Goal: Transaction & Acquisition: Book appointment/travel/reservation

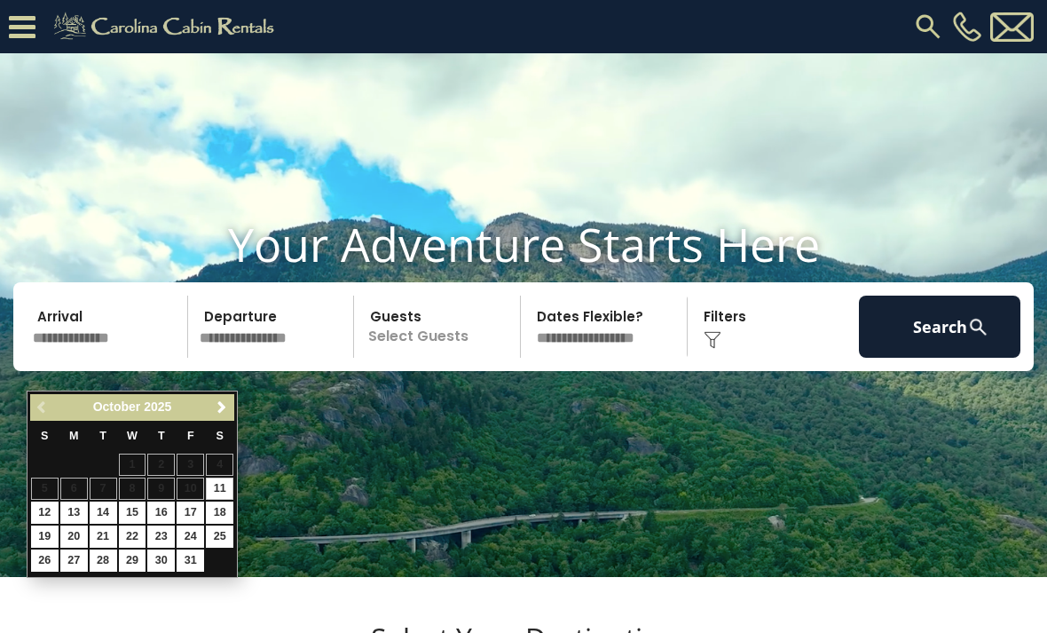
click at [218, 407] on span "Next" at bounding box center [222, 407] width 14 height 14
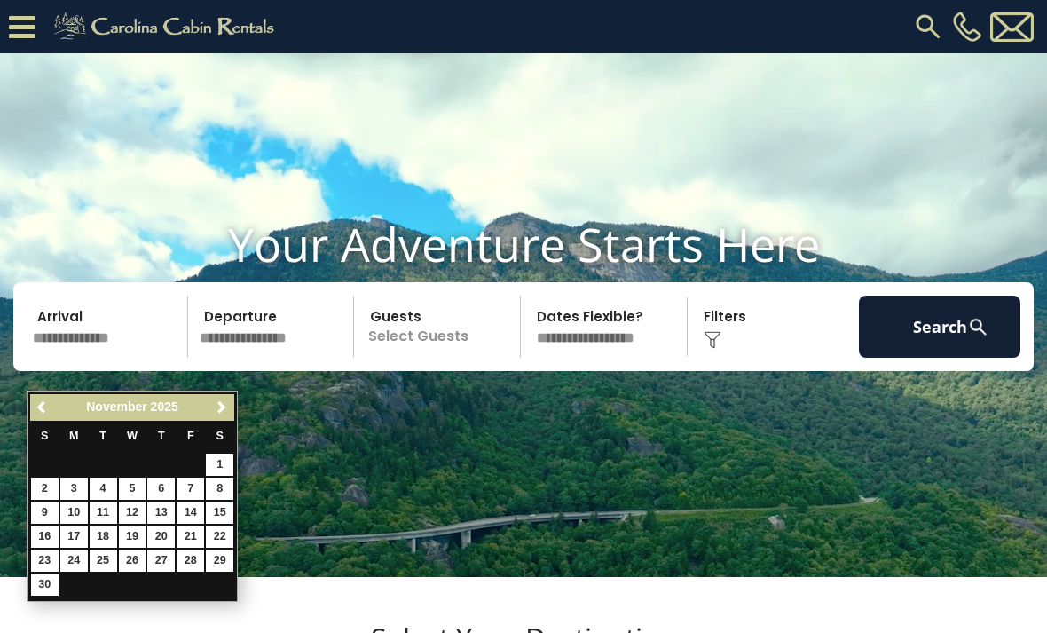
click at [130, 557] on link "26" at bounding box center [133, 560] width 28 height 22
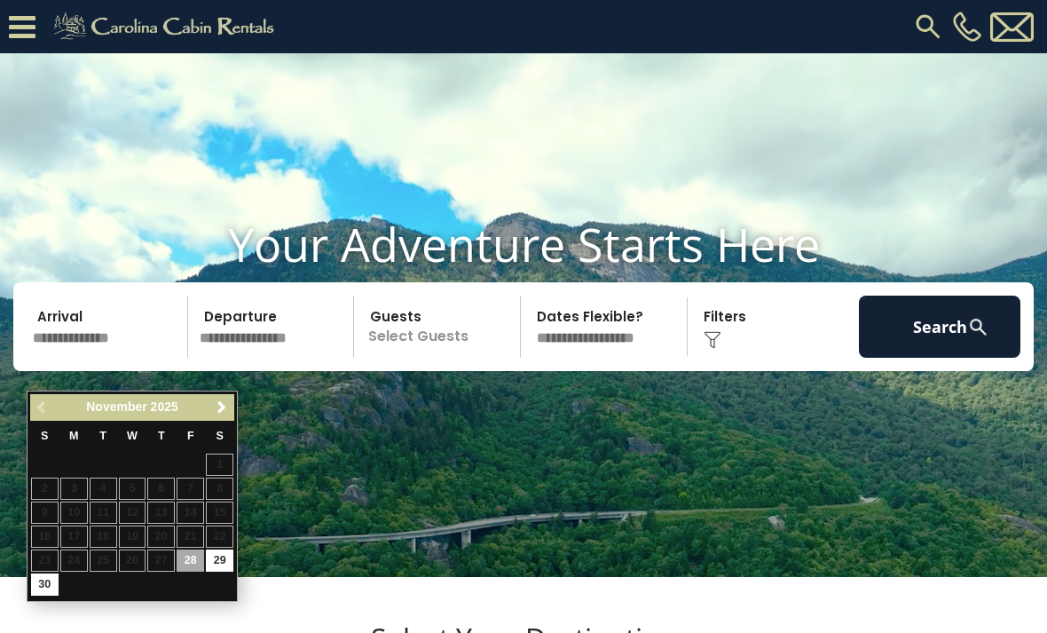
type input "********"
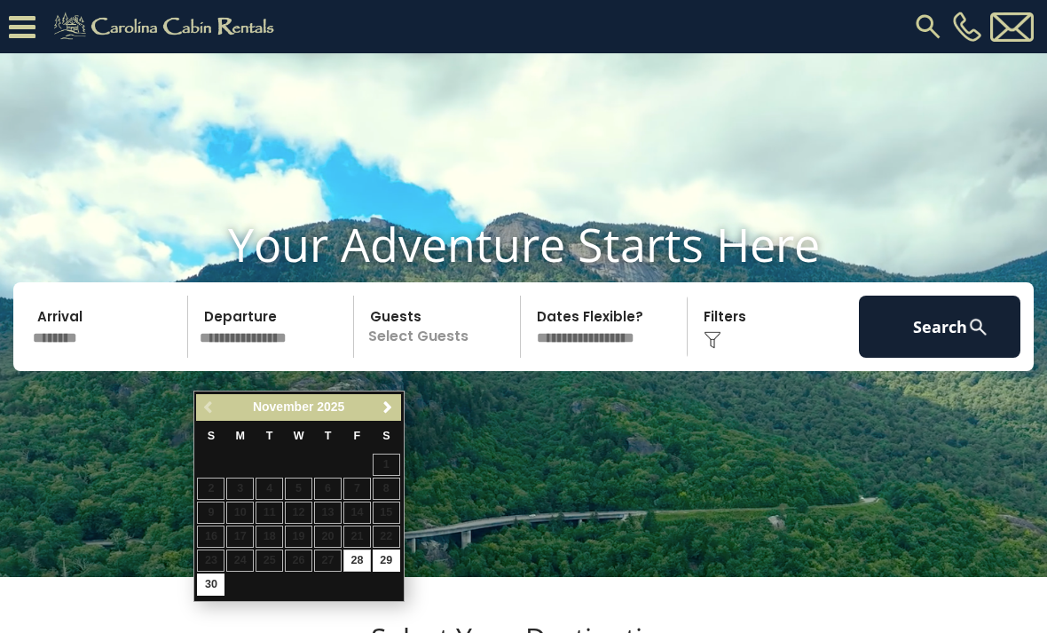
click at [212, 586] on link "30" at bounding box center [211, 584] width 28 height 22
type input "********"
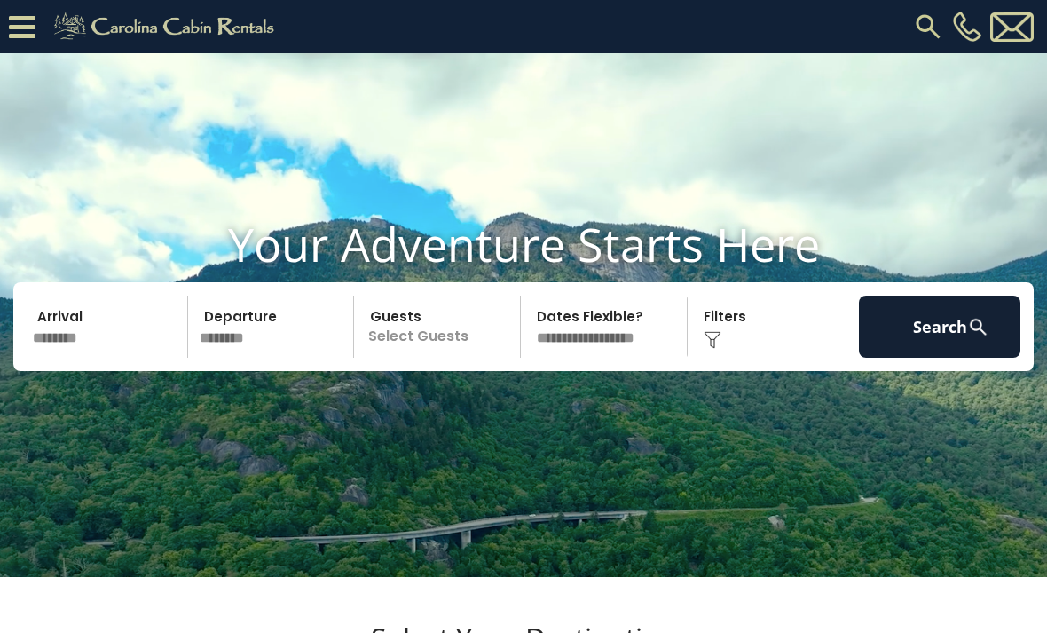
click at [415, 358] on p "Select Guests" at bounding box center [440, 327] width 161 height 62
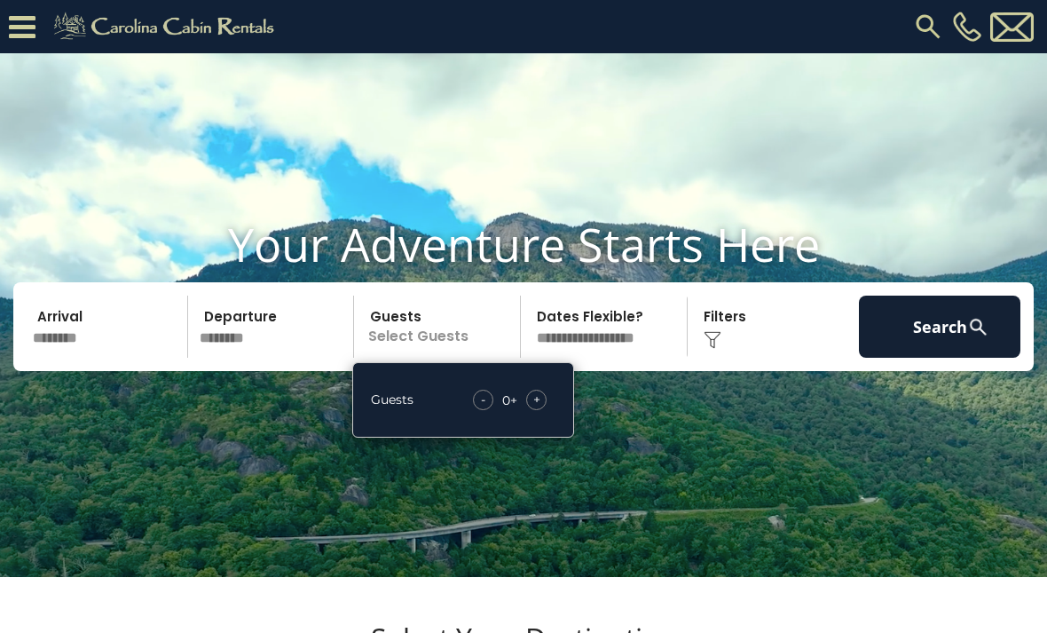
click at [539, 408] on span "+" at bounding box center [536, 400] width 7 height 18
click at [535, 408] on span "+" at bounding box center [536, 400] width 7 height 18
click at [532, 410] on div "+" at bounding box center [536, 400] width 20 height 20
click at [534, 408] on span "+" at bounding box center [536, 400] width 7 height 18
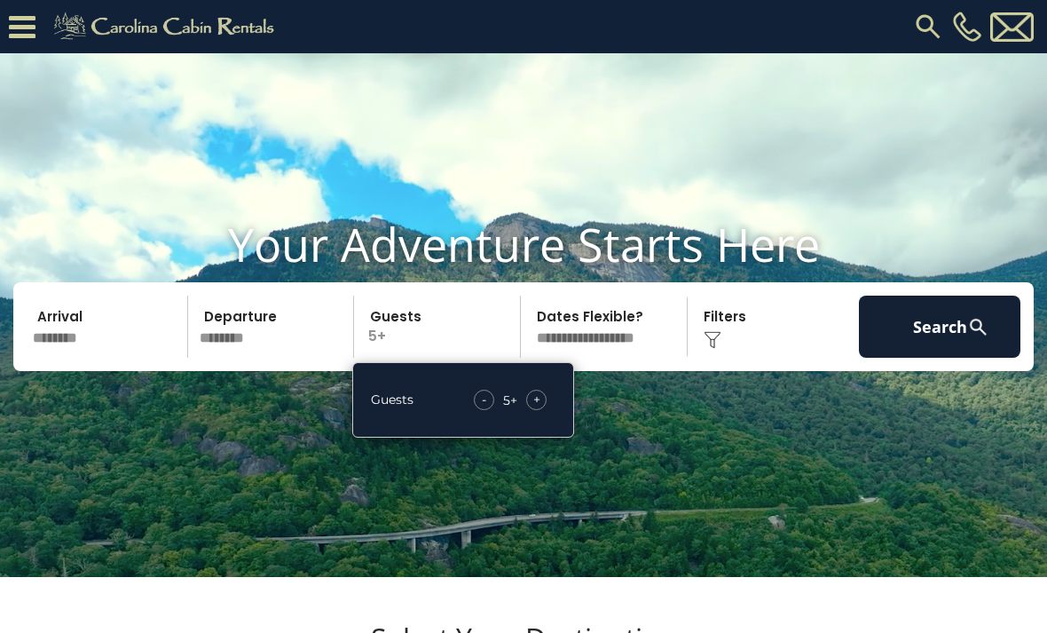
click at [535, 408] on span "+" at bounding box center [536, 400] width 7 height 18
click at [597, 358] on select "**********" at bounding box center [606, 327] width 161 height 62
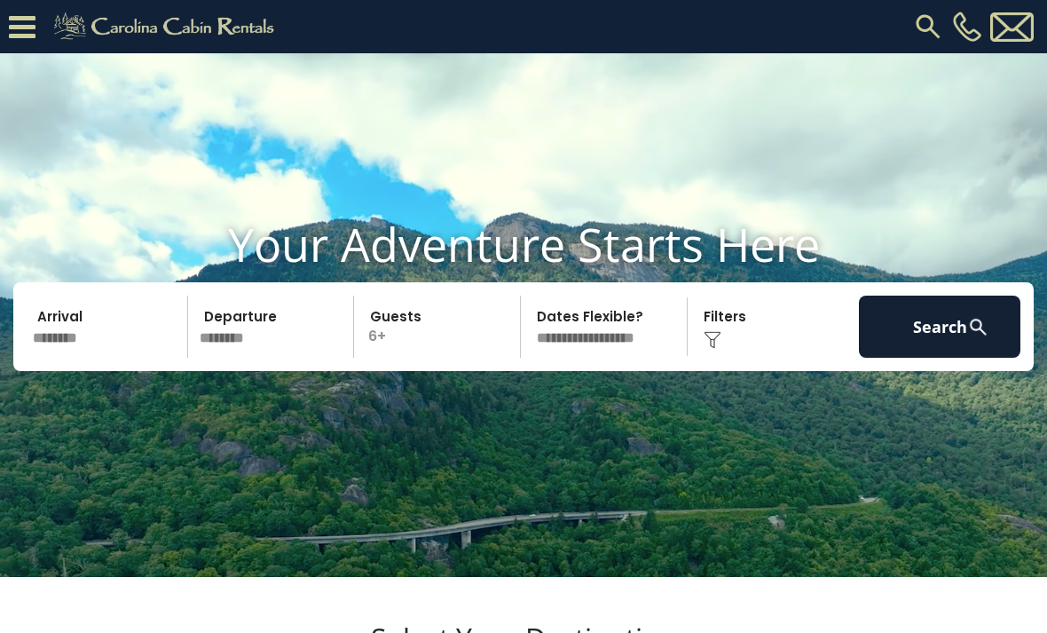
click at [908, 355] on button "Search" at bounding box center [940, 327] width 162 height 62
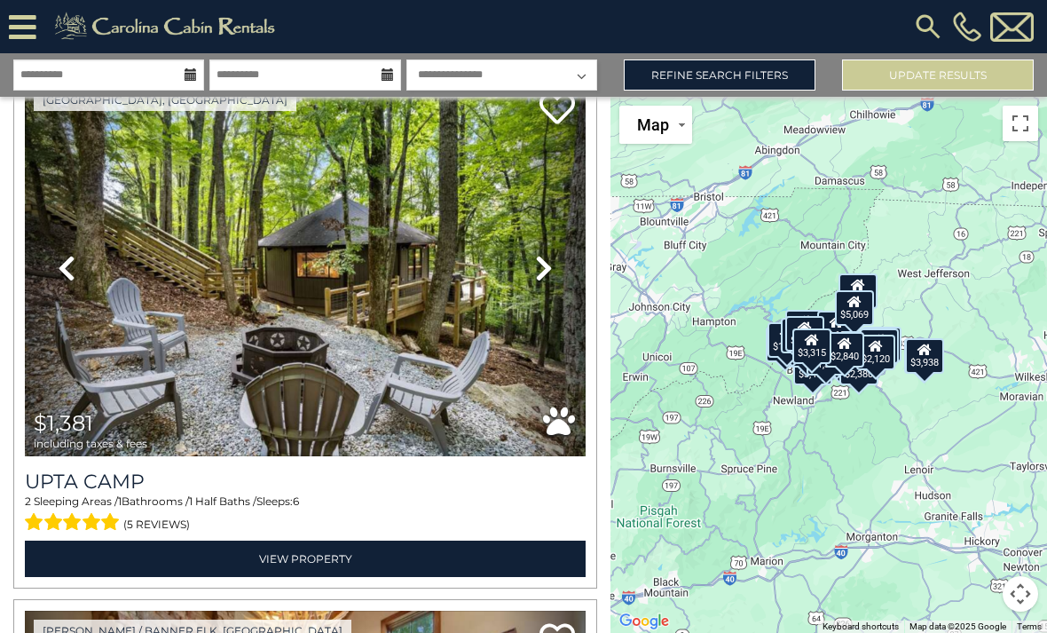
scroll to position [1146, 0]
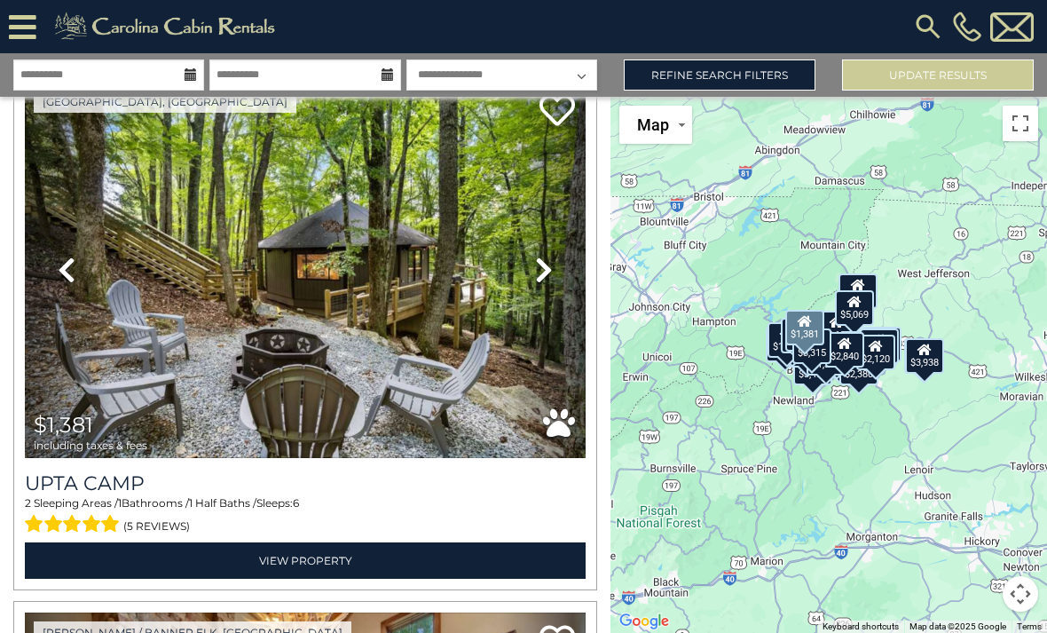
click at [548, 266] on icon at bounding box center [544, 270] width 18 height 28
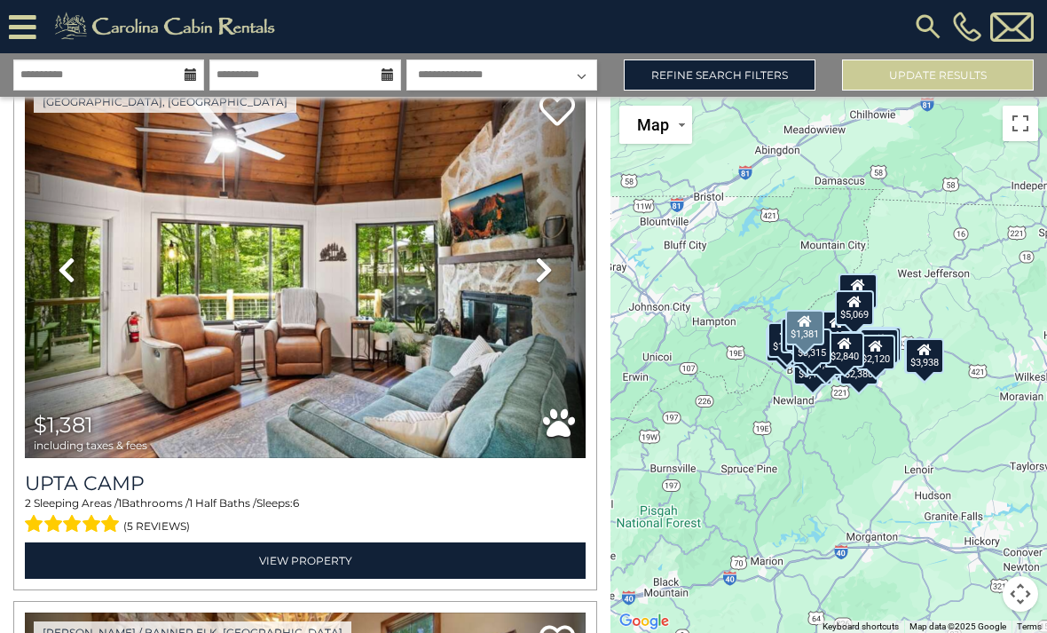
click at [551, 254] on link "Next" at bounding box center [544, 270] width 84 height 376
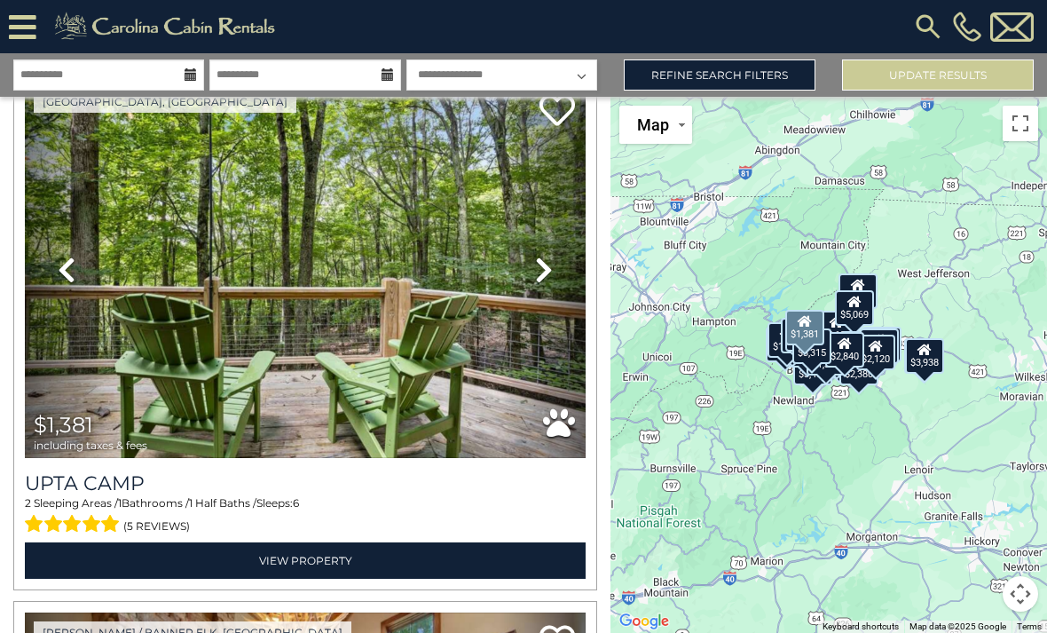
click at [546, 249] on link "Next" at bounding box center [544, 270] width 84 height 376
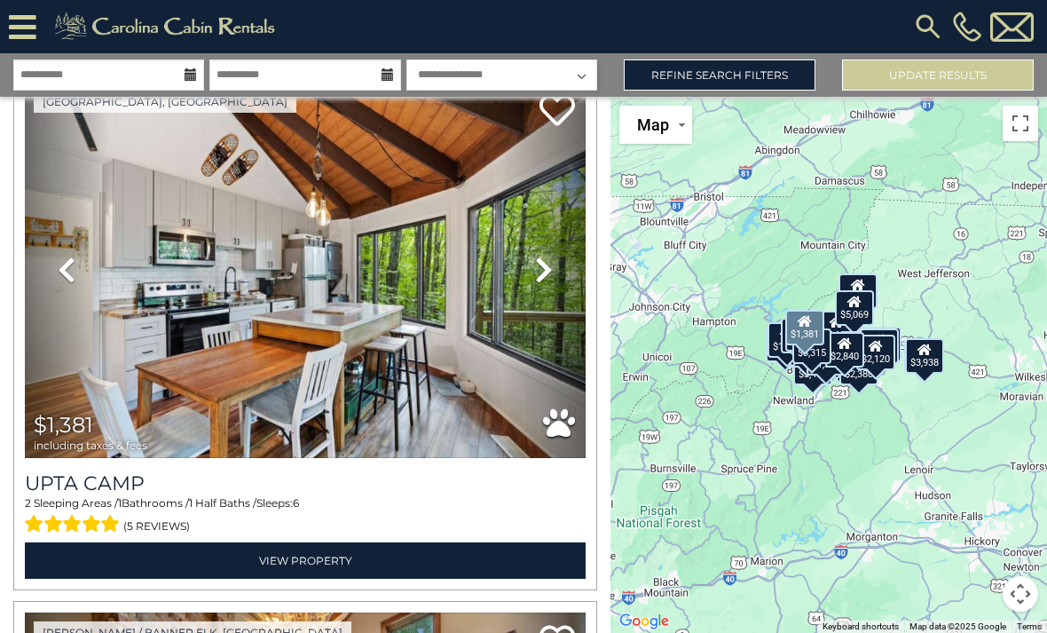
click at [547, 258] on icon at bounding box center [544, 270] width 18 height 28
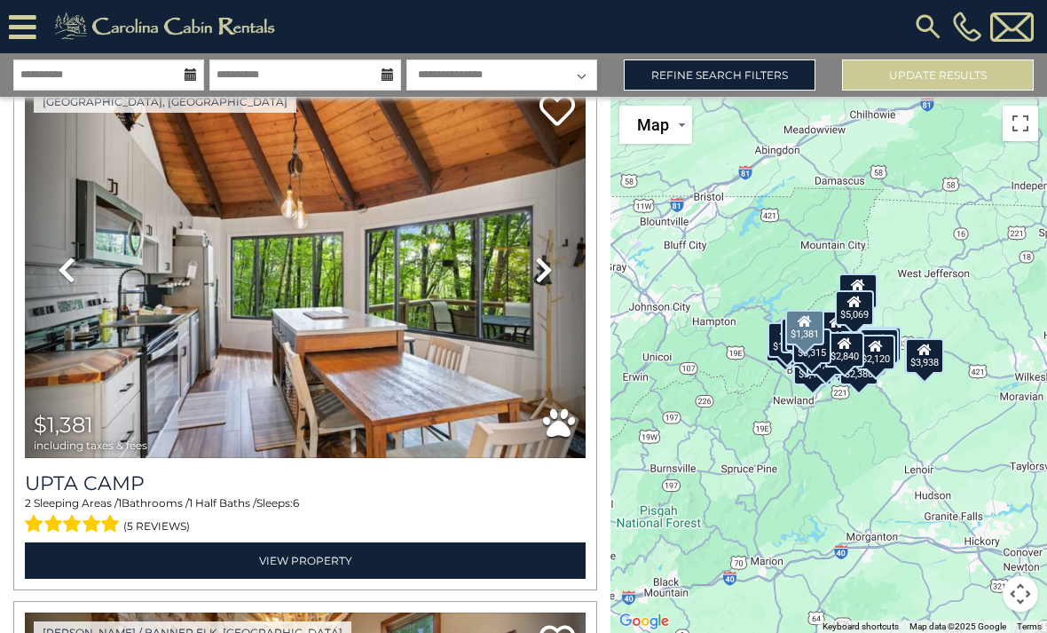
click at [546, 261] on icon at bounding box center [544, 270] width 18 height 28
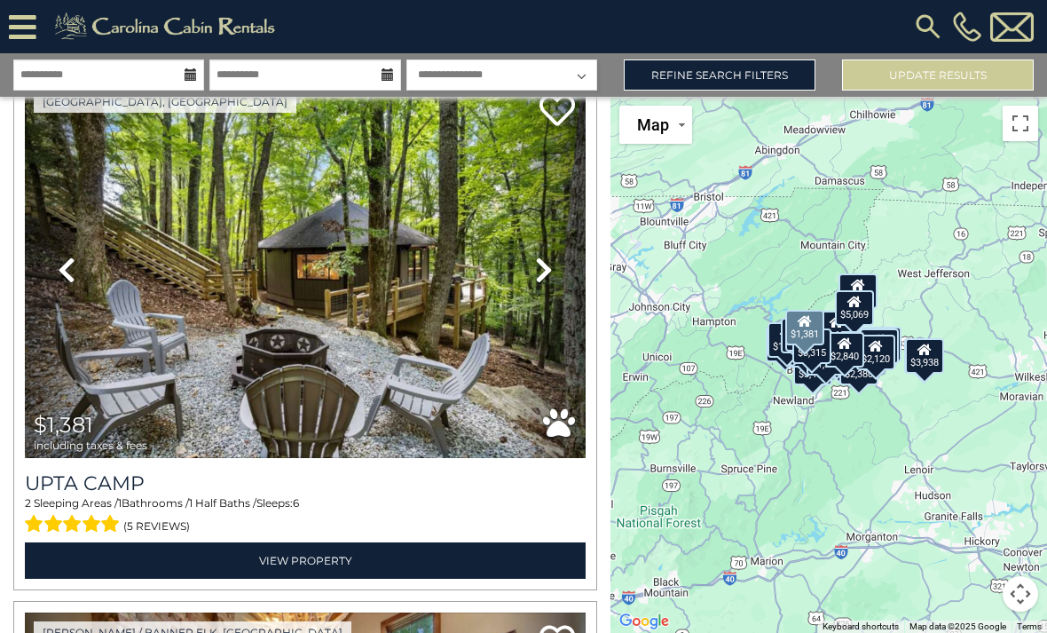
click at [550, 263] on icon at bounding box center [544, 270] width 18 height 28
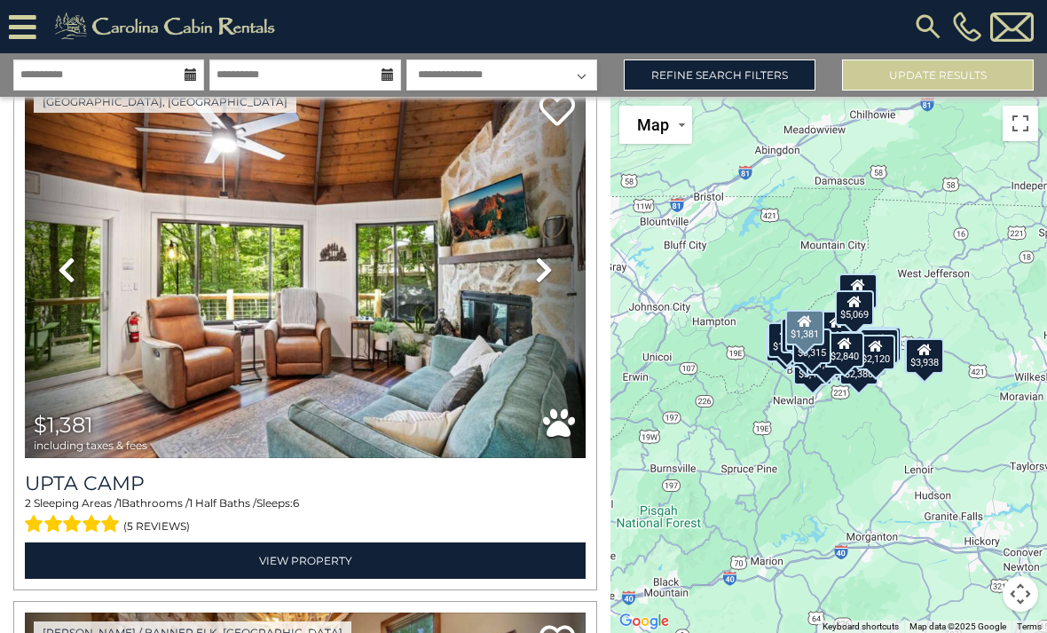
click at [112, 366] on img at bounding box center [305, 270] width 561 height 376
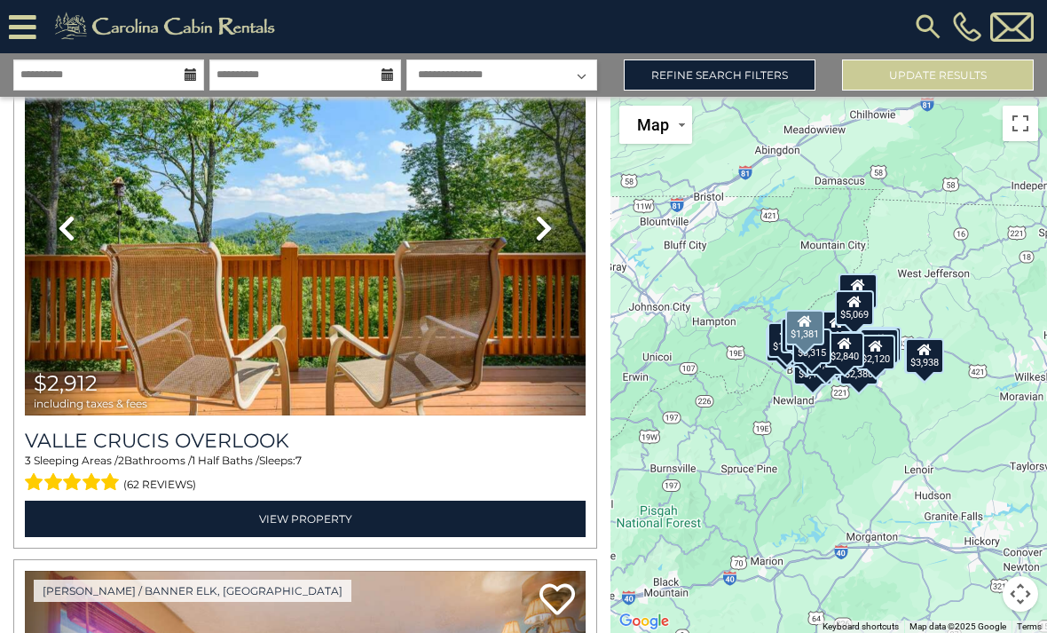
scroll to position [2248, 0]
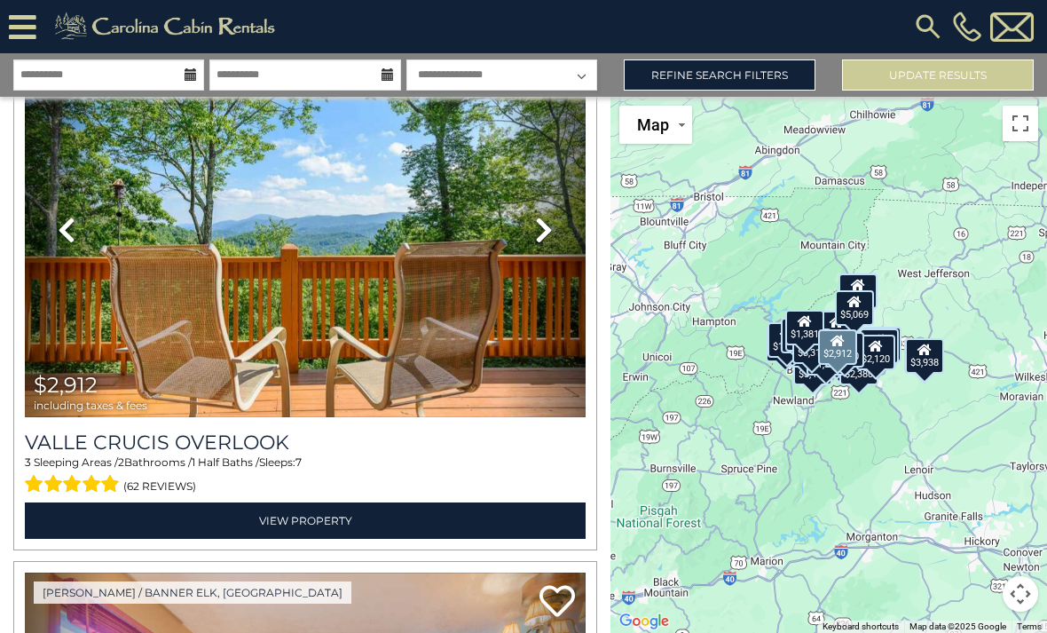
click at [541, 228] on icon at bounding box center [544, 230] width 18 height 28
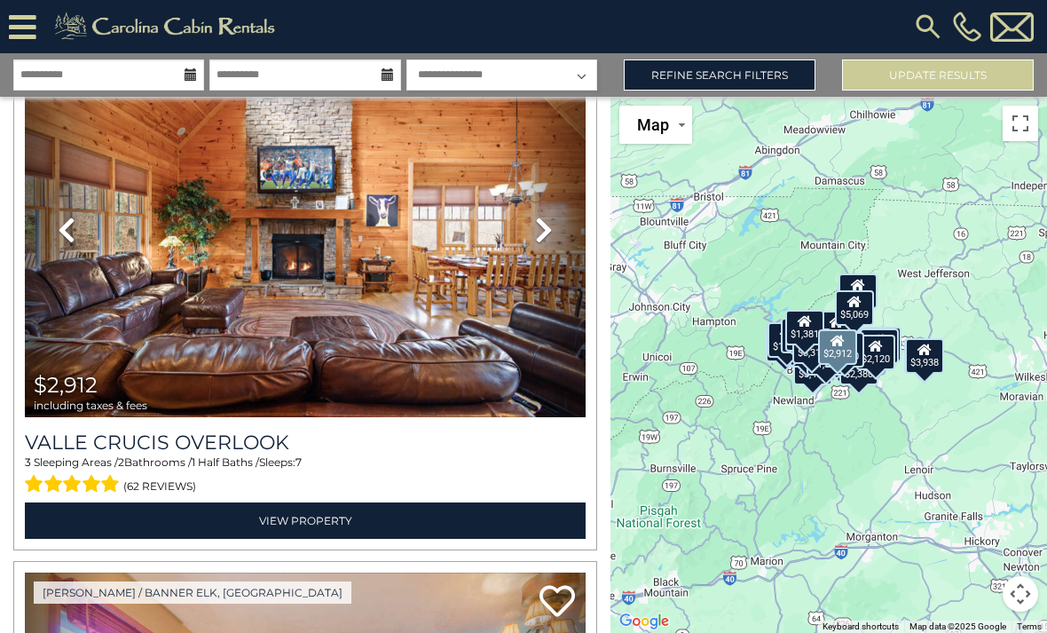
click at [535, 216] on icon at bounding box center [544, 230] width 18 height 28
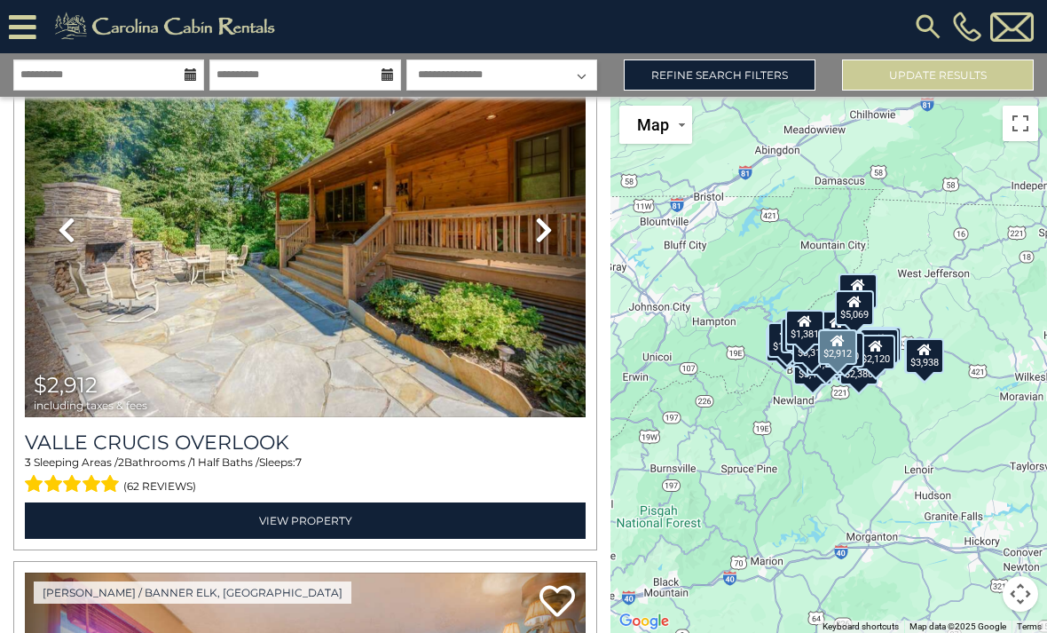
click at [538, 211] on link "Next" at bounding box center [544, 230] width 84 height 376
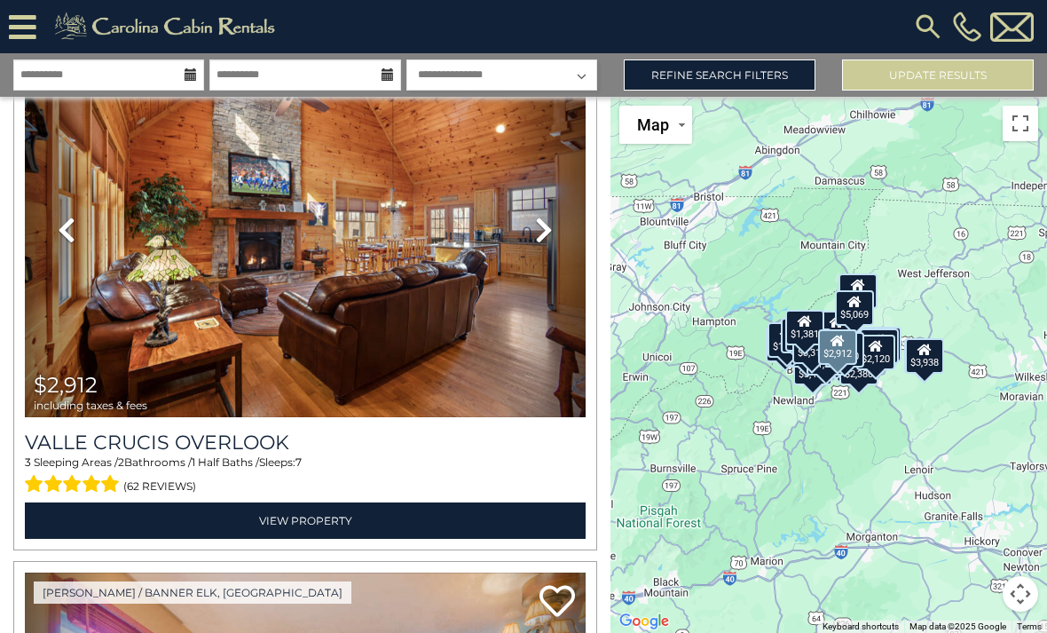
click at [540, 224] on icon at bounding box center [544, 230] width 18 height 28
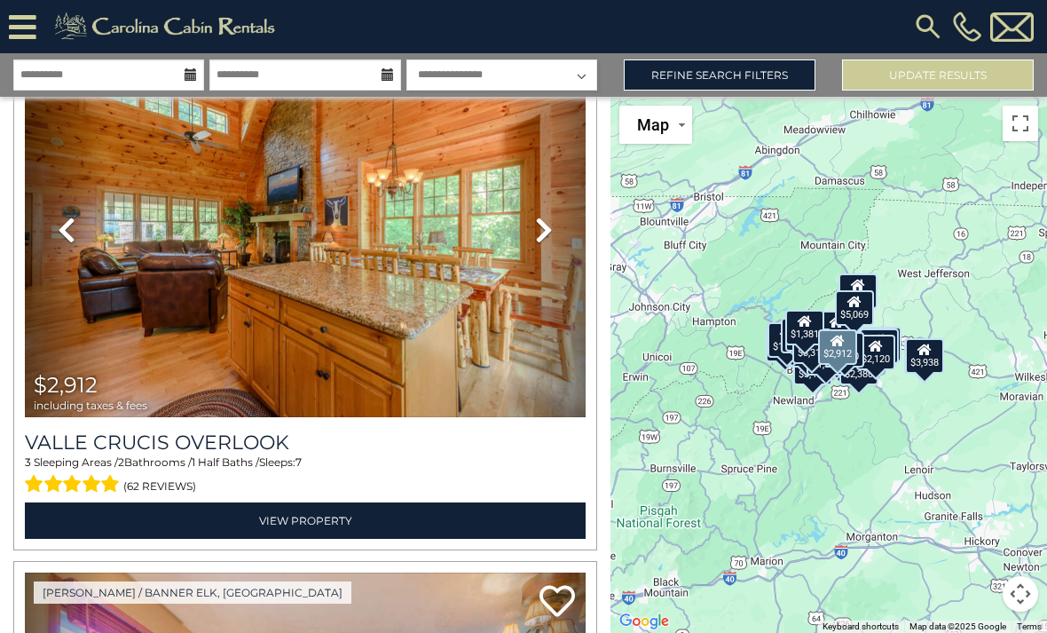
click at [541, 216] on icon at bounding box center [544, 230] width 18 height 28
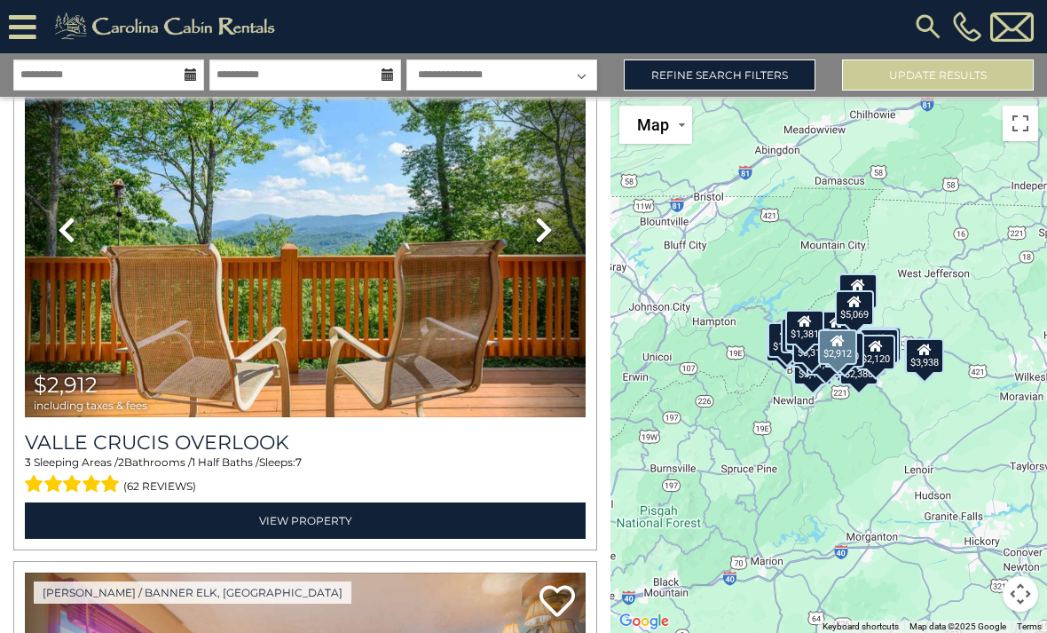
click at [540, 222] on icon at bounding box center [544, 230] width 18 height 28
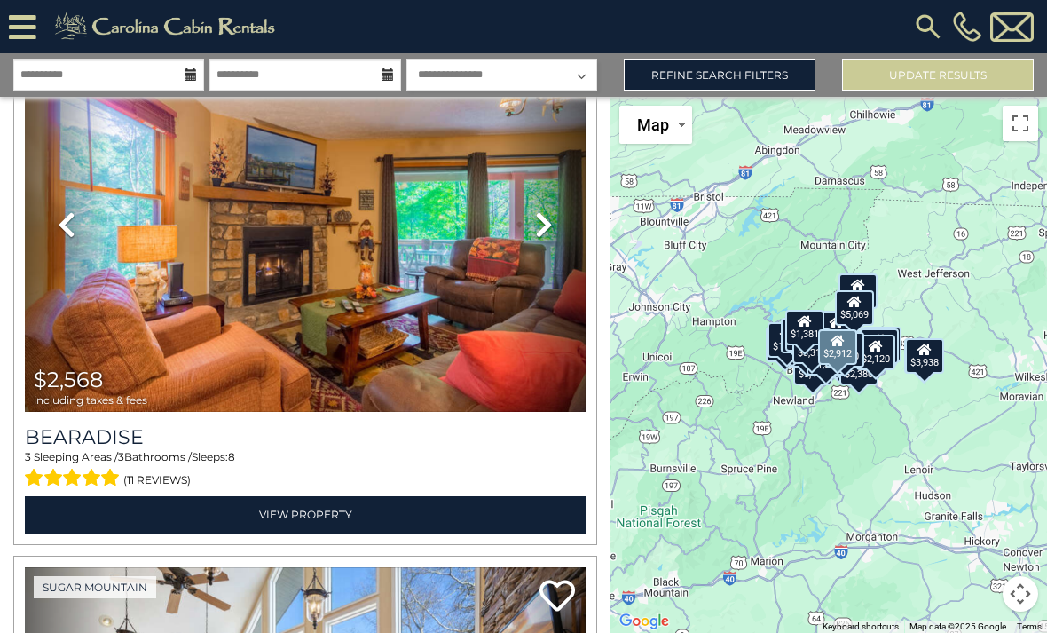
scroll to position [2785, 0]
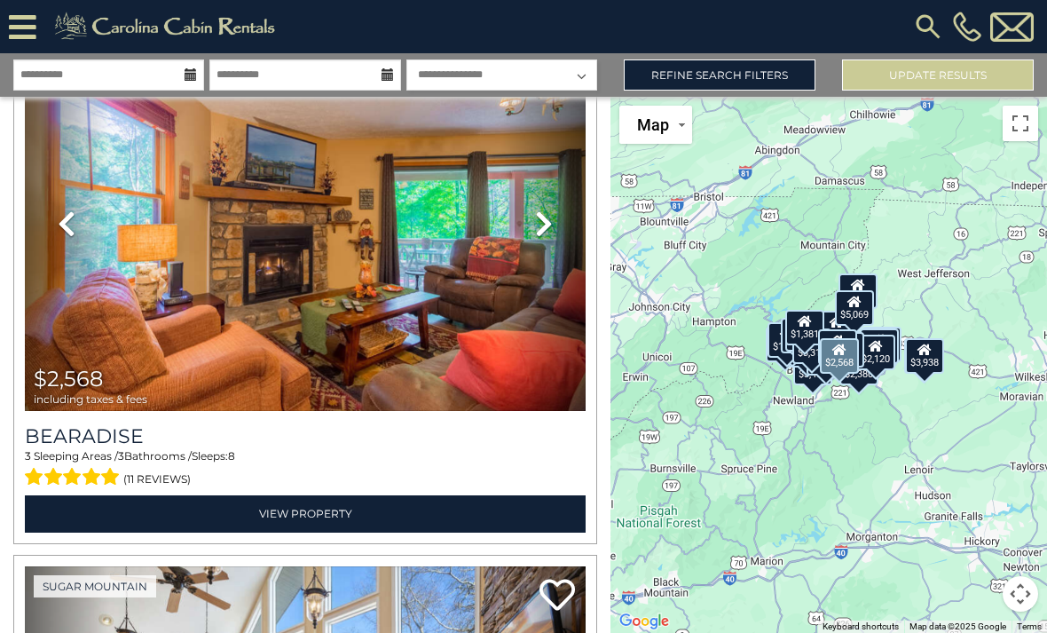
click at [540, 227] on icon at bounding box center [544, 223] width 18 height 28
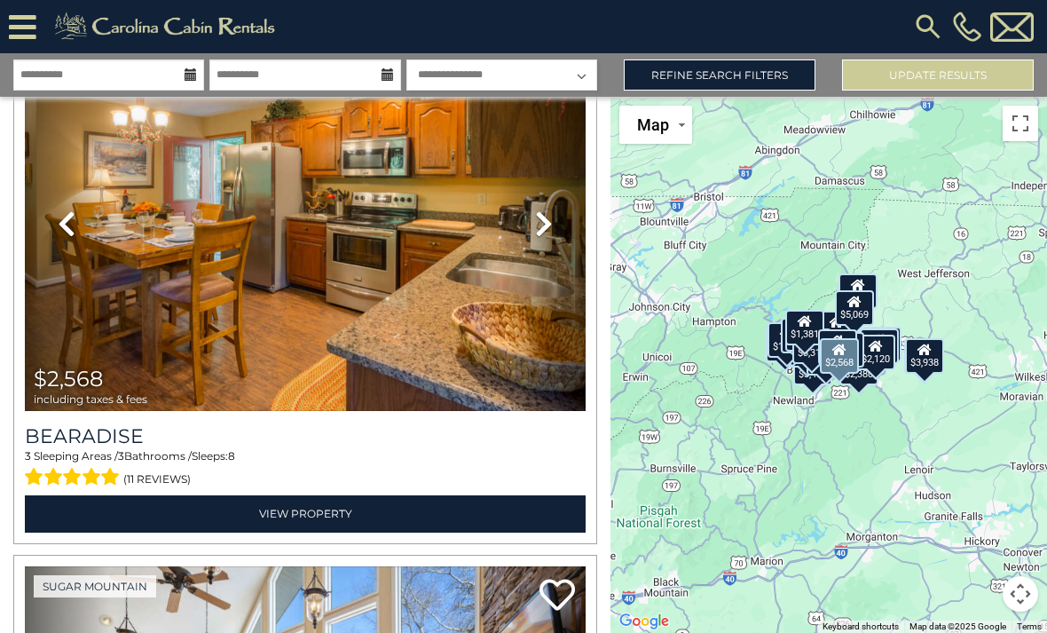
click at [539, 217] on icon at bounding box center [544, 223] width 18 height 28
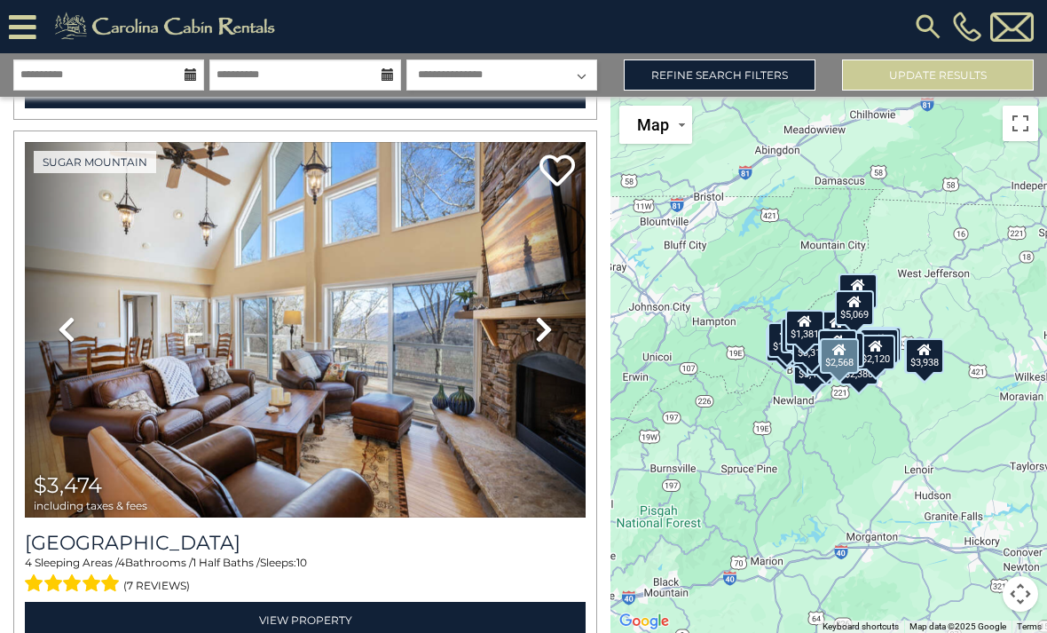
scroll to position [3210, 0]
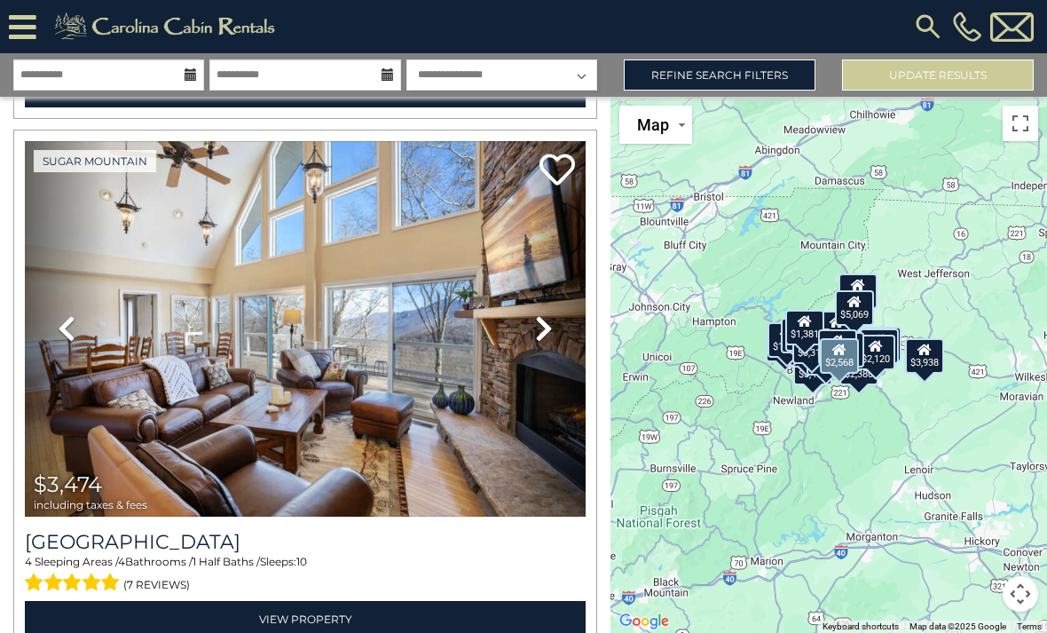
click at [545, 326] on icon at bounding box center [544, 328] width 18 height 28
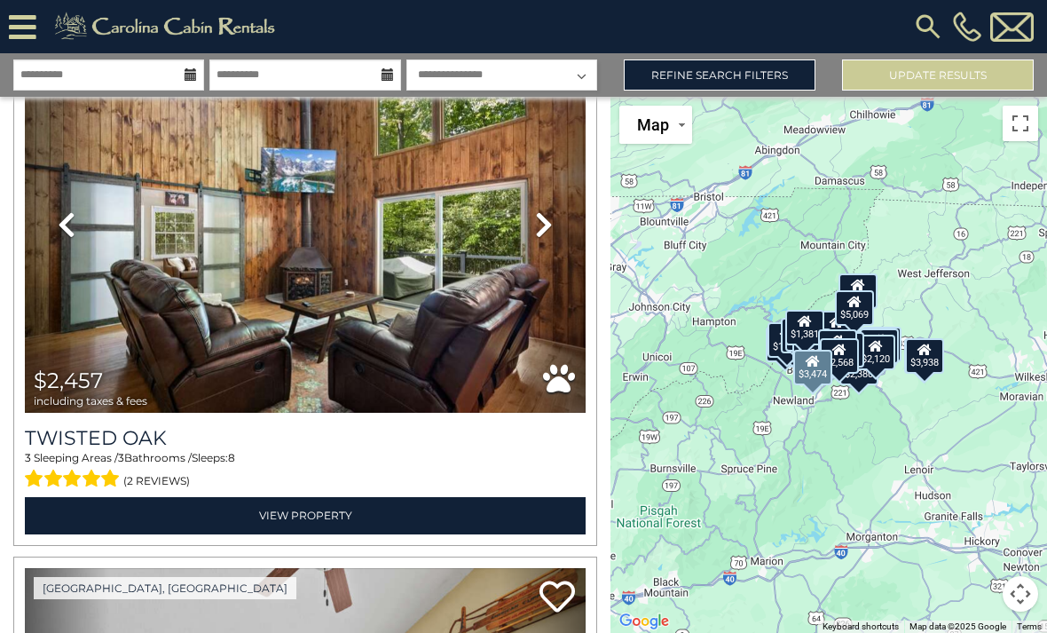
scroll to position [3845, 0]
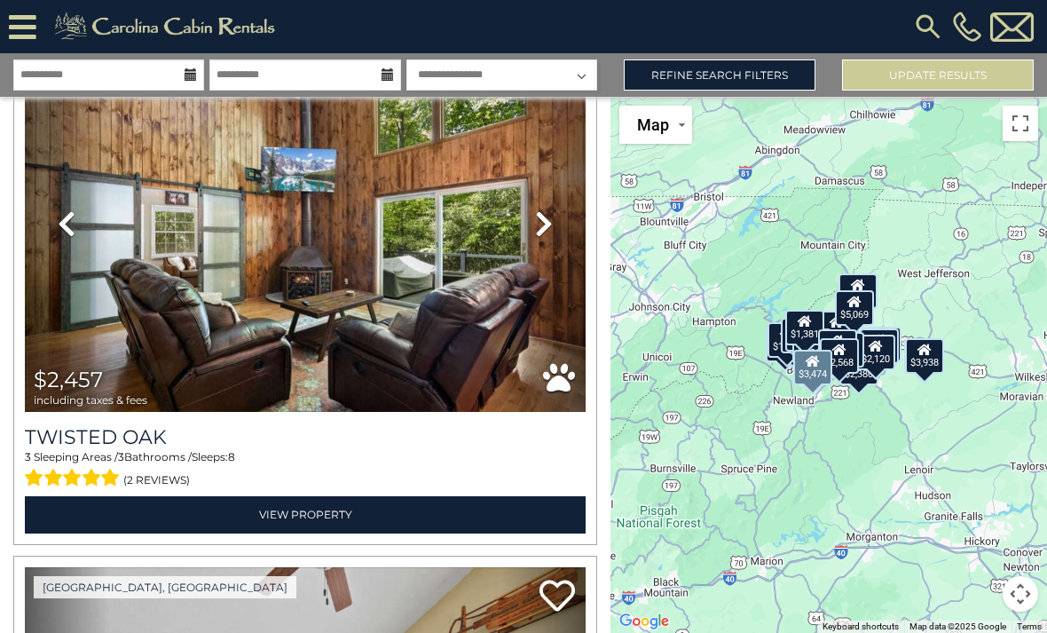
click at [541, 229] on icon at bounding box center [544, 223] width 18 height 28
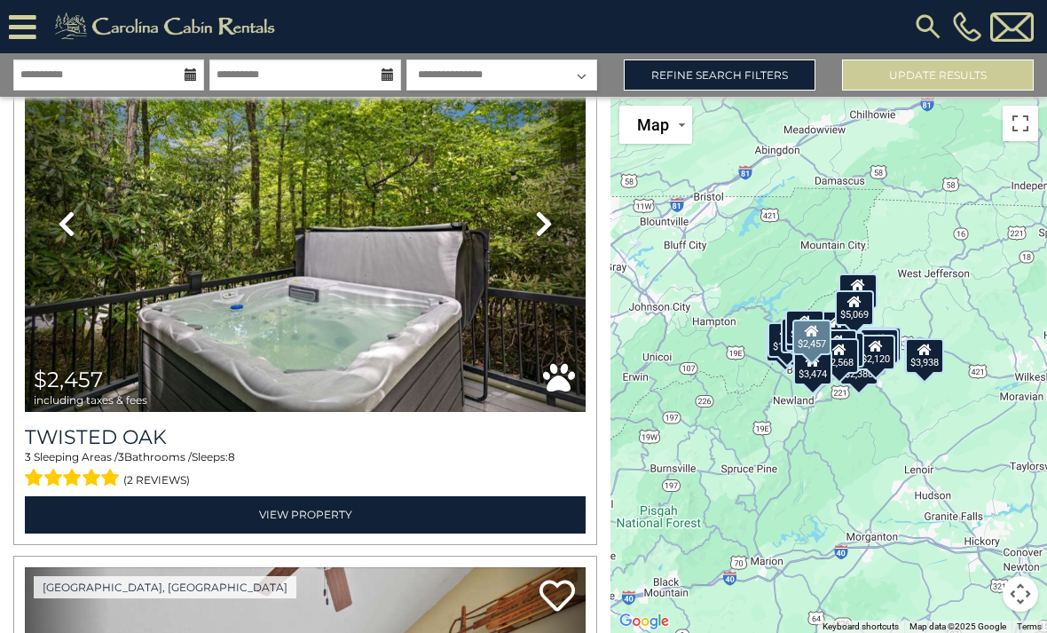
click at [545, 220] on icon at bounding box center [544, 223] width 18 height 28
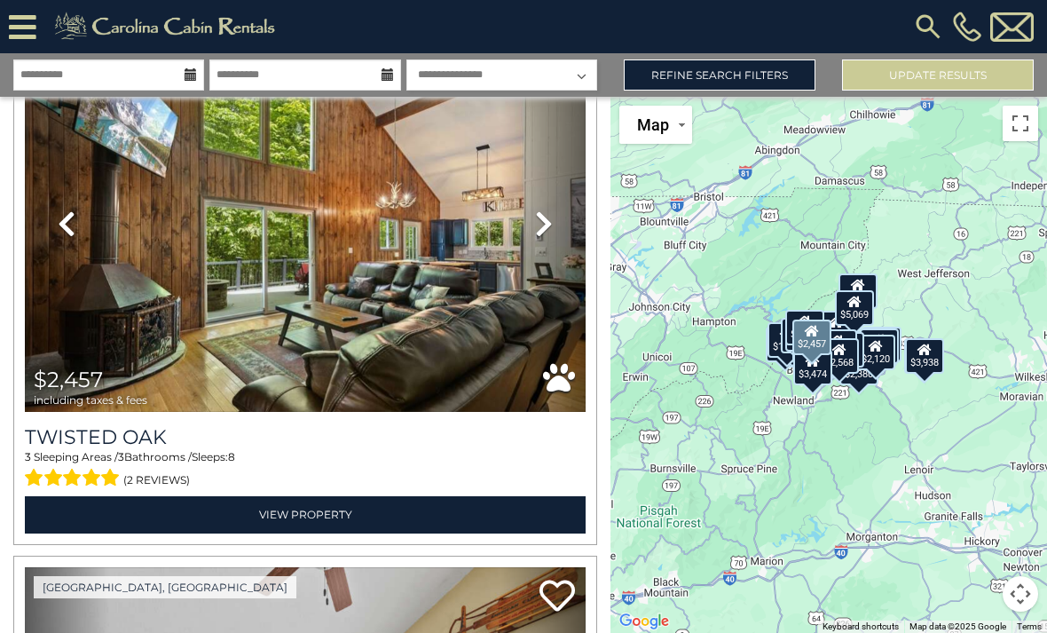
click at [544, 225] on icon at bounding box center [544, 223] width 18 height 28
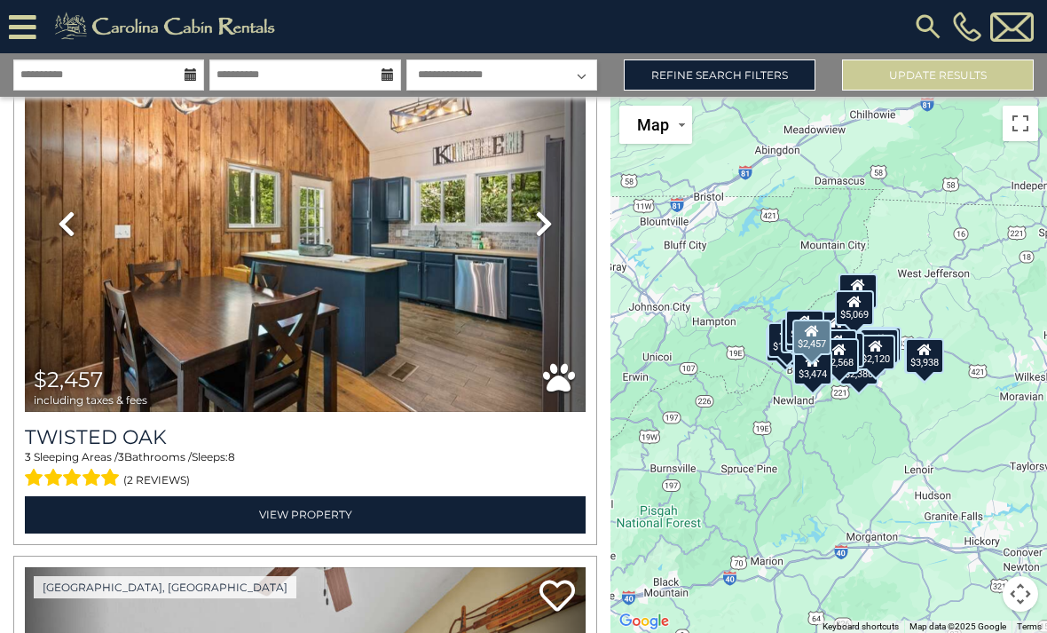
click at [543, 221] on icon at bounding box center [544, 223] width 18 height 28
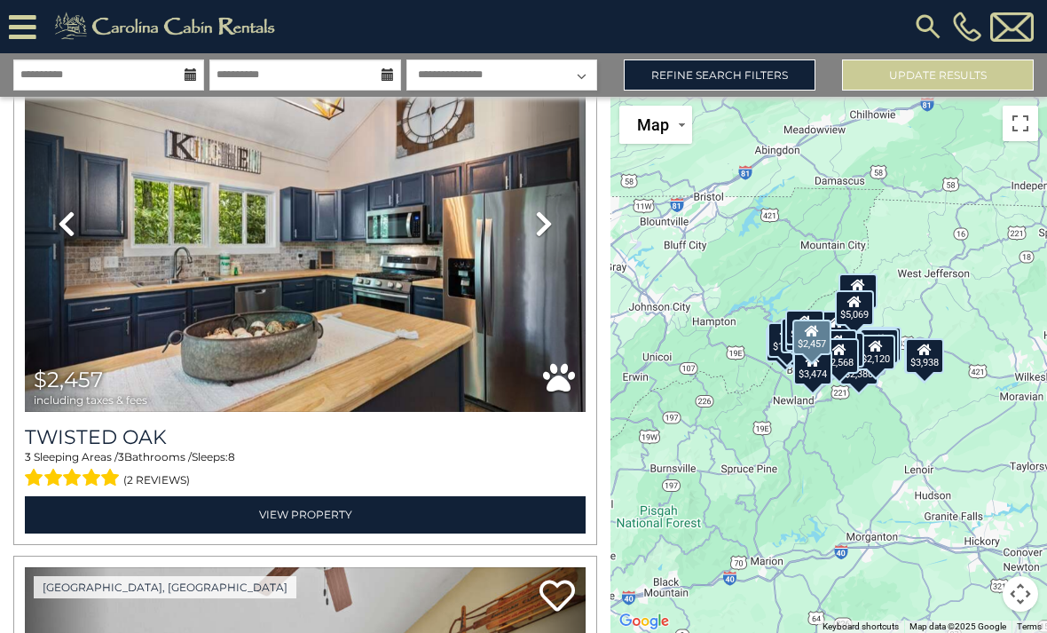
click at [541, 225] on icon at bounding box center [544, 223] width 18 height 28
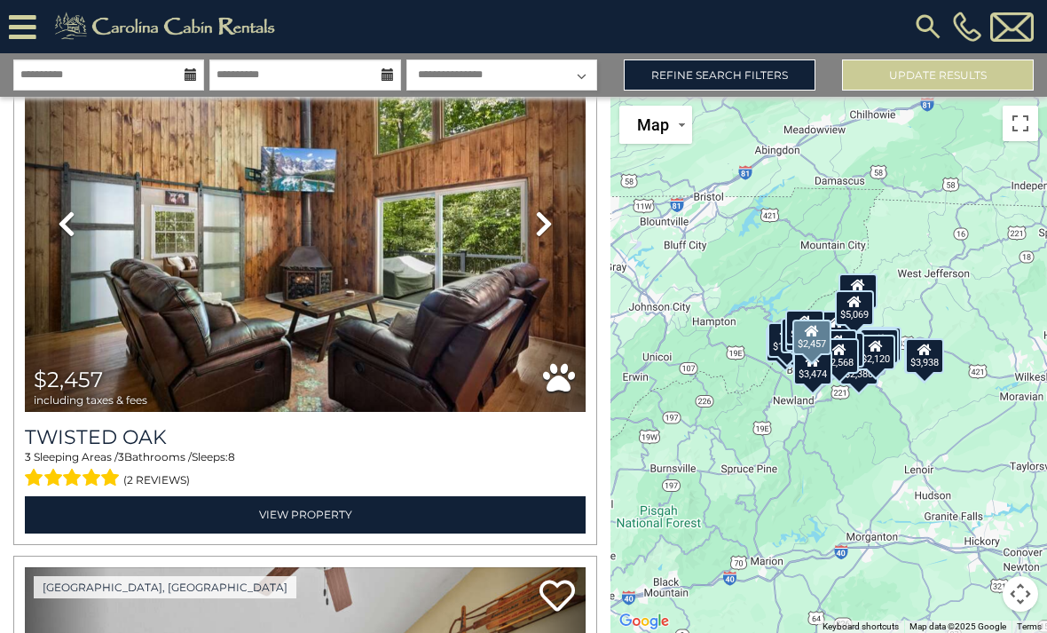
click at [541, 229] on icon at bounding box center [544, 223] width 18 height 28
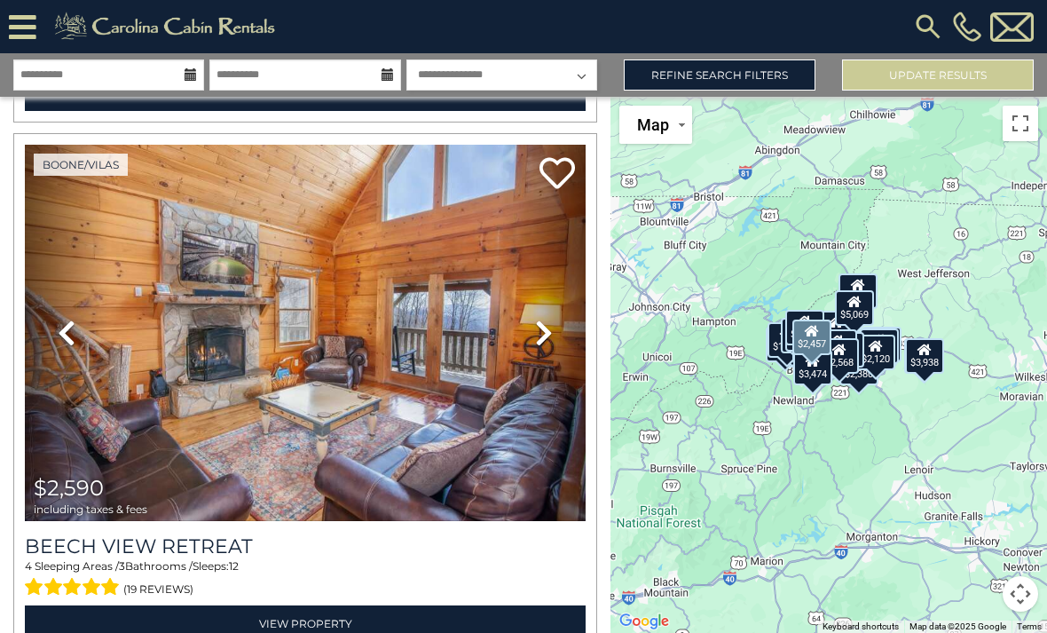
scroll to position [6391, 0]
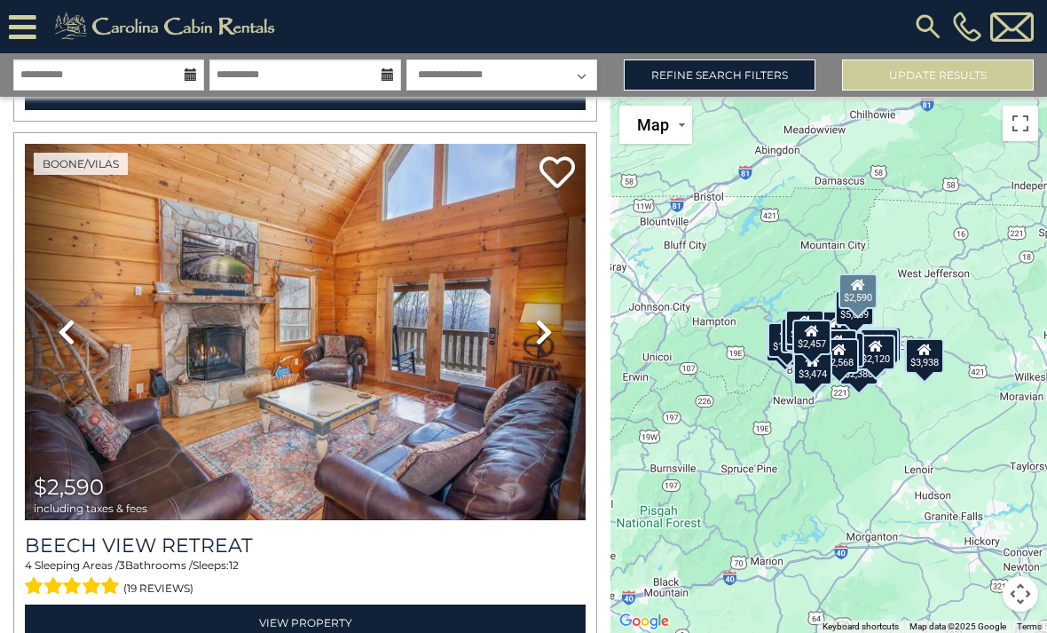
click at [545, 346] on icon at bounding box center [544, 332] width 18 height 28
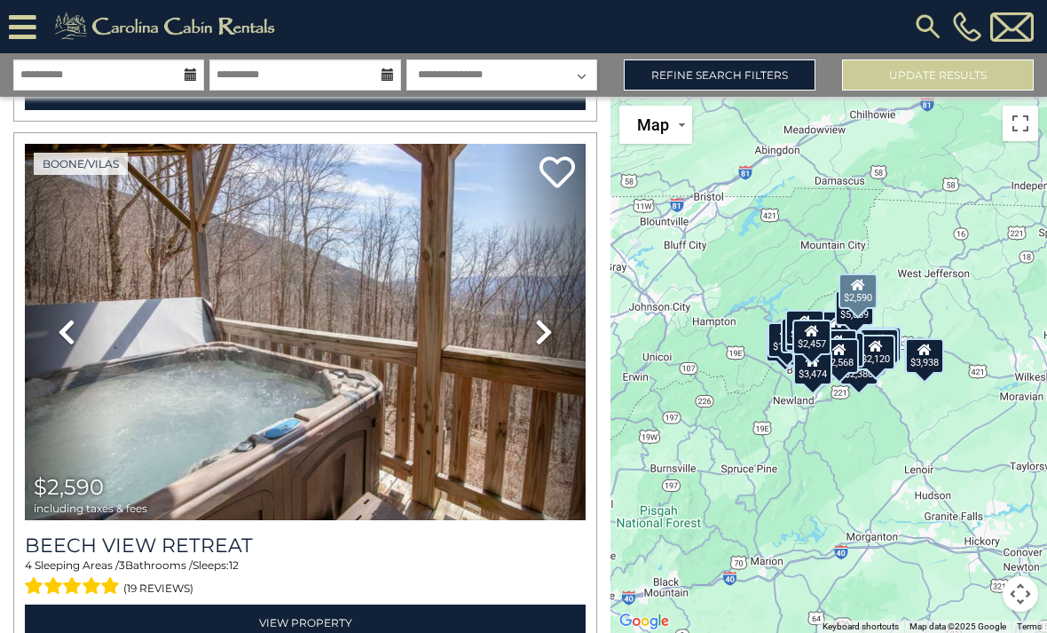
click at [540, 340] on icon at bounding box center [544, 332] width 18 height 28
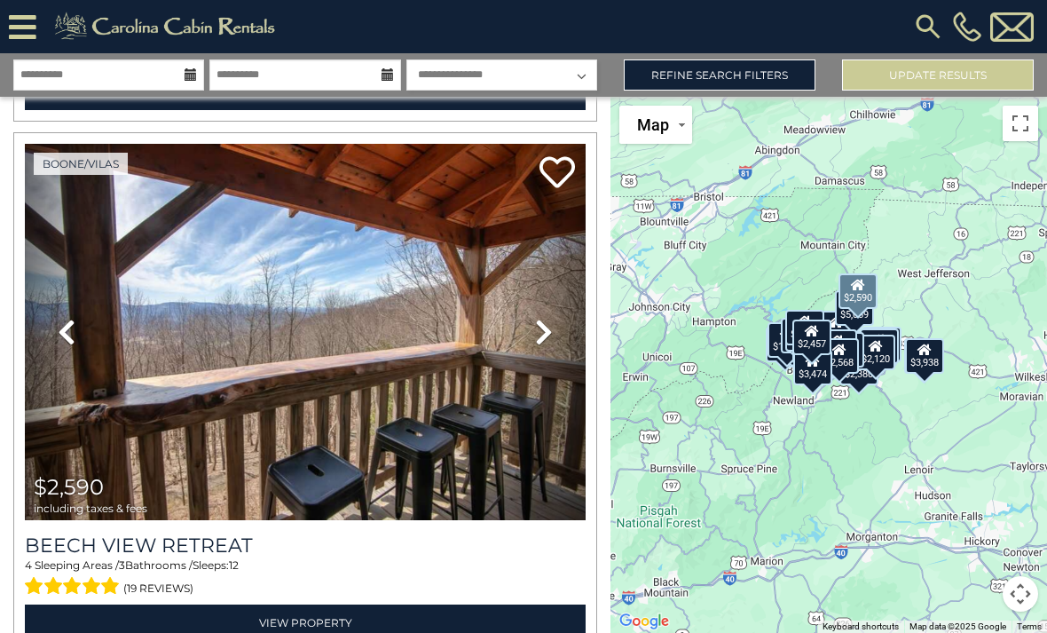
click at [555, 330] on link "Next" at bounding box center [544, 332] width 84 height 376
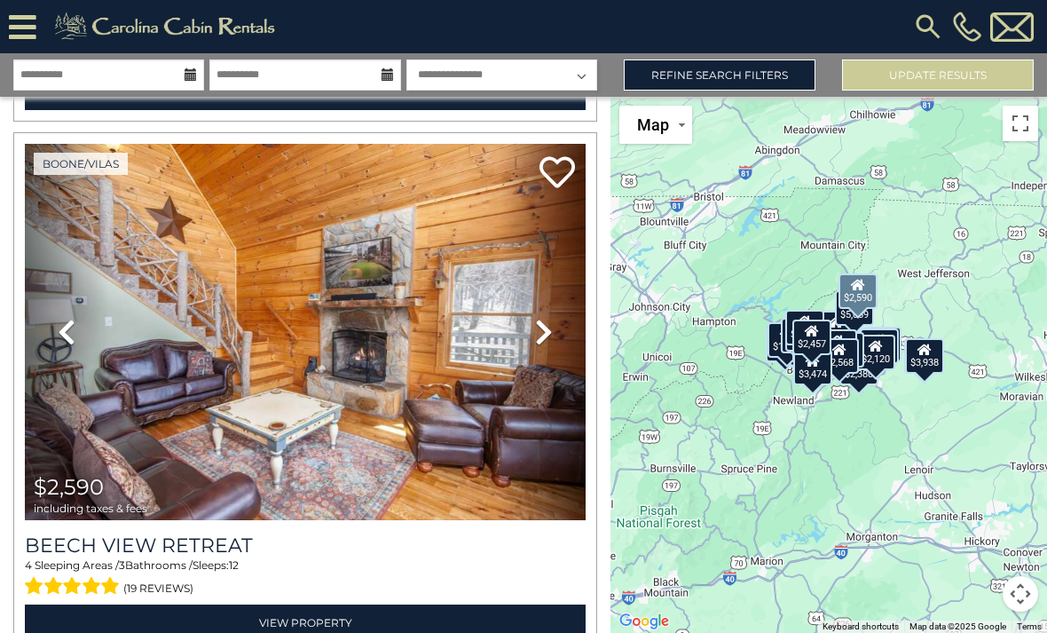
click at [75, 342] on icon at bounding box center [67, 332] width 18 height 28
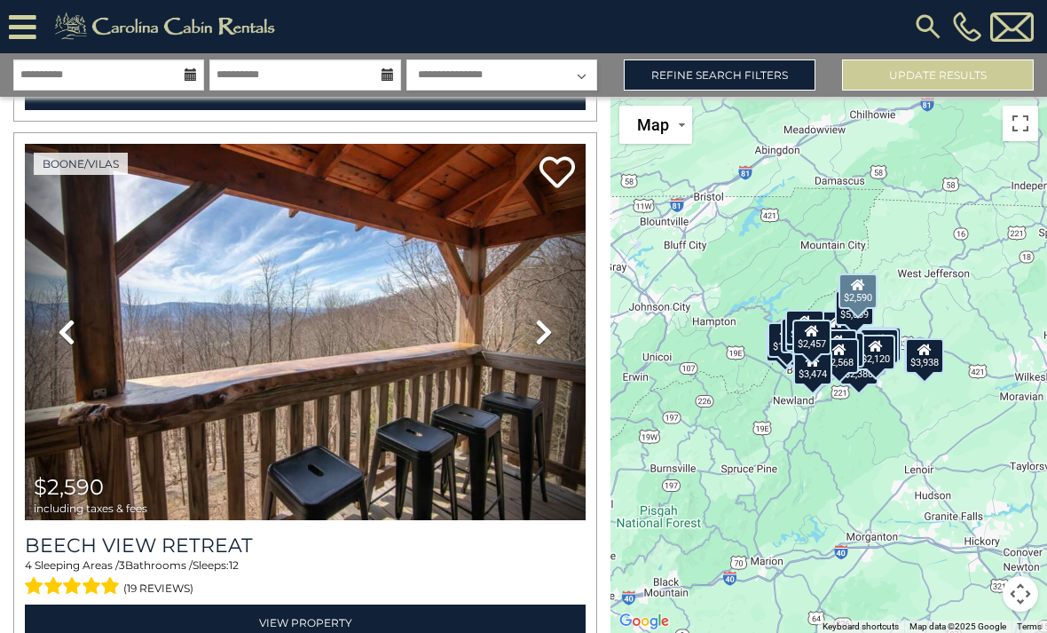
click at [545, 328] on icon at bounding box center [544, 332] width 18 height 28
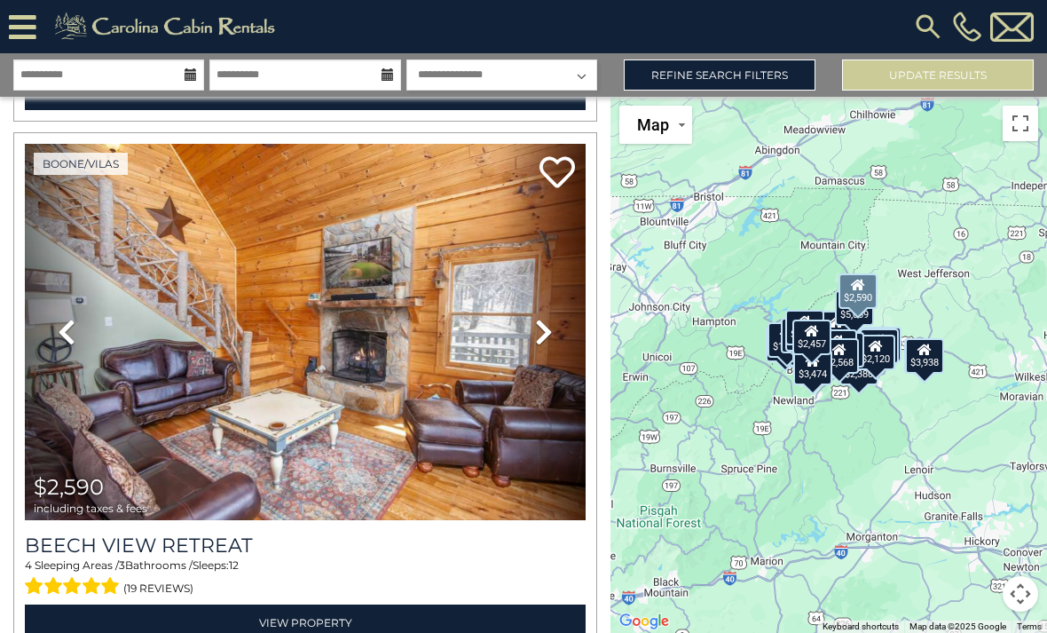
click at [550, 349] on link "Next" at bounding box center [544, 332] width 84 height 376
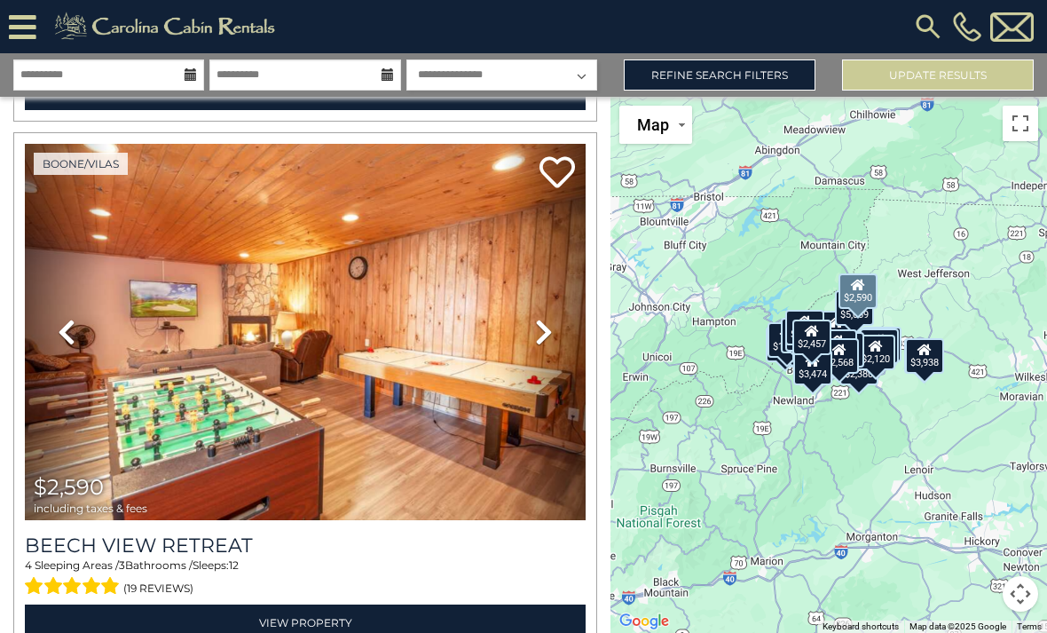
click at [549, 337] on icon at bounding box center [544, 332] width 18 height 28
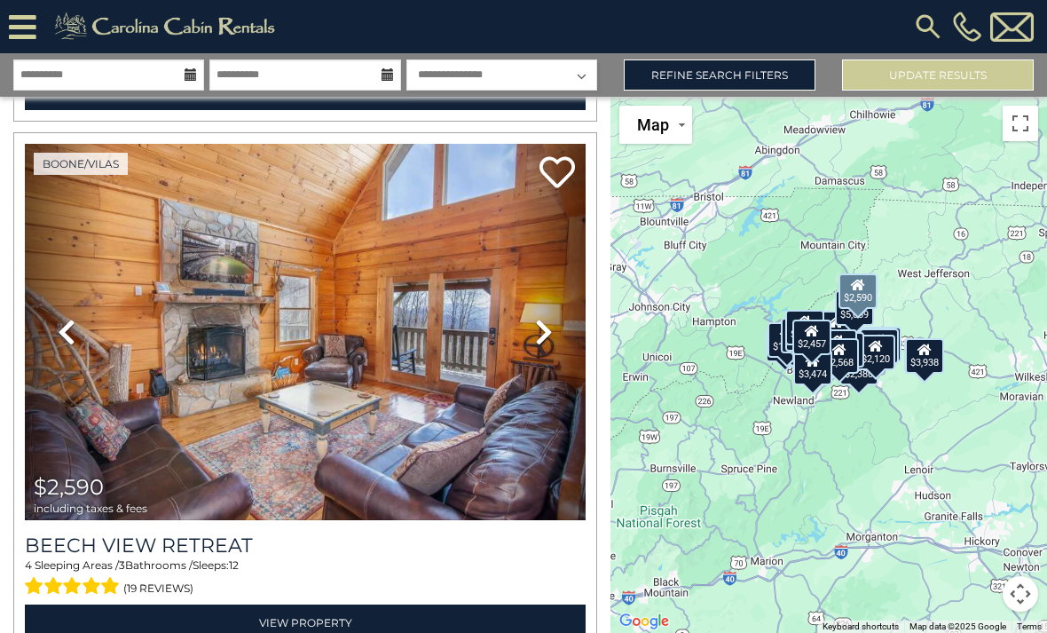
click at [558, 333] on link "Next" at bounding box center [544, 332] width 84 height 376
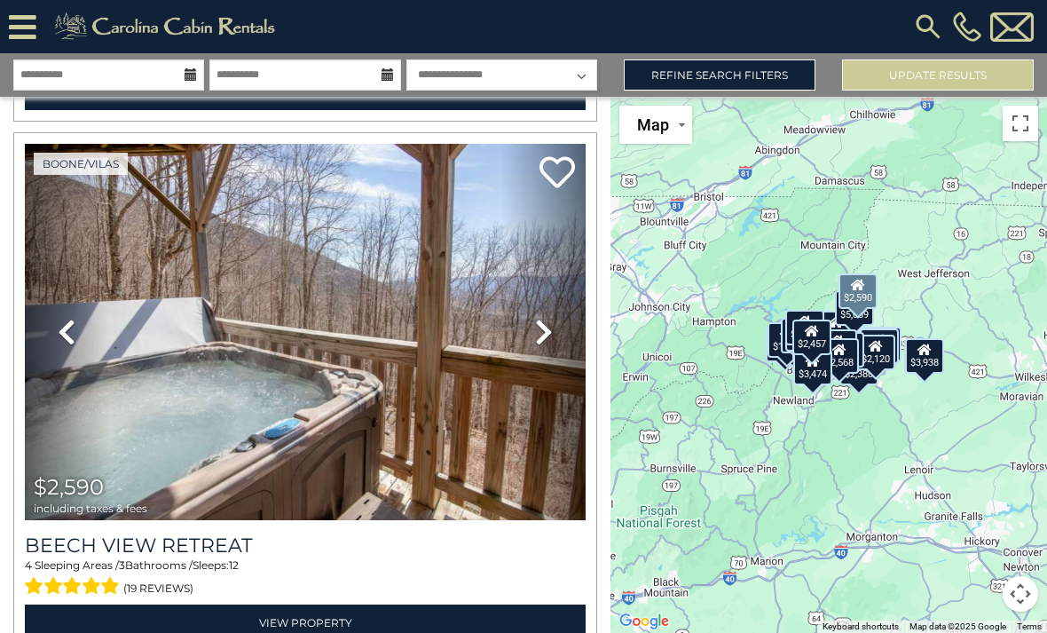
click at [489, 279] on img at bounding box center [305, 332] width 561 height 376
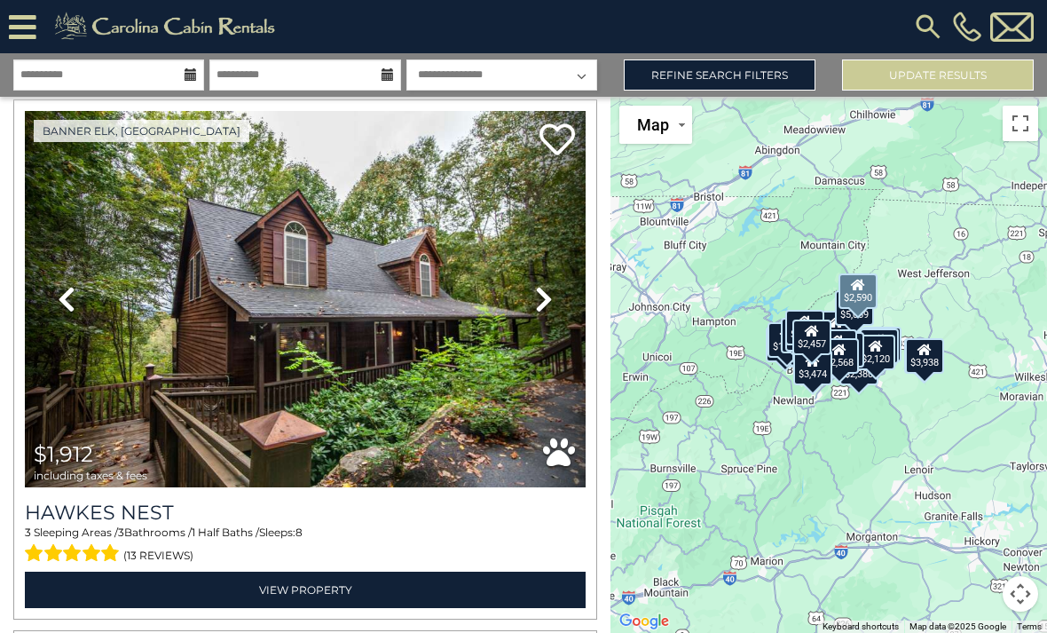
scroll to position [7003, 0]
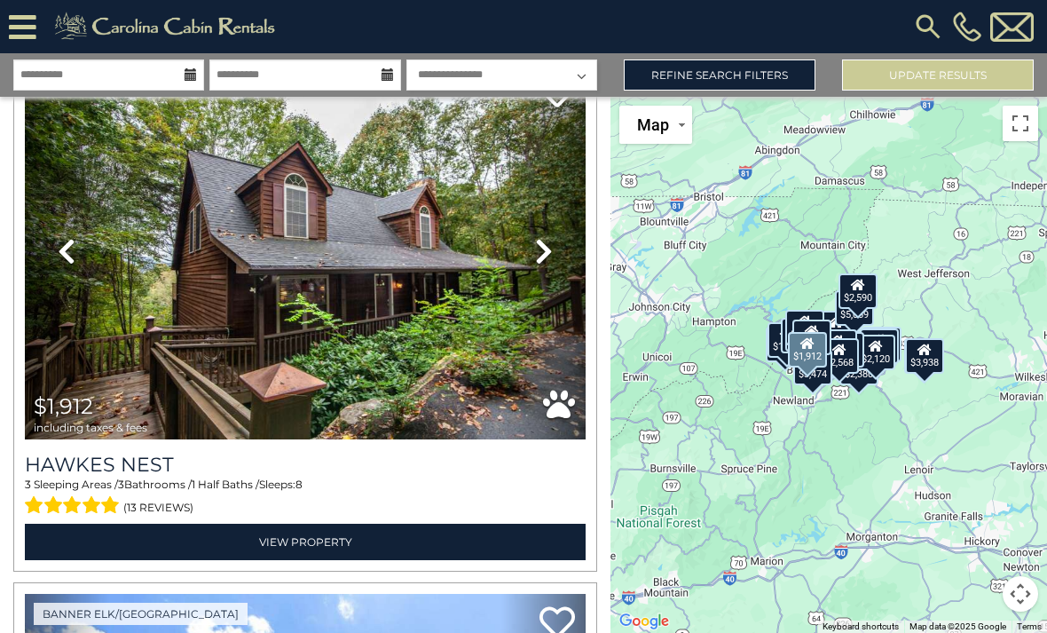
click at [531, 242] on link "Next" at bounding box center [544, 251] width 84 height 376
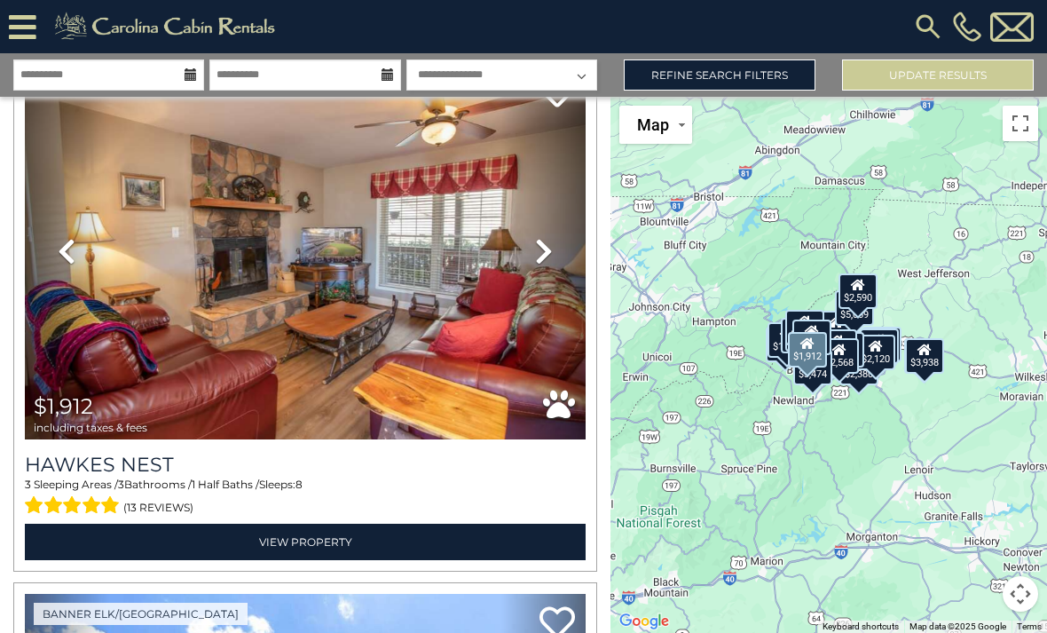
click at [551, 240] on icon at bounding box center [544, 251] width 18 height 28
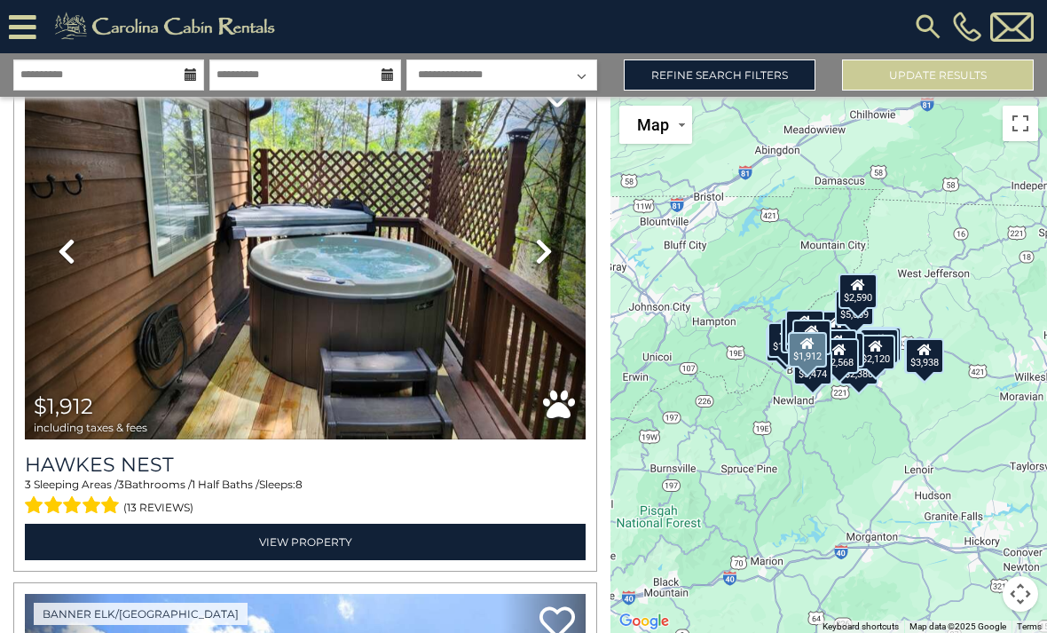
click at [542, 229] on link "Next" at bounding box center [544, 251] width 84 height 376
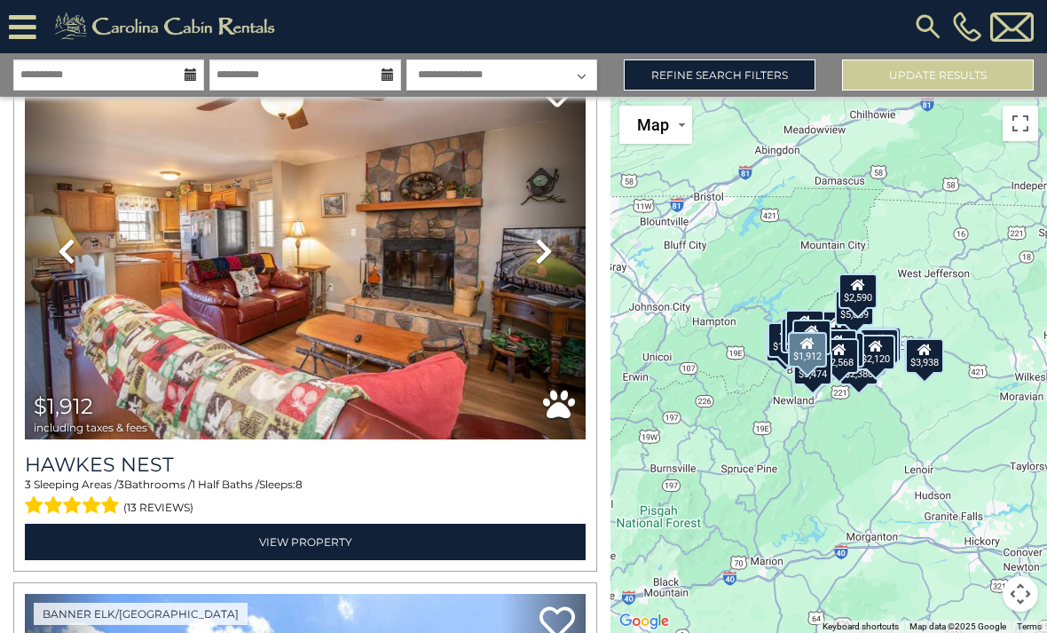
click at [540, 243] on icon at bounding box center [544, 251] width 18 height 28
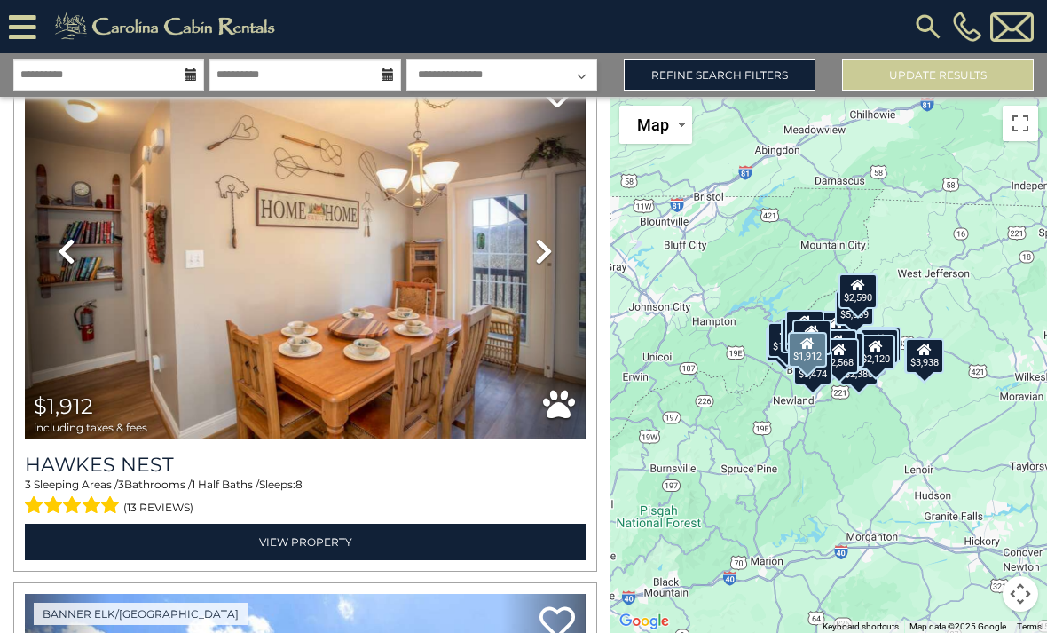
click at [543, 259] on icon at bounding box center [544, 251] width 18 height 28
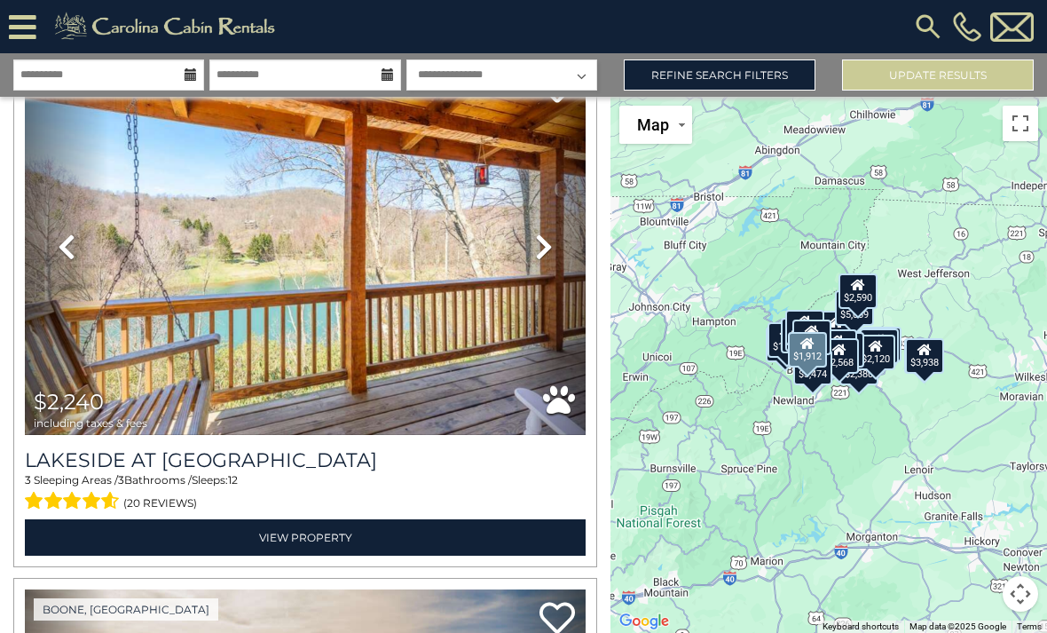
scroll to position [8070, 0]
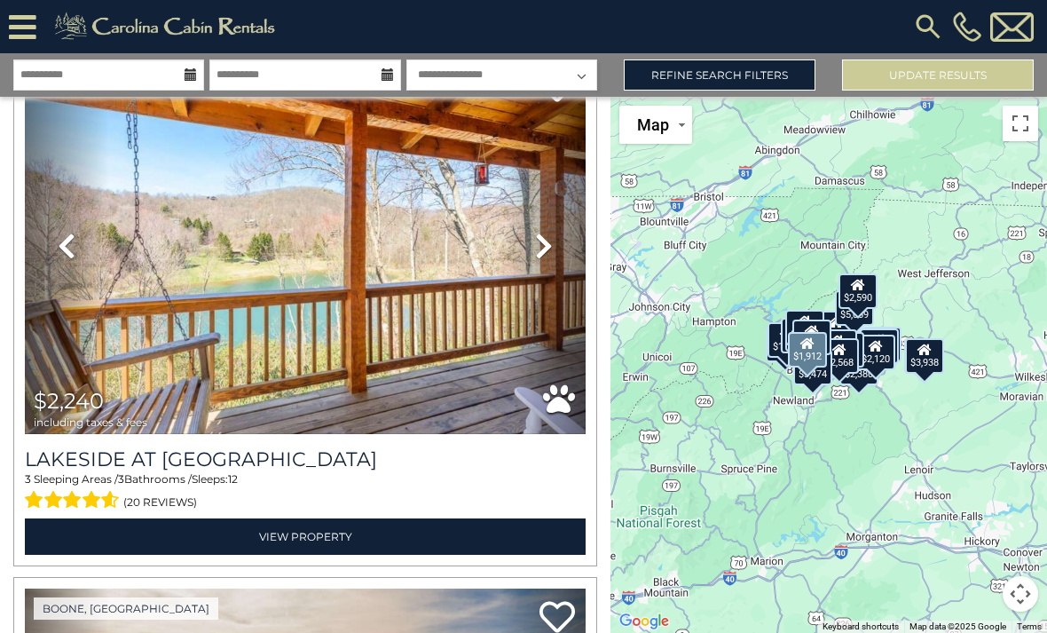
click at [115, 325] on img at bounding box center [305, 246] width 561 height 376
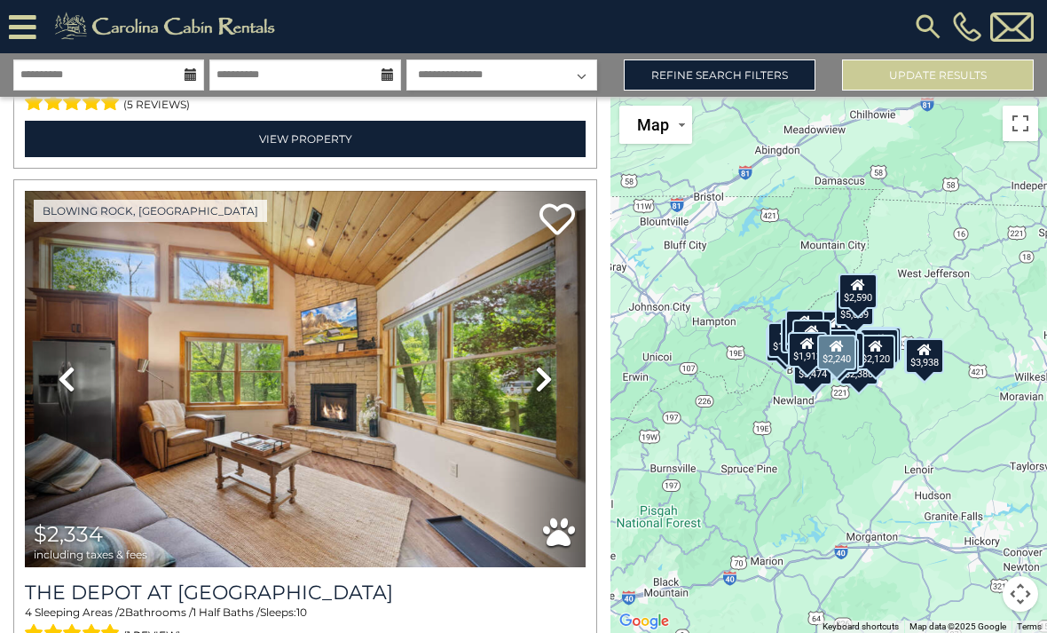
scroll to position [9020, 0]
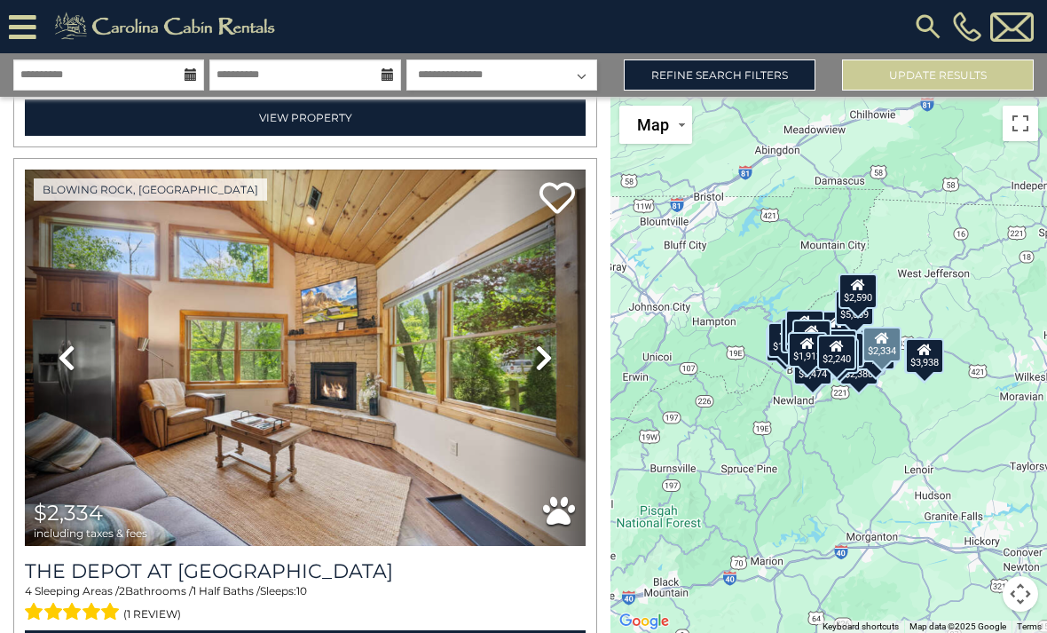
click at [556, 364] on link "Next" at bounding box center [544, 358] width 84 height 376
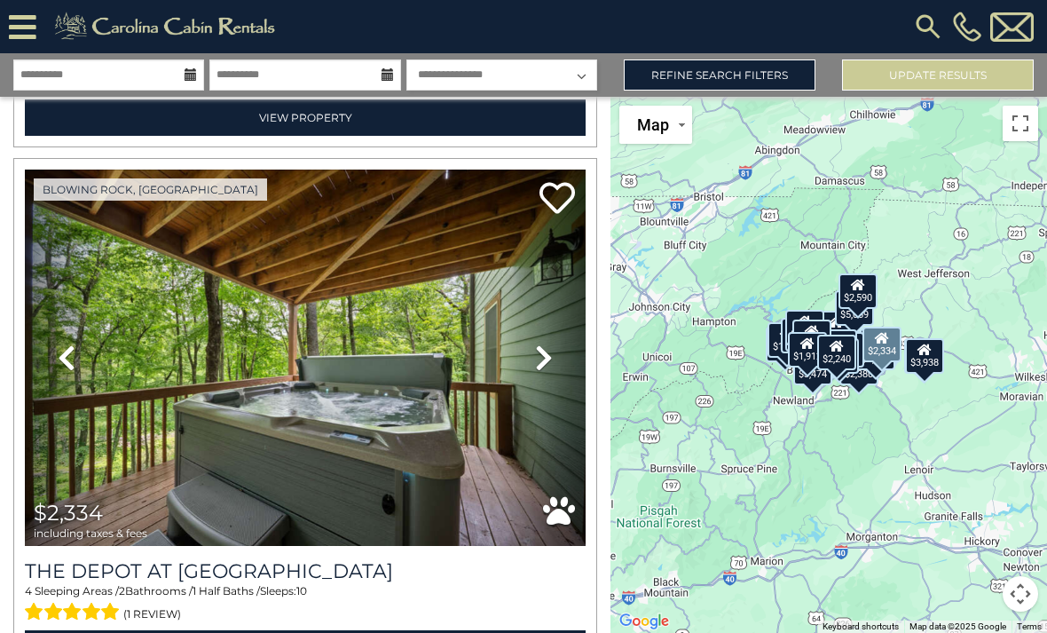
click at [547, 360] on icon at bounding box center [544, 358] width 18 height 28
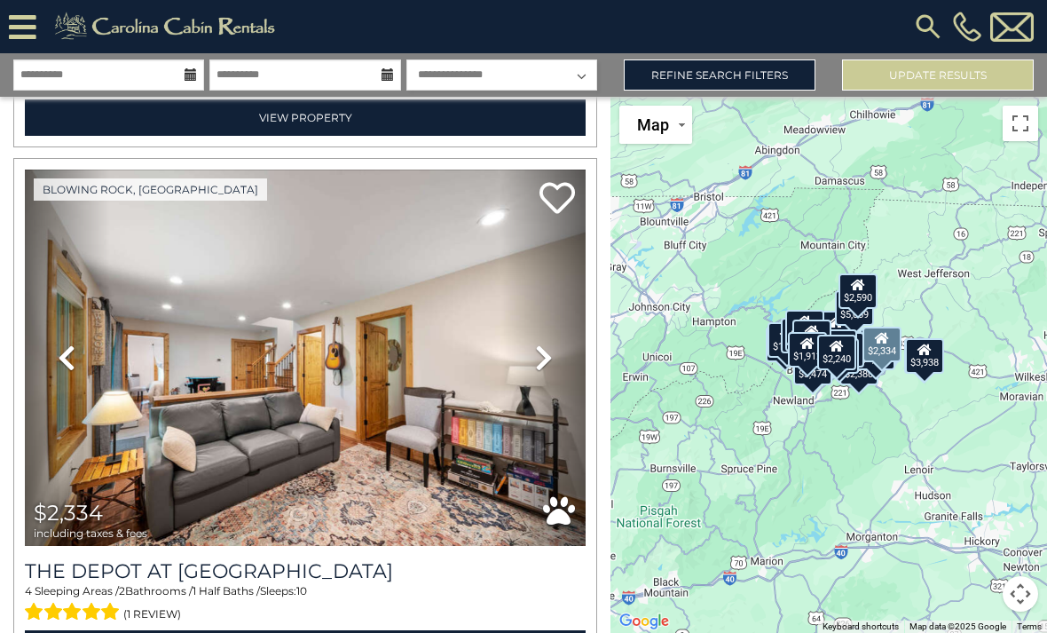
click at [545, 360] on icon at bounding box center [544, 358] width 18 height 28
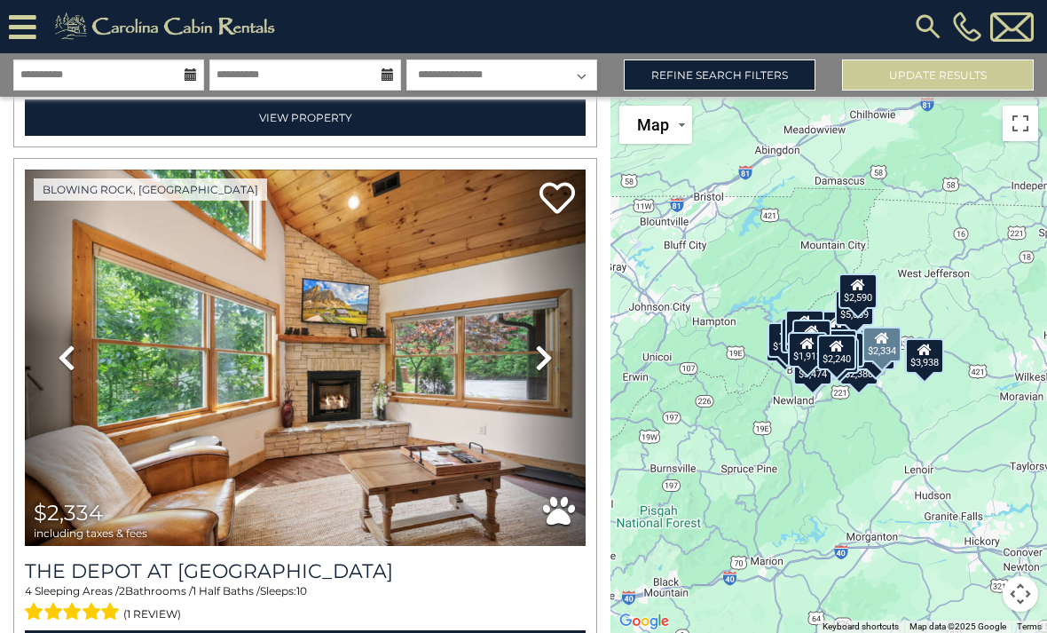
click at [541, 353] on icon at bounding box center [544, 358] width 18 height 28
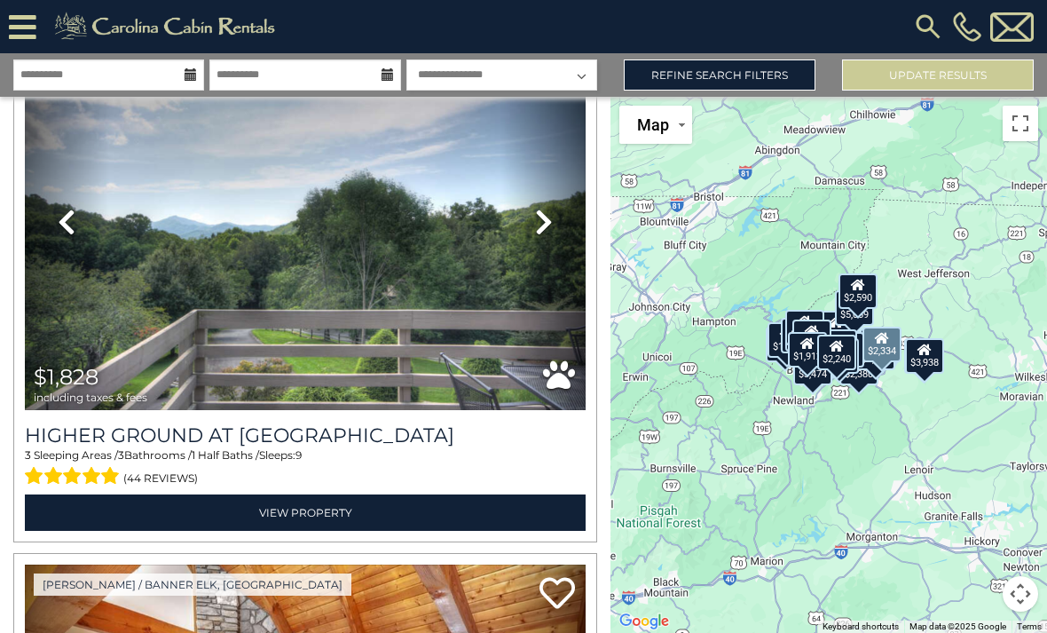
scroll to position [9691, 0]
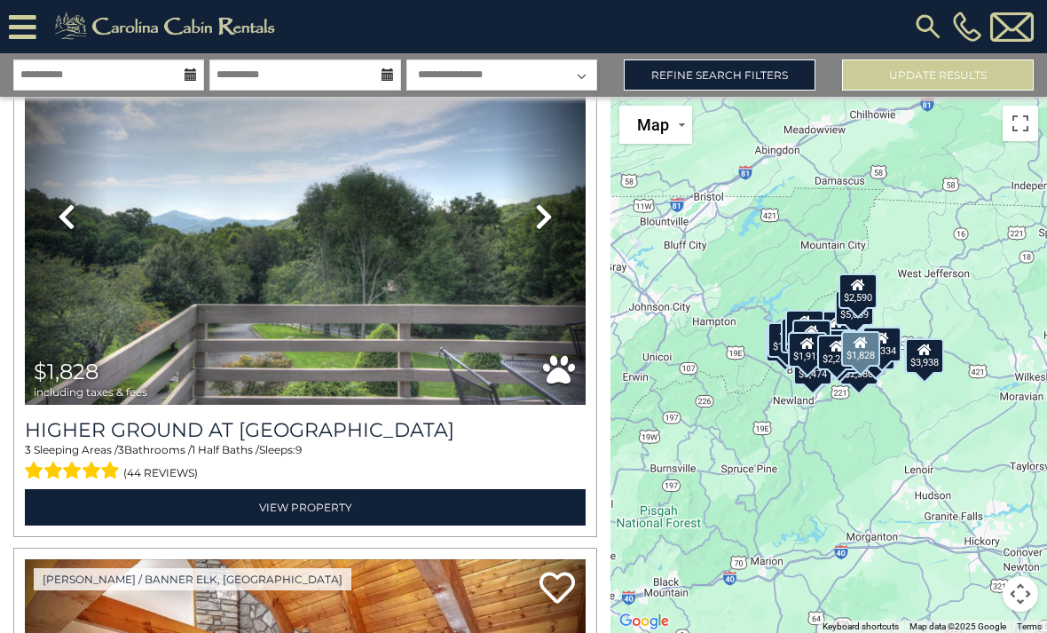
click at [549, 222] on icon at bounding box center [544, 216] width 18 height 28
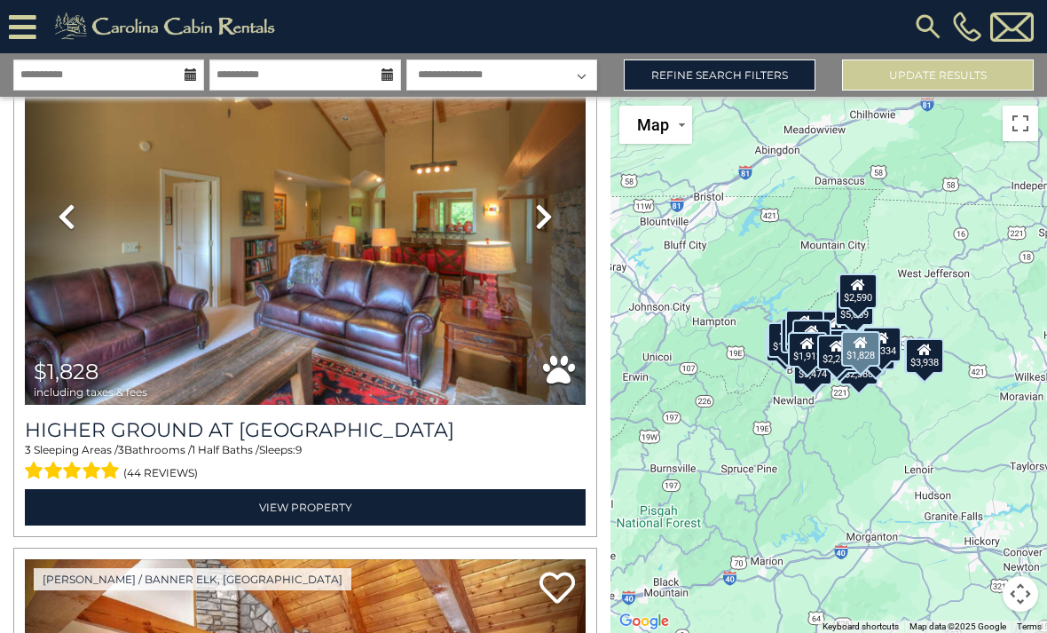
click at [550, 218] on icon at bounding box center [544, 216] width 18 height 28
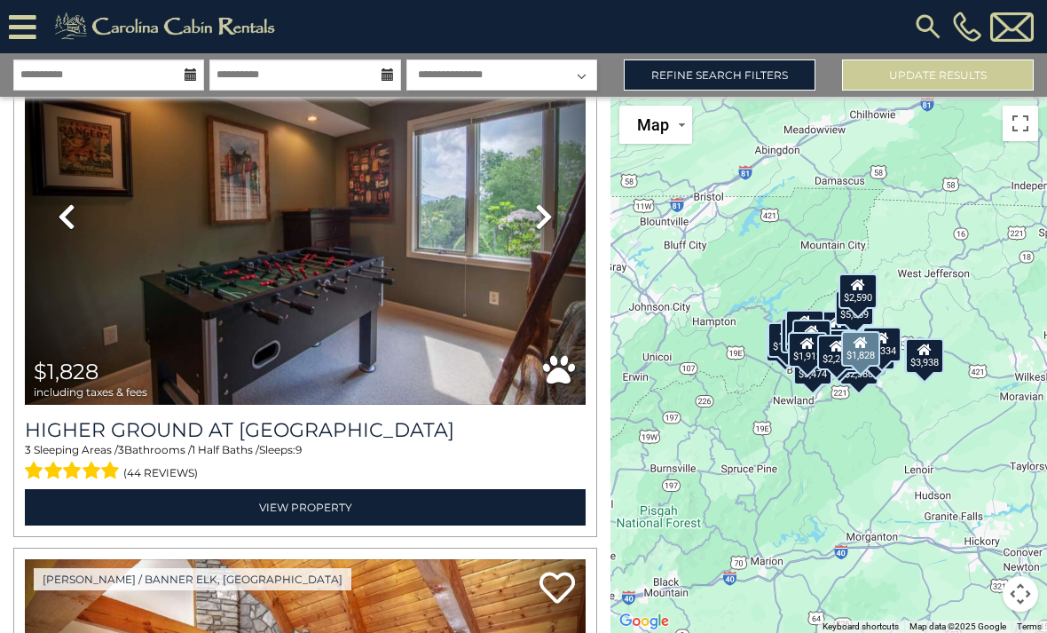
click at [546, 222] on icon at bounding box center [544, 216] width 18 height 28
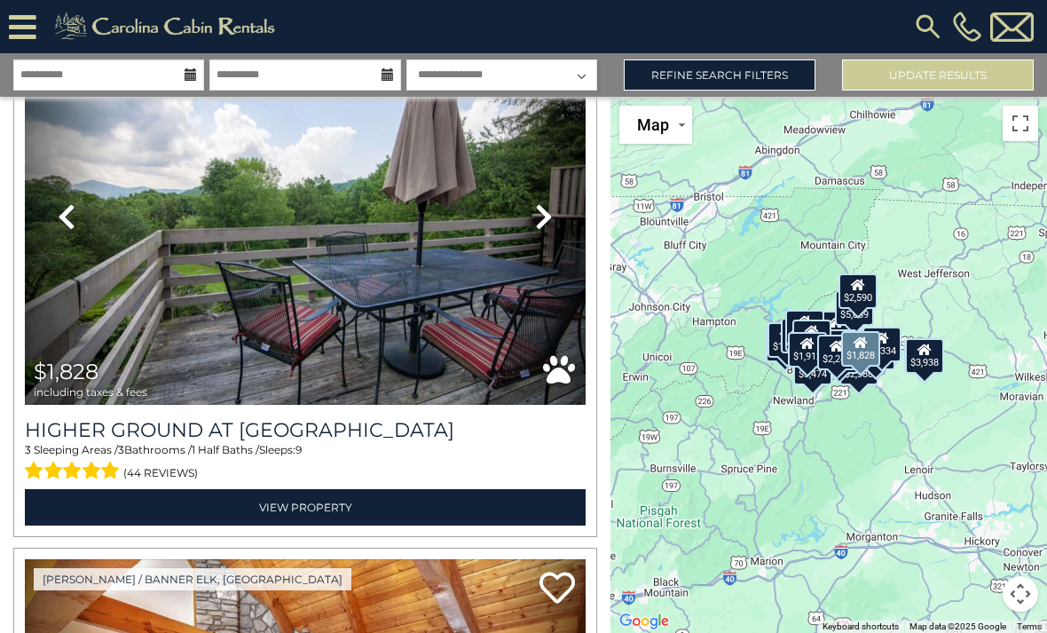
click at [548, 220] on icon at bounding box center [544, 216] width 18 height 28
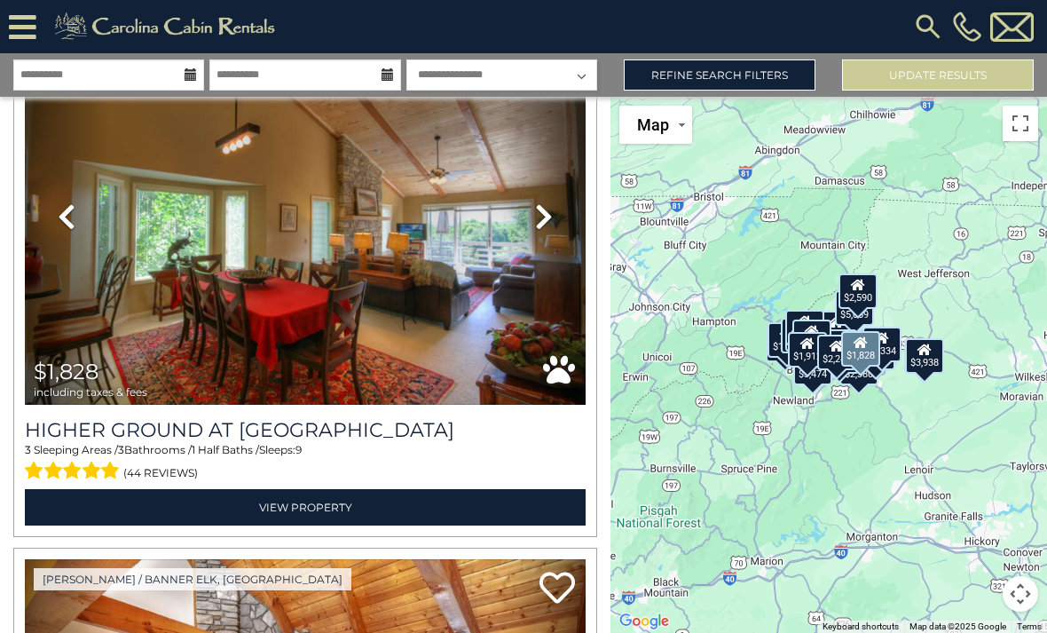
click at [557, 218] on link "Next" at bounding box center [544, 216] width 84 height 376
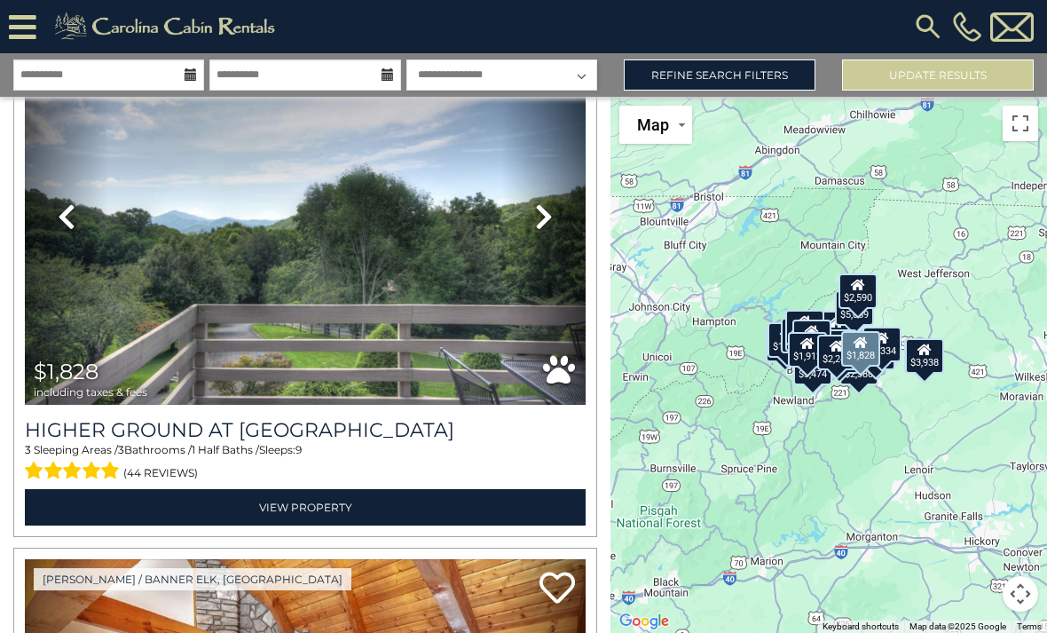
click at [545, 215] on icon at bounding box center [544, 216] width 18 height 28
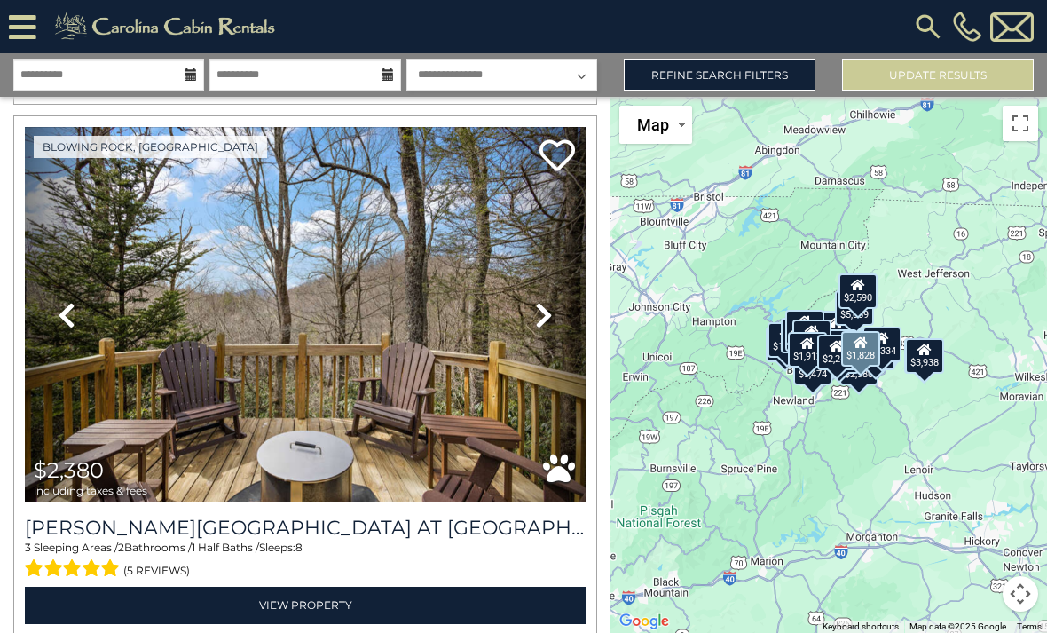
scroll to position [11181, 0]
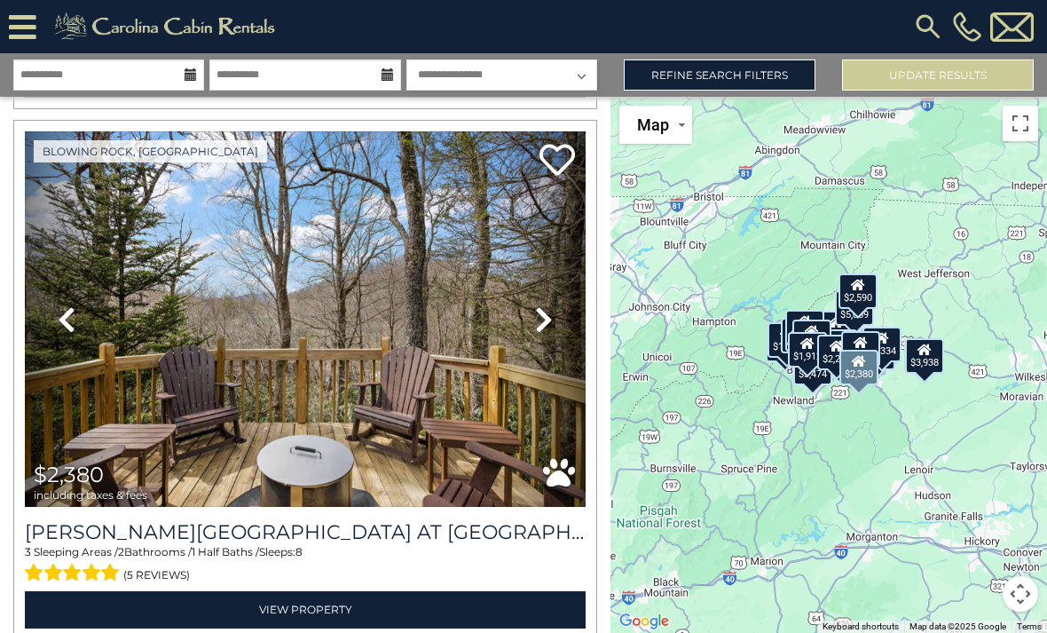
click at [543, 320] on icon at bounding box center [544, 319] width 18 height 28
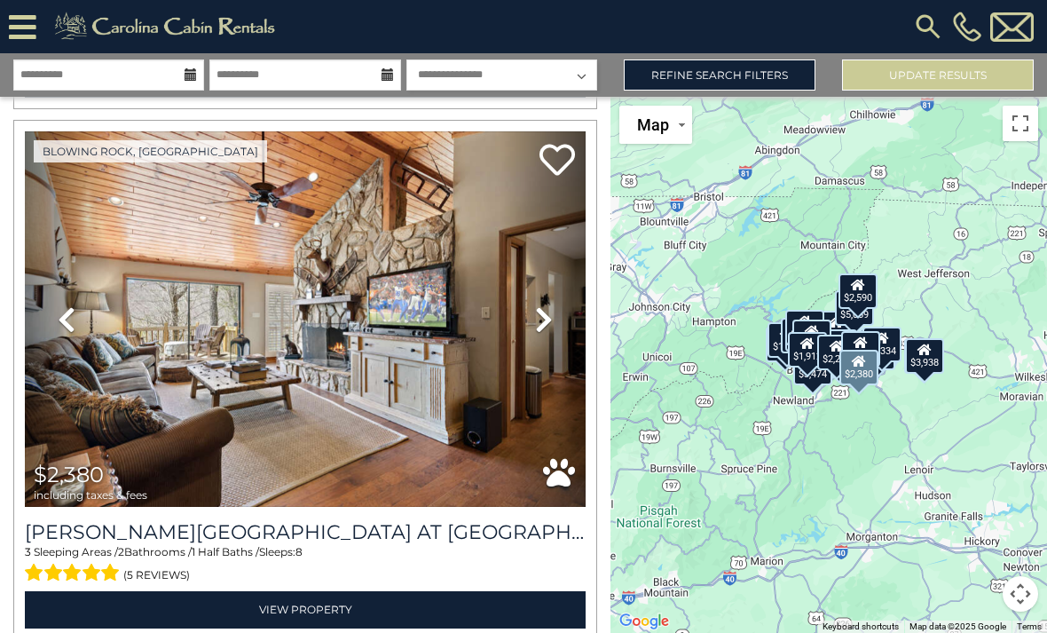
click at [547, 320] on icon at bounding box center [544, 319] width 18 height 28
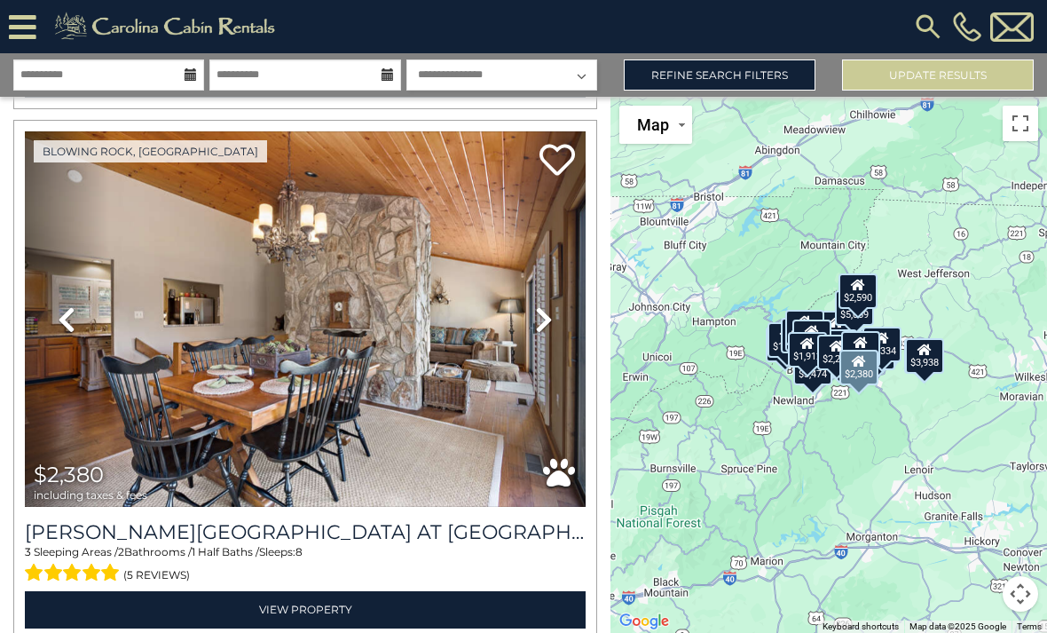
click at [549, 310] on icon at bounding box center [544, 319] width 18 height 28
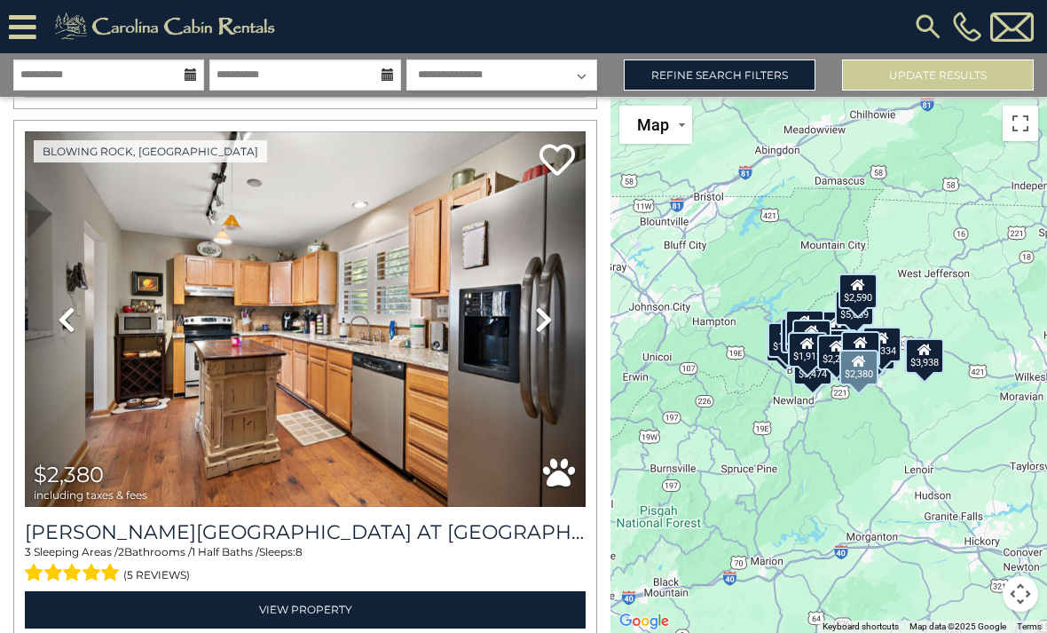
click at [556, 322] on link "Next" at bounding box center [544, 319] width 84 height 376
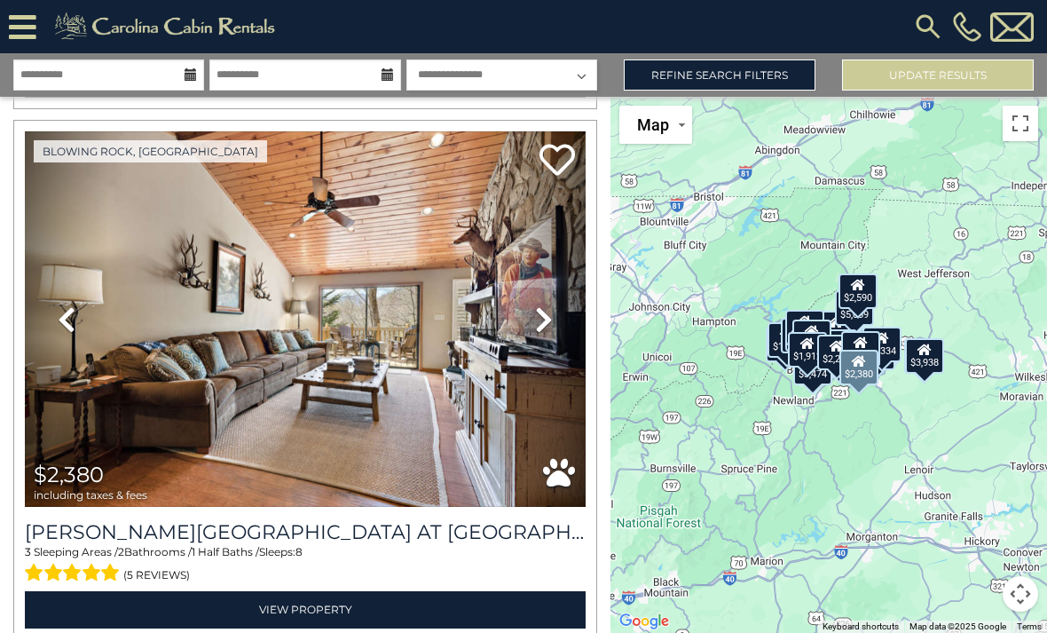
click at [566, 313] on link "Next" at bounding box center [544, 319] width 84 height 376
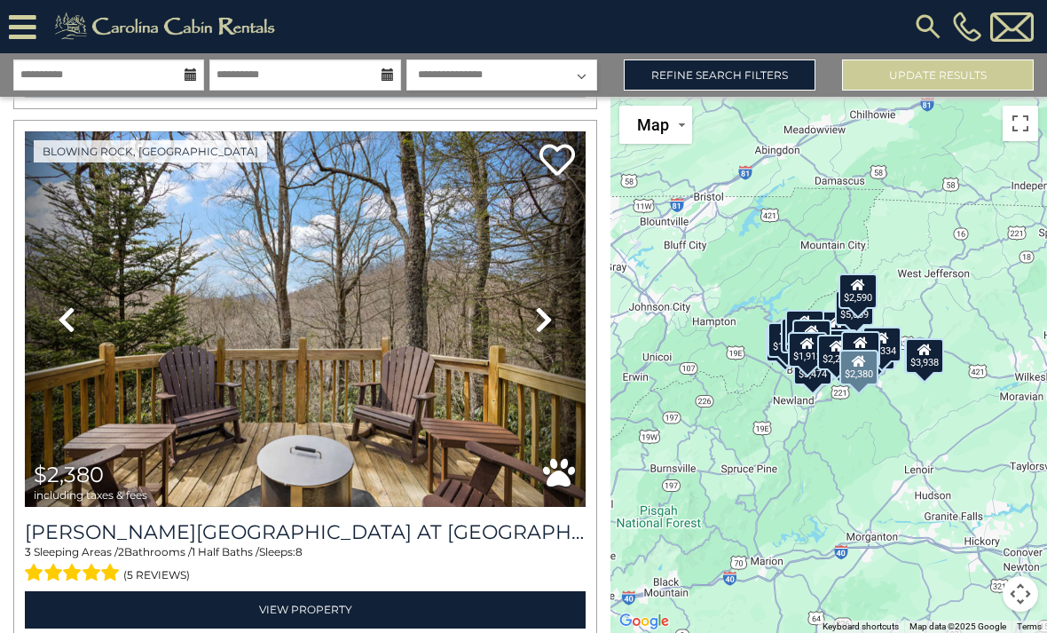
click at [551, 334] on icon at bounding box center [544, 319] width 18 height 28
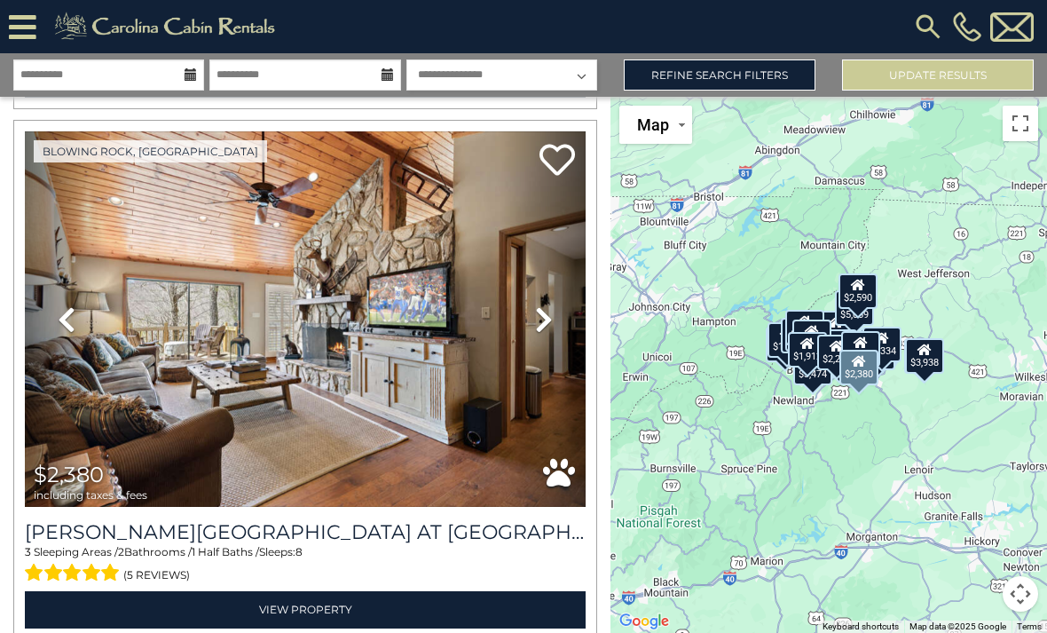
click at [481, 278] on img at bounding box center [305, 319] width 561 height 376
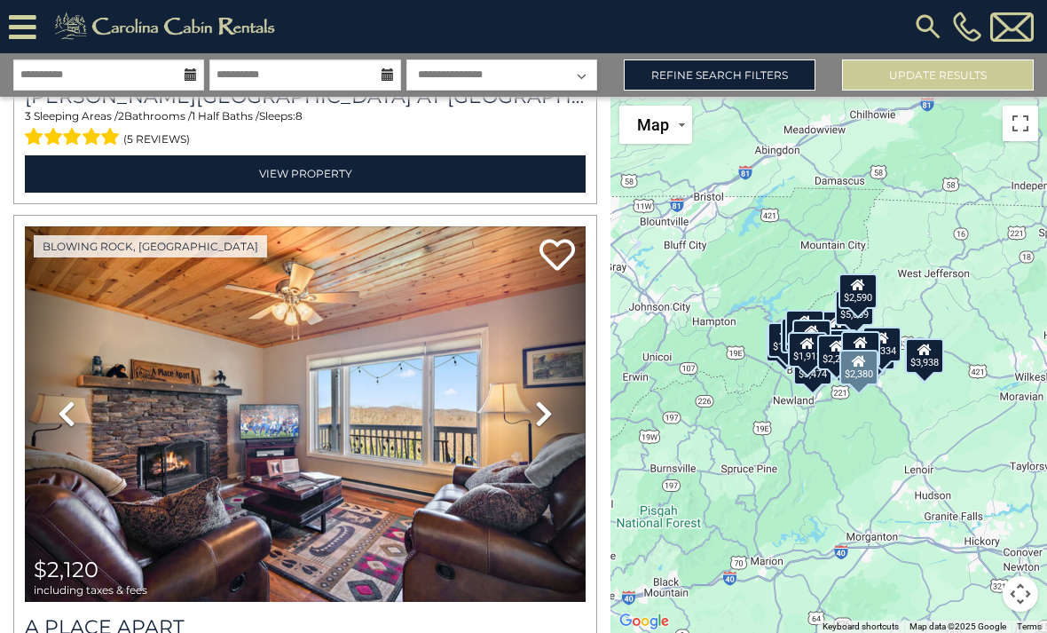
scroll to position [11671, 0]
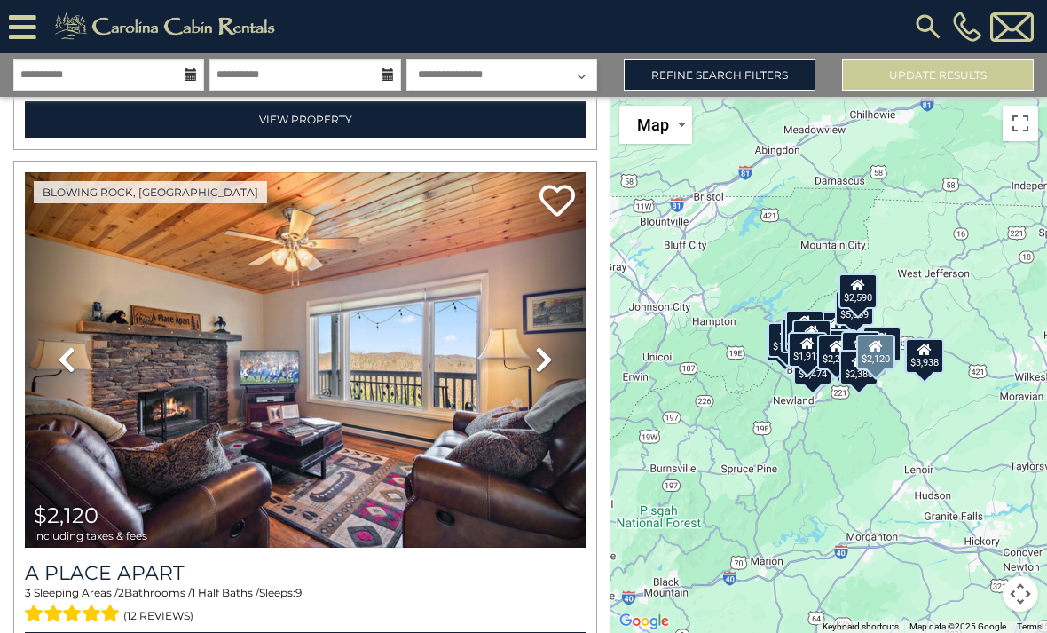
click at [542, 360] on icon at bounding box center [544, 359] width 18 height 28
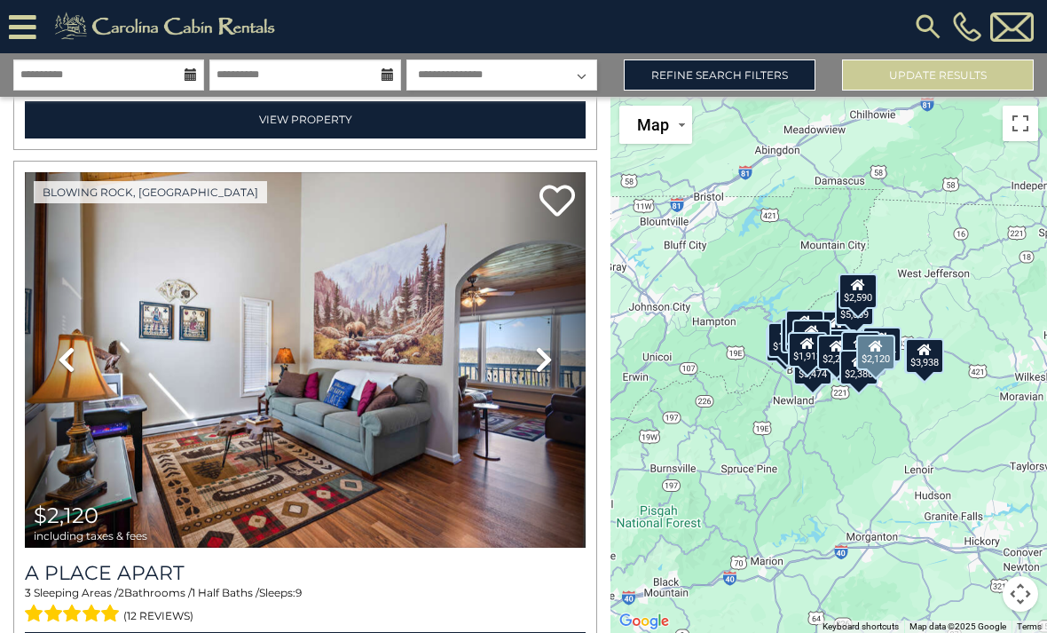
click at [526, 352] on link "Next" at bounding box center [544, 360] width 84 height 376
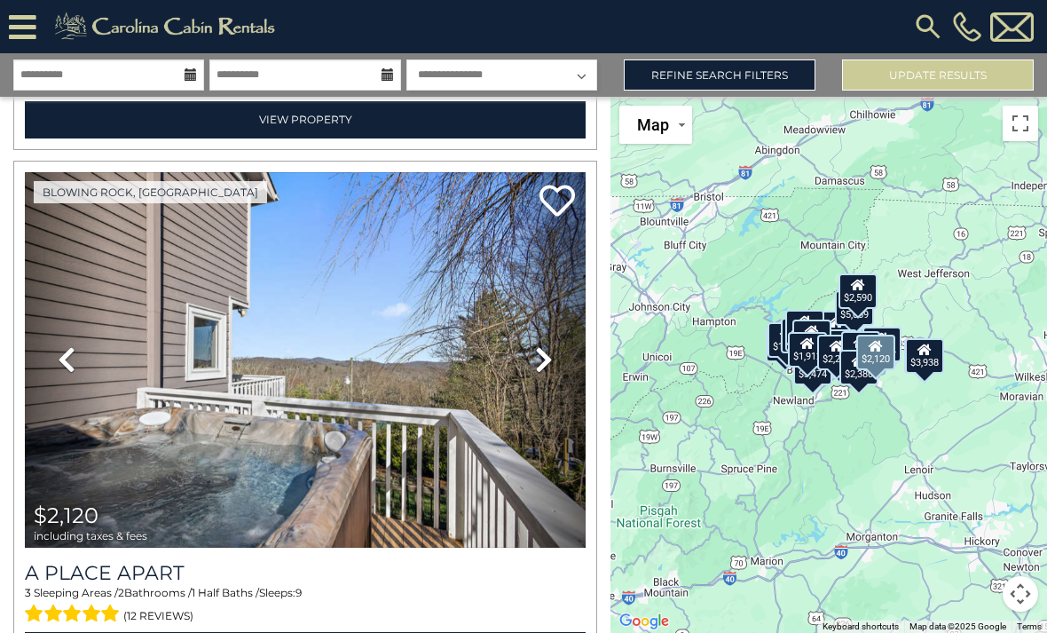
click at [549, 356] on icon at bounding box center [544, 359] width 18 height 28
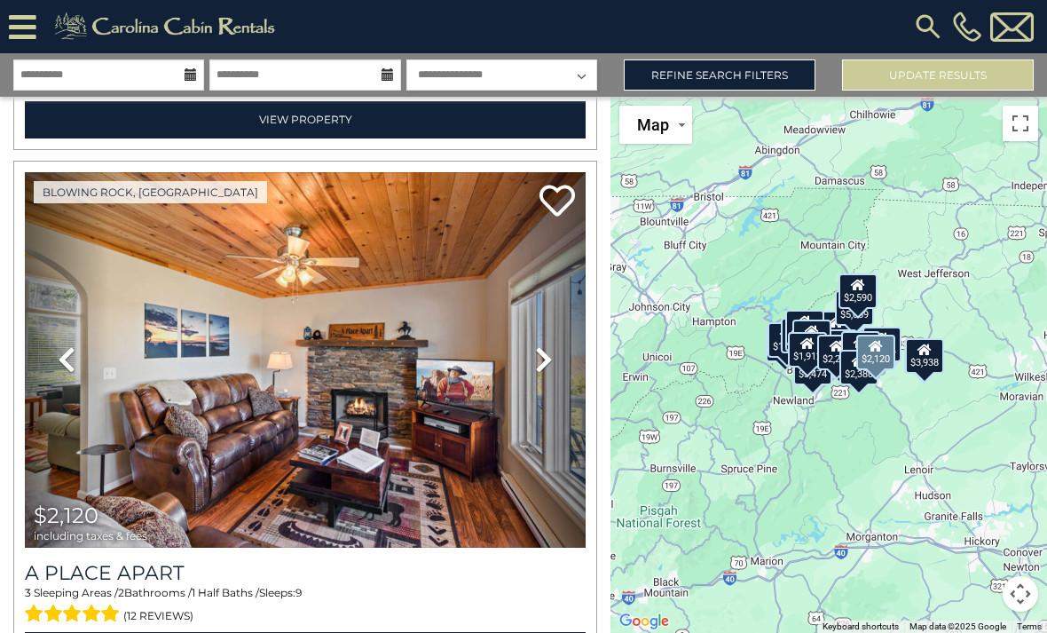
click at [541, 358] on icon at bounding box center [544, 359] width 18 height 28
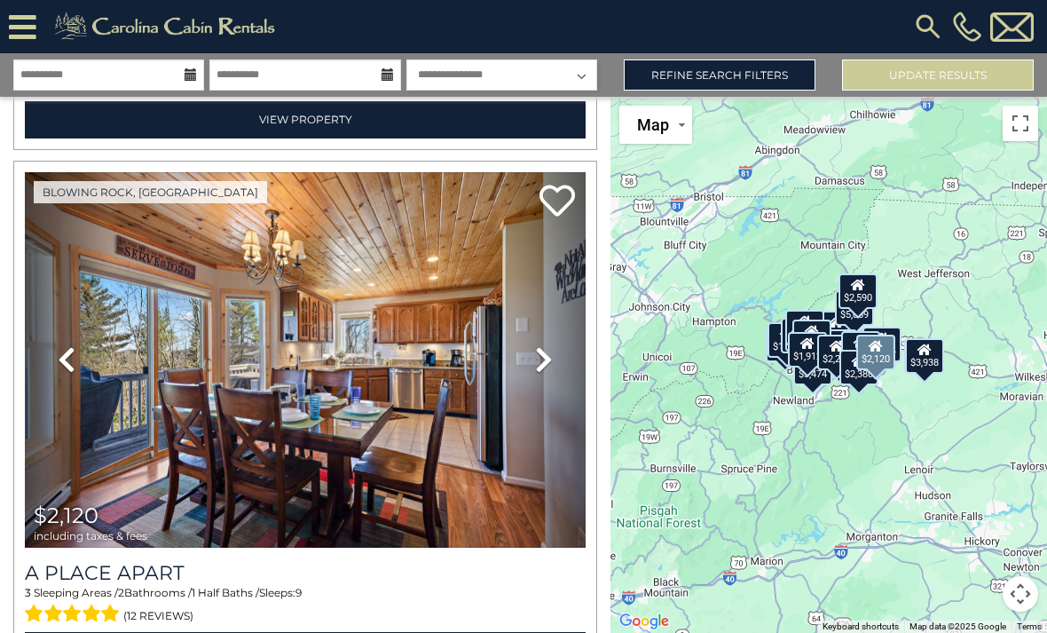
click at [545, 352] on icon at bounding box center [544, 359] width 18 height 28
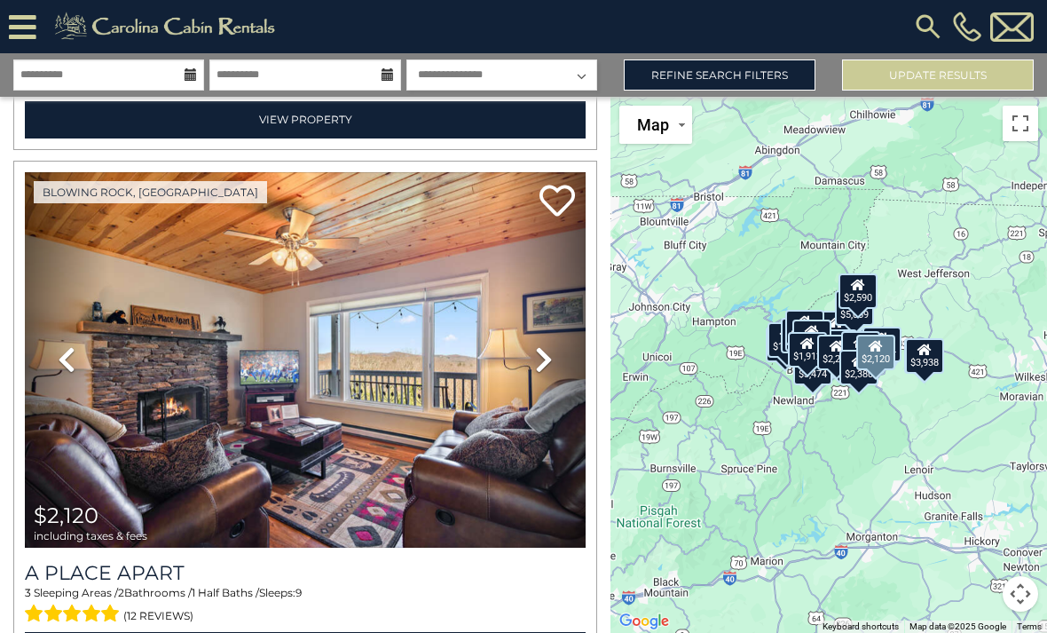
click at [544, 366] on icon at bounding box center [544, 359] width 18 height 28
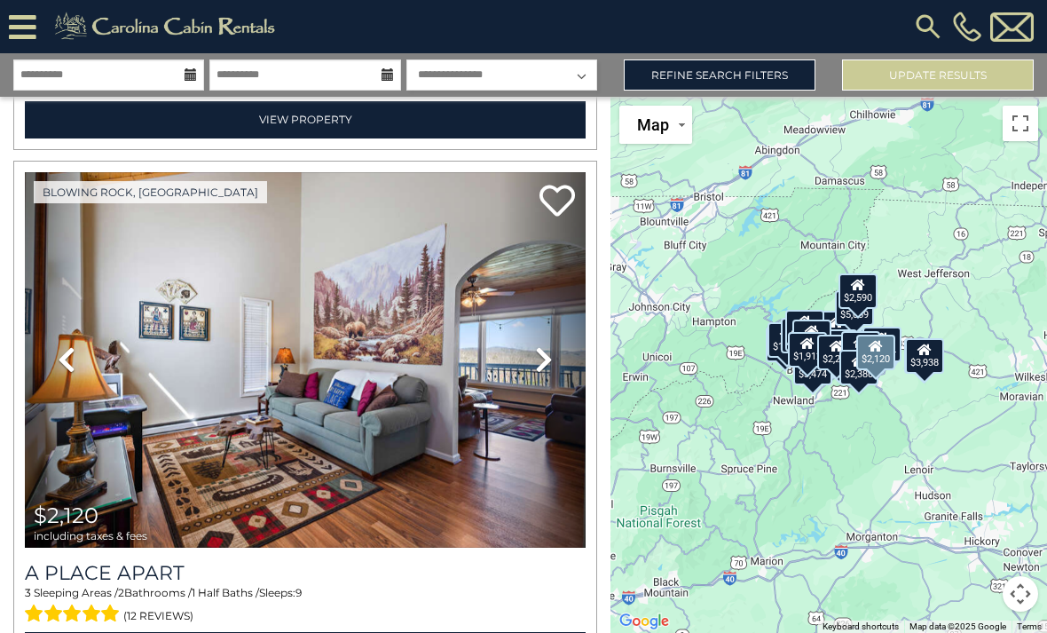
click at [469, 473] on img at bounding box center [305, 360] width 561 height 376
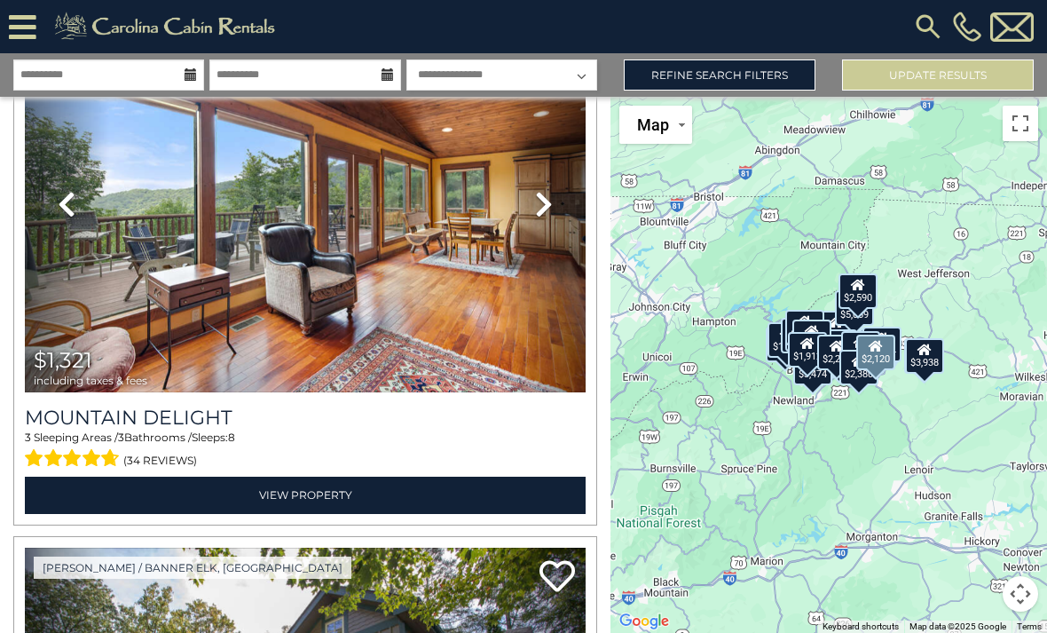
scroll to position [12361, 0]
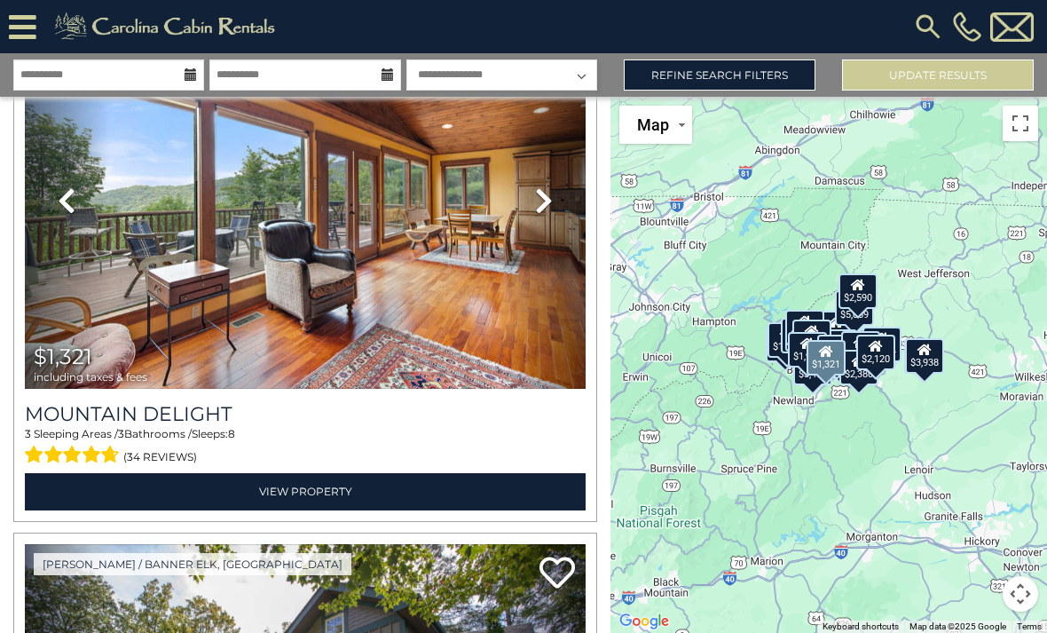
click at [104, 301] on link "Previous" at bounding box center [67, 201] width 84 height 376
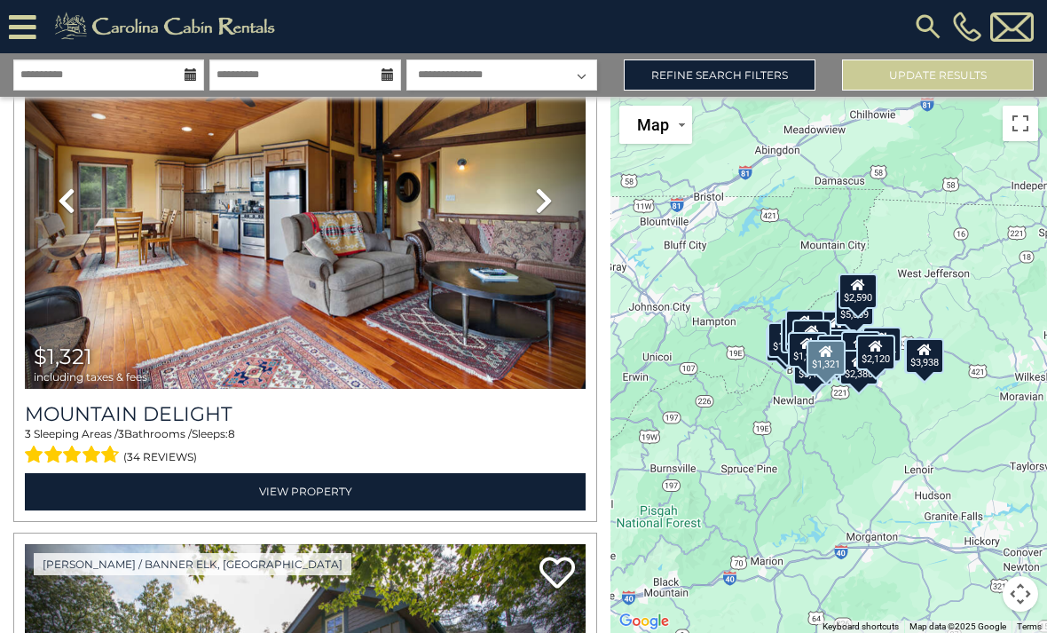
click at [107, 277] on link "Previous" at bounding box center [67, 201] width 84 height 376
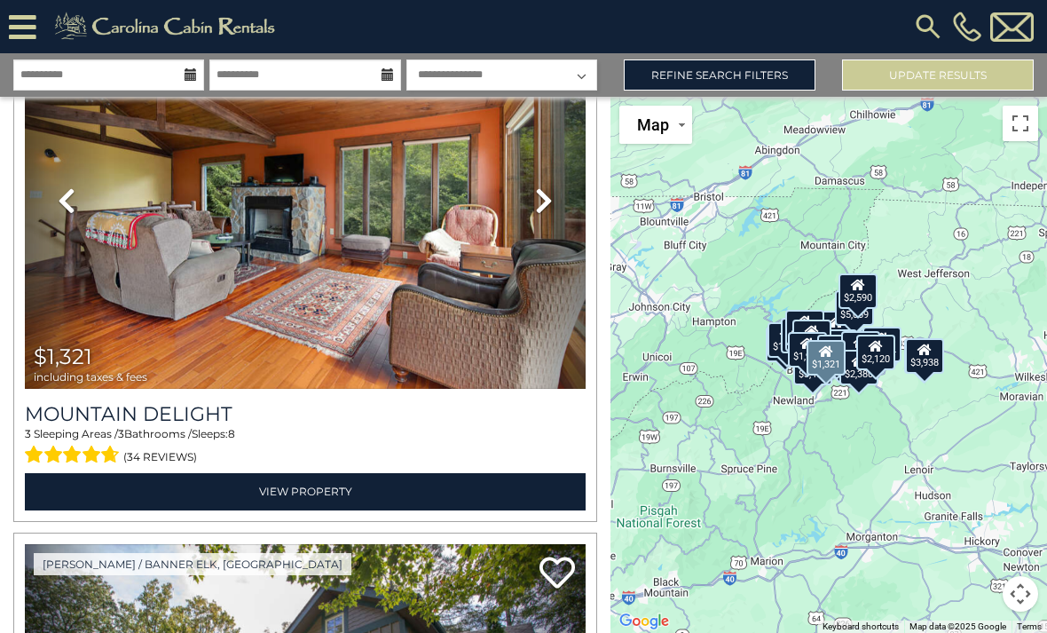
click at [407, 267] on img at bounding box center [305, 201] width 561 height 376
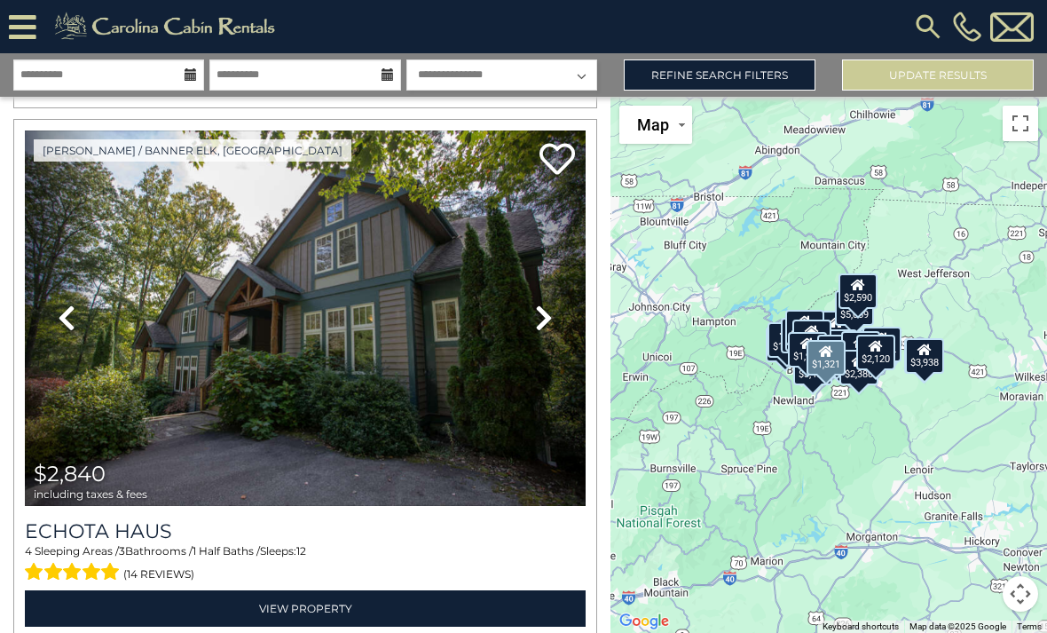
scroll to position [12774, 0]
click at [64, 319] on icon at bounding box center [67, 318] width 18 height 28
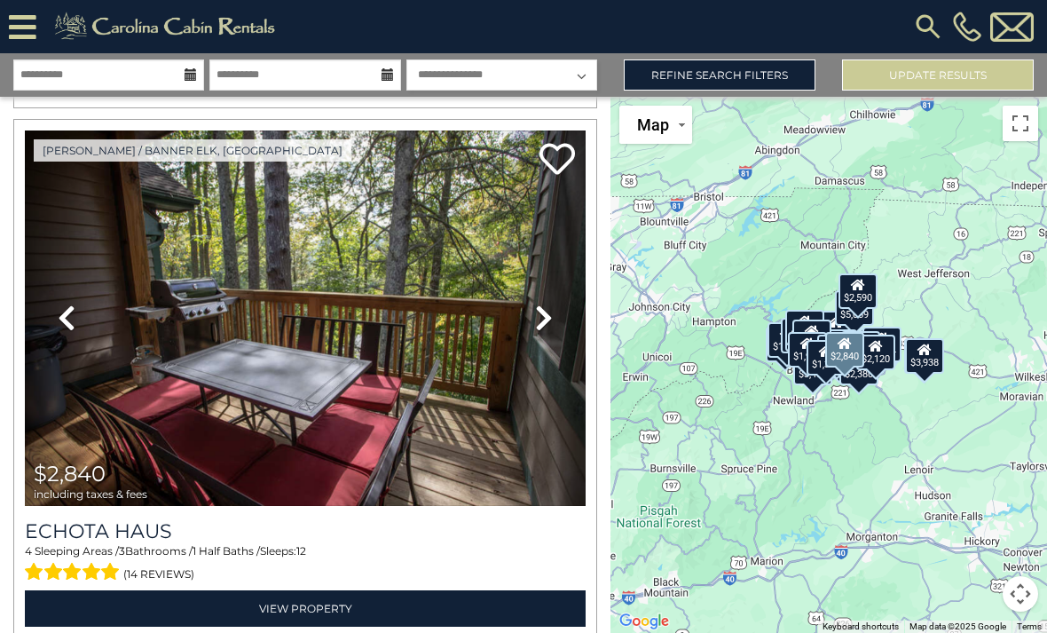
click at [57, 333] on link "Previous" at bounding box center [67, 318] width 84 height 376
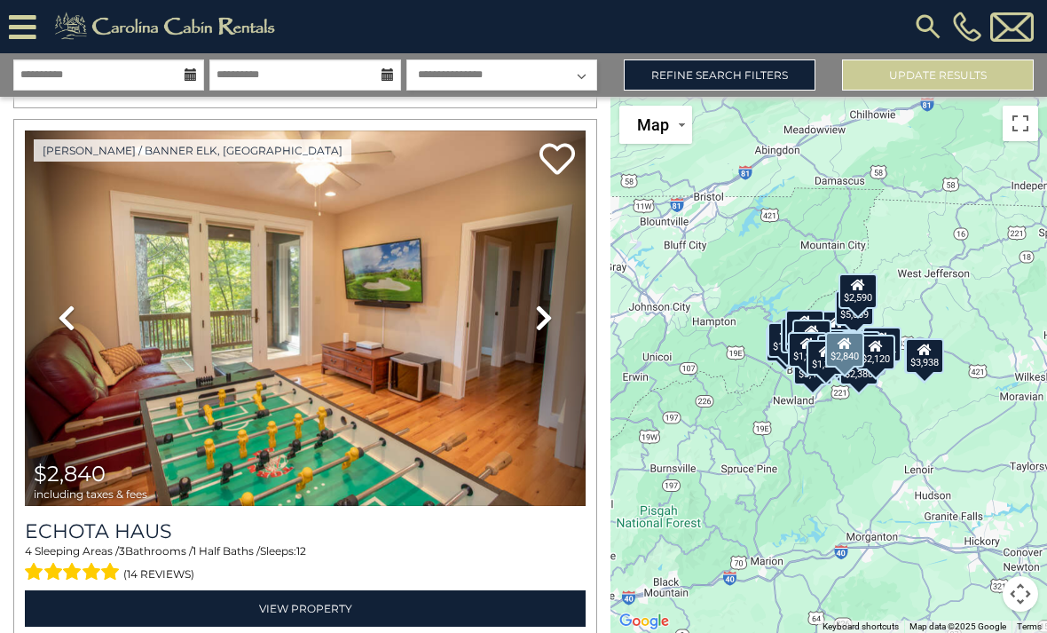
click at [68, 325] on icon at bounding box center [67, 318] width 18 height 28
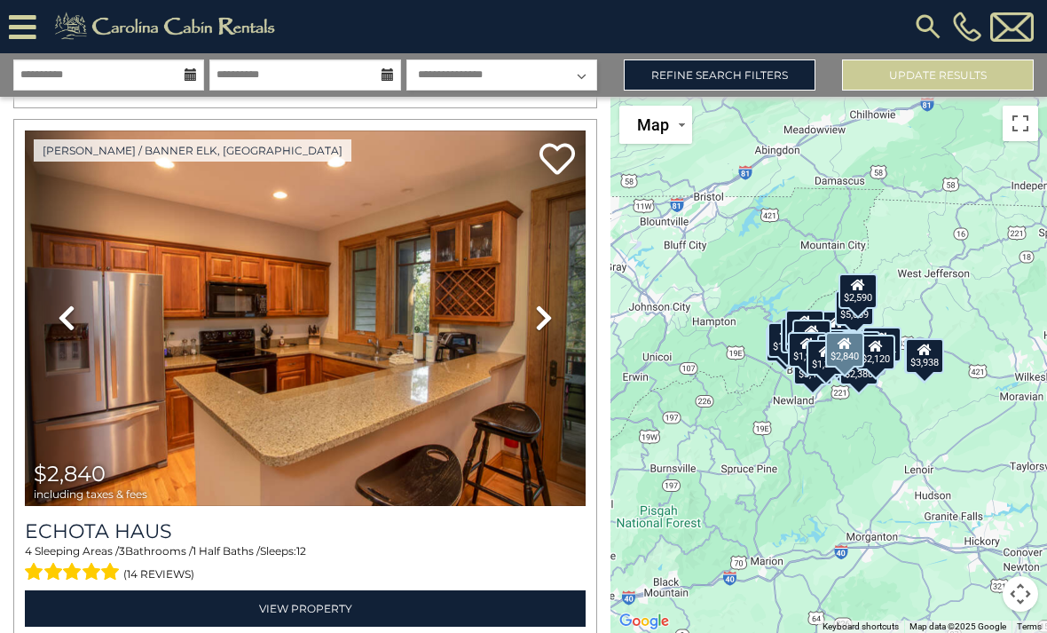
click at [77, 331] on link "Previous" at bounding box center [67, 318] width 84 height 376
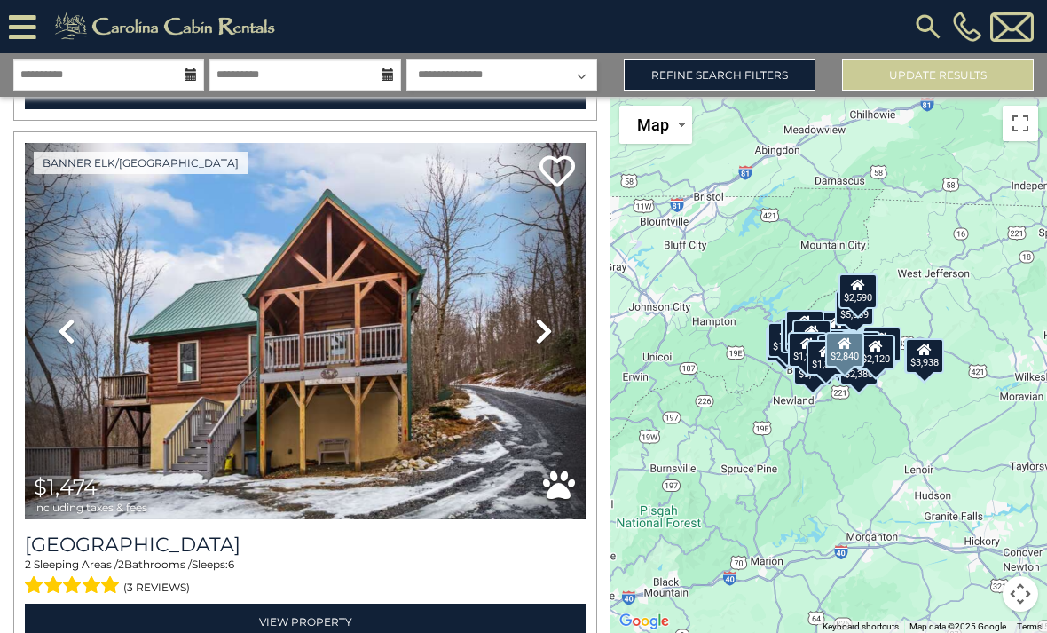
scroll to position [13302, 0]
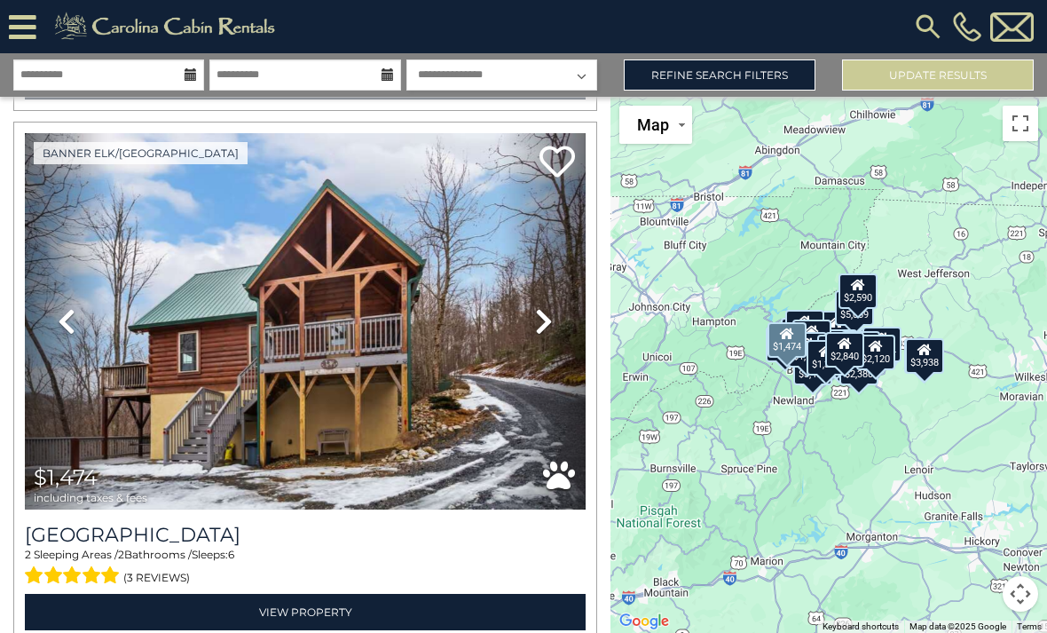
click at [80, 331] on link "Previous" at bounding box center [67, 321] width 84 height 376
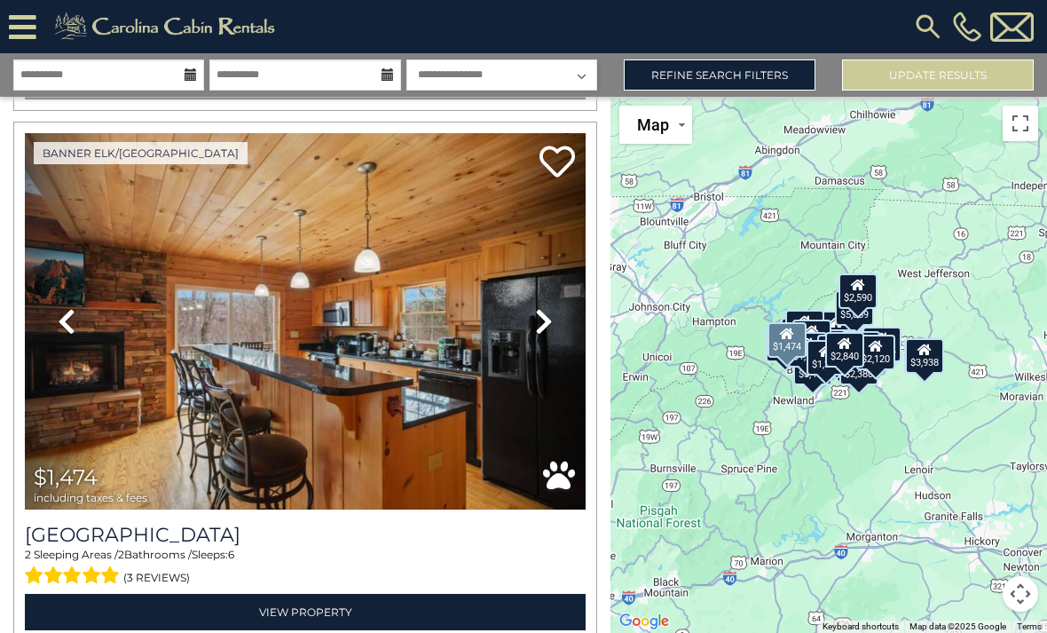
click at [71, 328] on icon at bounding box center [67, 321] width 18 height 28
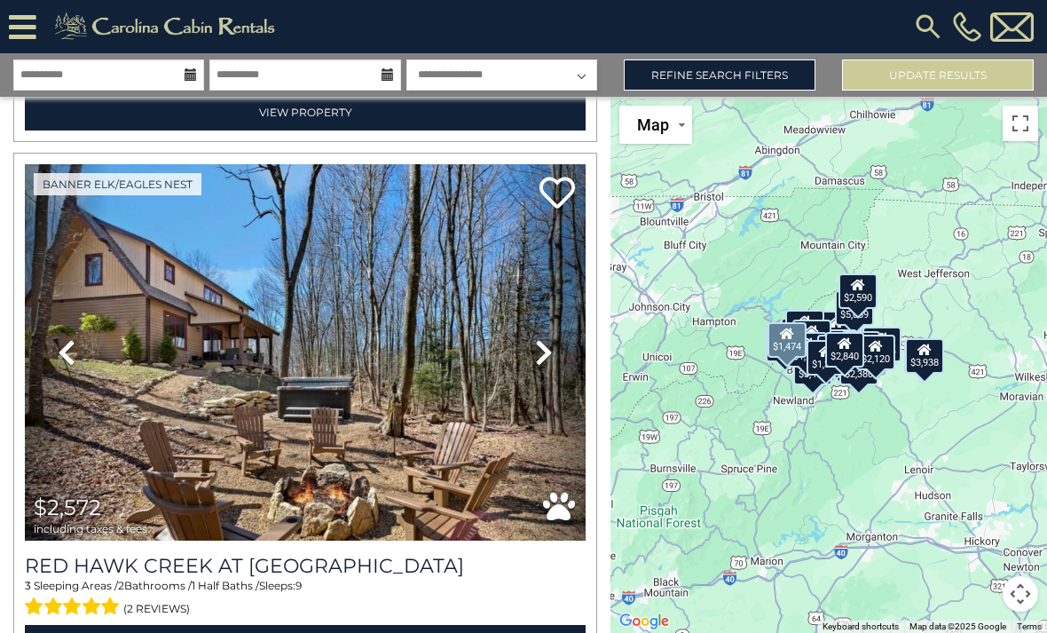
scroll to position [13811, 0]
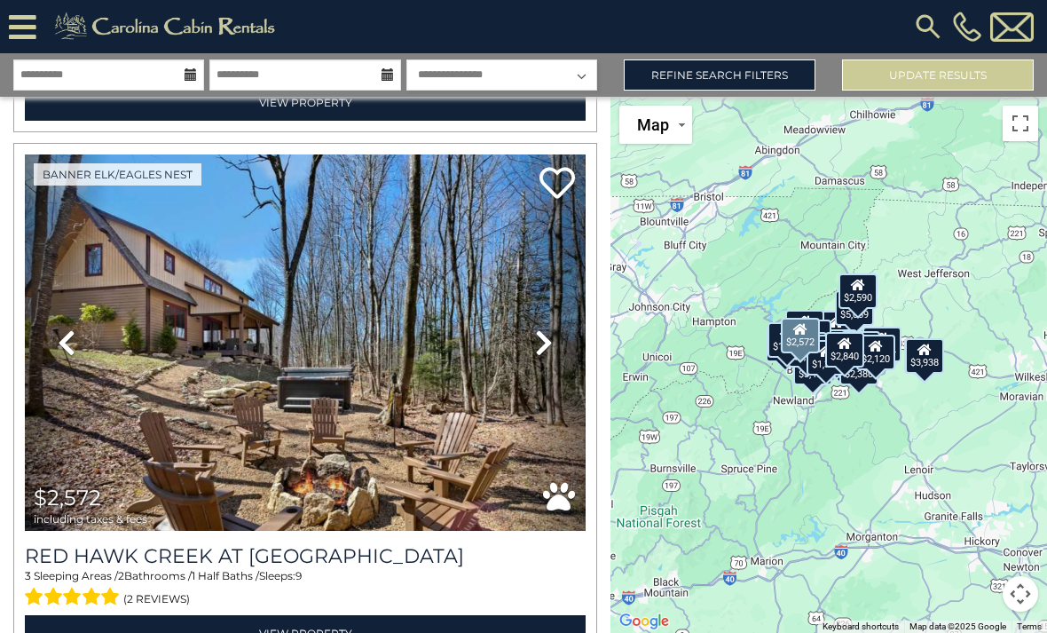
click at [72, 349] on icon at bounding box center [67, 342] width 18 height 28
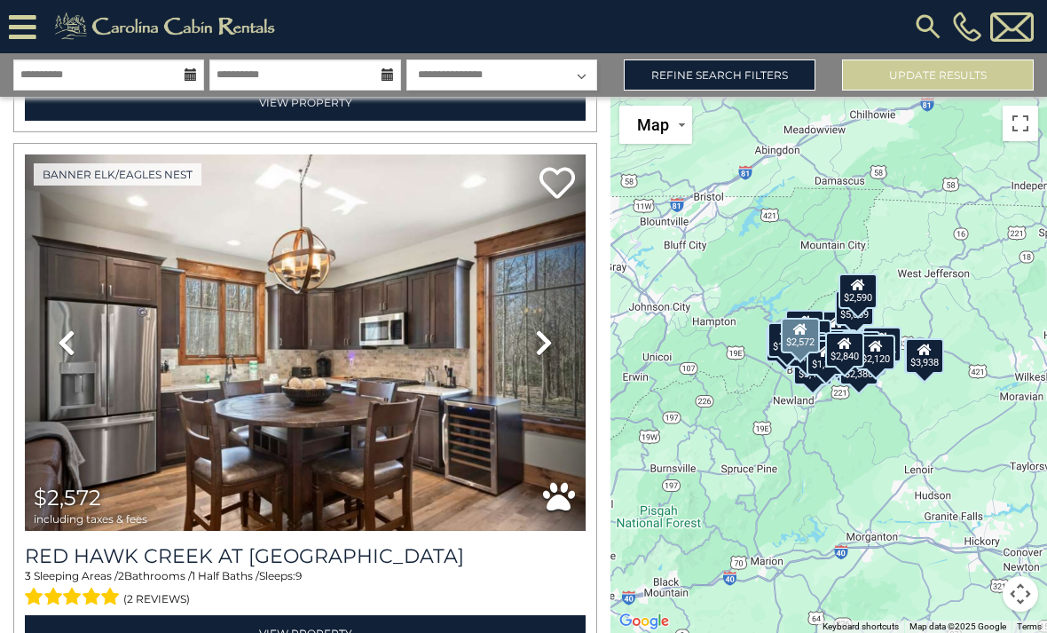
click at [66, 345] on icon at bounding box center [67, 342] width 18 height 28
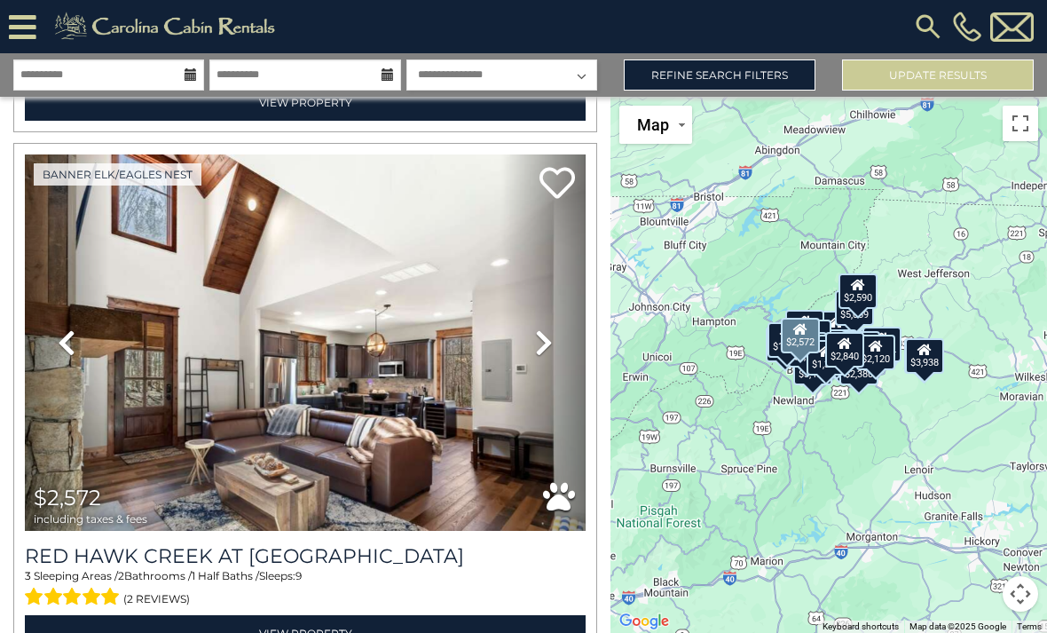
click at [68, 353] on icon at bounding box center [67, 342] width 18 height 28
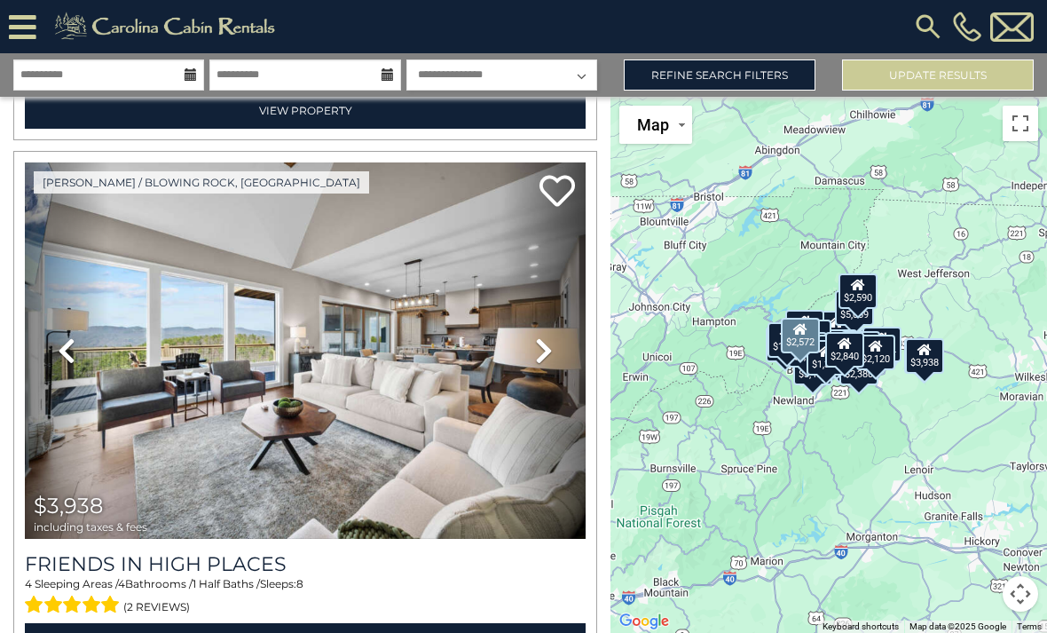
scroll to position [14337, 0]
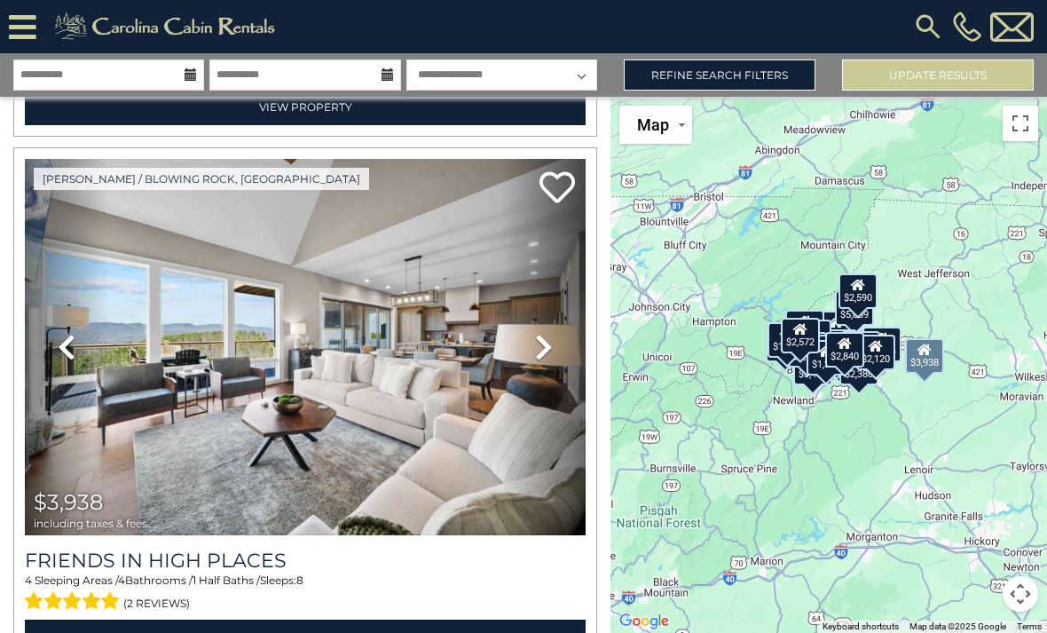
click at [61, 351] on icon at bounding box center [67, 347] width 18 height 28
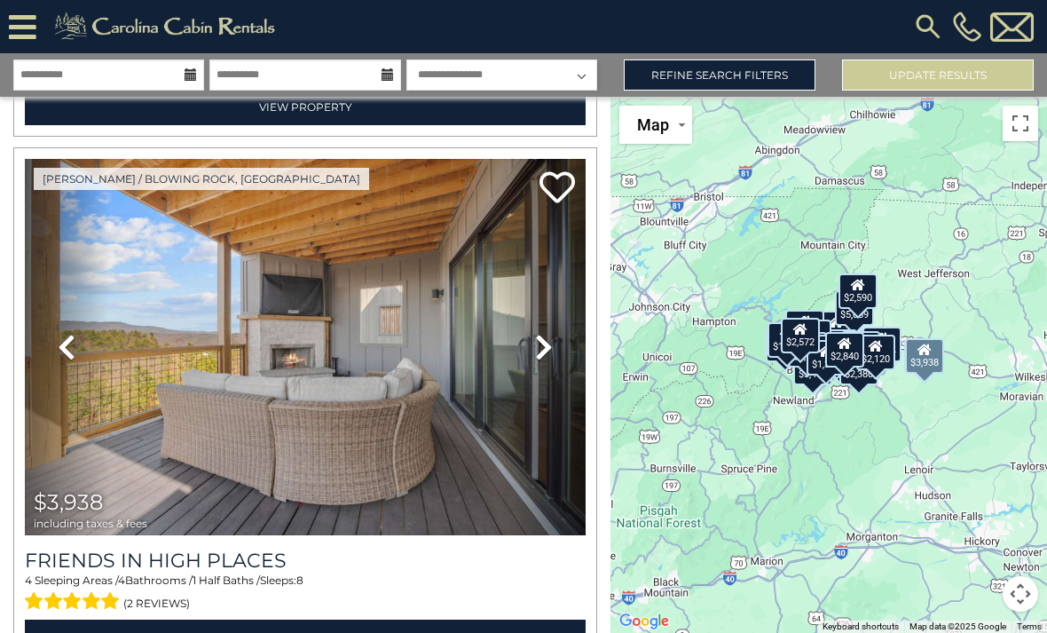
click at [68, 351] on icon at bounding box center [67, 347] width 18 height 28
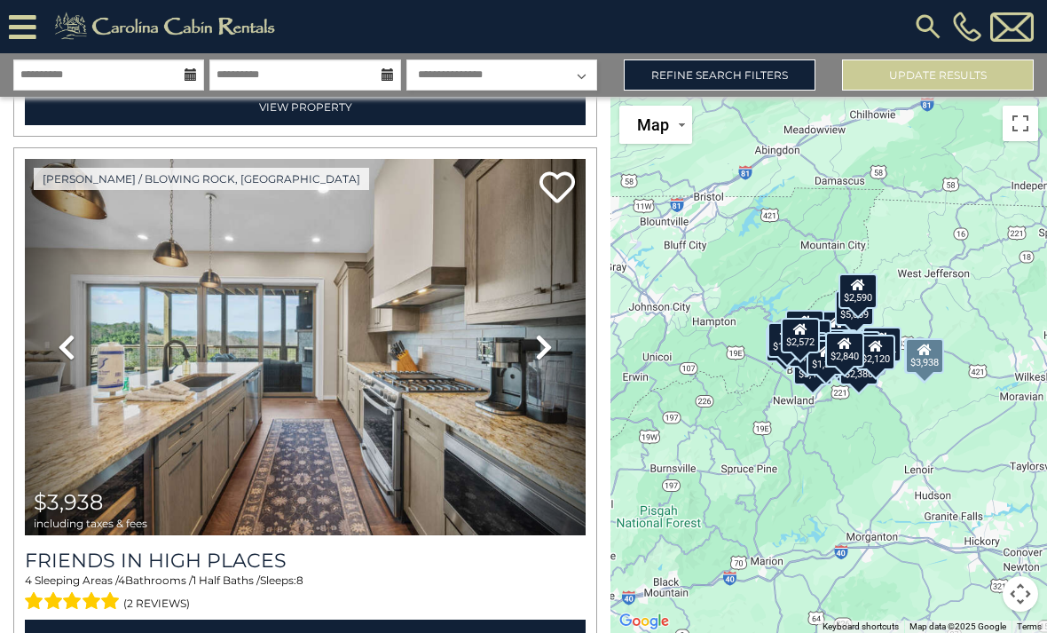
click at [60, 354] on icon at bounding box center [67, 347] width 18 height 28
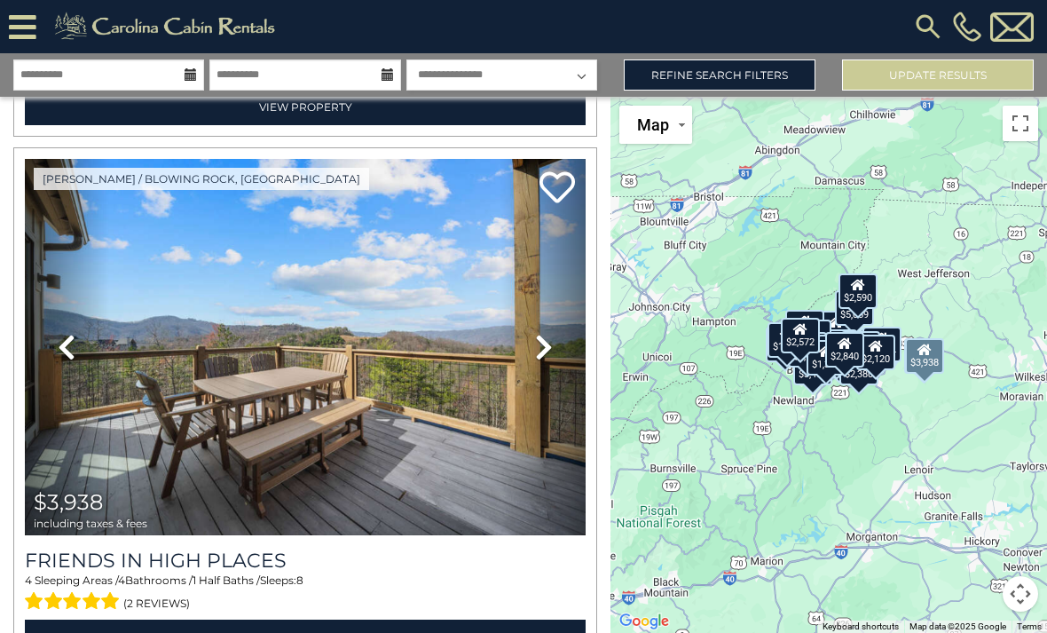
click at [65, 345] on icon at bounding box center [67, 347] width 18 height 28
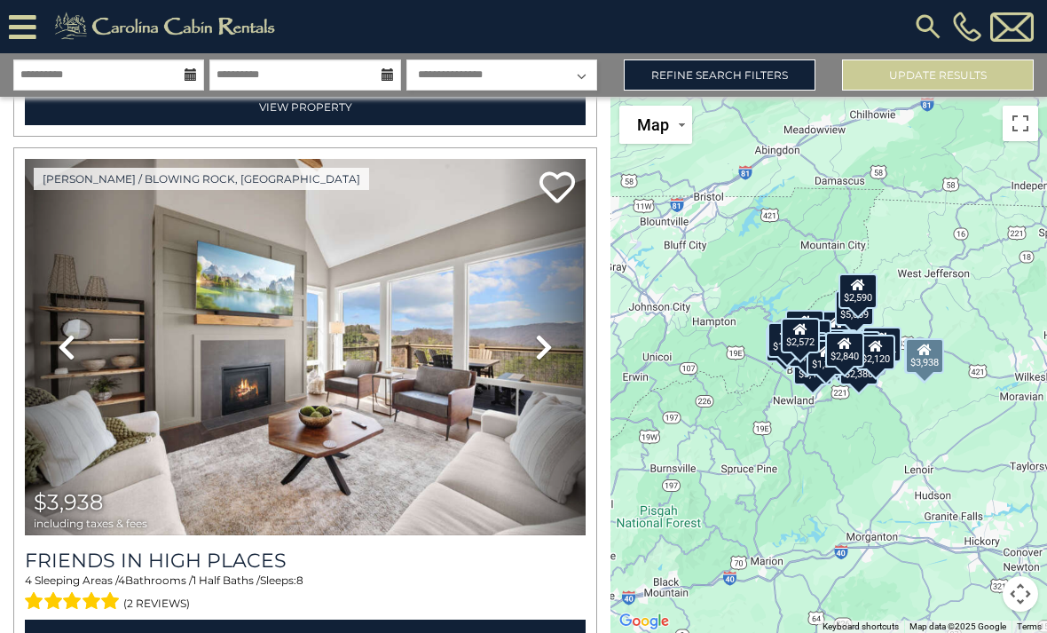
click at [66, 368] on link "Previous" at bounding box center [67, 347] width 84 height 376
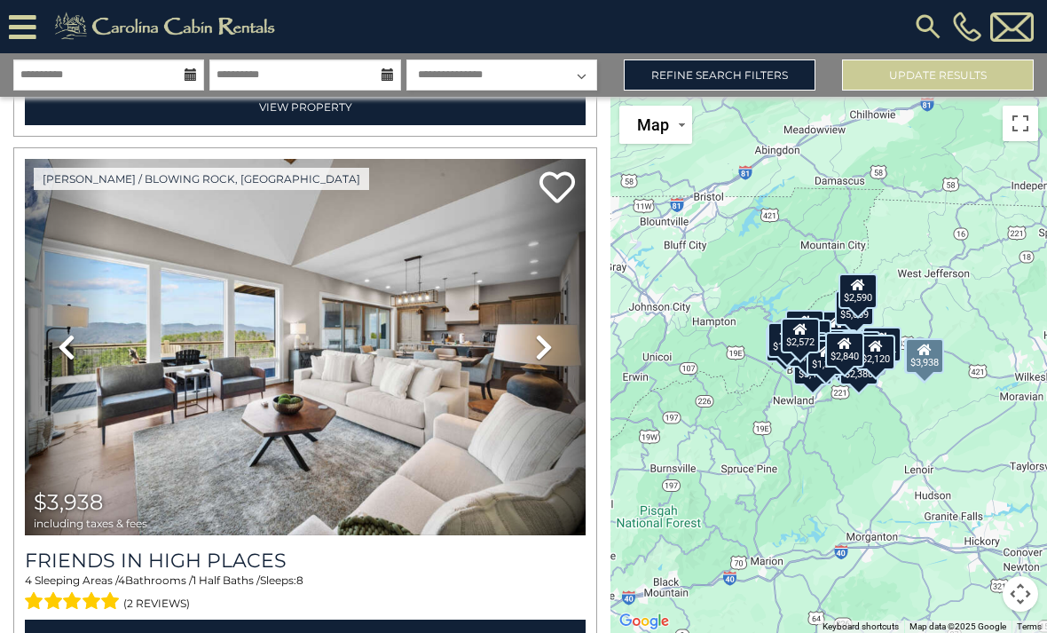
click at [62, 352] on icon at bounding box center [67, 347] width 18 height 28
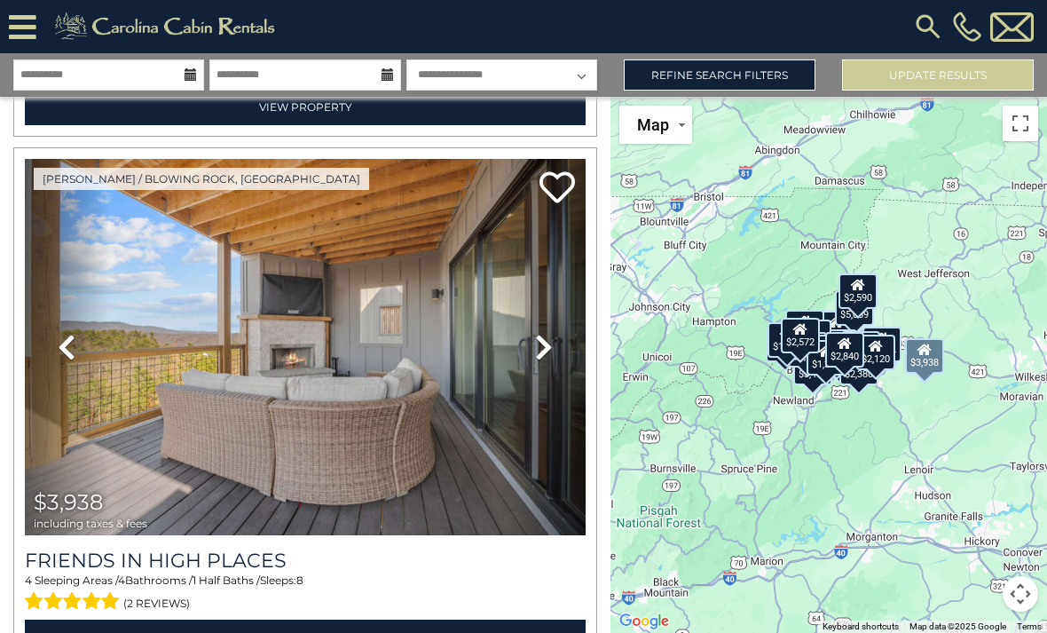
click at [66, 349] on icon at bounding box center [67, 347] width 18 height 28
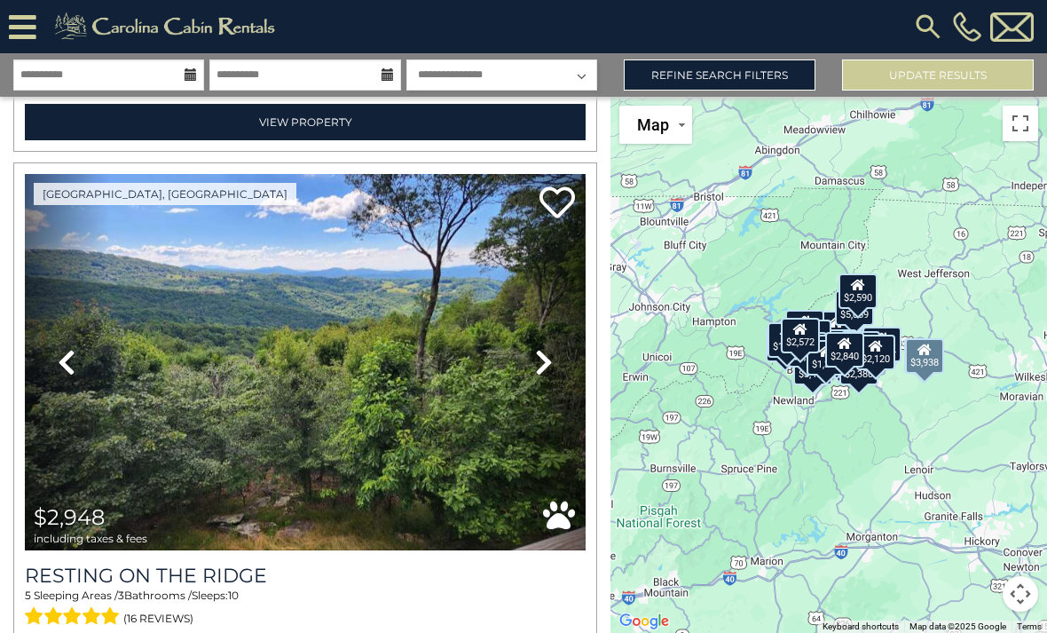
scroll to position [14858, 0]
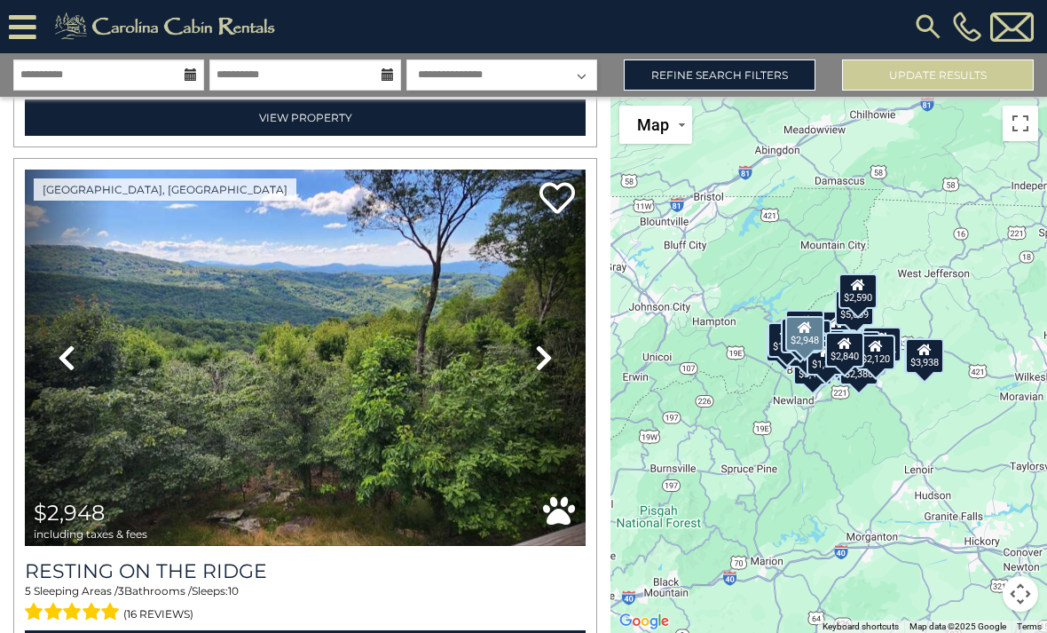
click at [539, 363] on icon at bounding box center [544, 358] width 18 height 28
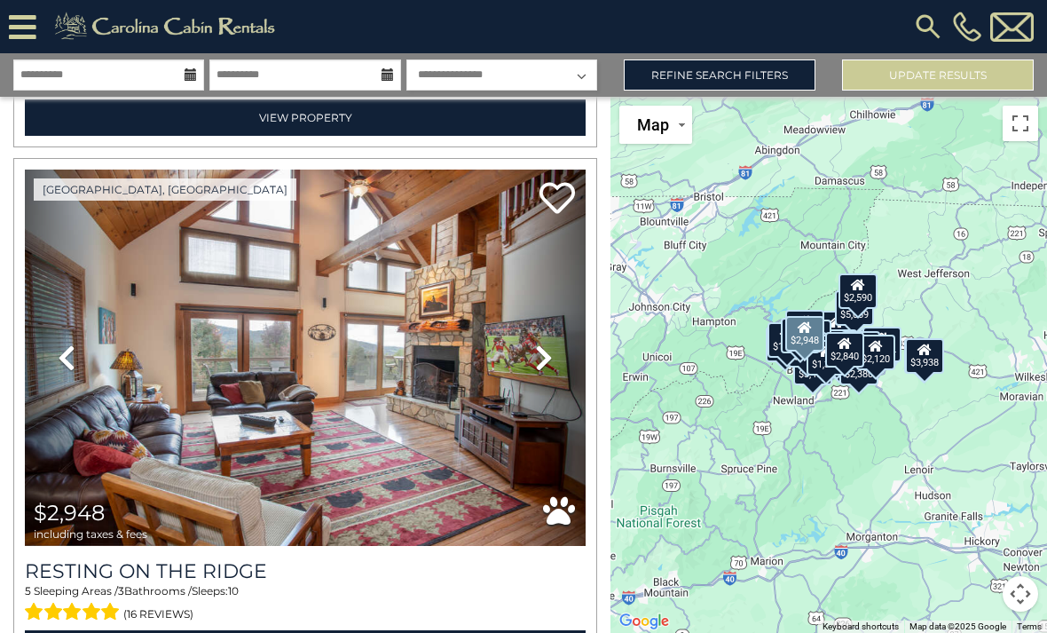
click at [540, 354] on icon at bounding box center [544, 358] width 18 height 28
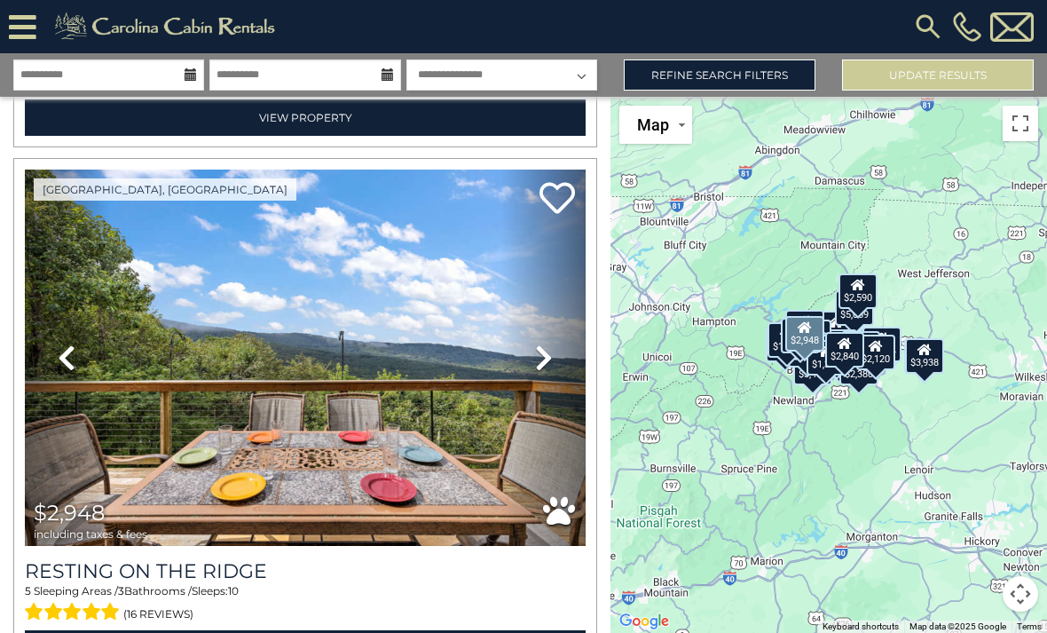
click at [537, 339] on link "Next" at bounding box center [544, 358] width 84 height 376
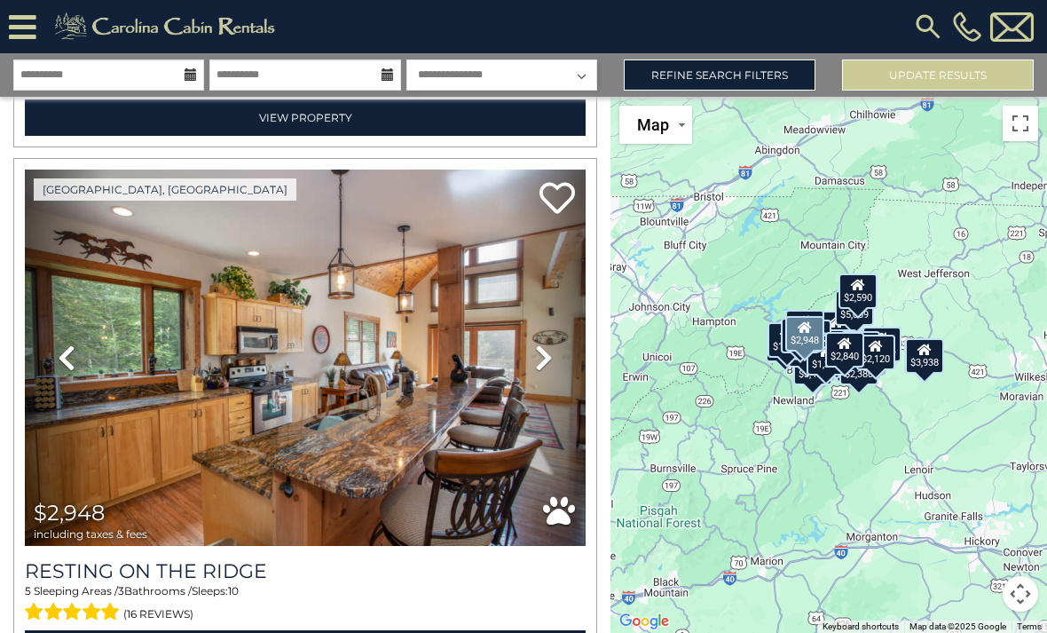
click at [539, 343] on link "Next" at bounding box center [544, 358] width 84 height 376
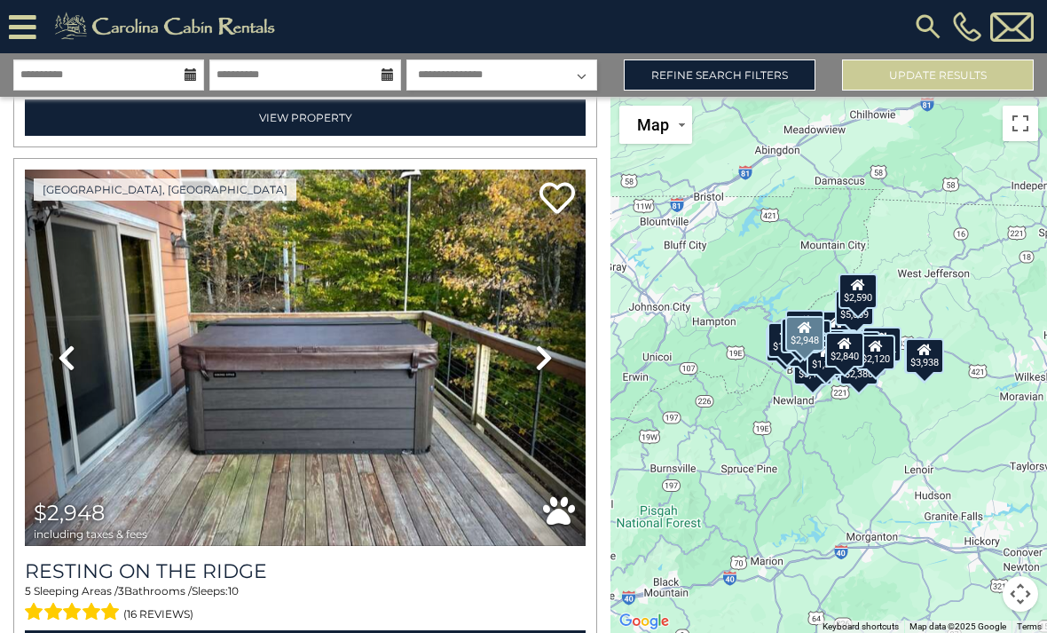
click at [533, 342] on link "Next" at bounding box center [544, 358] width 84 height 376
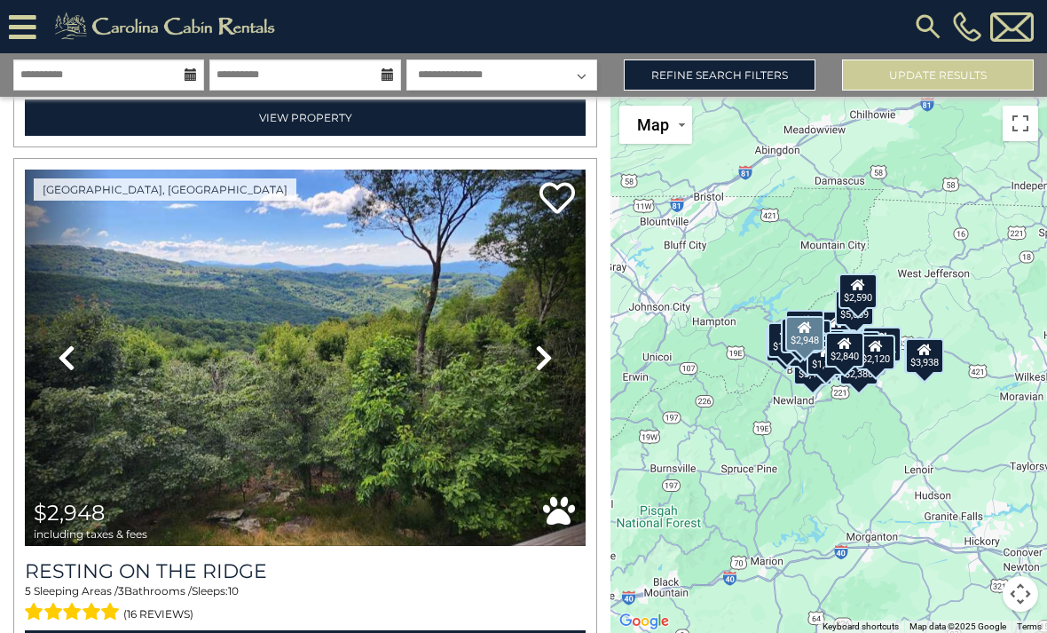
click at [536, 348] on icon at bounding box center [544, 358] width 18 height 28
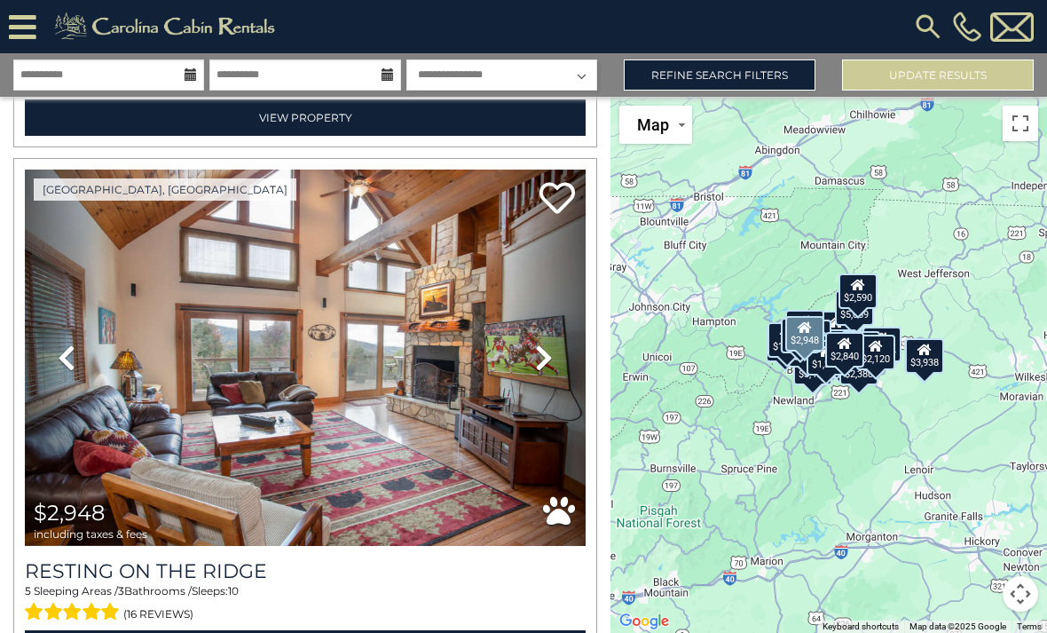
click at [525, 337] on link "Next" at bounding box center [544, 358] width 84 height 376
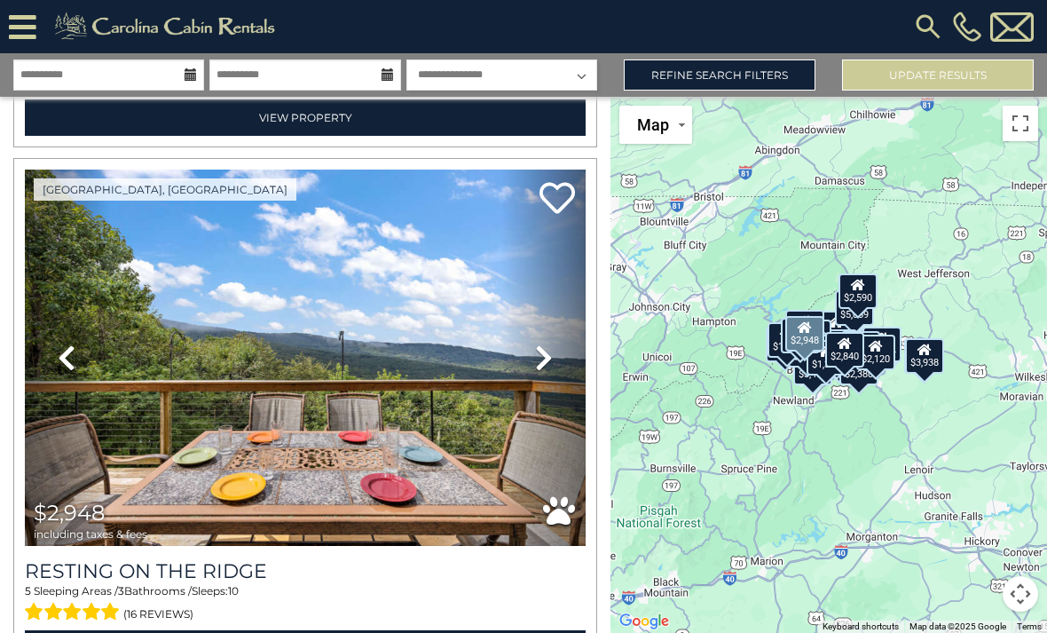
click at [533, 343] on link "Next" at bounding box center [544, 358] width 84 height 376
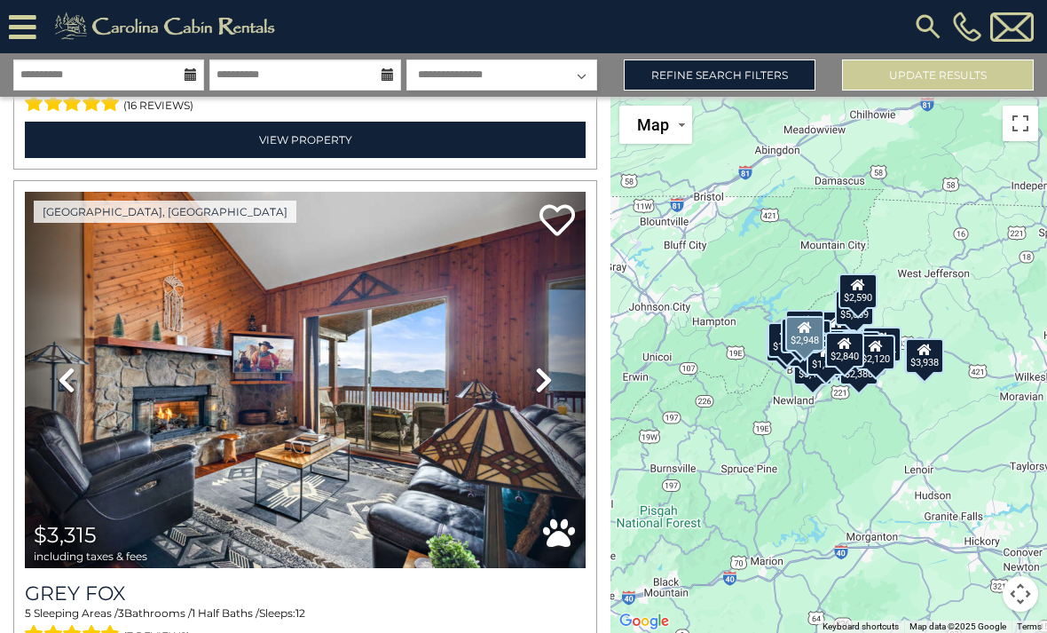
scroll to position [15364, 0]
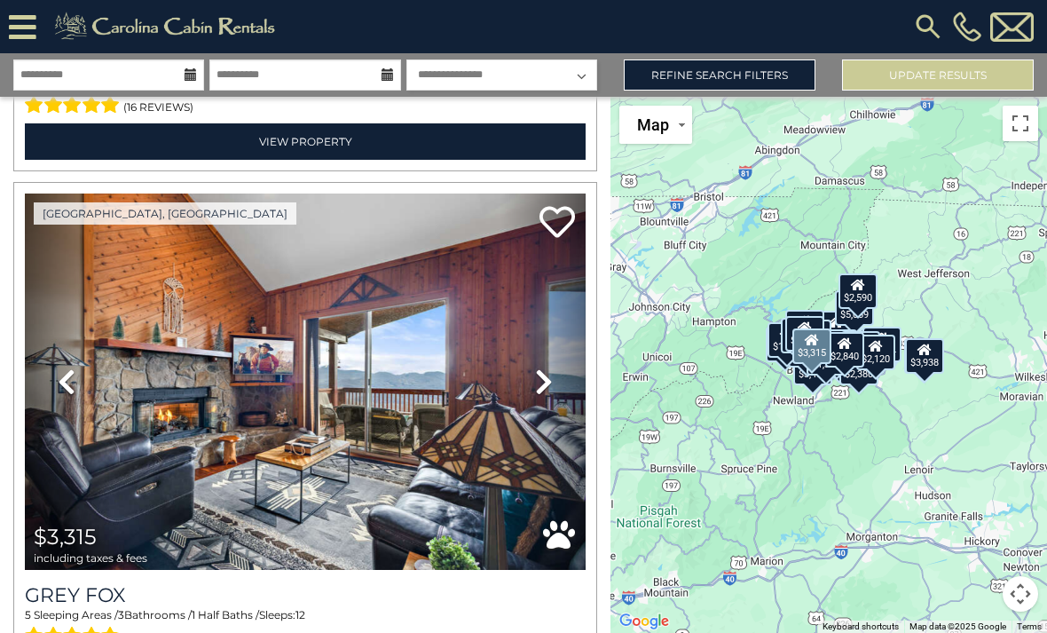
click at [539, 372] on icon at bounding box center [544, 381] width 18 height 28
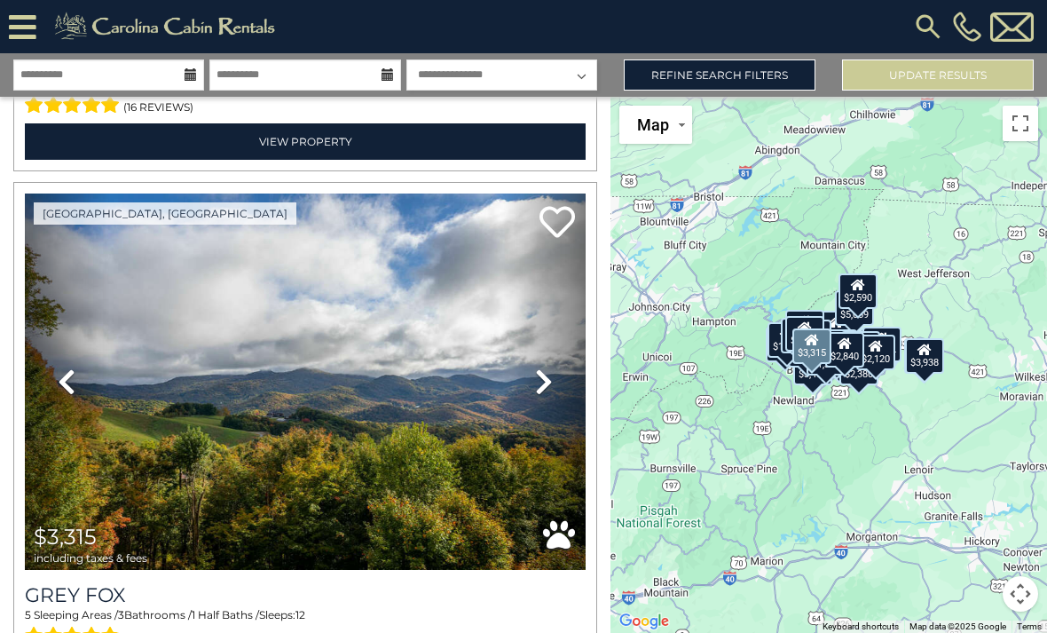
click at [539, 365] on link "Next" at bounding box center [544, 382] width 84 height 376
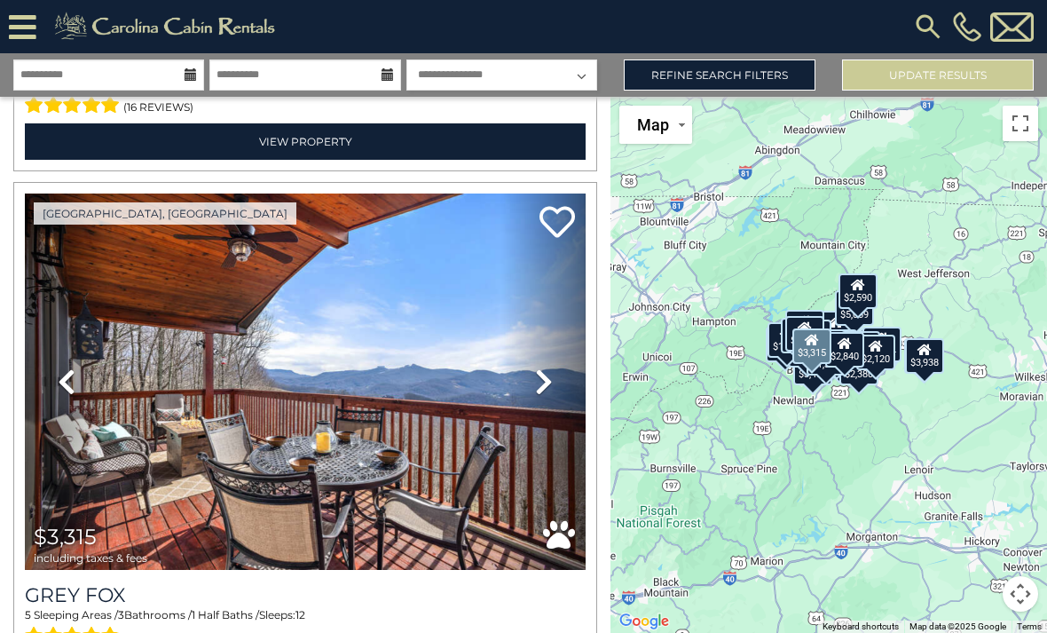
click at [538, 368] on icon at bounding box center [544, 381] width 18 height 28
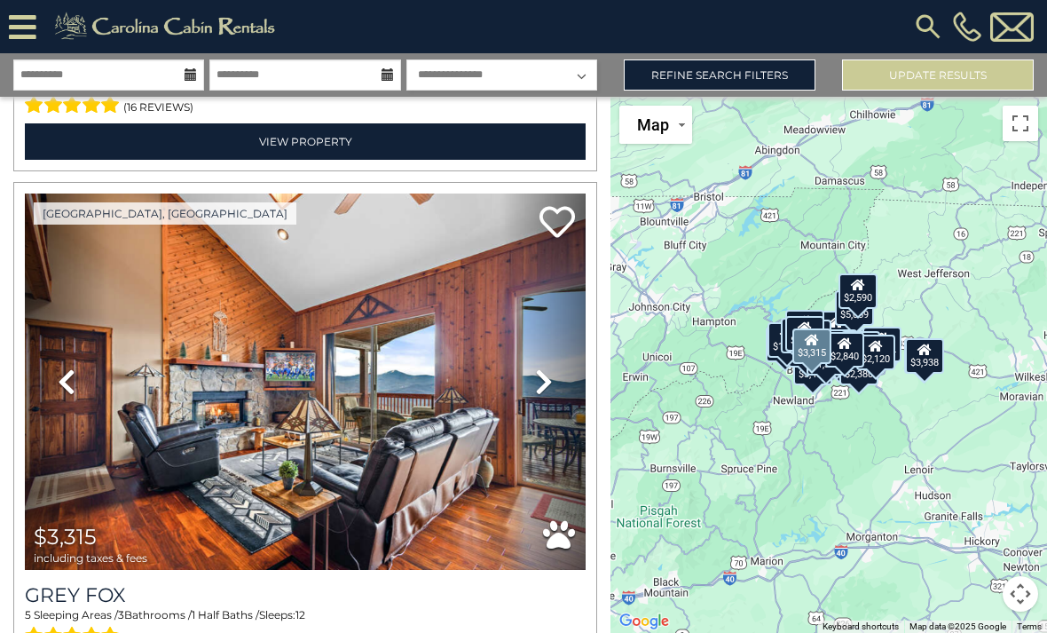
click at [539, 361] on link "Next" at bounding box center [544, 382] width 84 height 376
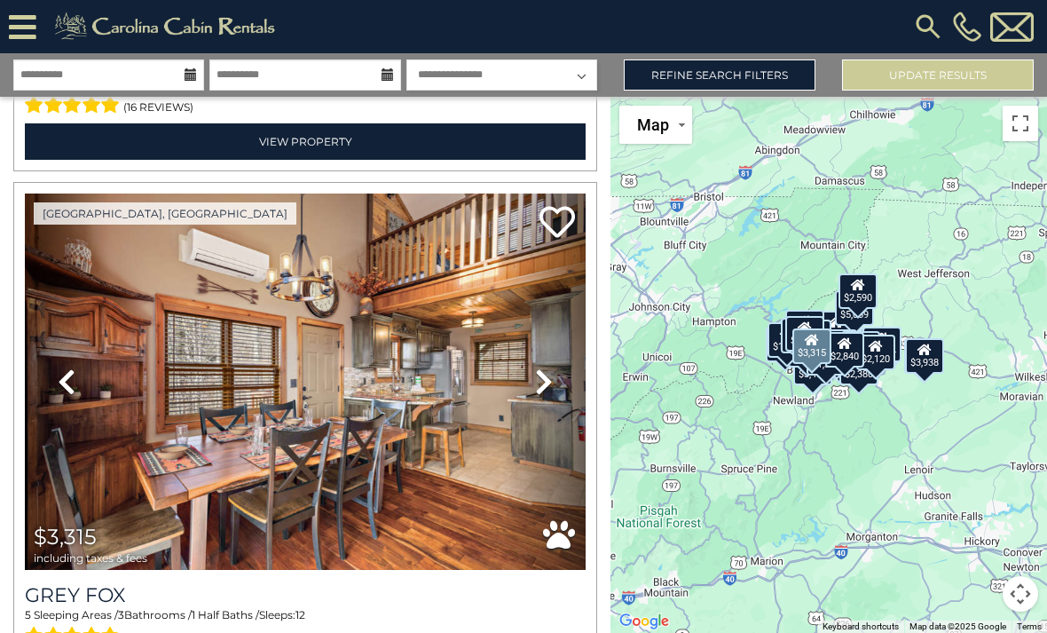
click at [528, 368] on link "Next" at bounding box center [544, 382] width 84 height 376
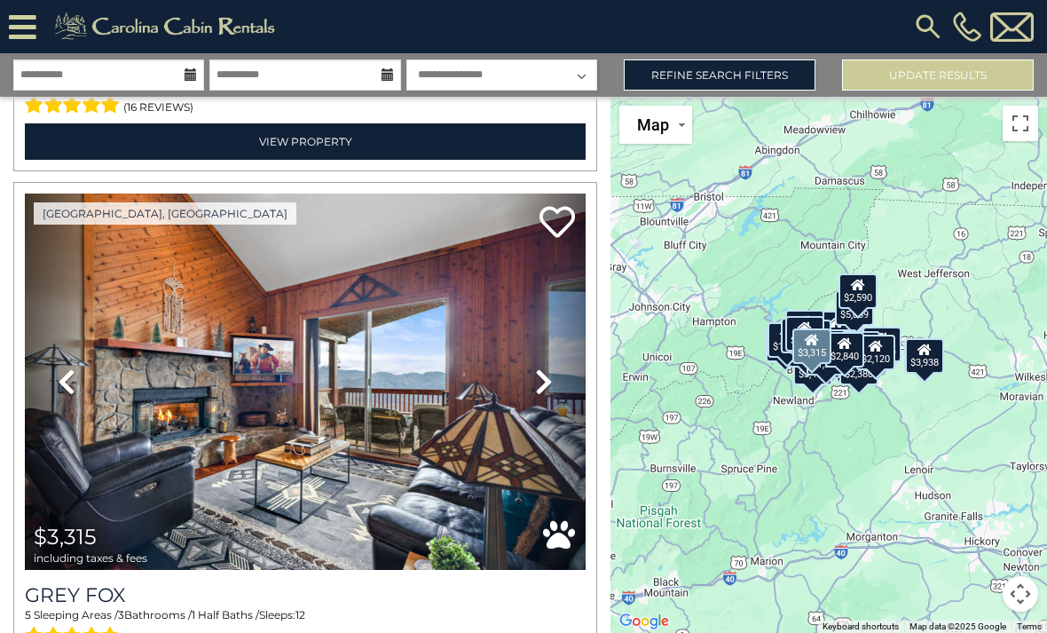
click at [528, 371] on link "Next" at bounding box center [544, 382] width 84 height 376
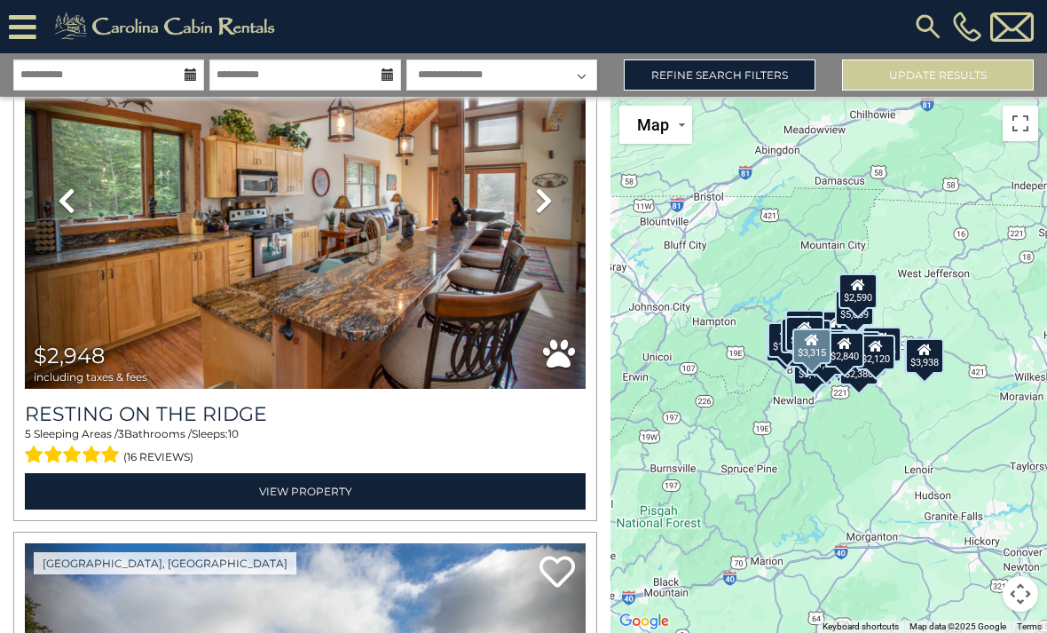
scroll to position [14943, 0]
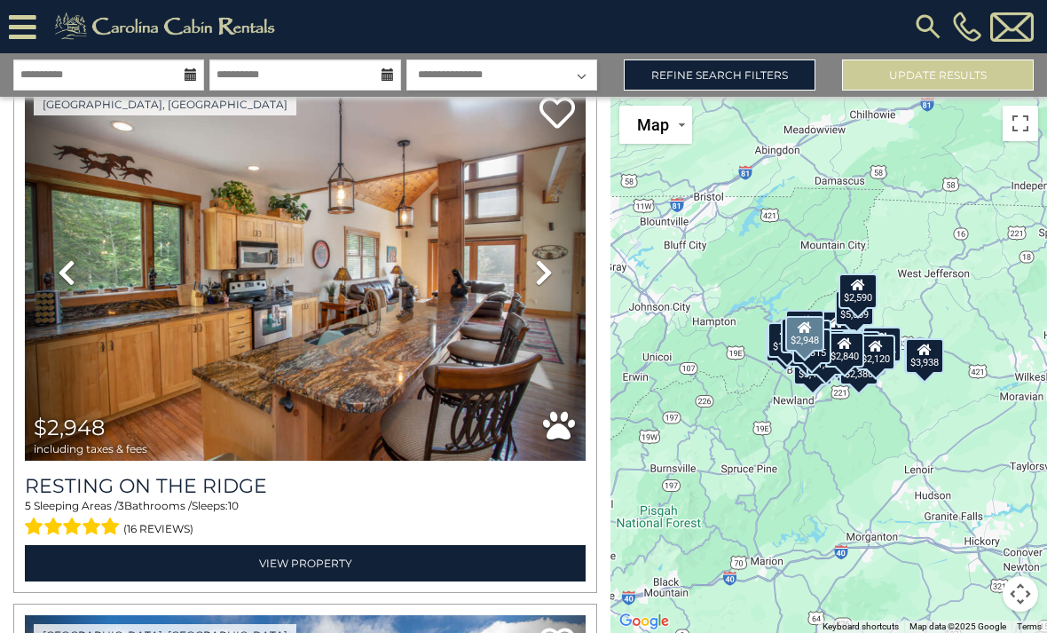
click at [483, 378] on img at bounding box center [305, 272] width 561 height 376
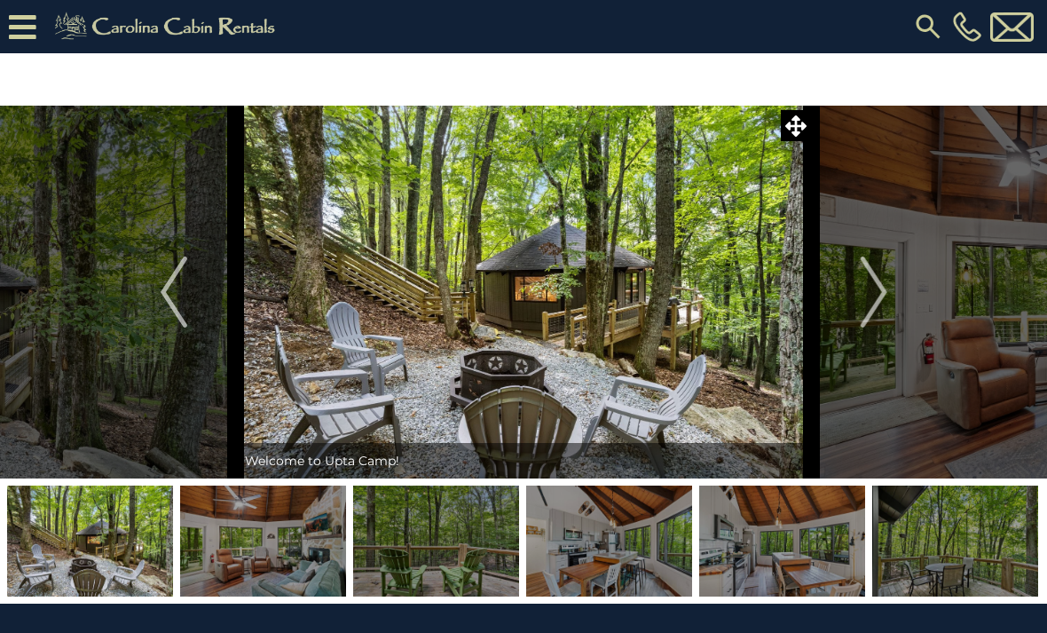
click at [971, 545] on img at bounding box center [956, 541] width 166 height 111
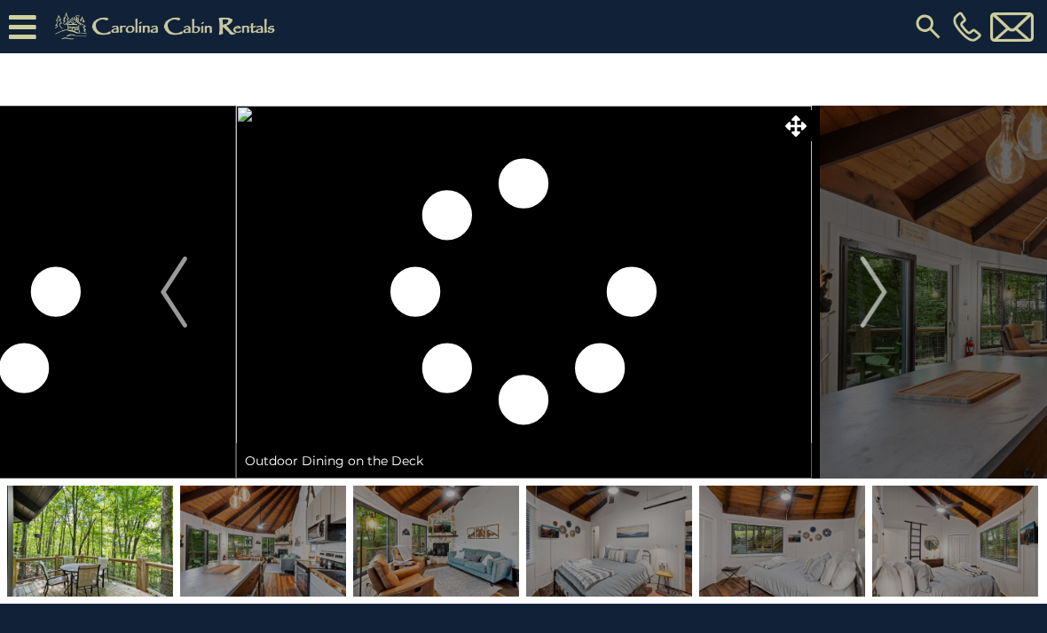
click at [859, 282] on button "Next" at bounding box center [874, 292] width 124 height 373
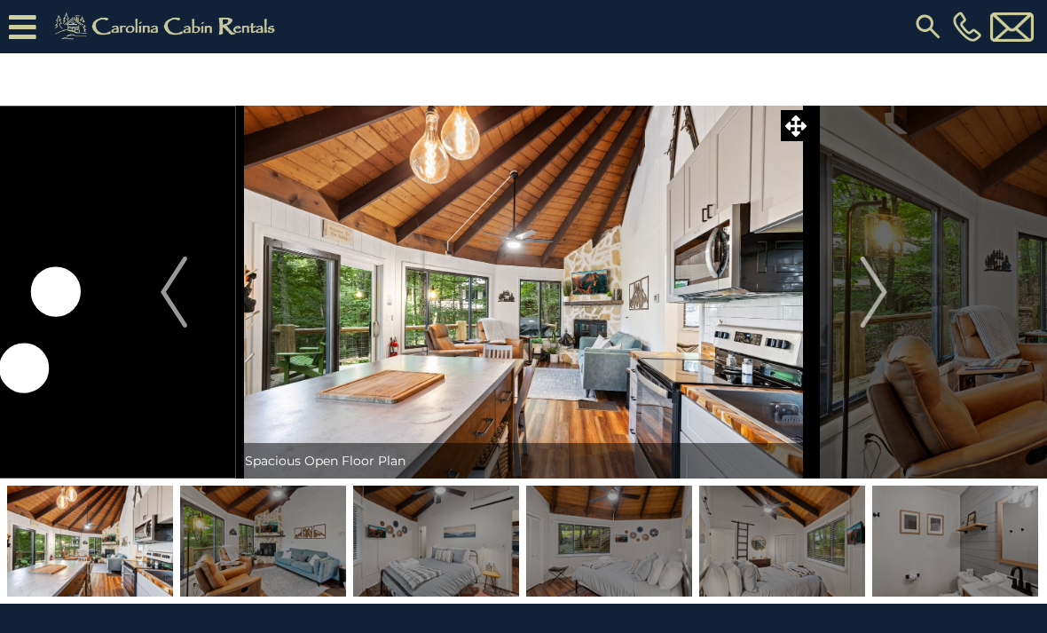
click at [859, 295] on button "Next" at bounding box center [874, 292] width 124 height 373
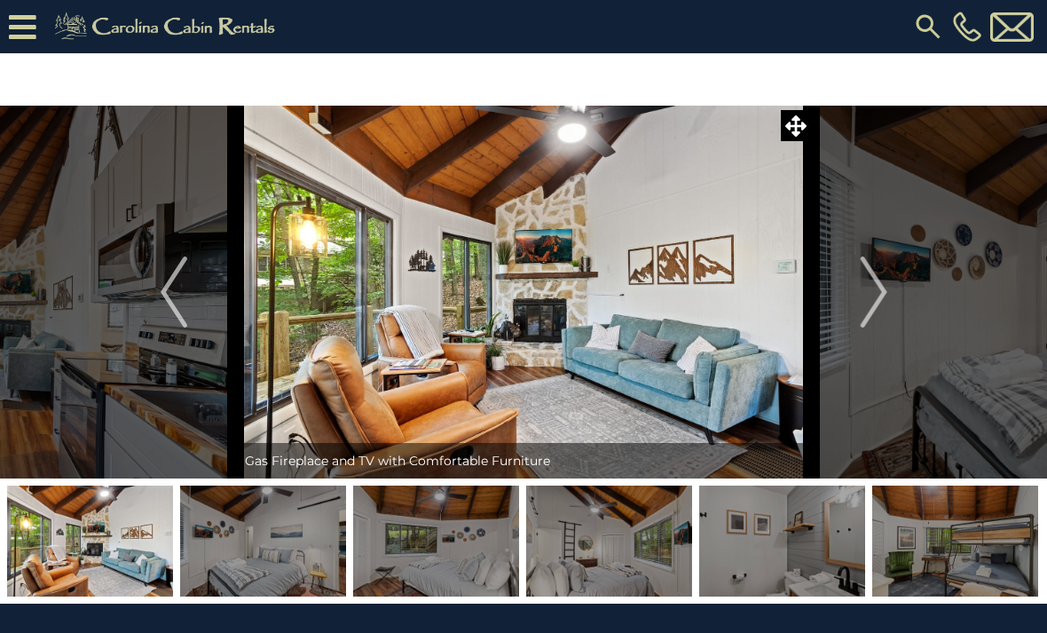
click at [870, 302] on img "Next" at bounding box center [873, 292] width 27 height 71
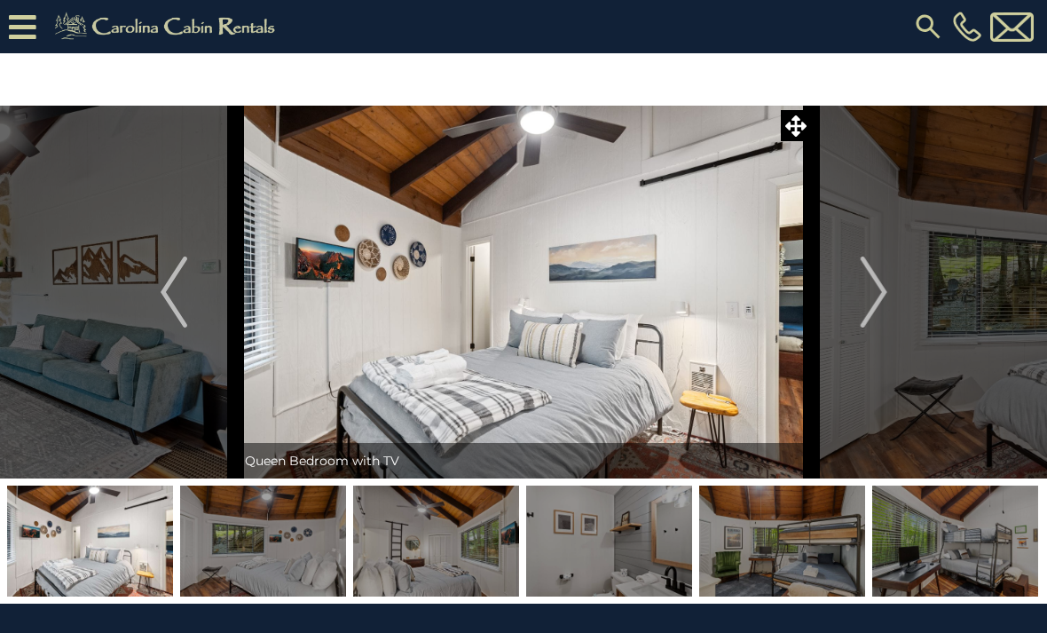
click at [845, 309] on button "Next" at bounding box center [874, 292] width 124 height 373
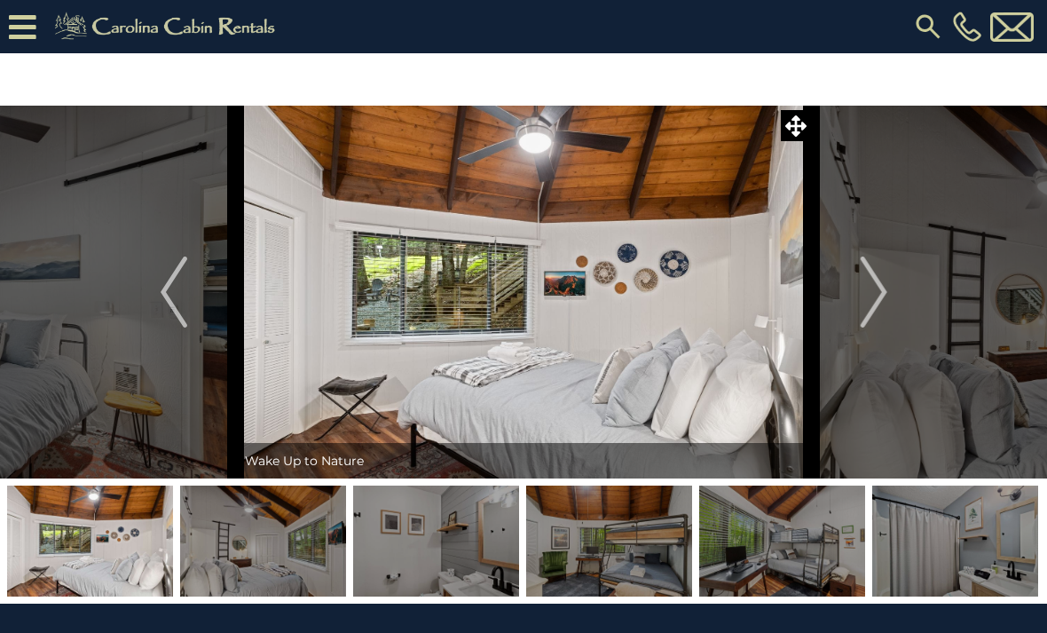
click at [863, 291] on img "Next" at bounding box center [873, 292] width 27 height 71
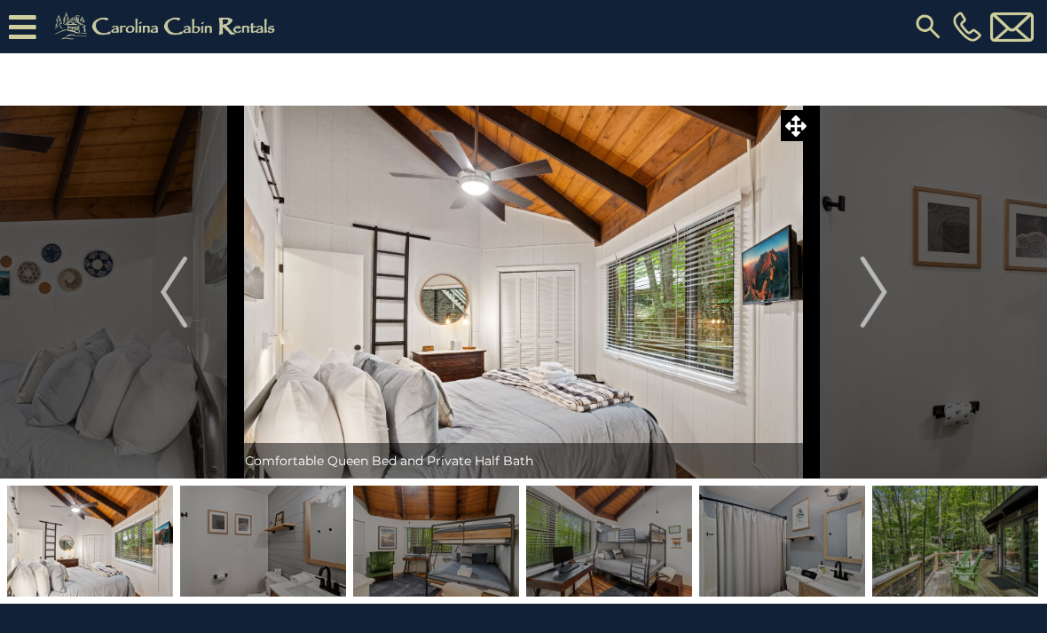
click at [864, 296] on img "Next" at bounding box center [873, 292] width 27 height 71
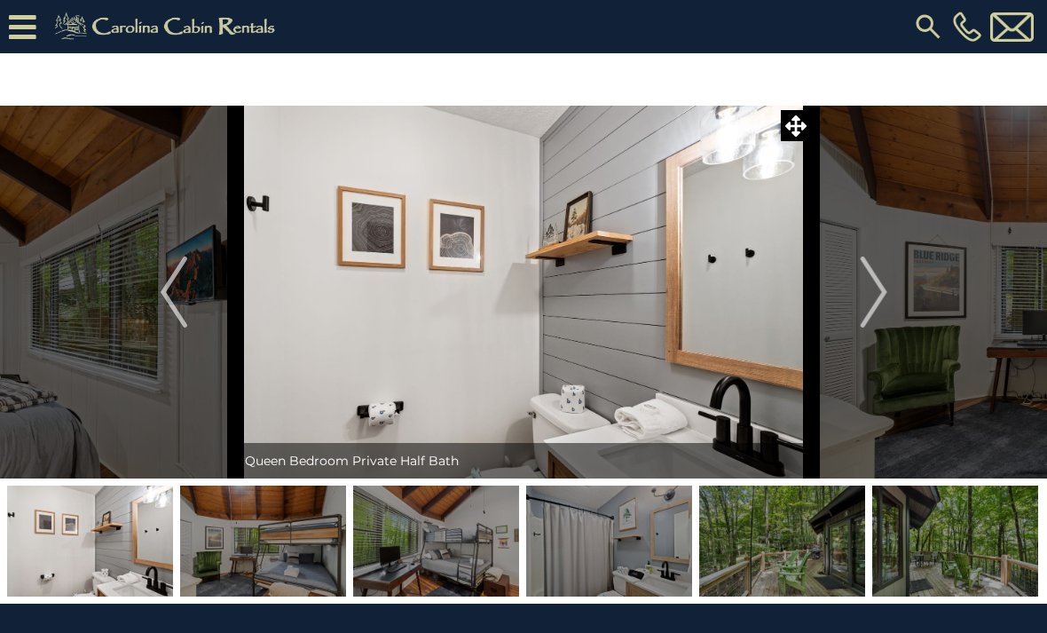
click at [862, 287] on img "Next" at bounding box center [873, 292] width 27 height 71
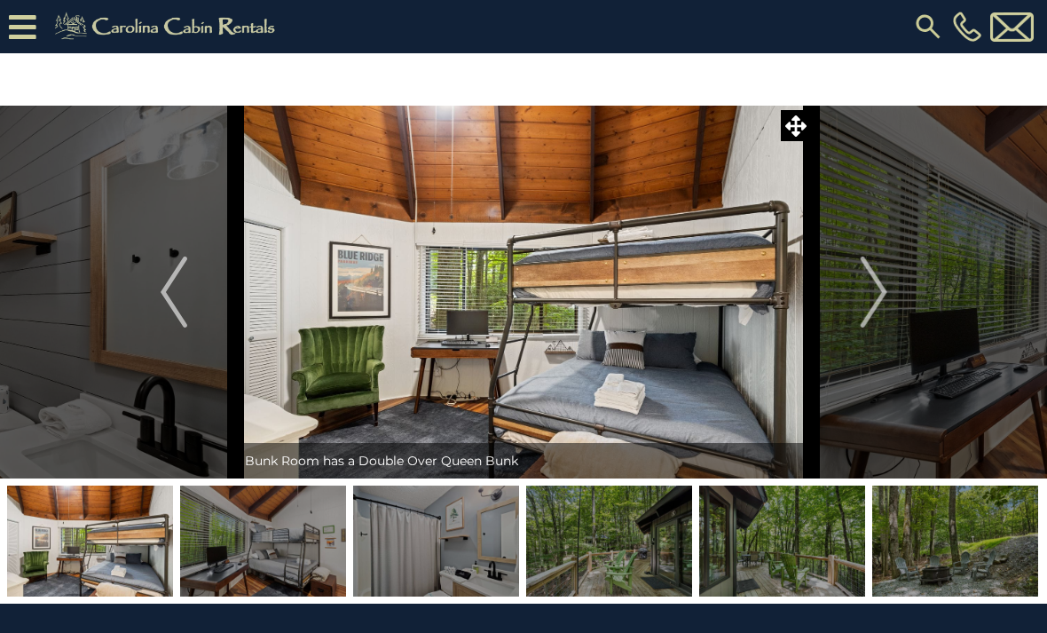
click at [877, 273] on img "Next" at bounding box center [873, 292] width 27 height 71
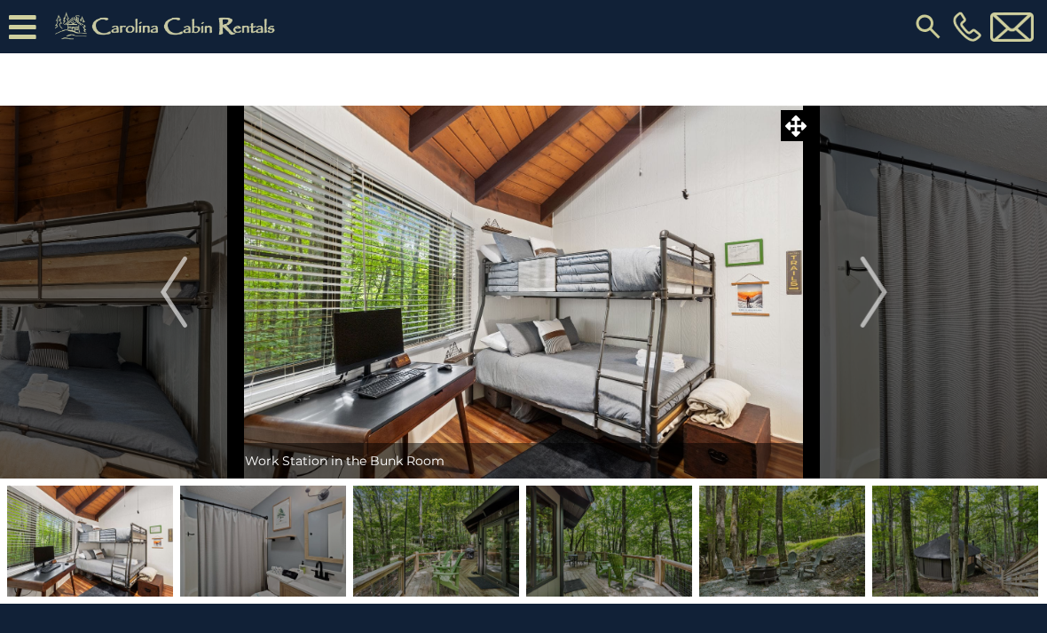
click at [872, 284] on img "Next" at bounding box center [873, 292] width 27 height 71
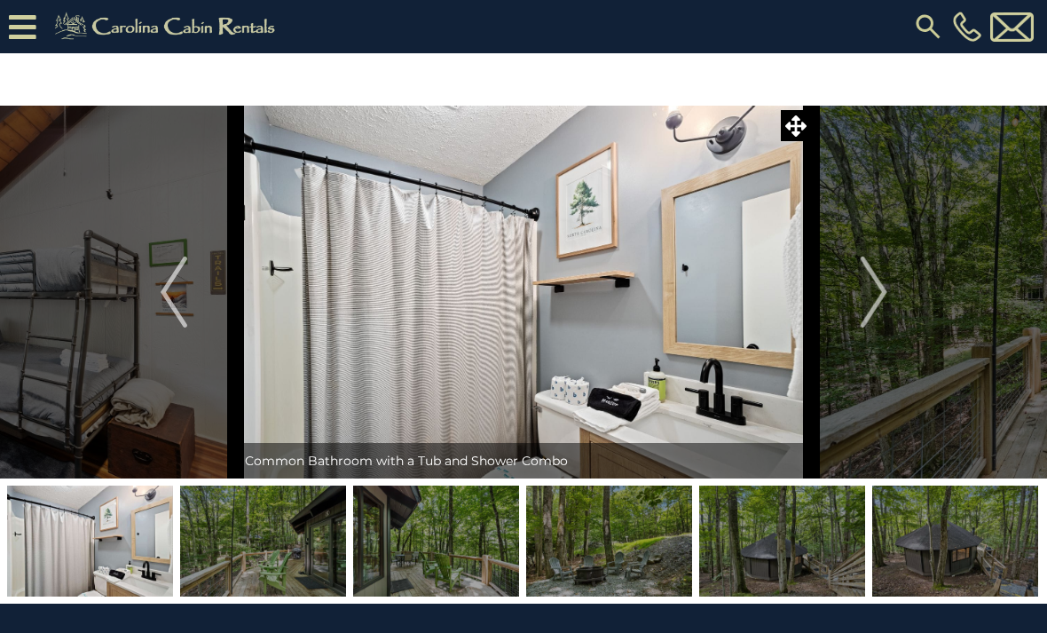
click at [872, 294] on img "Next" at bounding box center [873, 292] width 27 height 71
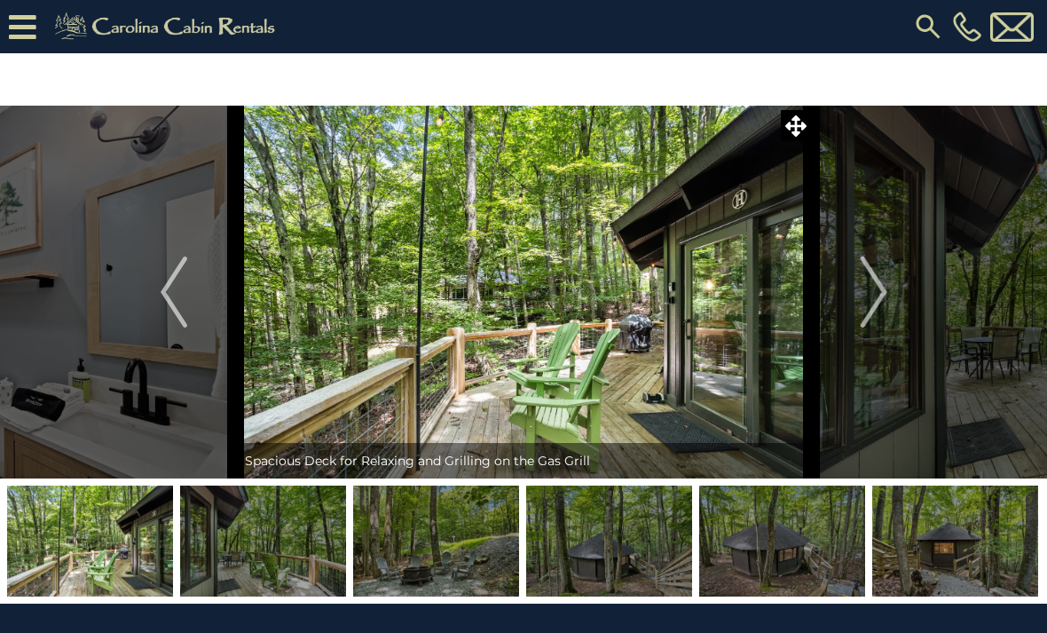
click at [865, 304] on img "Next" at bounding box center [873, 292] width 27 height 71
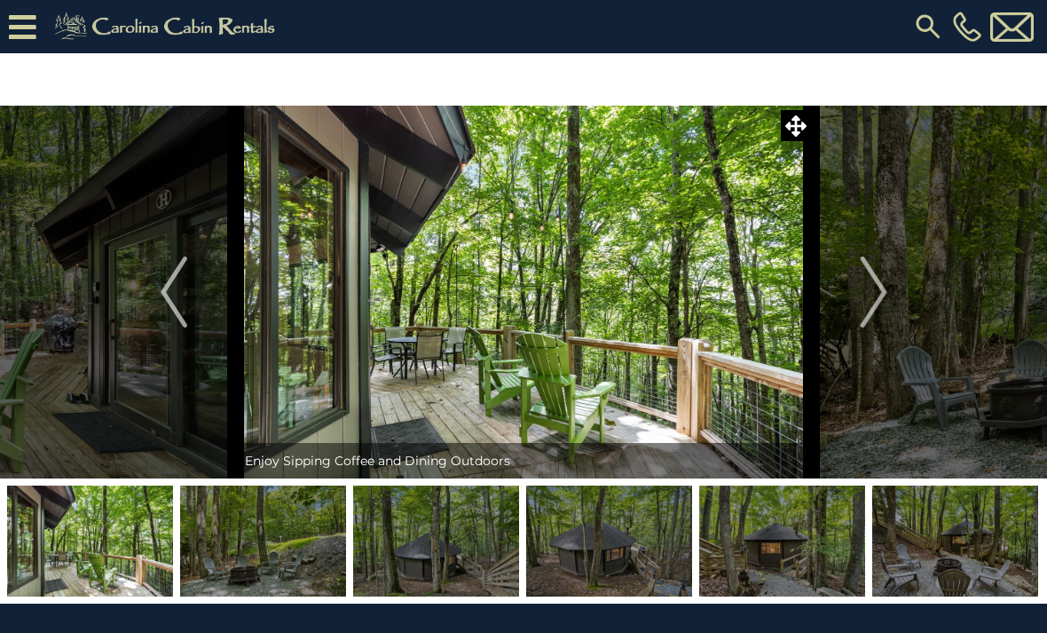
click at [860, 298] on button "Next" at bounding box center [874, 292] width 124 height 373
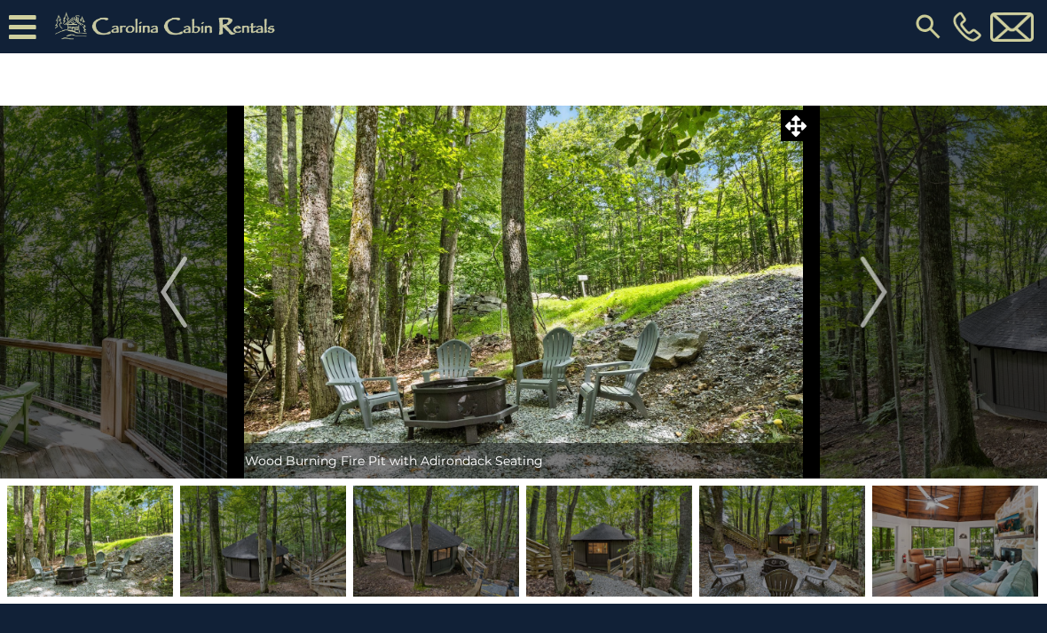
click at [872, 296] on img "Next" at bounding box center [873, 292] width 27 height 71
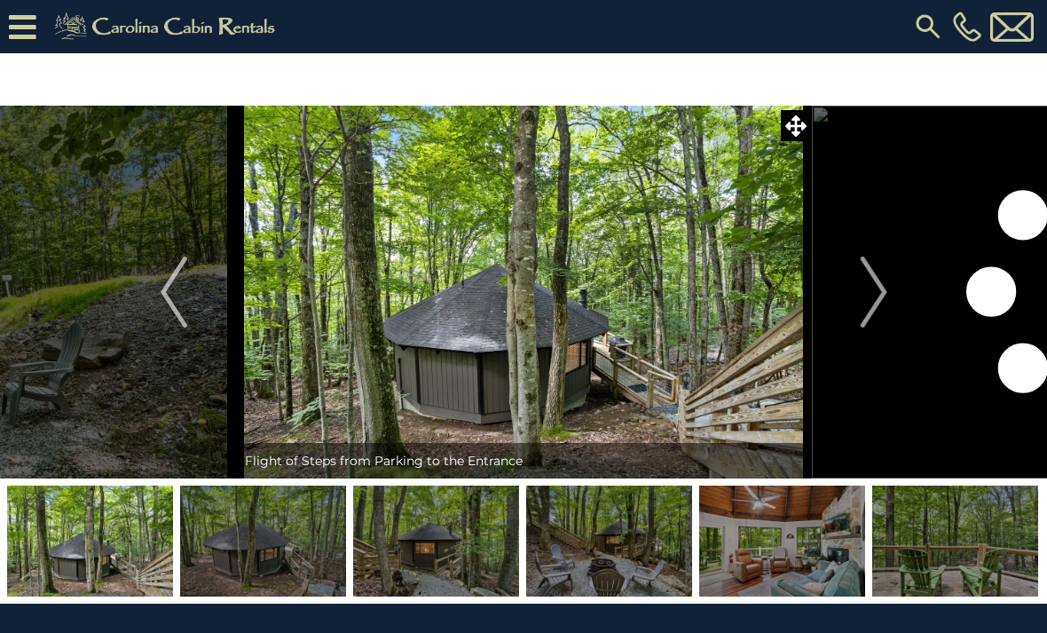
click at [865, 307] on img "Next" at bounding box center [873, 292] width 27 height 71
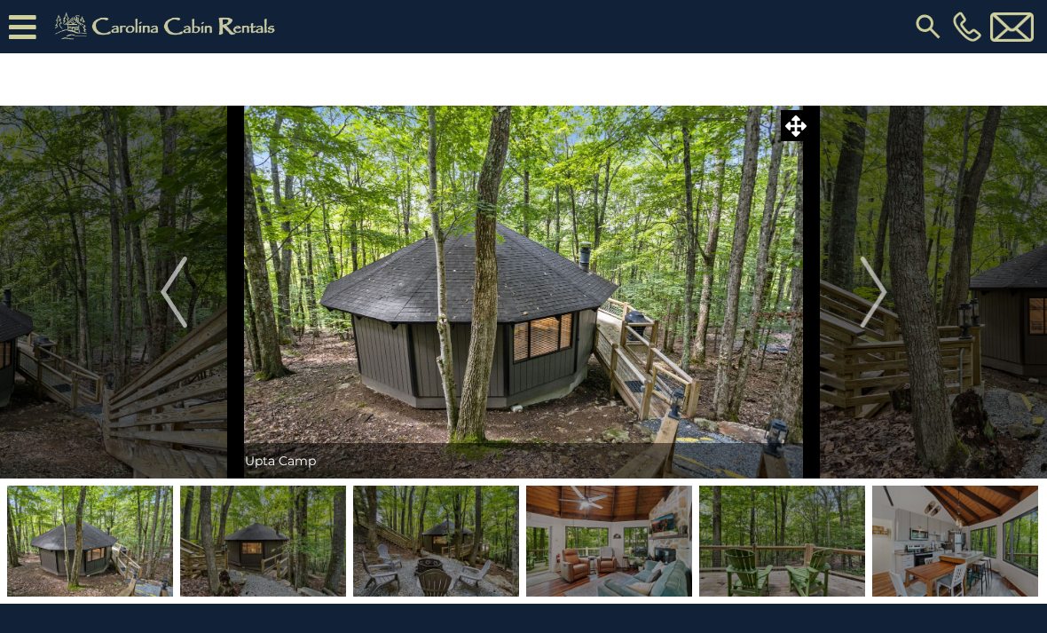
click at [866, 304] on img "Next" at bounding box center [873, 292] width 27 height 71
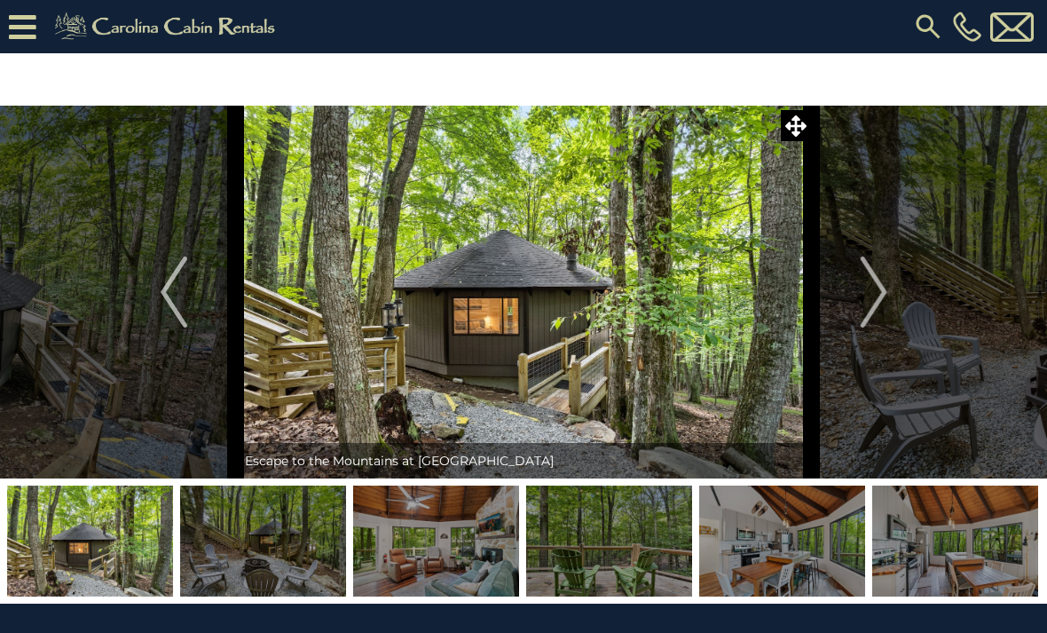
click at [864, 295] on img "Next" at bounding box center [873, 292] width 27 height 71
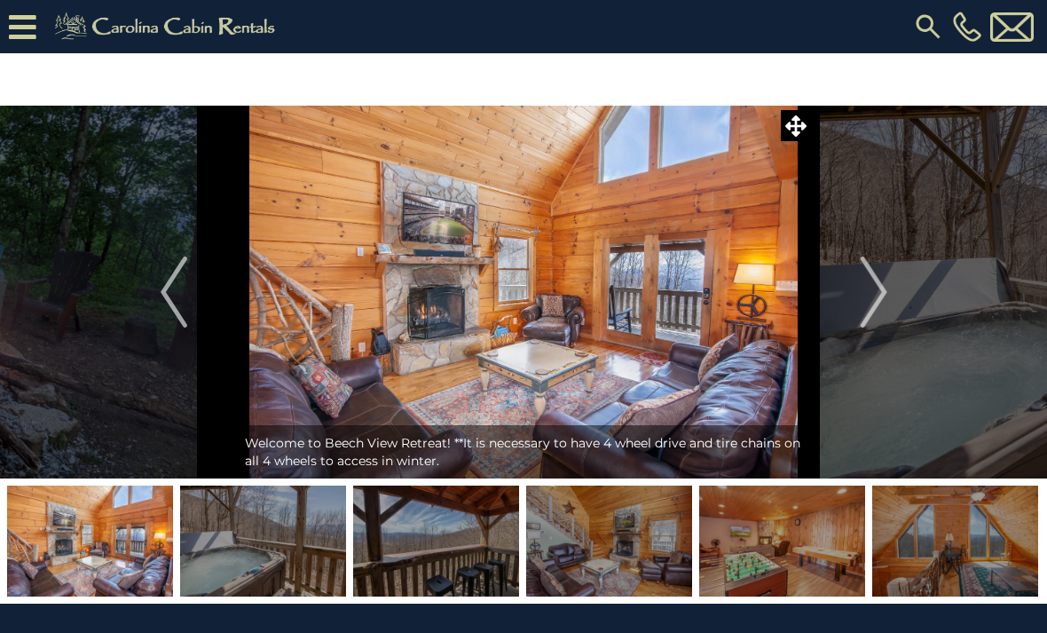
click at [968, 542] on img at bounding box center [956, 541] width 166 height 111
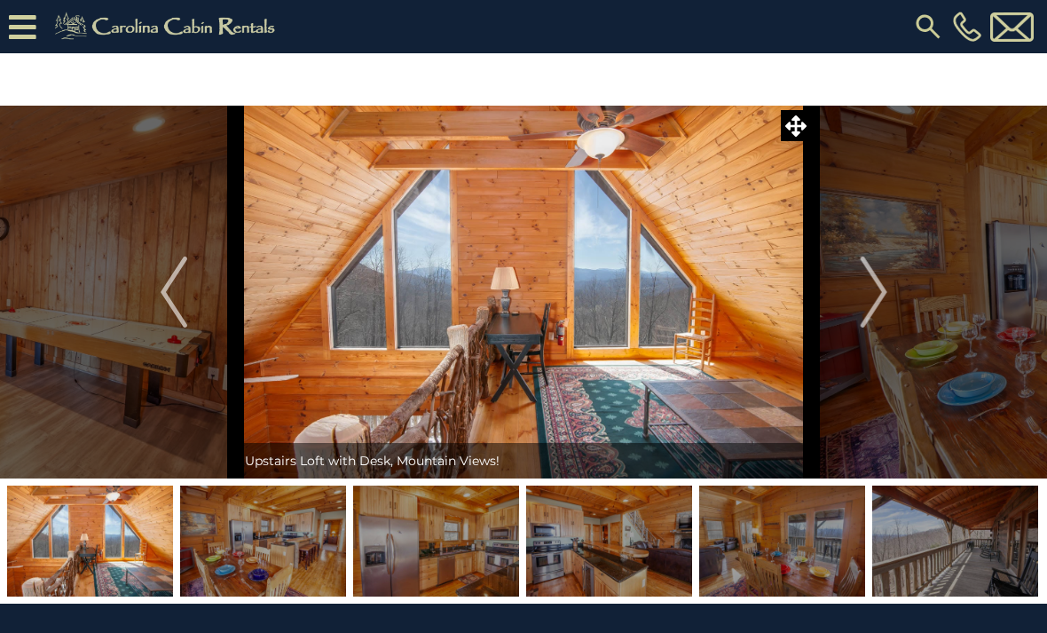
click at [880, 275] on img "Next" at bounding box center [873, 292] width 27 height 71
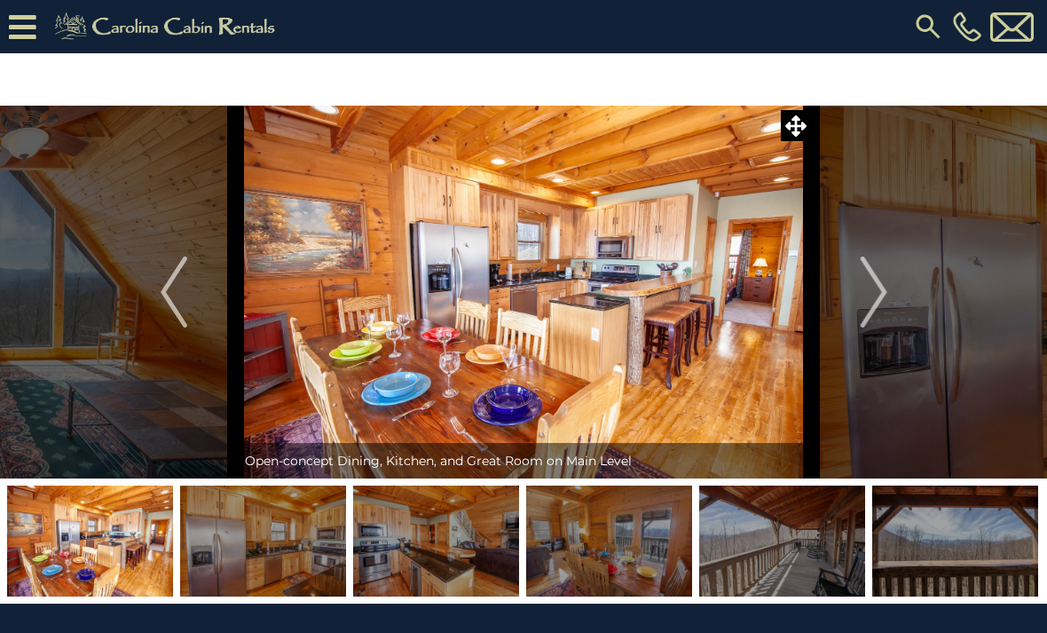
click at [881, 282] on img "Next" at bounding box center [873, 292] width 27 height 71
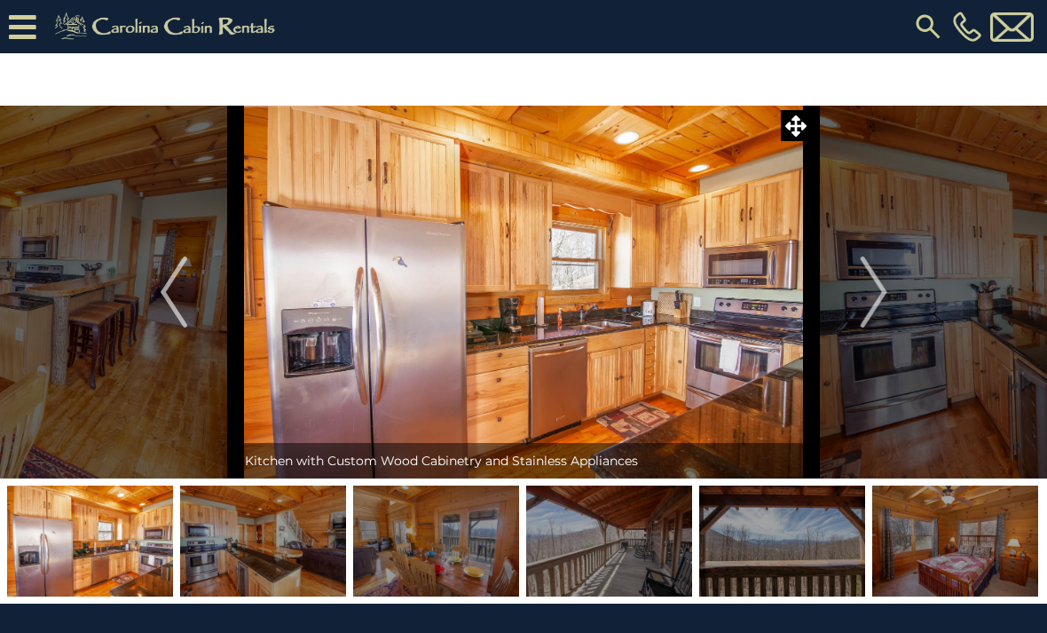
click at [880, 277] on img "Next" at bounding box center [873, 292] width 27 height 71
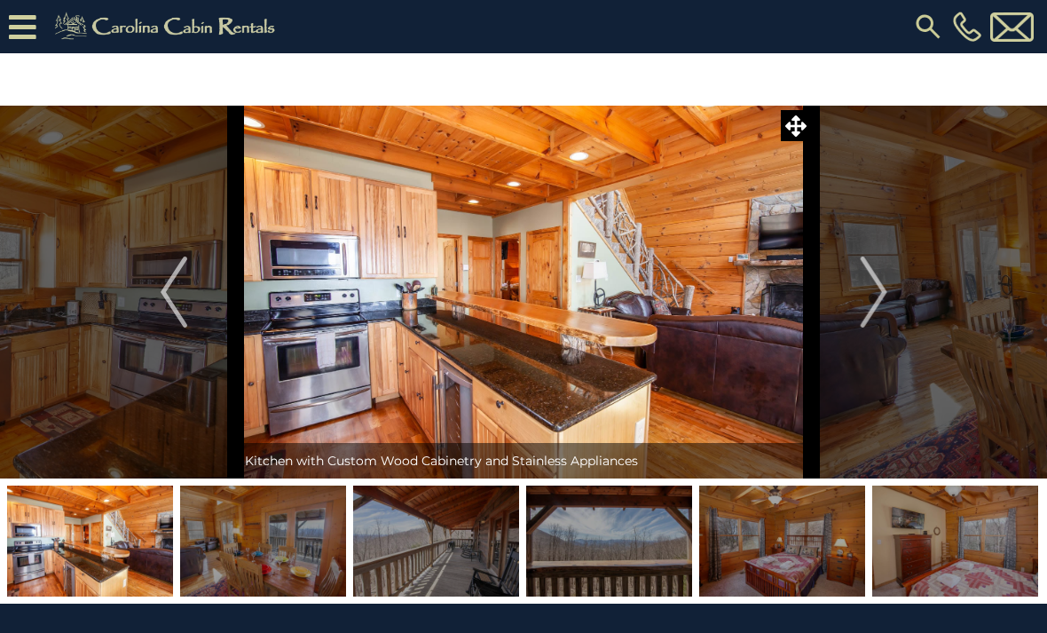
click at [882, 271] on img "Next" at bounding box center [873, 292] width 27 height 71
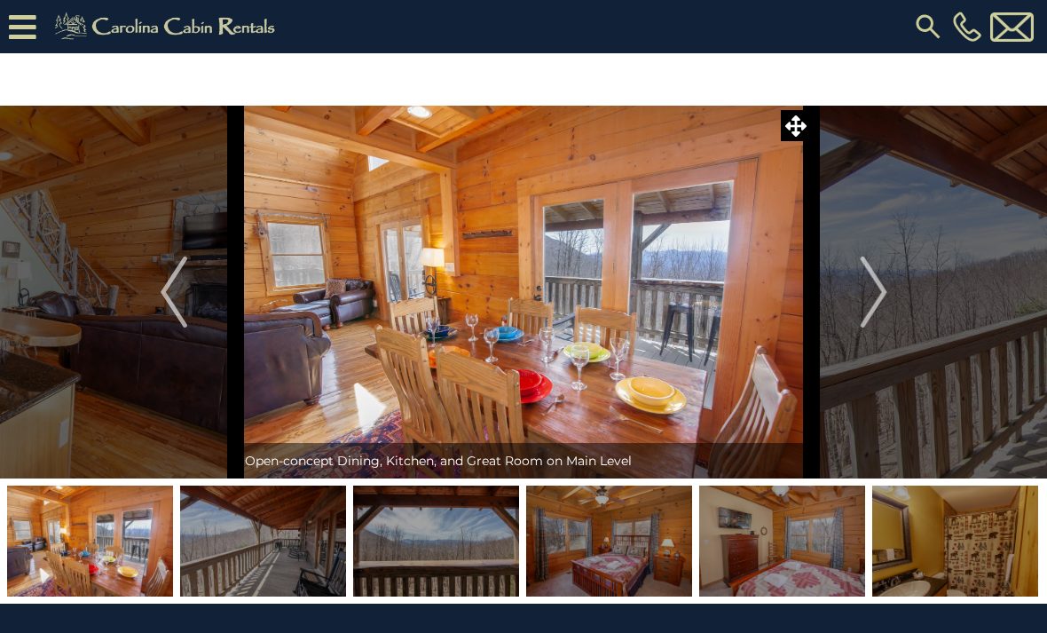
click at [881, 276] on img "Next" at bounding box center [873, 292] width 27 height 71
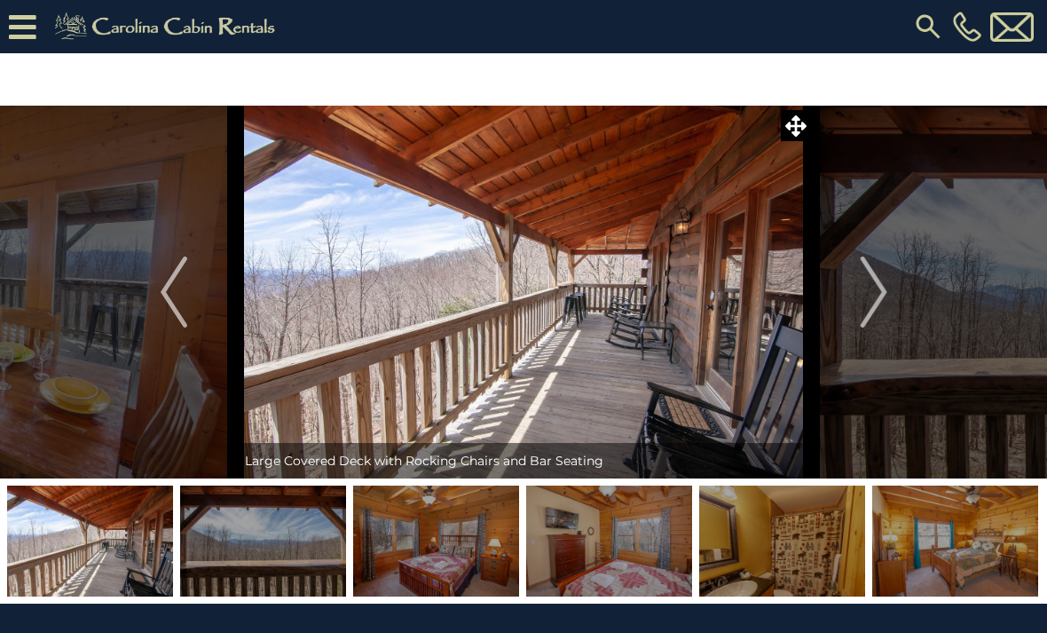
click at [886, 266] on img "Next" at bounding box center [873, 292] width 27 height 71
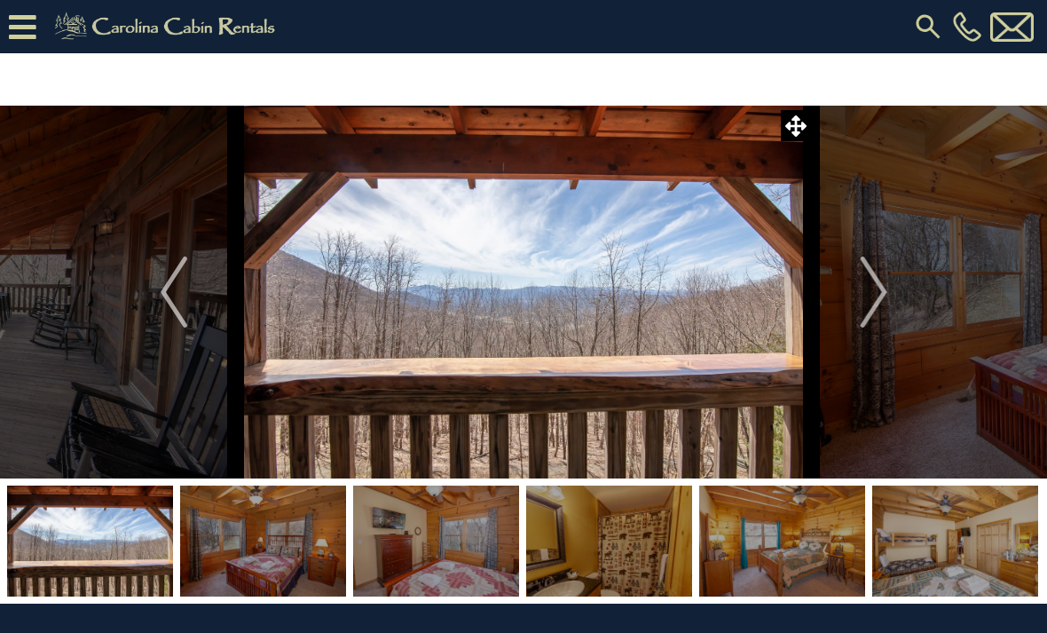
click at [879, 271] on img "Next" at bounding box center [873, 292] width 27 height 71
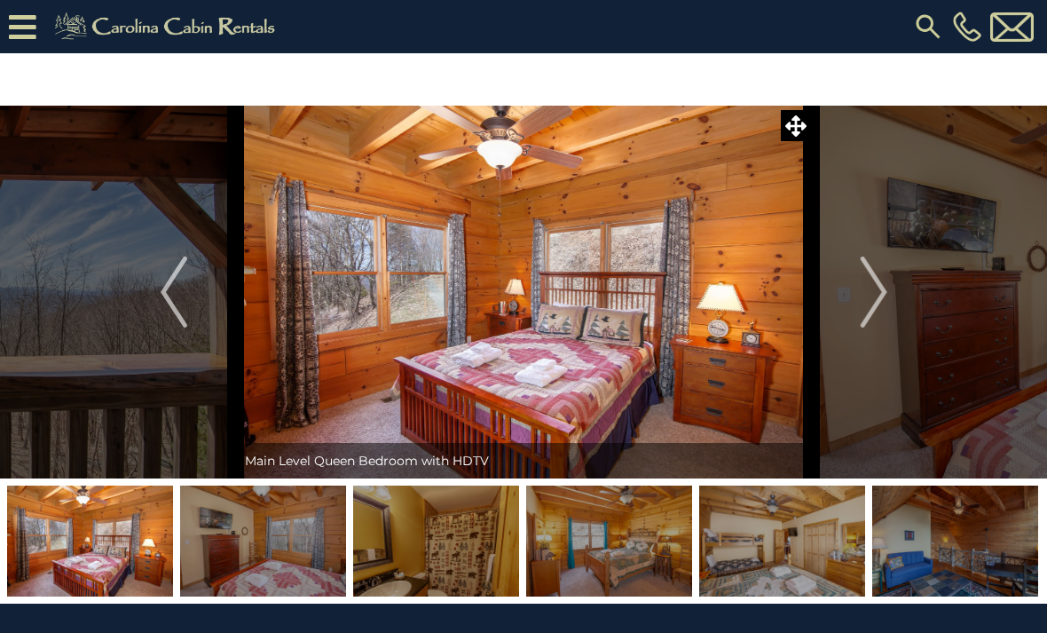
click at [882, 275] on img "Next" at bounding box center [873, 292] width 27 height 71
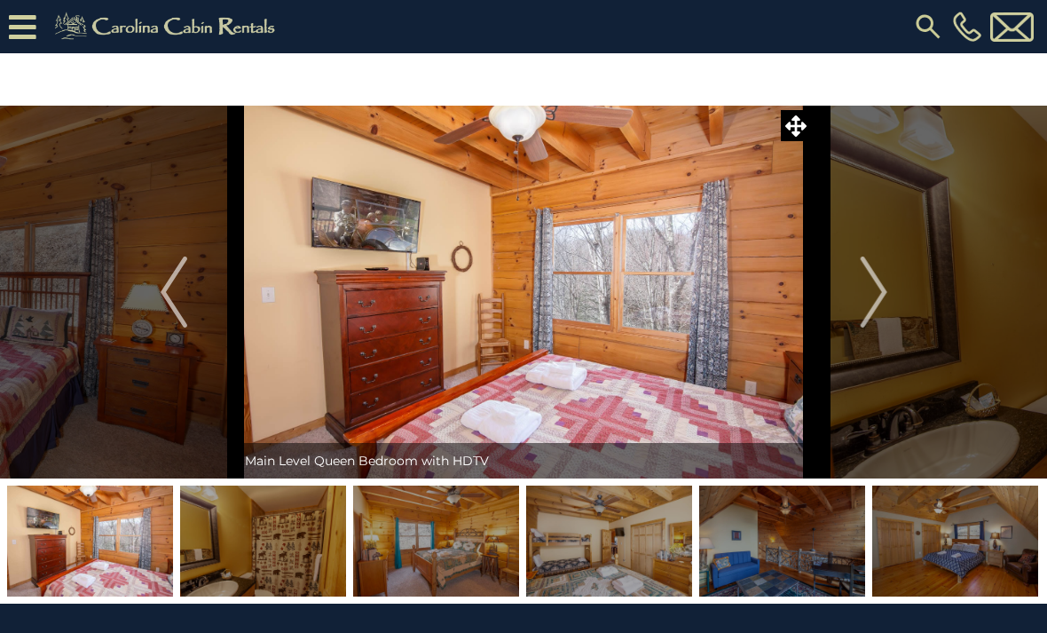
click at [883, 271] on img "Next" at bounding box center [873, 292] width 27 height 71
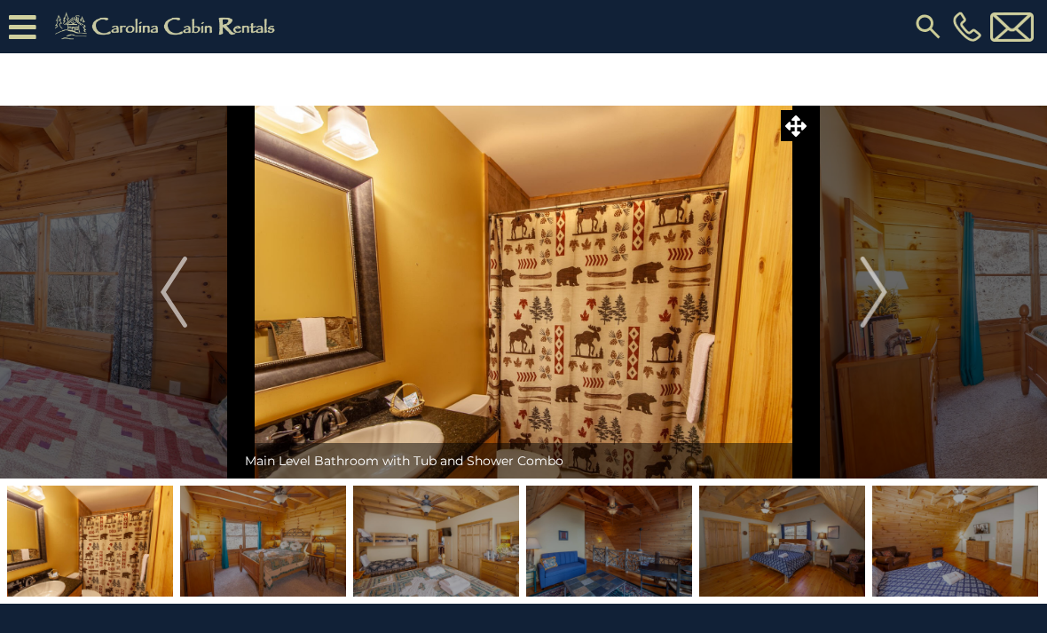
click at [882, 265] on img "Next" at bounding box center [873, 292] width 27 height 71
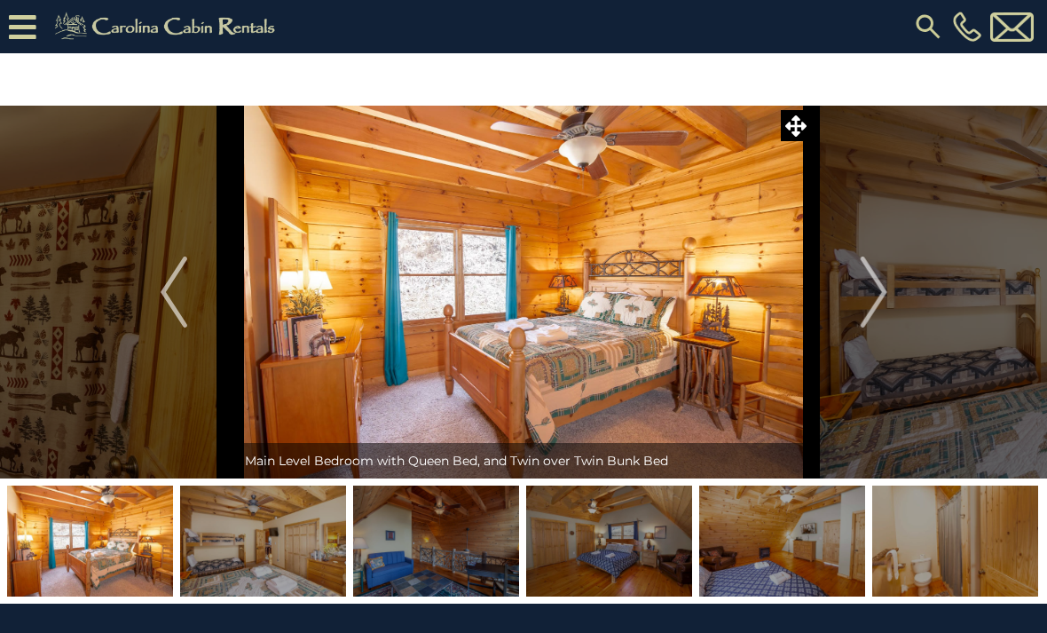
click at [887, 265] on img "Next" at bounding box center [873, 292] width 27 height 71
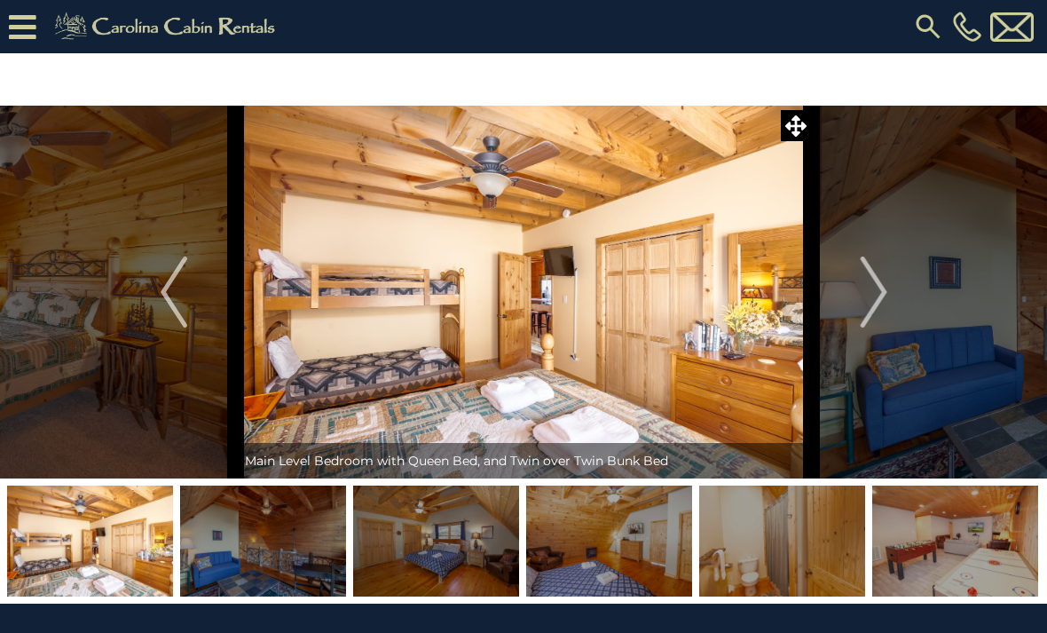
click at [882, 261] on img "Next" at bounding box center [873, 292] width 27 height 71
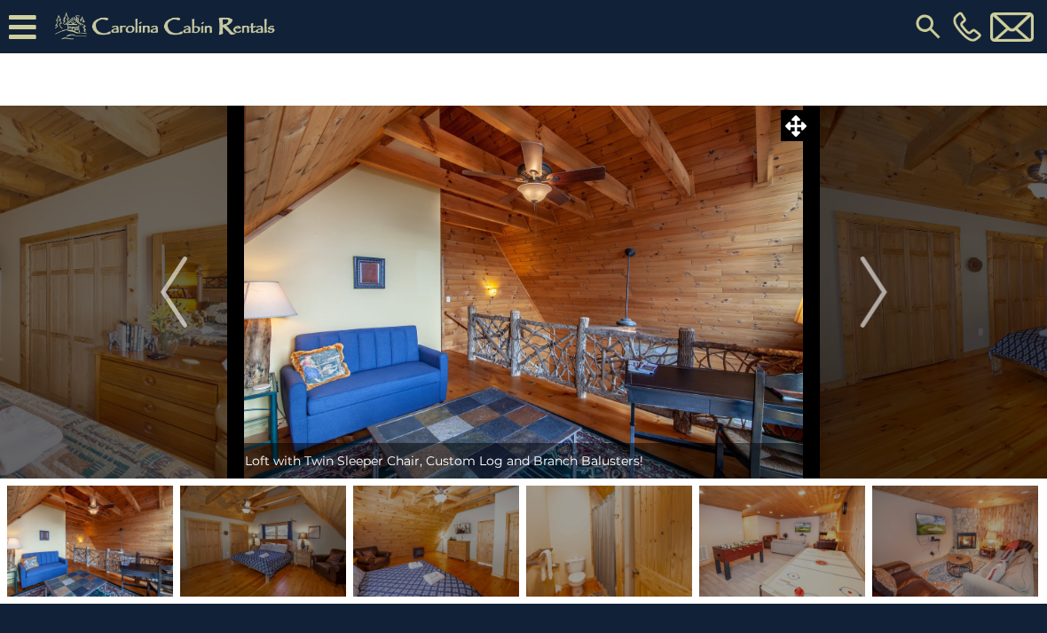
click at [186, 302] on img "Previous" at bounding box center [174, 292] width 27 height 71
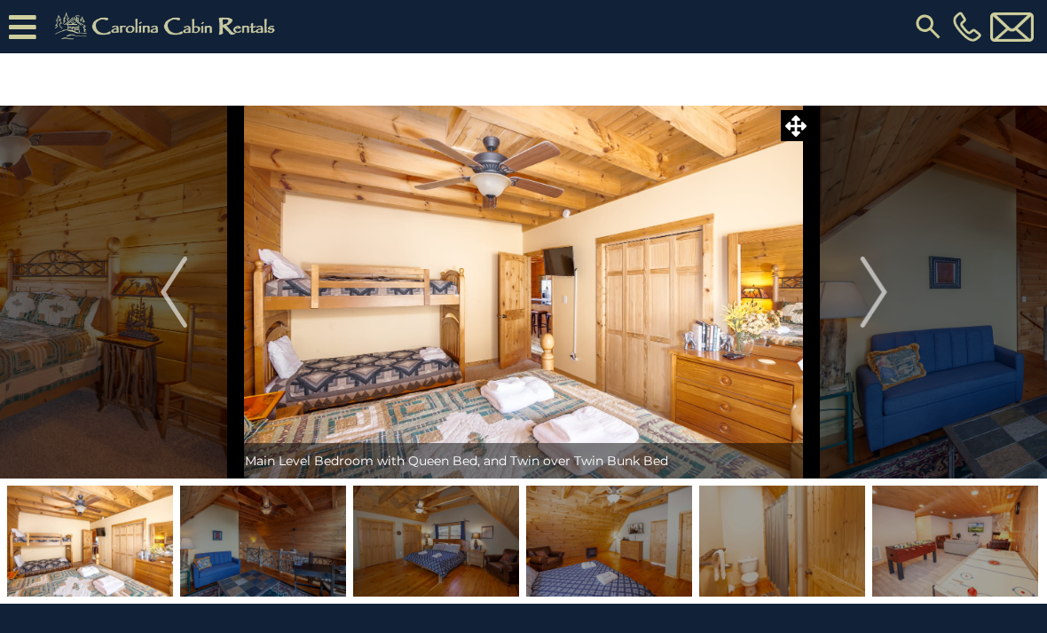
click at [884, 282] on img "Next" at bounding box center [873, 292] width 27 height 71
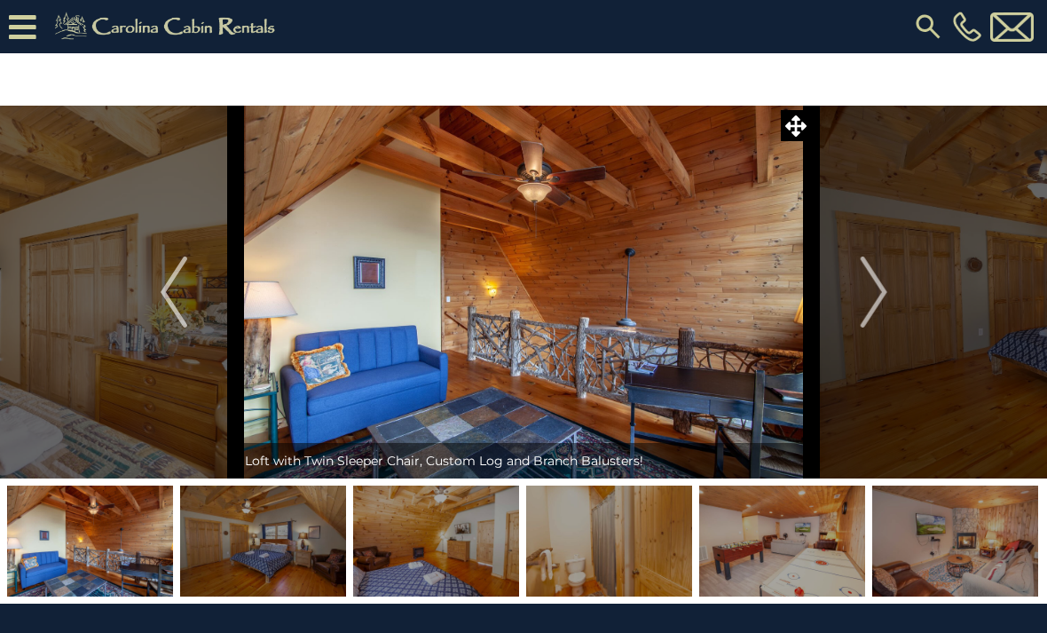
click at [886, 293] on img "Next" at bounding box center [873, 292] width 27 height 71
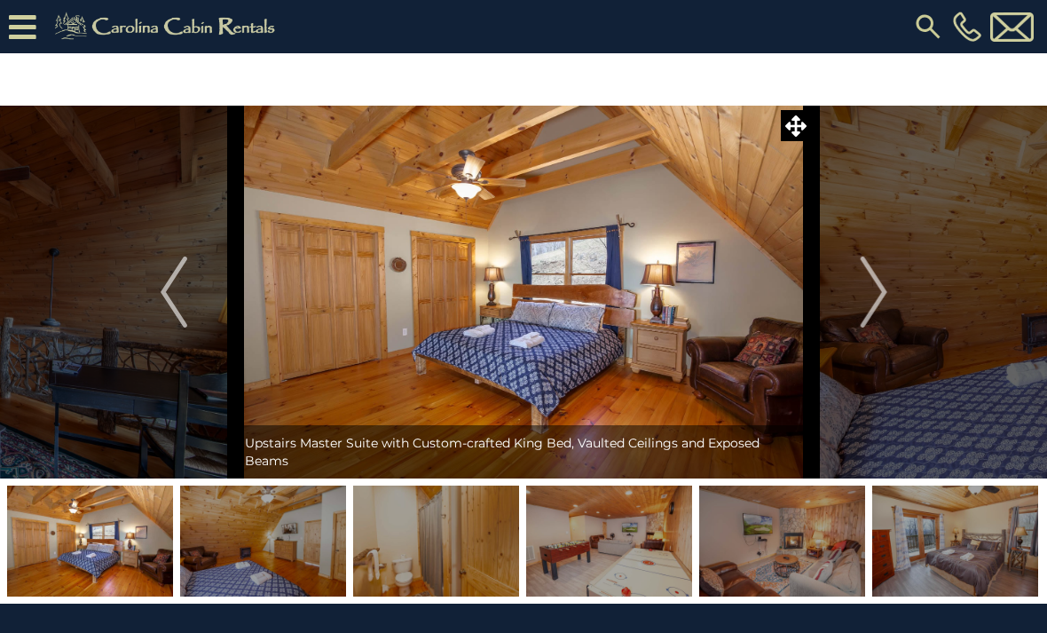
click at [862, 312] on img "Next" at bounding box center [873, 292] width 27 height 71
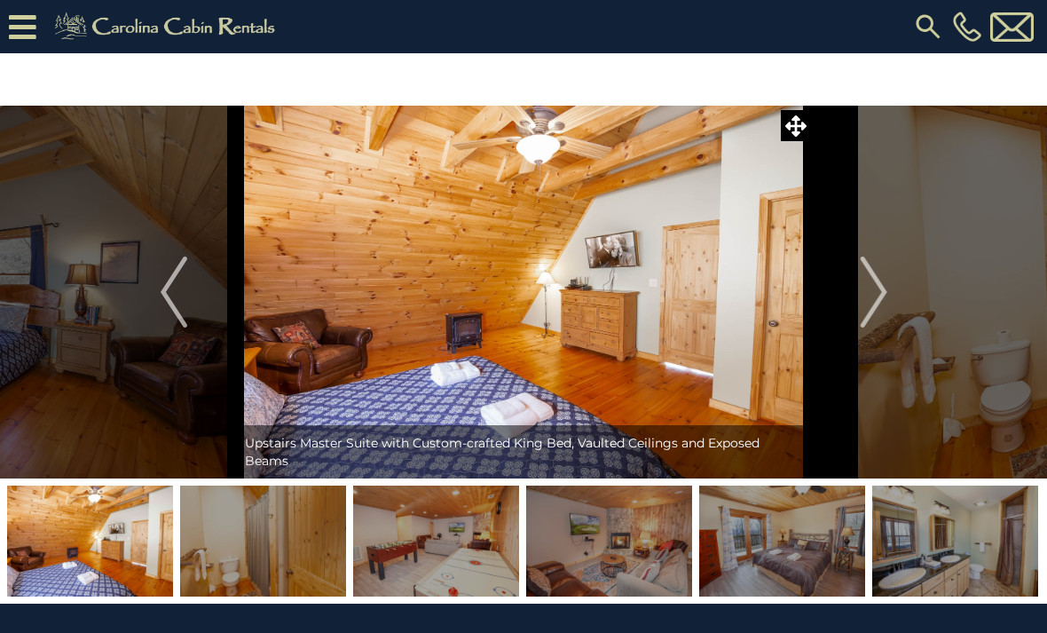
click at [889, 287] on button "Next" at bounding box center [874, 292] width 124 height 373
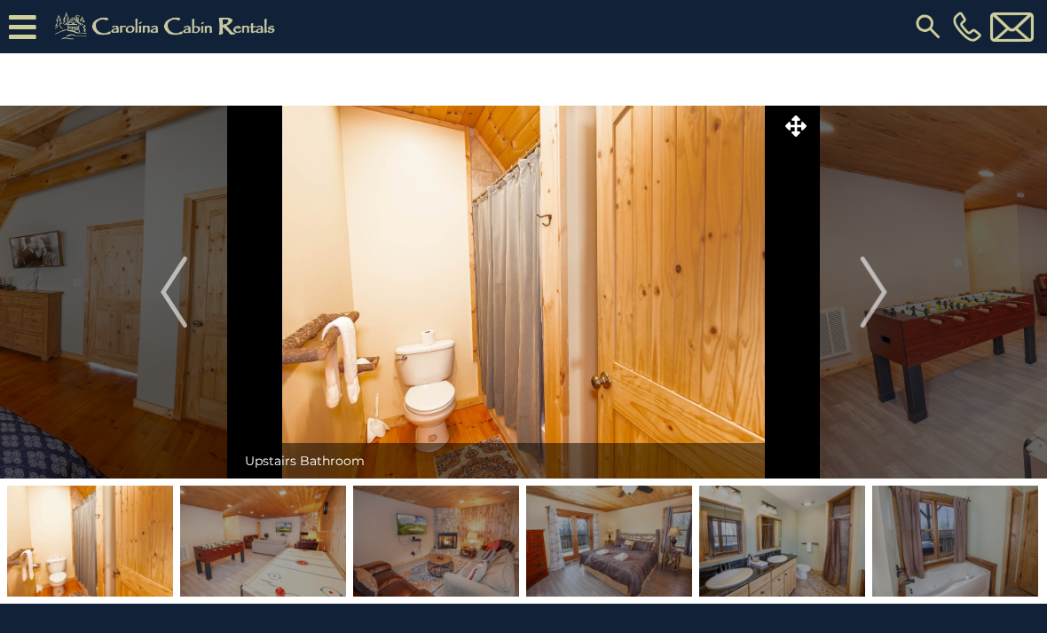
click at [887, 284] on img "Next" at bounding box center [873, 292] width 27 height 71
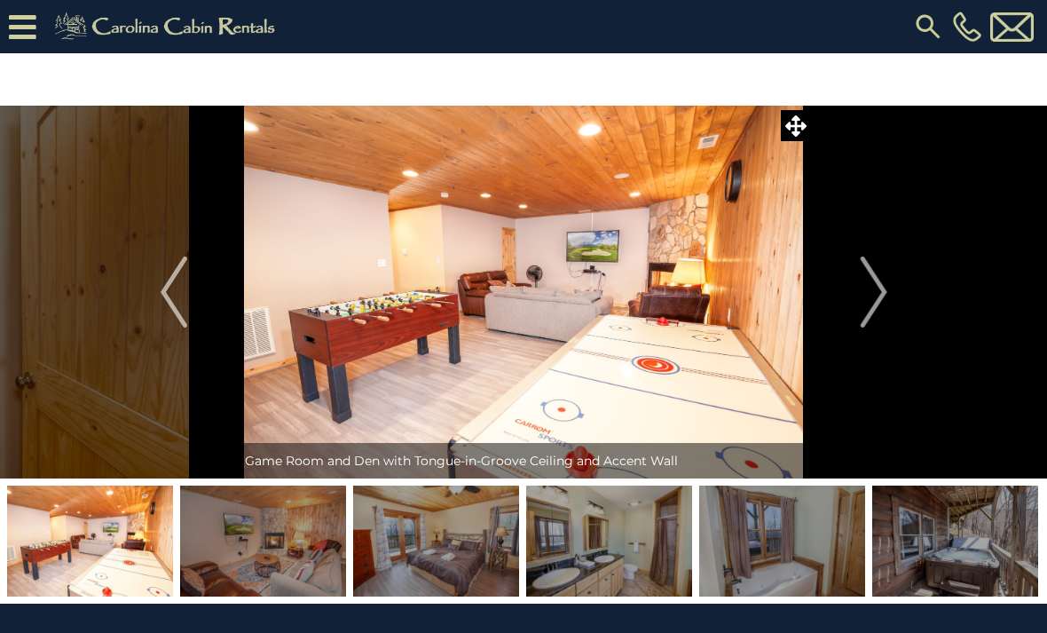
click at [867, 289] on img "Next" at bounding box center [873, 292] width 27 height 71
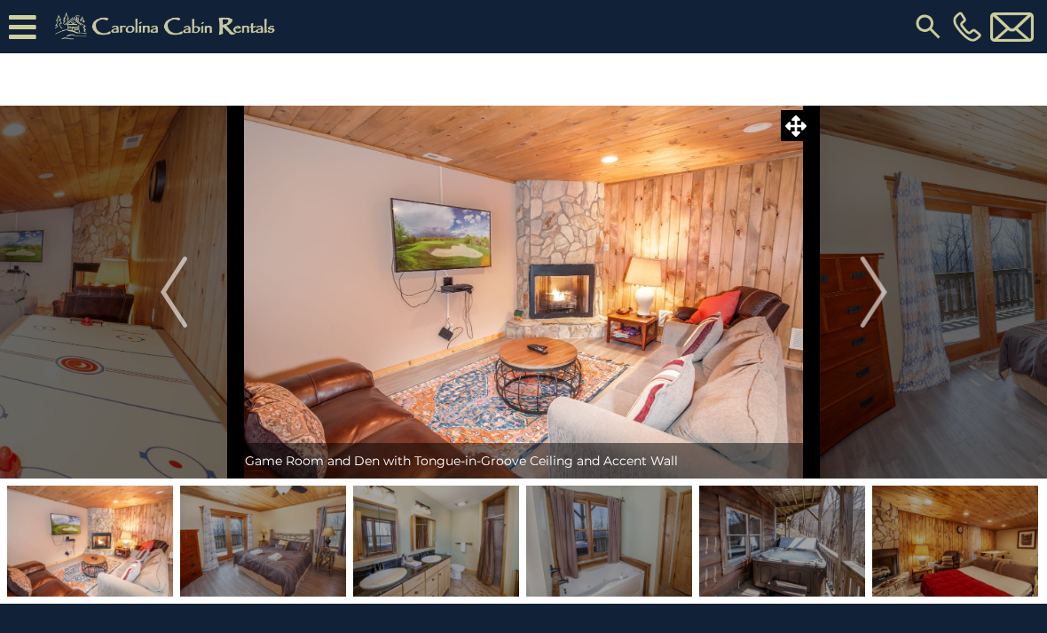
click at [889, 288] on button "Next" at bounding box center [874, 292] width 124 height 373
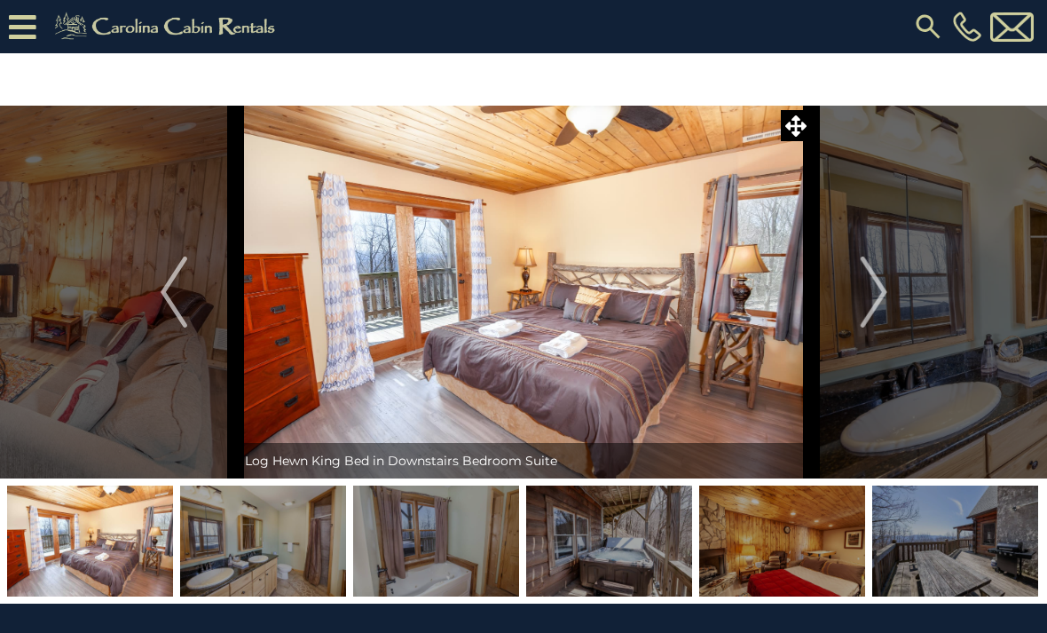
click at [876, 289] on img "Next" at bounding box center [873, 292] width 27 height 71
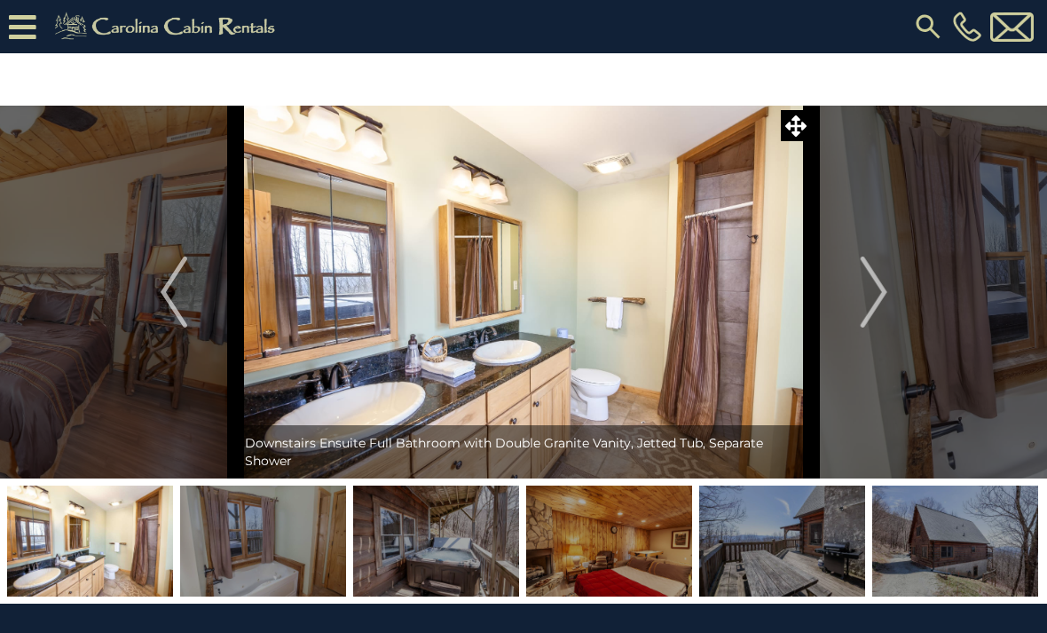
click at [866, 290] on img "Next" at bounding box center [873, 292] width 27 height 71
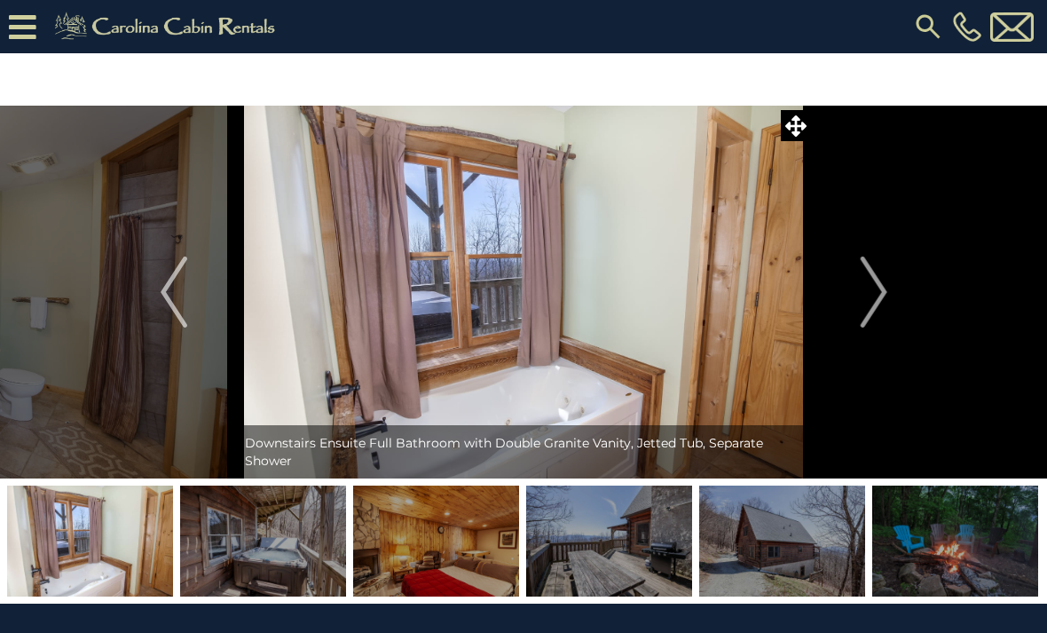
click at [869, 287] on img "Next" at bounding box center [873, 292] width 27 height 71
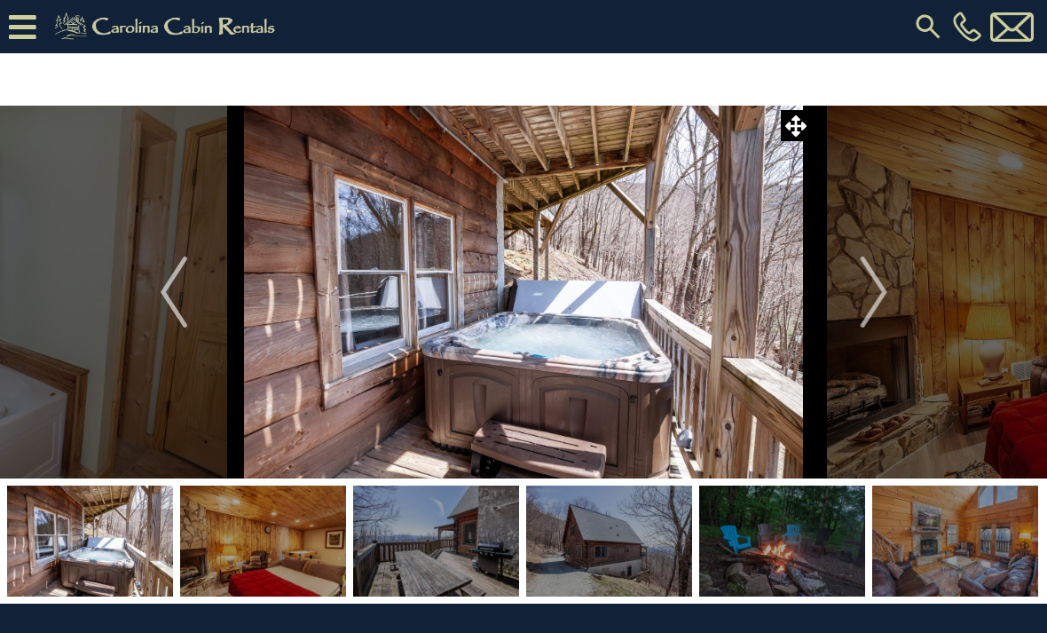
click at [859, 293] on button "Next" at bounding box center [874, 292] width 124 height 373
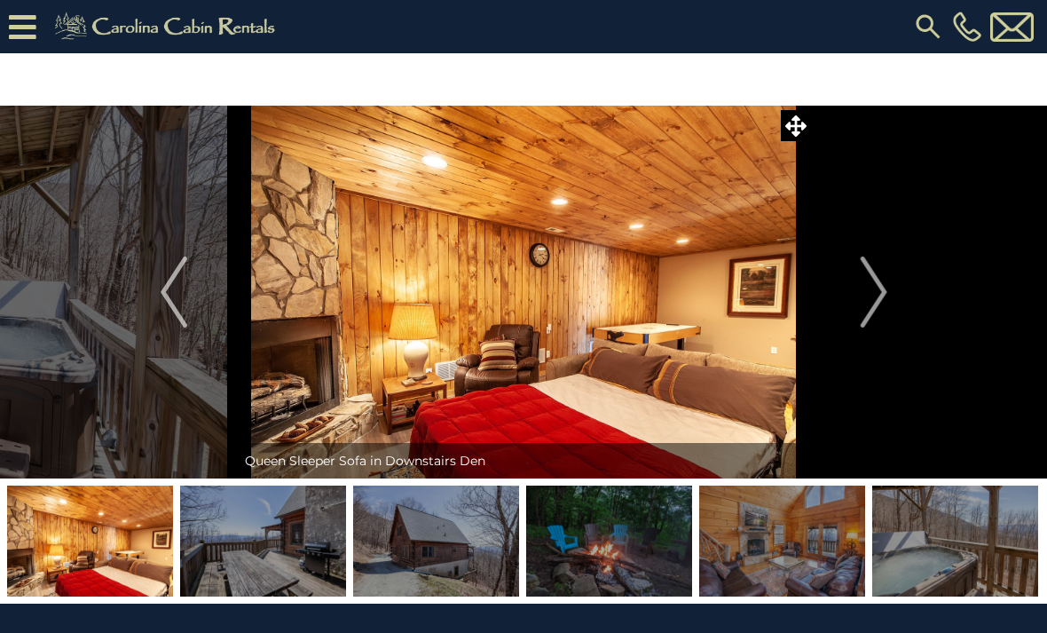
click at [865, 285] on img "Next" at bounding box center [873, 292] width 27 height 71
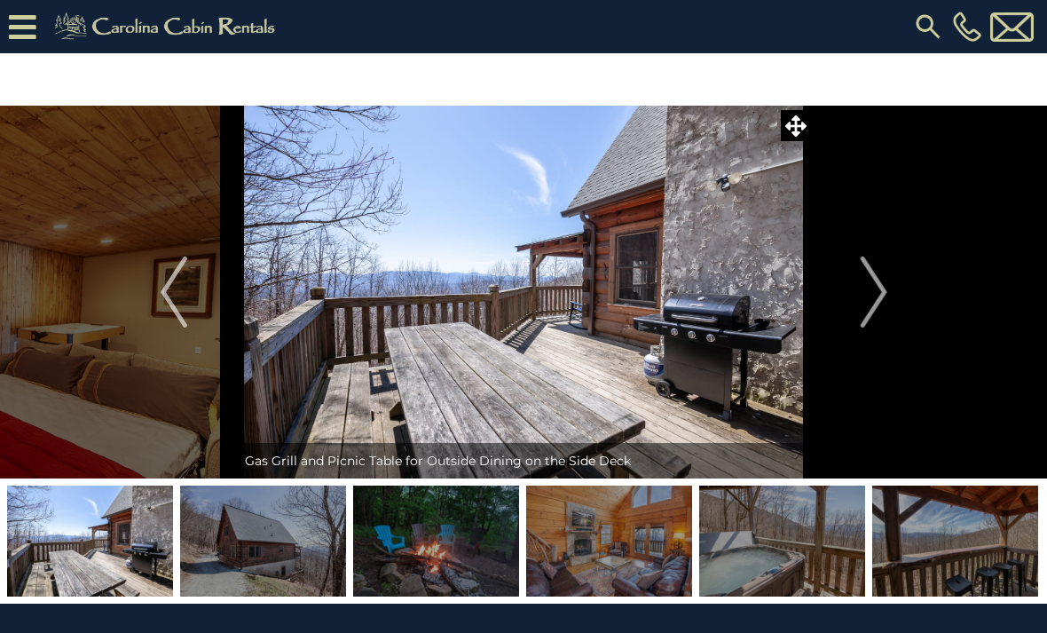
click at [871, 282] on img "Next" at bounding box center [873, 292] width 27 height 71
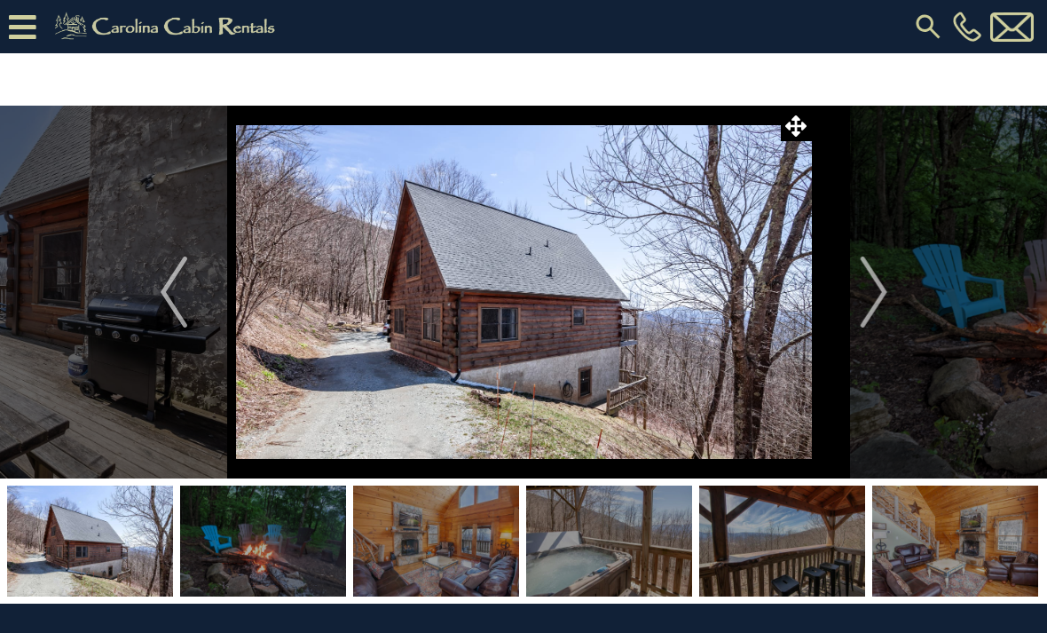
click at [871, 280] on img "Next" at bounding box center [873, 292] width 27 height 71
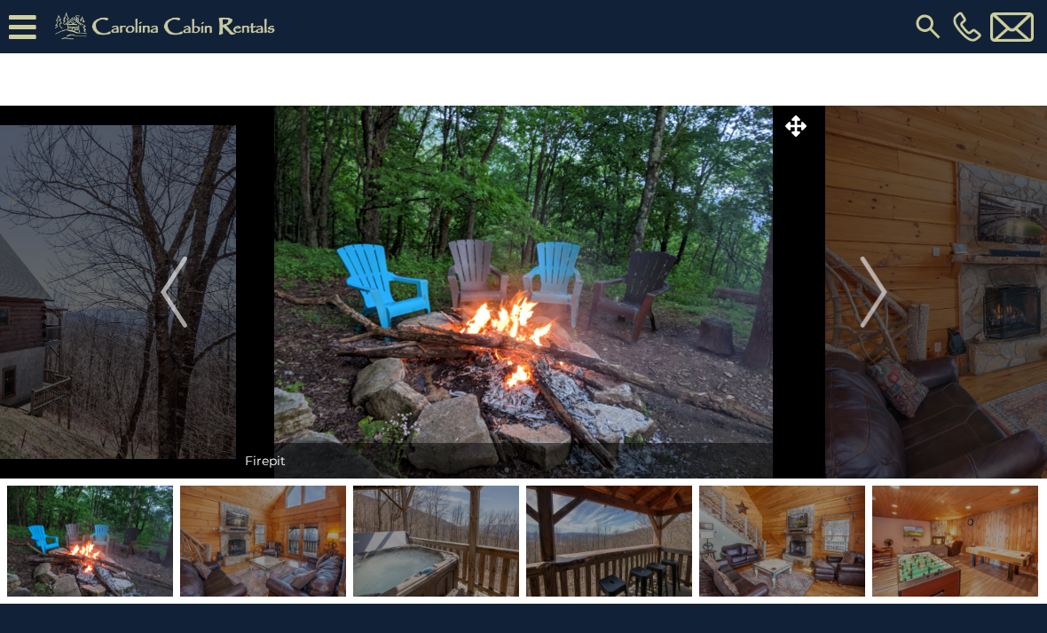
click at [882, 298] on img "Next" at bounding box center [873, 292] width 27 height 71
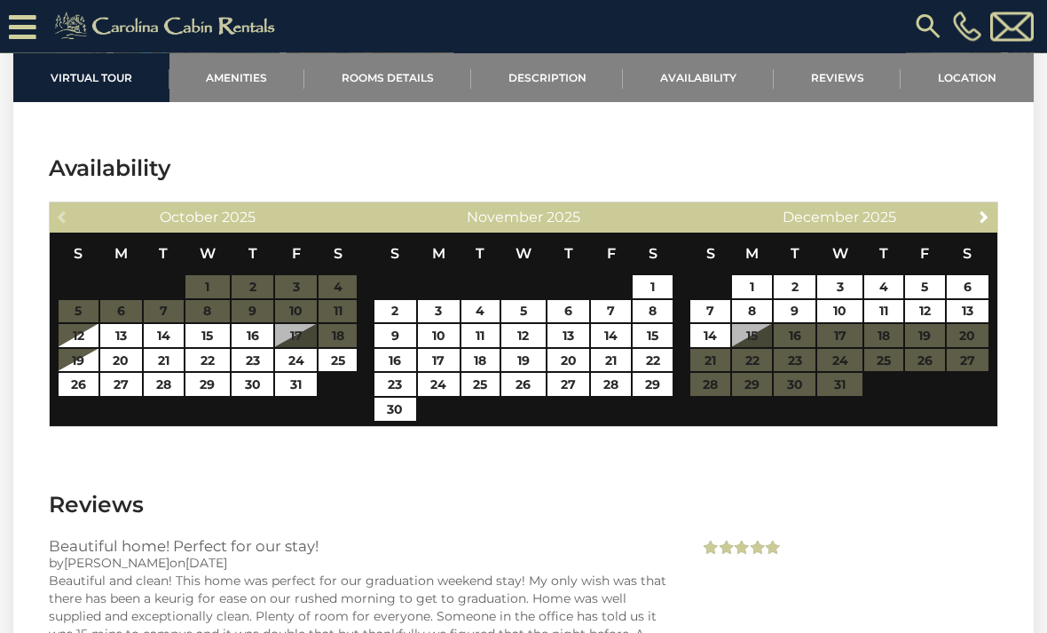
scroll to position [3982, 0]
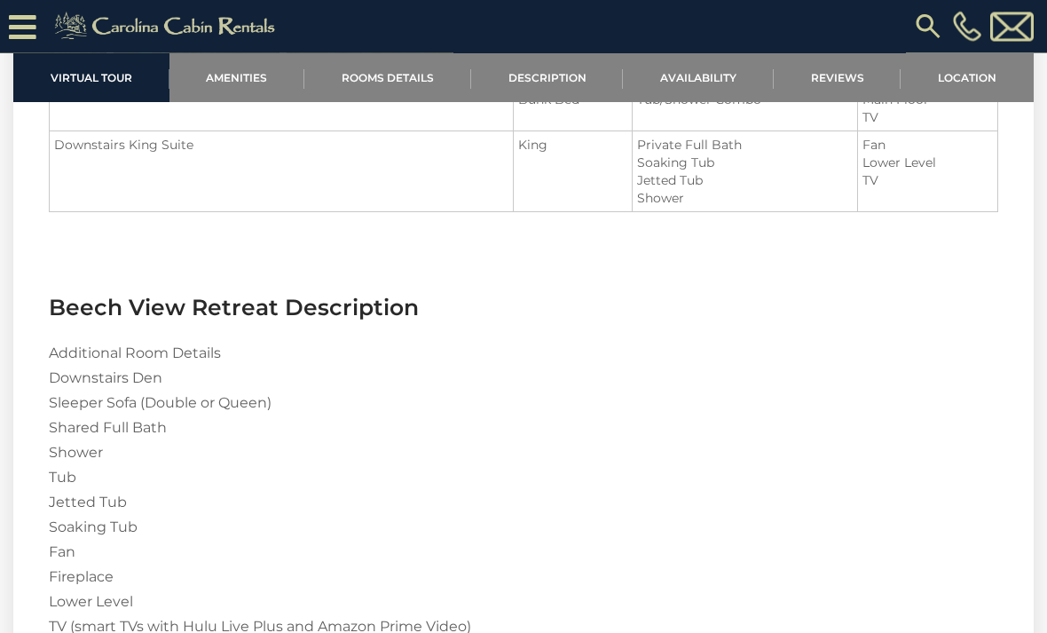
scroll to position [2043, 0]
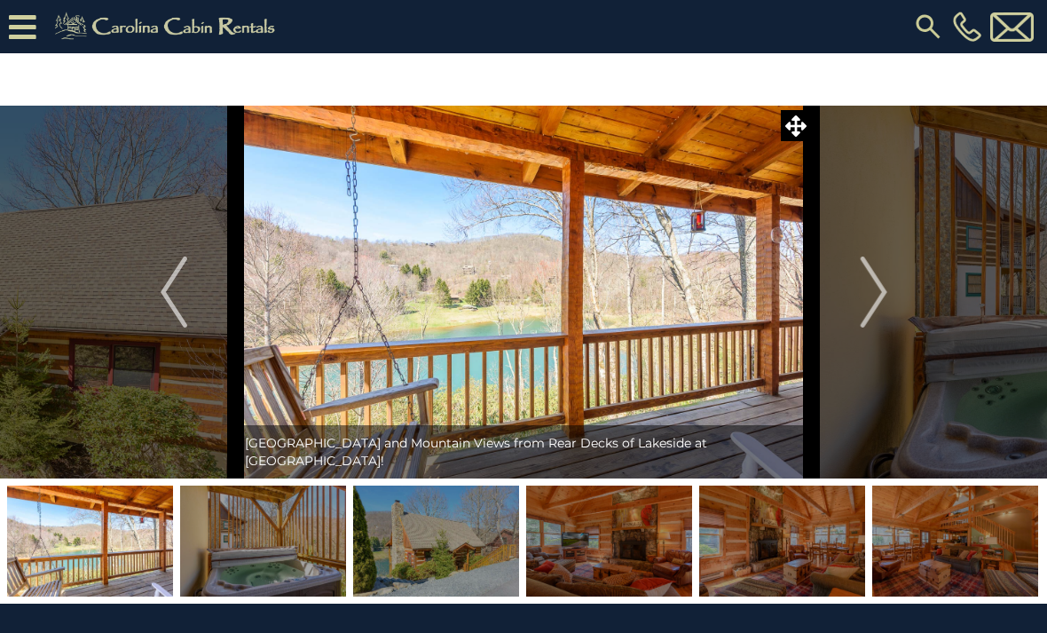
click at [865, 304] on img "Next" at bounding box center [873, 292] width 27 height 71
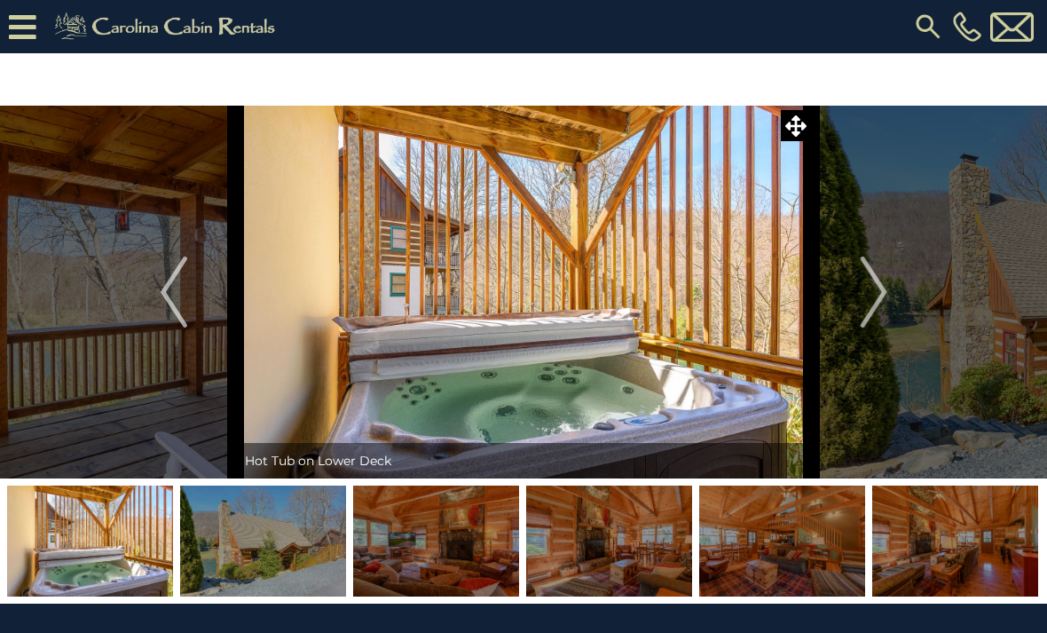
click at [868, 293] on img "Next" at bounding box center [873, 292] width 27 height 71
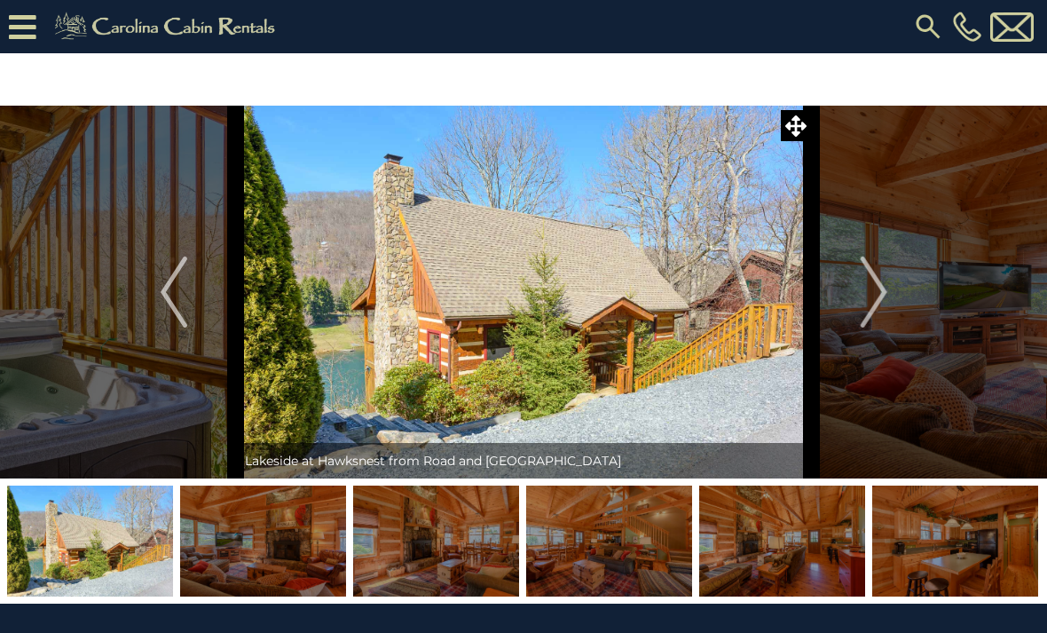
click at [863, 277] on img "Next" at bounding box center [873, 292] width 27 height 71
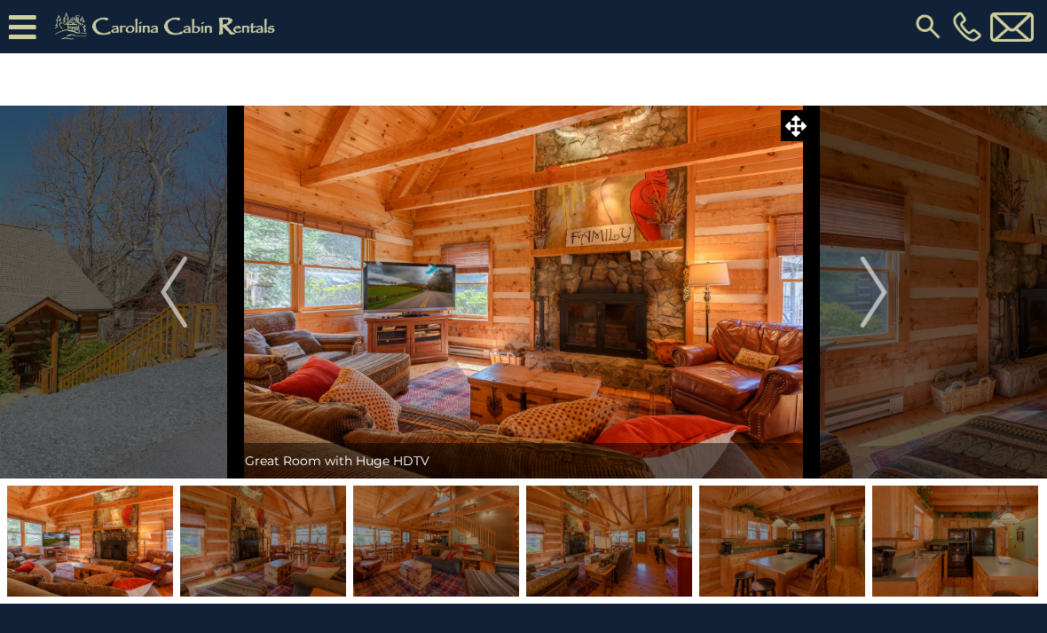
click at [868, 269] on img "Next" at bounding box center [873, 292] width 27 height 71
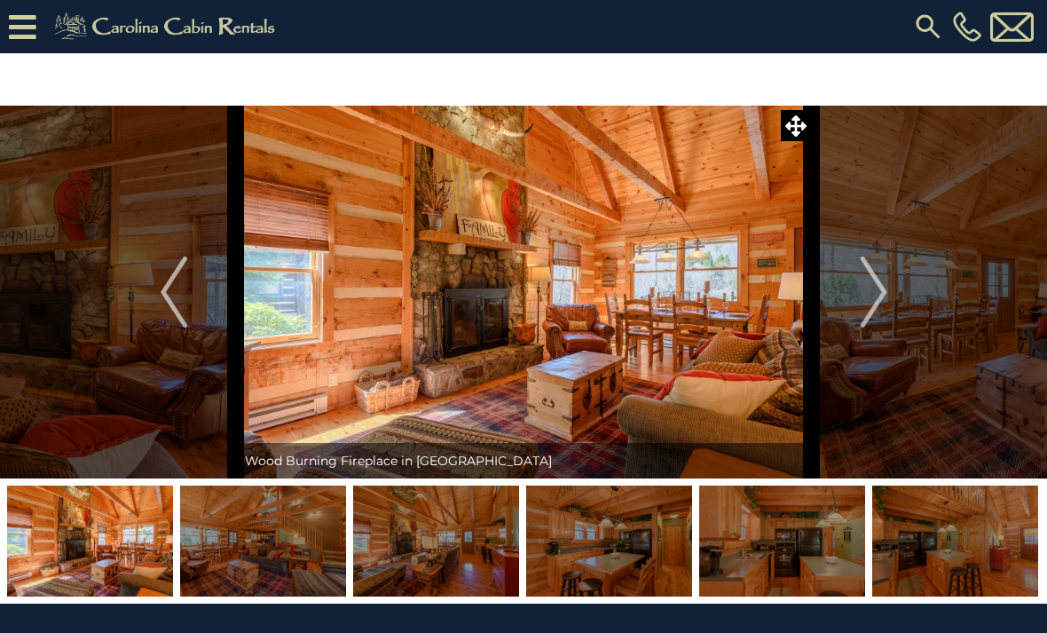
click at [844, 295] on button "Next" at bounding box center [874, 292] width 124 height 373
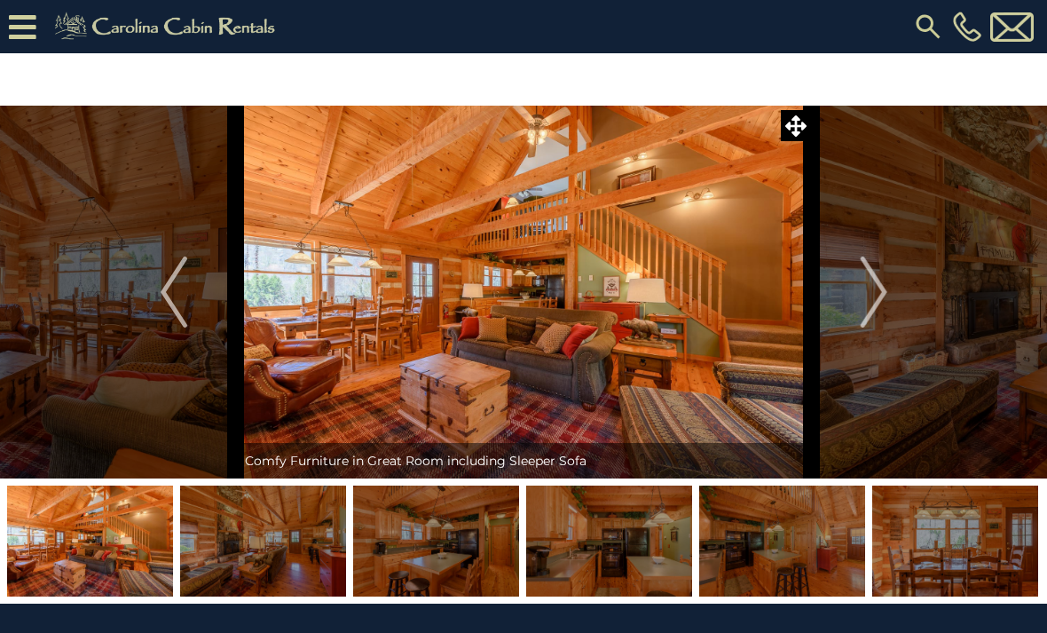
click at [857, 296] on button "Next" at bounding box center [874, 292] width 124 height 373
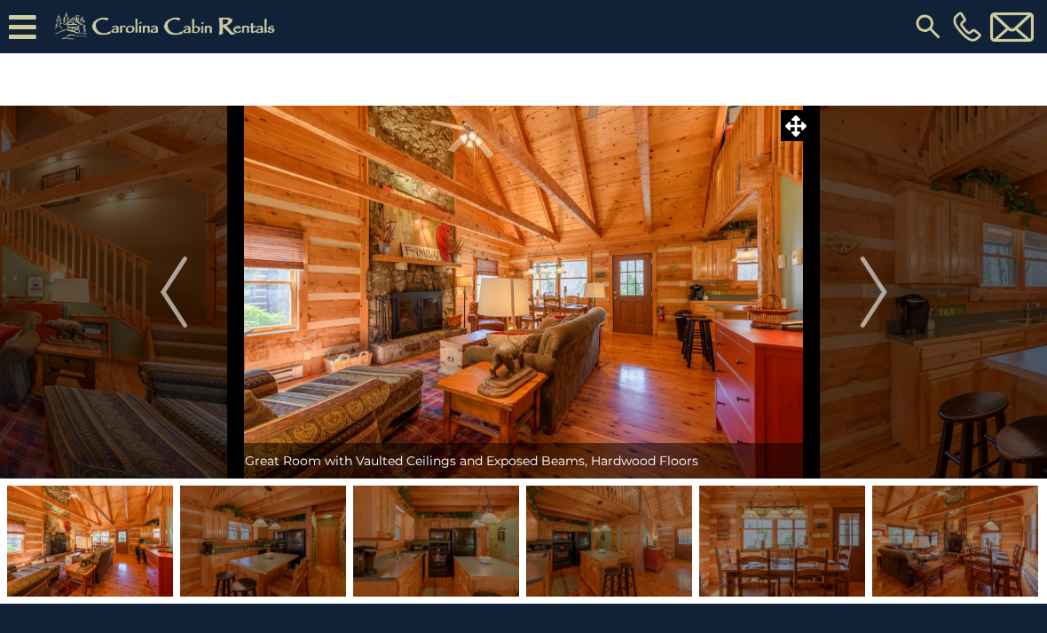
click at [861, 290] on img "Next" at bounding box center [873, 292] width 27 height 71
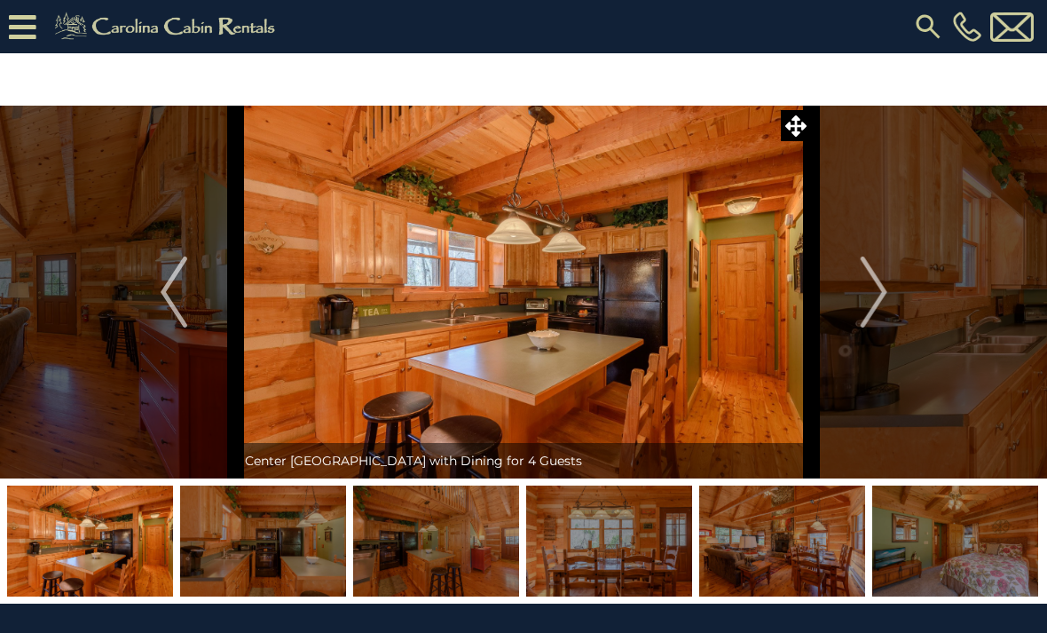
click at [885, 280] on img "Next" at bounding box center [873, 292] width 27 height 71
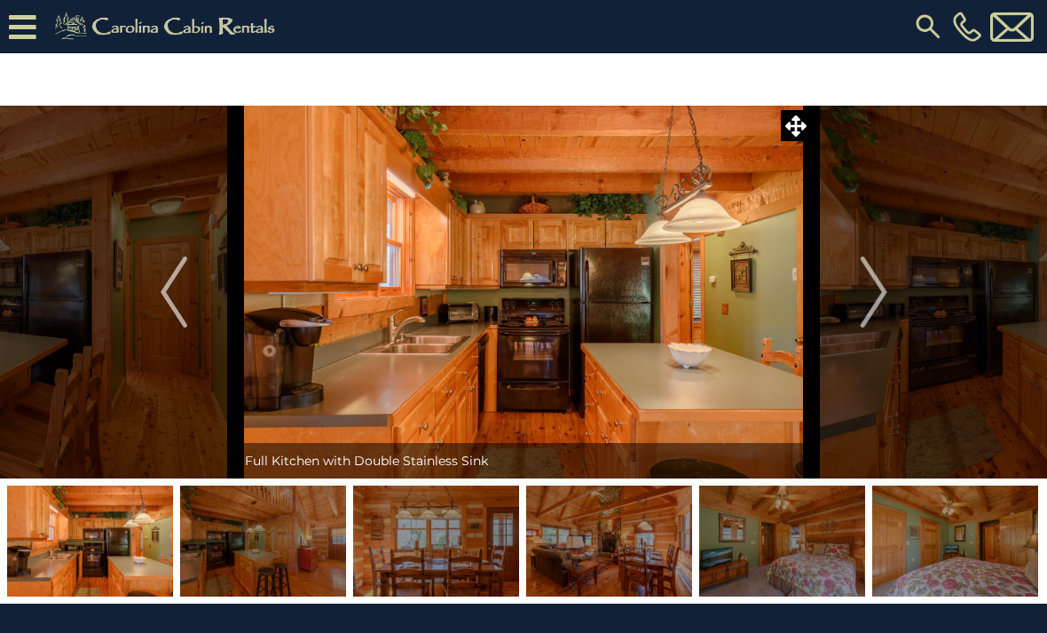
click at [872, 297] on img "Next" at bounding box center [873, 292] width 27 height 71
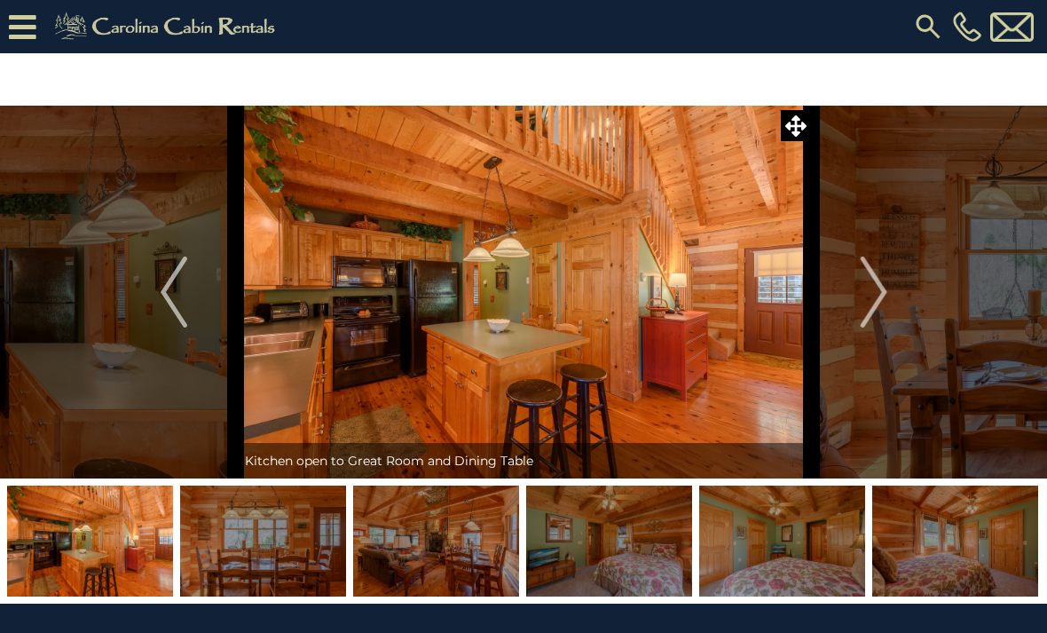
click at [873, 300] on img "Next" at bounding box center [873, 292] width 27 height 71
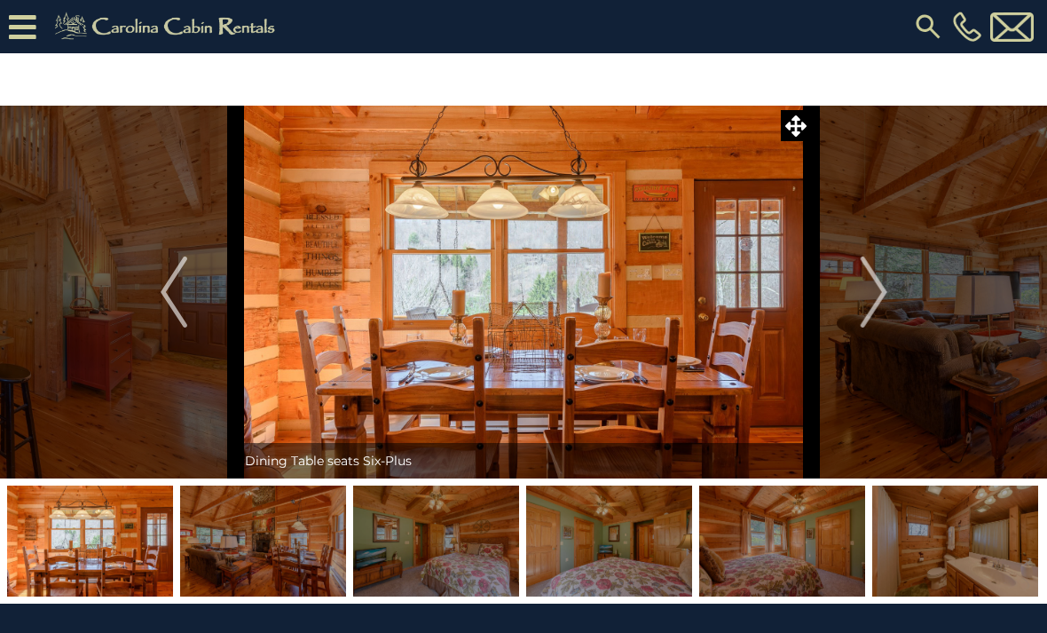
click at [876, 302] on img "Next" at bounding box center [873, 292] width 27 height 71
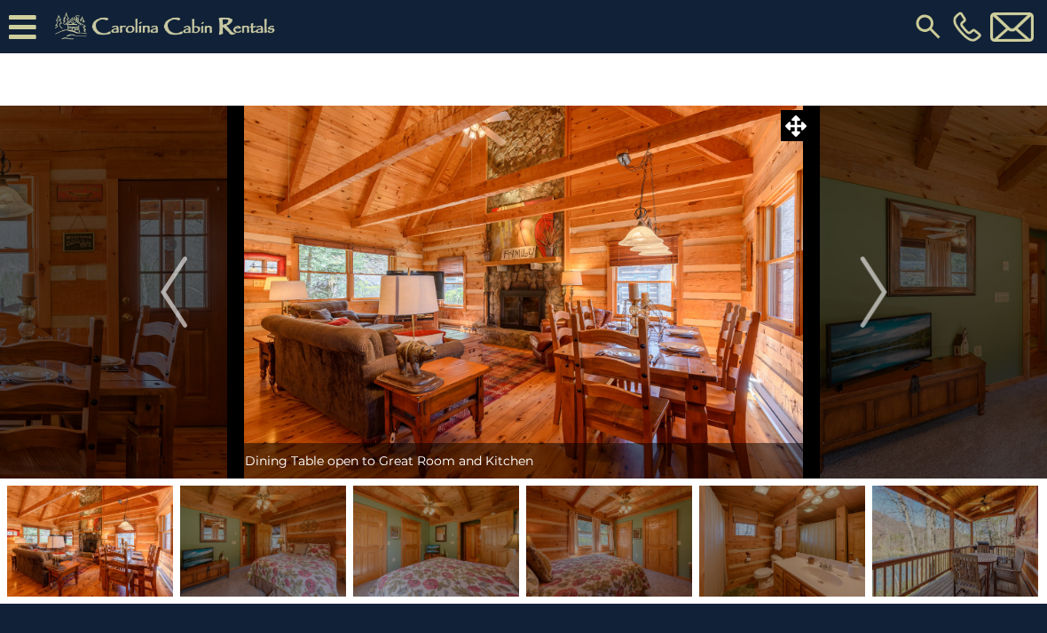
click at [867, 279] on img "Next" at bounding box center [873, 292] width 27 height 71
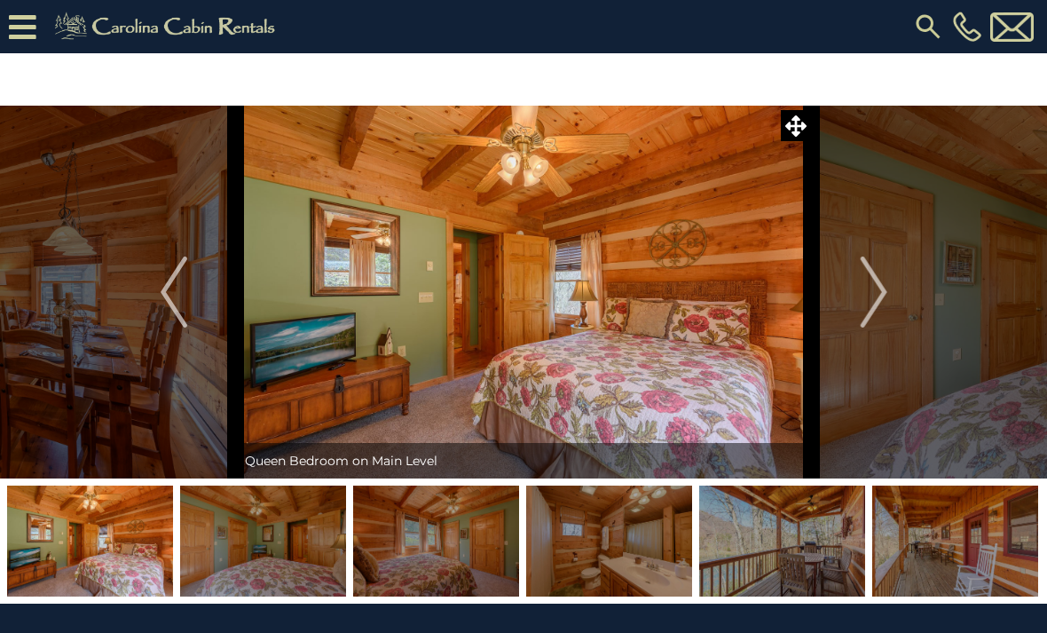
click at [873, 287] on img "Next" at bounding box center [873, 292] width 27 height 71
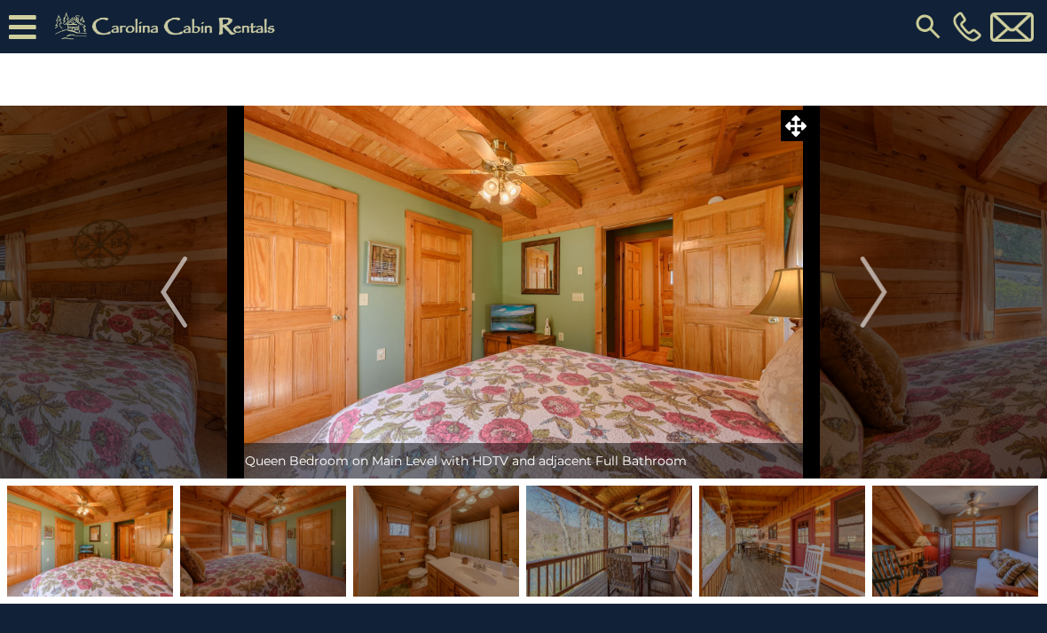
click at [877, 303] on img "Next" at bounding box center [873, 292] width 27 height 71
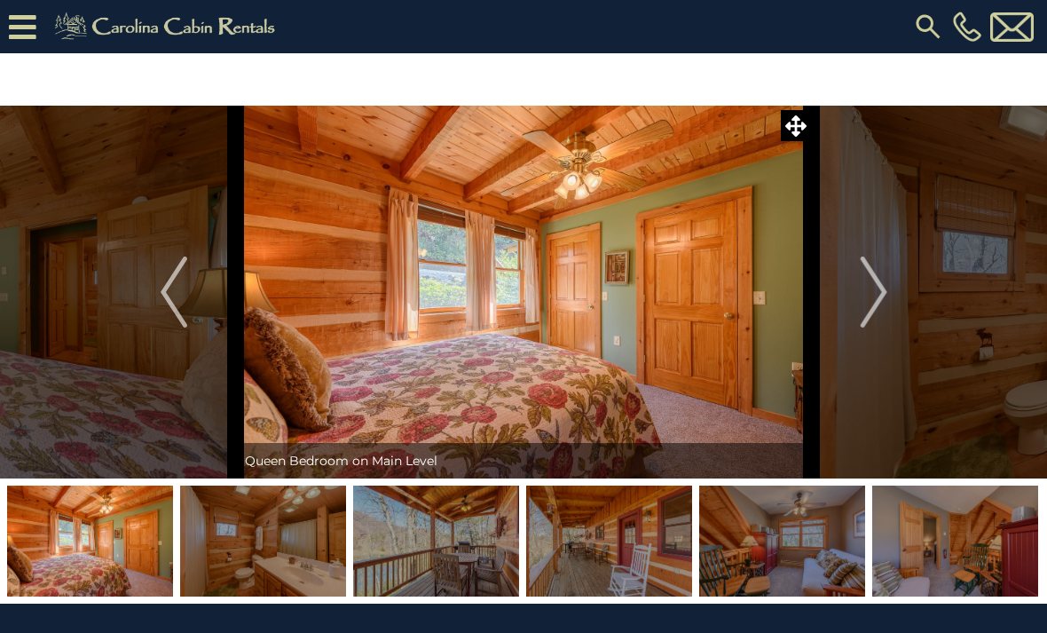
click at [877, 295] on img "Next" at bounding box center [873, 292] width 27 height 71
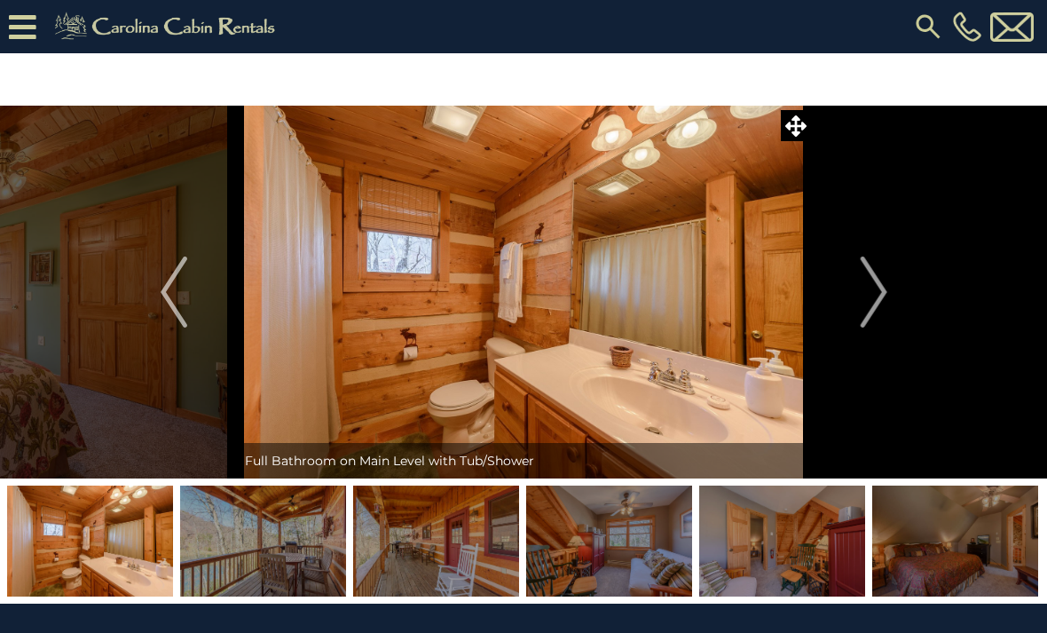
click at [867, 287] on img "Next" at bounding box center [873, 292] width 27 height 71
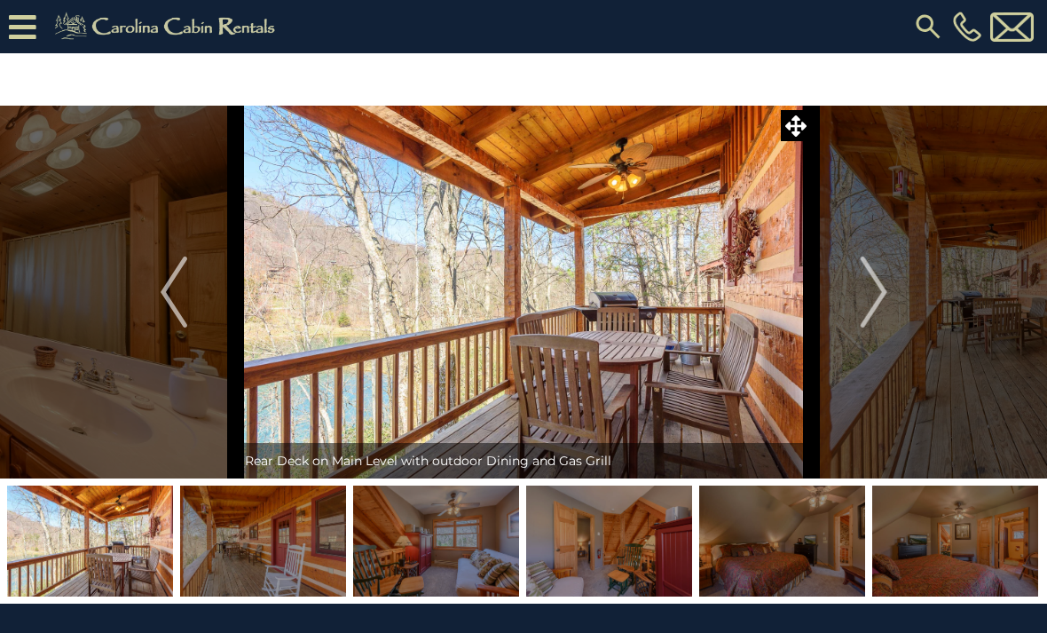
click at [881, 292] on img "Next" at bounding box center [873, 292] width 27 height 71
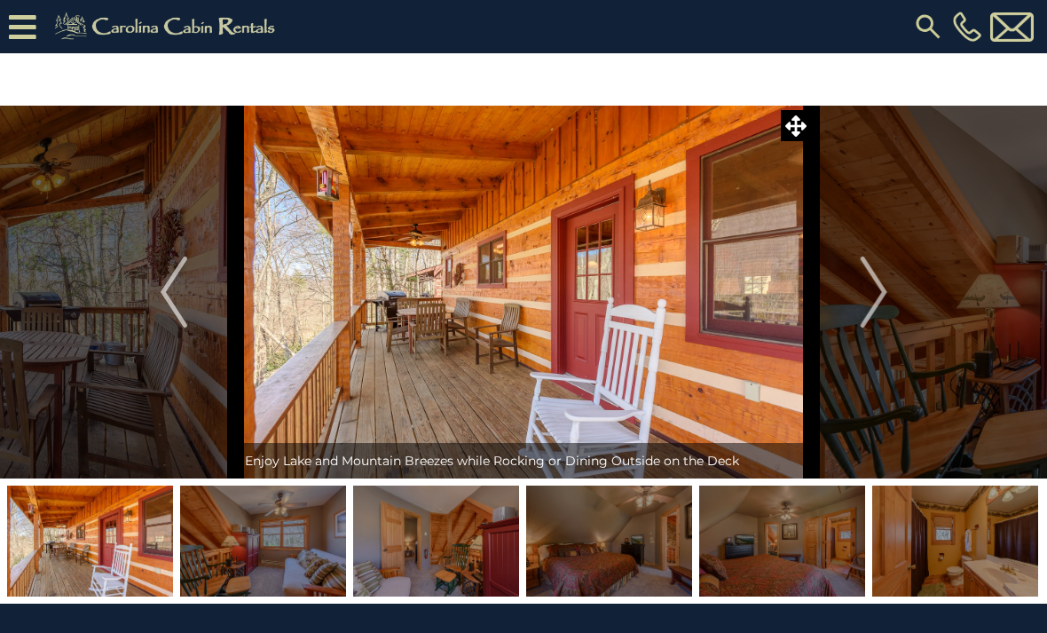
click at [882, 294] on img "Next" at bounding box center [873, 292] width 27 height 71
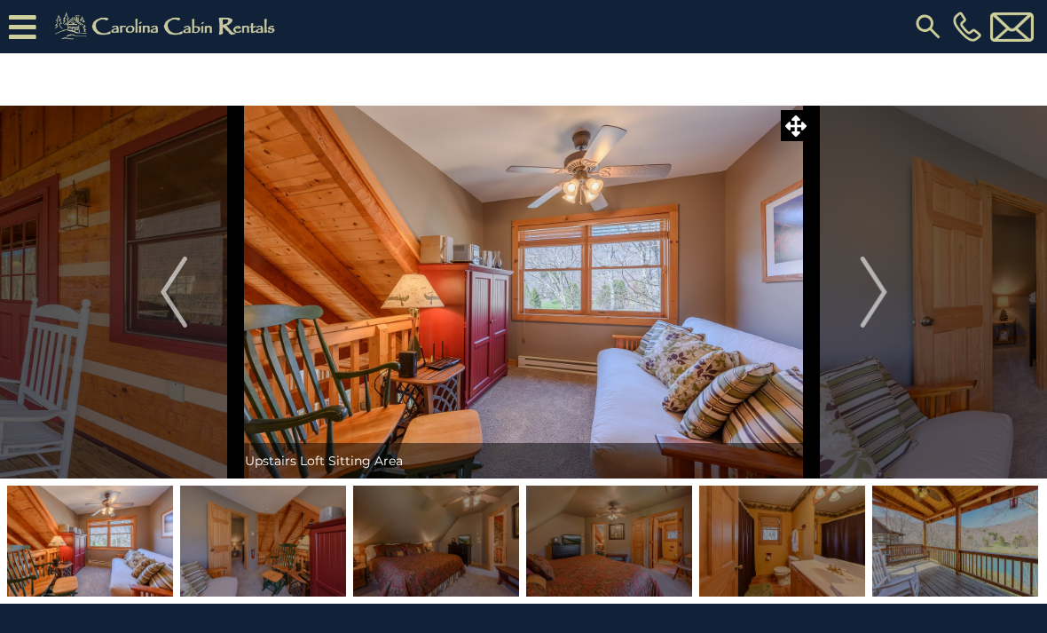
click at [870, 304] on img "Next" at bounding box center [873, 292] width 27 height 71
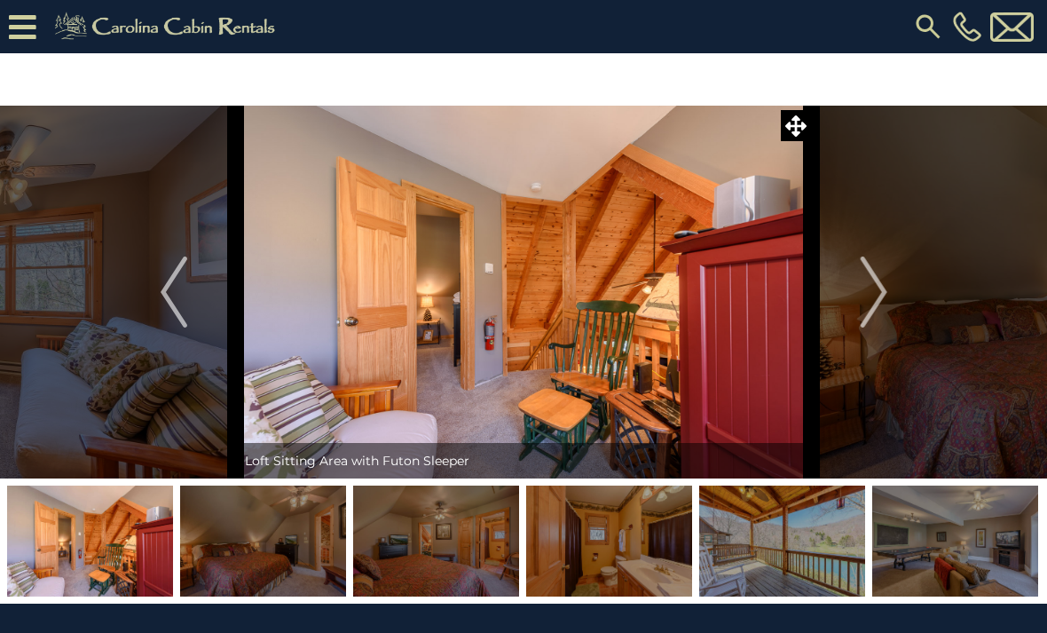
click at [867, 296] on img "Next" at bounding box center [873, 292] width 27 height 71
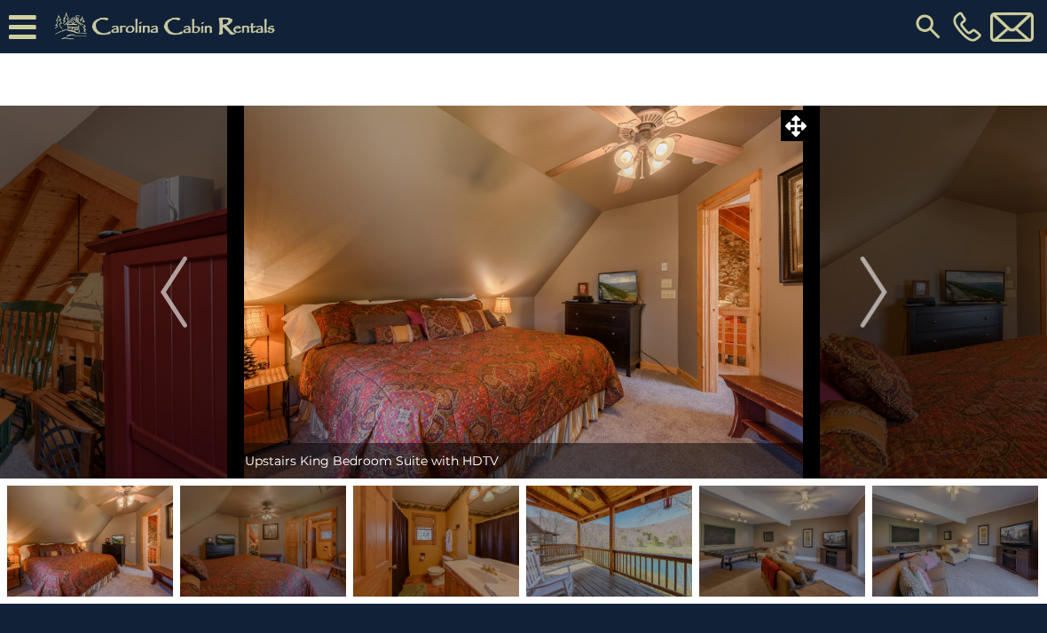
click at [873, 301] on img "Next" at bounding box center [873, 292] width 27 height 71
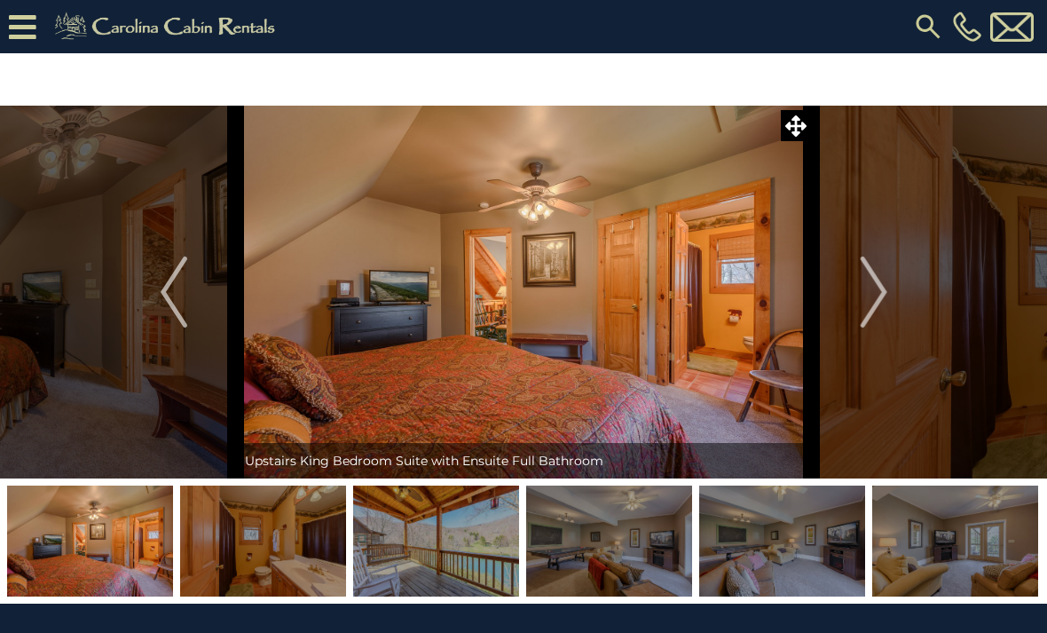
click at [860, 296] on button "Next" at bounding box center [874, 292] width 124 height 373
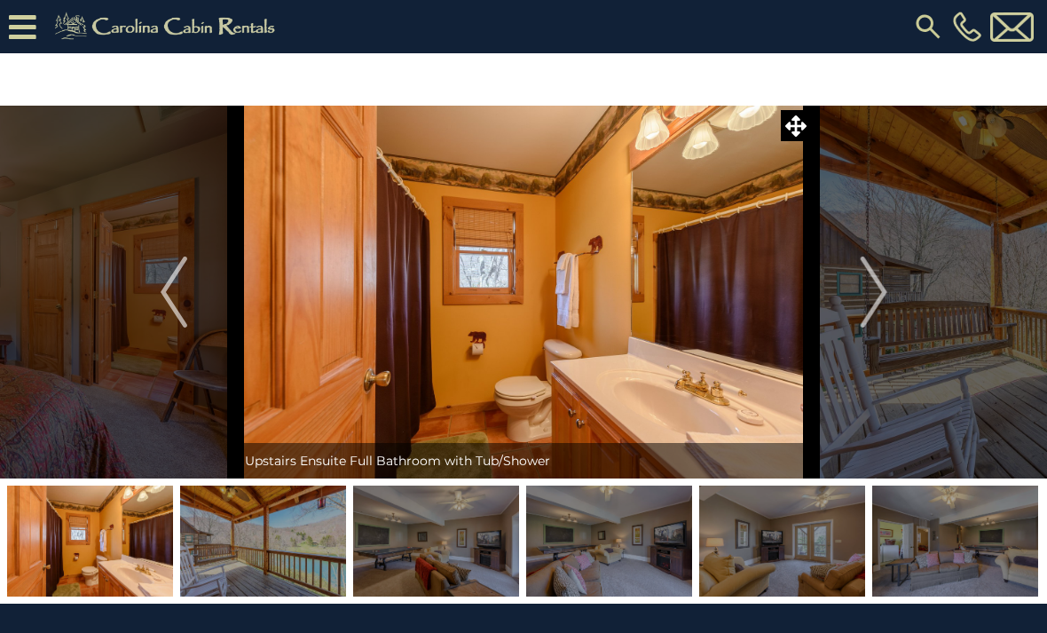
click at [875, 294] on img "Next" at bounding box center [873, 292] width 27 height 71
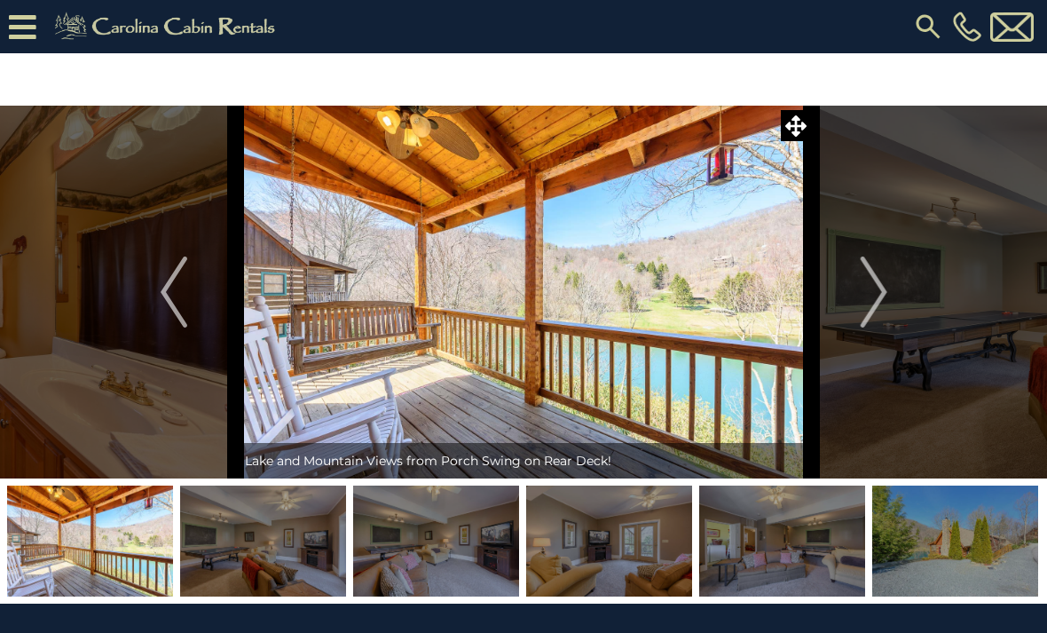
click at [873, 295] on img "Next" at bounding box center [873, 292] width 27 height 71
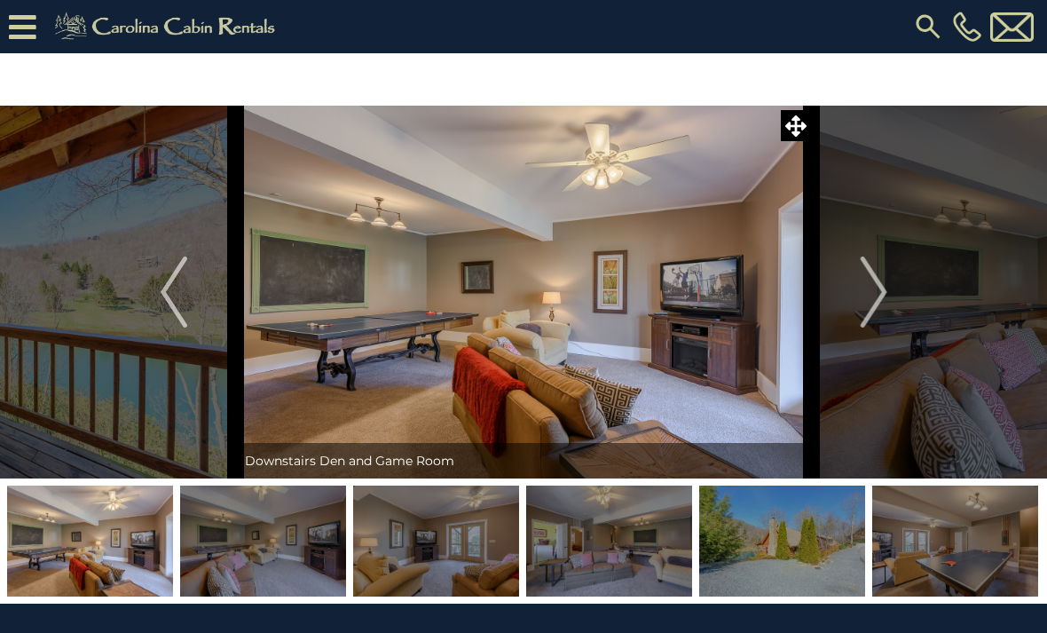
click at [879, 307] on img "Next" at bounding box center [873, 292] width 27 height 71
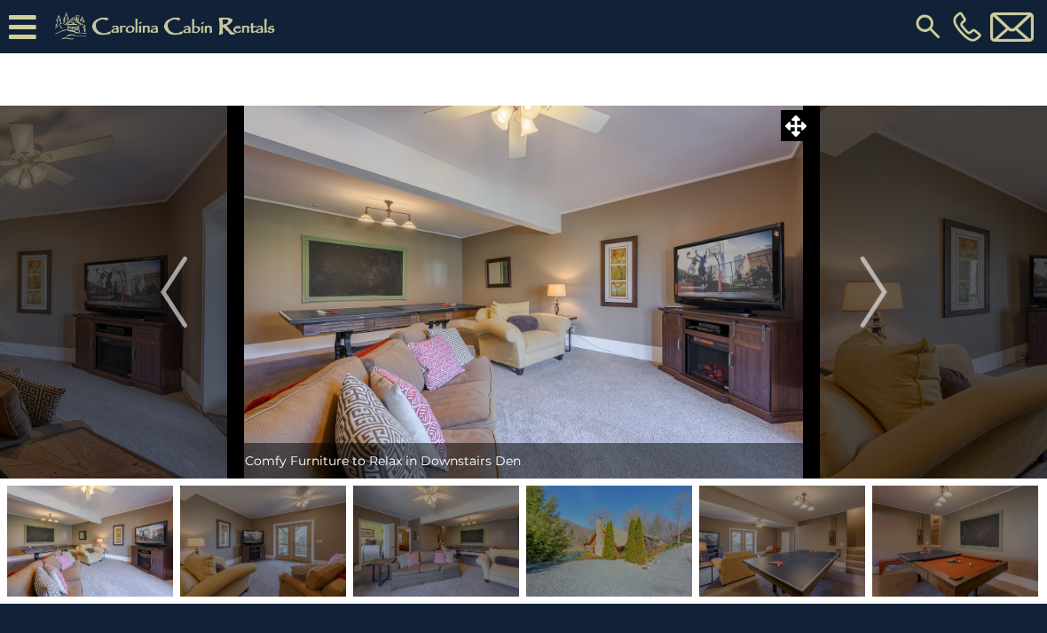
click at [874, 296] on img "Next" at bounding box center [873, 292] width 27 height 71
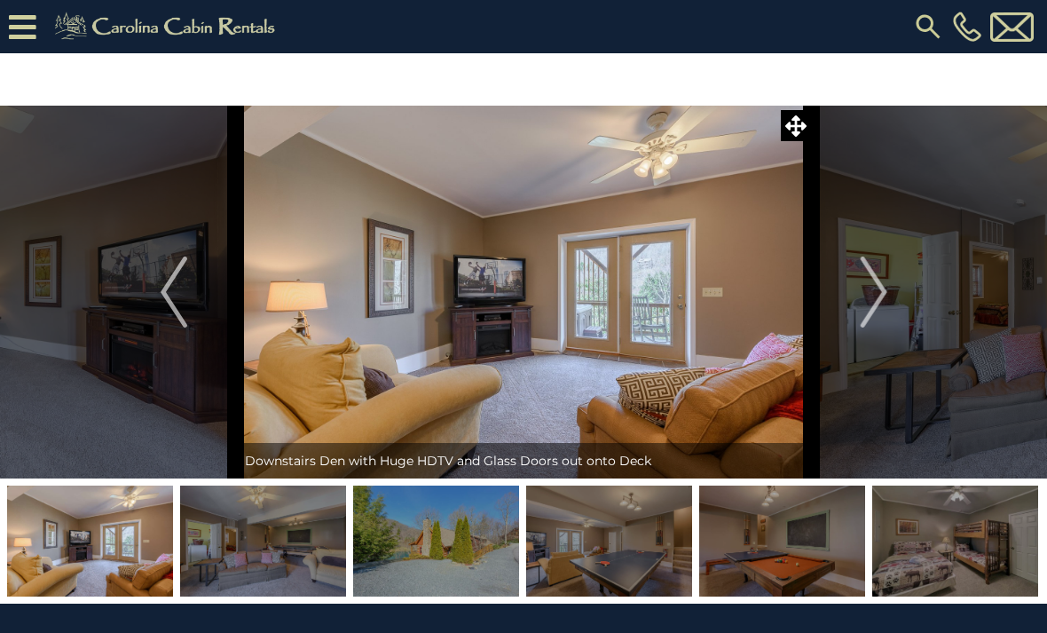
click at [871, 307] on img "Next" at bounding box center [873, 292] width 27 height 71
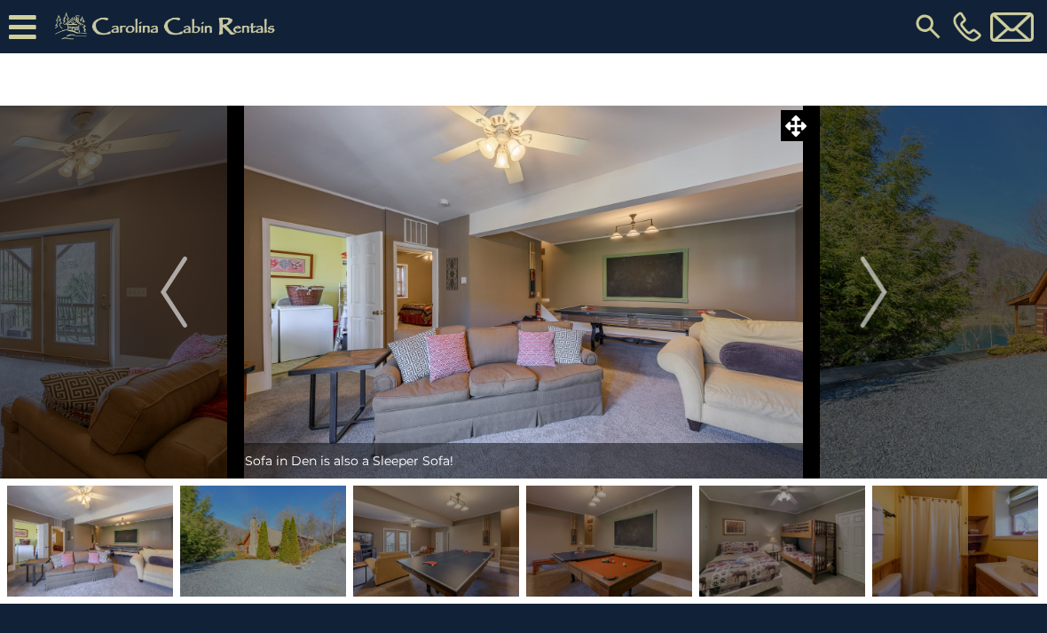
click at [871, 310] on img "Next" at bounding box center [873, 292] width 27 height 71
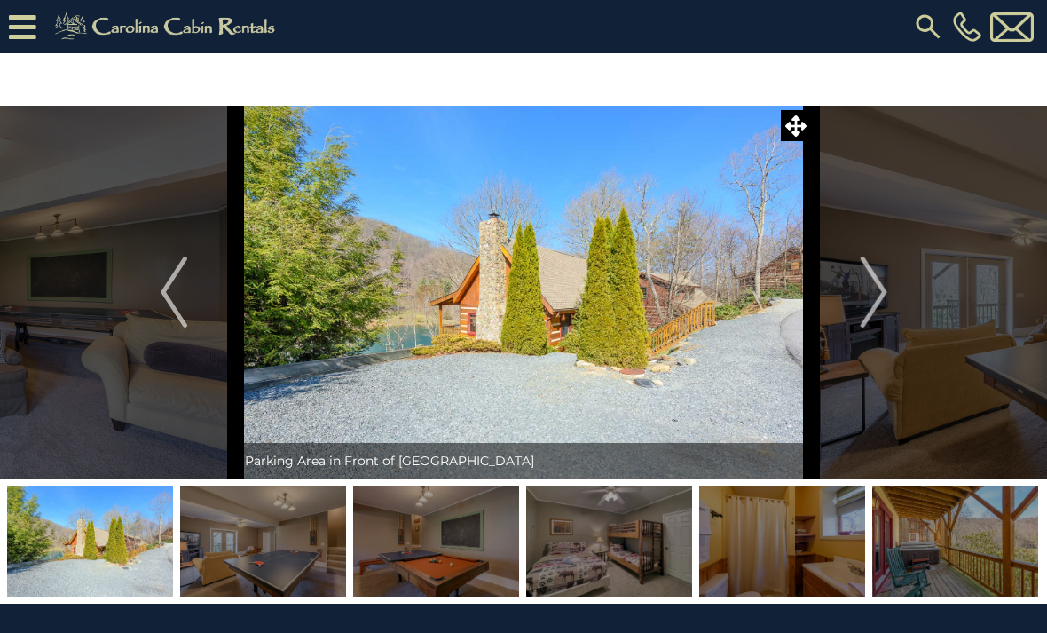
click at [853, 291] on button "Next" at bounding box center [874, 292] width 124 height 373
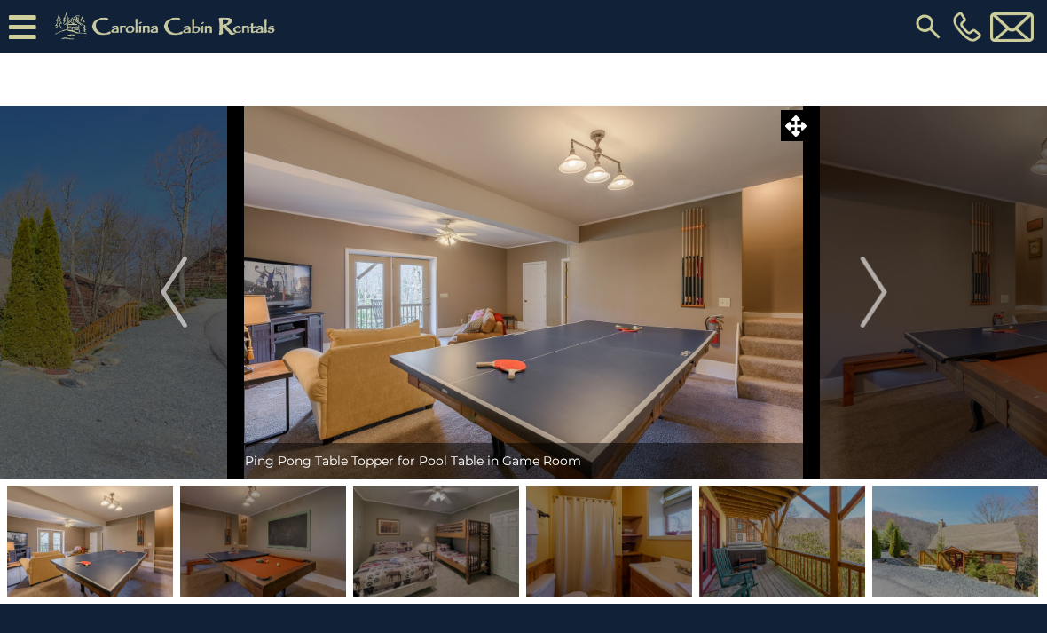
click at [865, 298] on img "Next" at bounding box center [873, 292] width 27 height 71
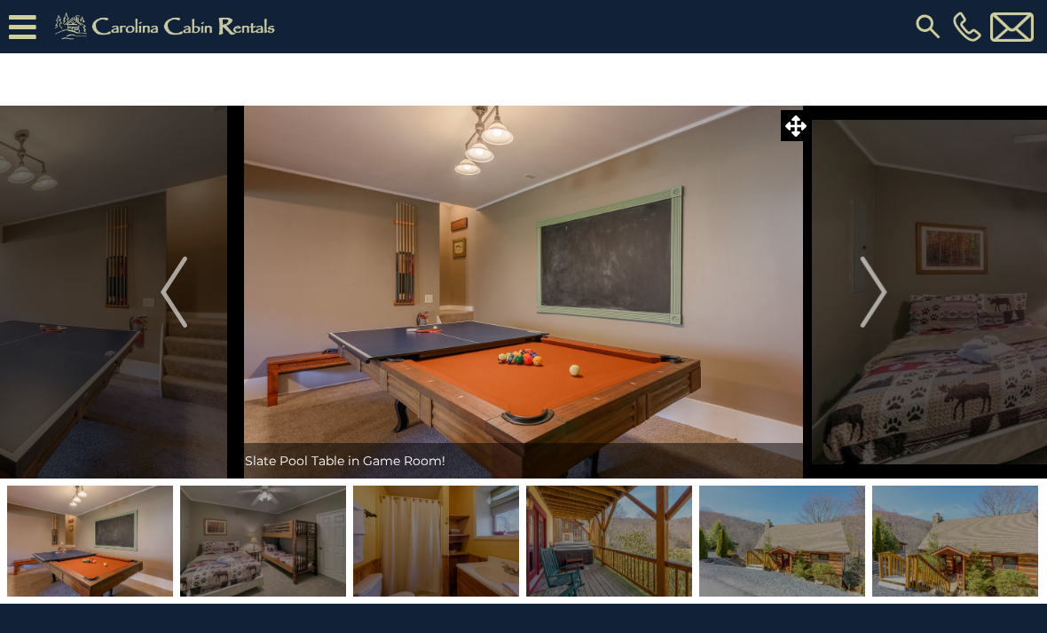
click at [871, 305] on img "Next" at bounding box center [873, 292] width 27 height 71
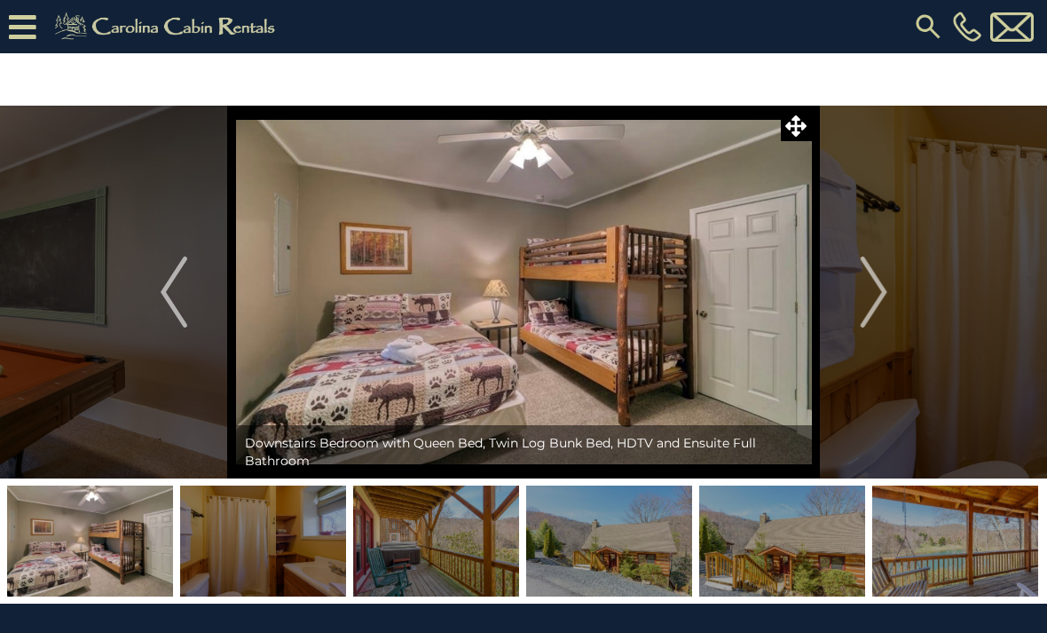
click at [874, 304] on img "Next" at bounding box center [873, 292] width 27 height 71
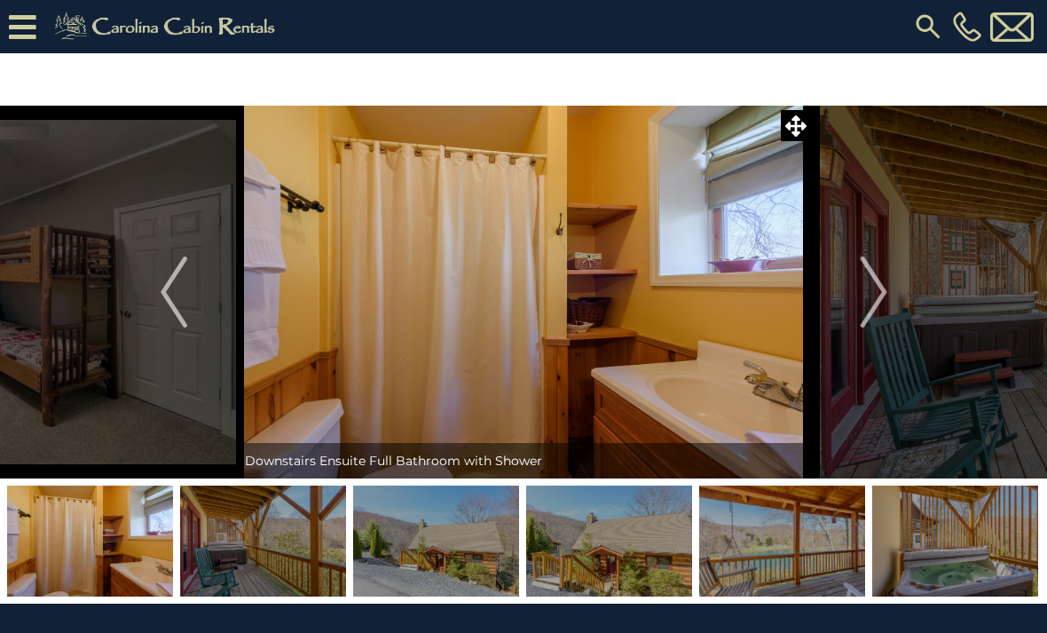
click at [870, 292] on img "Next" at bounding box center [873, 292] width 27 height 71
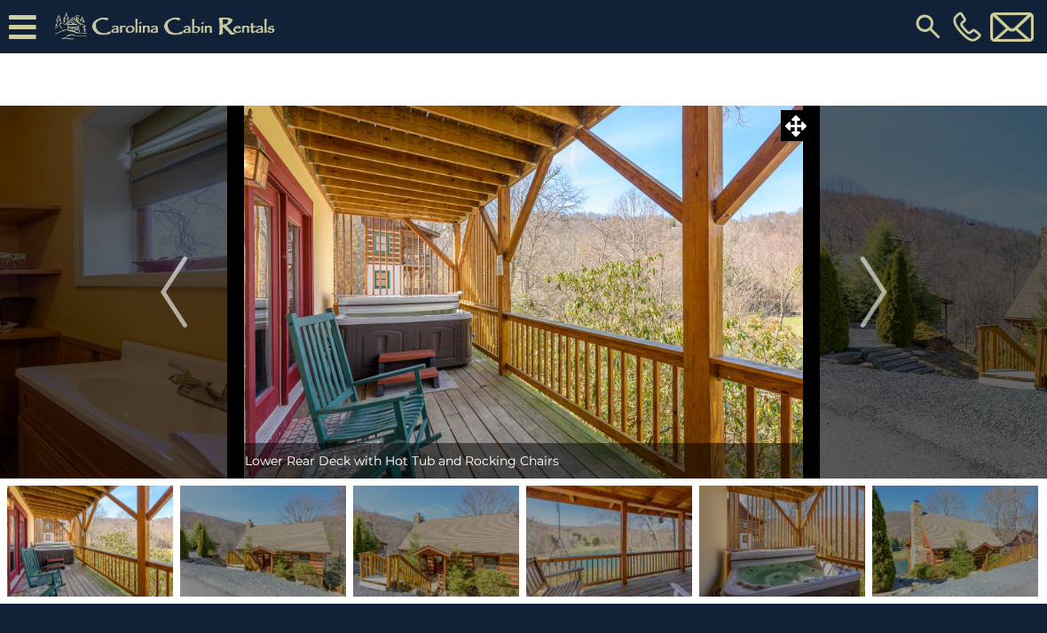
click at [882, 293] on img "Next" at bounding box center [873, 292] width 27 height 71
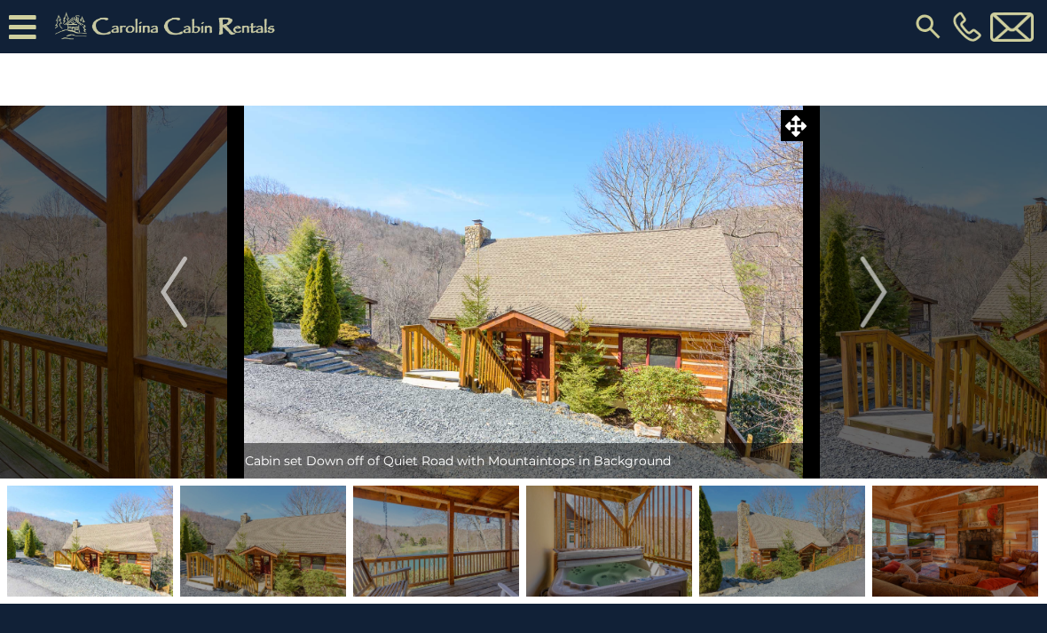
click at [881, 284] on img "Next" at bounding box center [873, 292] width 27 height 71
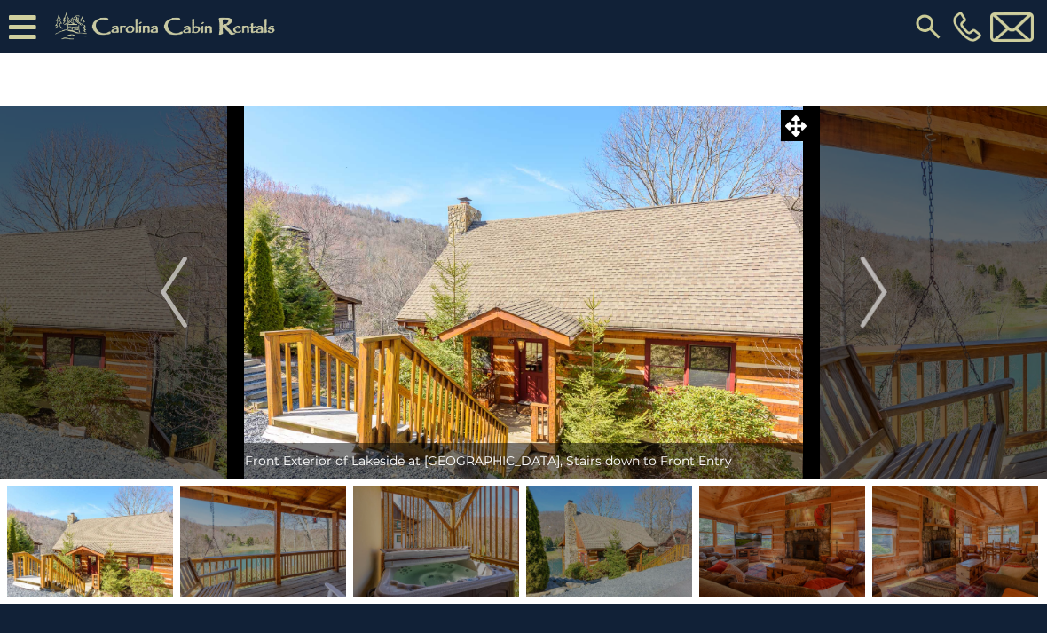
click at [874, 282] on img "Next" at bounding box center [873, 292] width 27 height 71
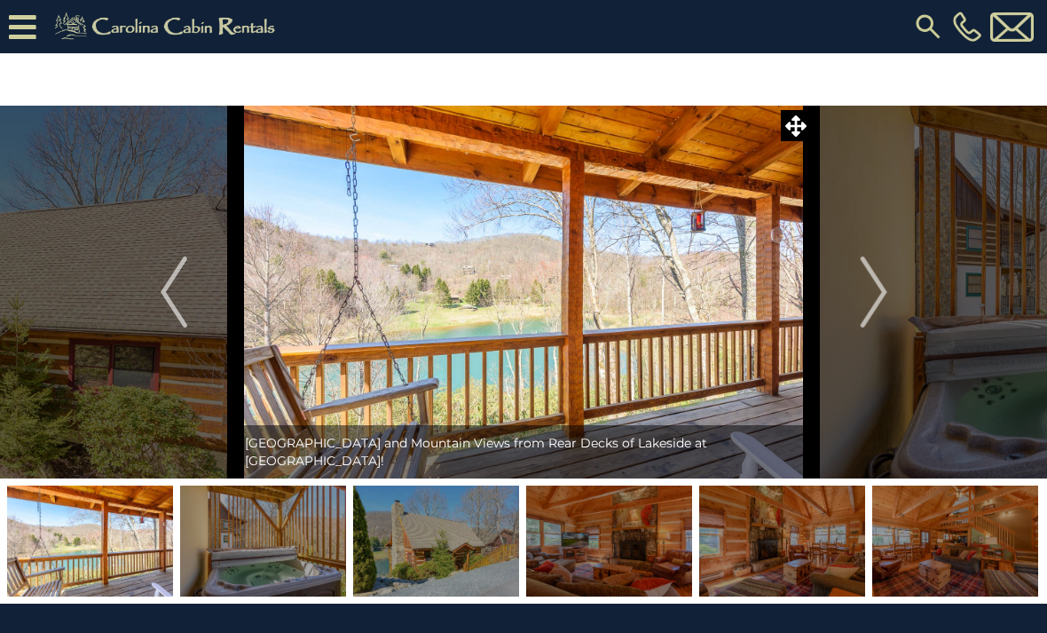
click at [868, 273] on img "Next" at bounding box center [873, 292] width 27 height 71
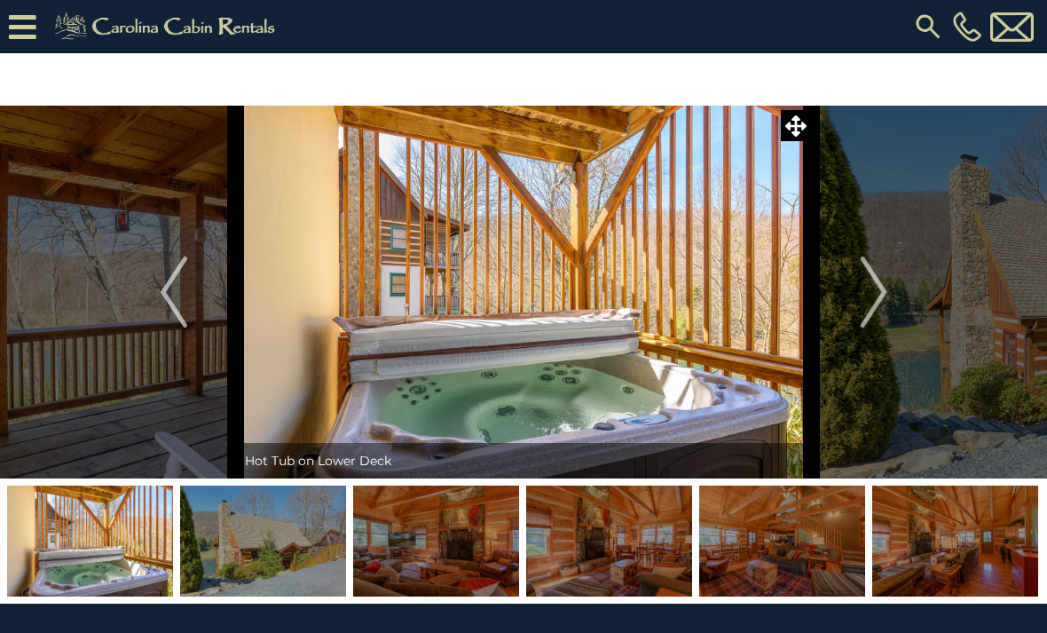
click at [845, 259] on button "Next" at bounding box center [874, 292] width 124 height 373
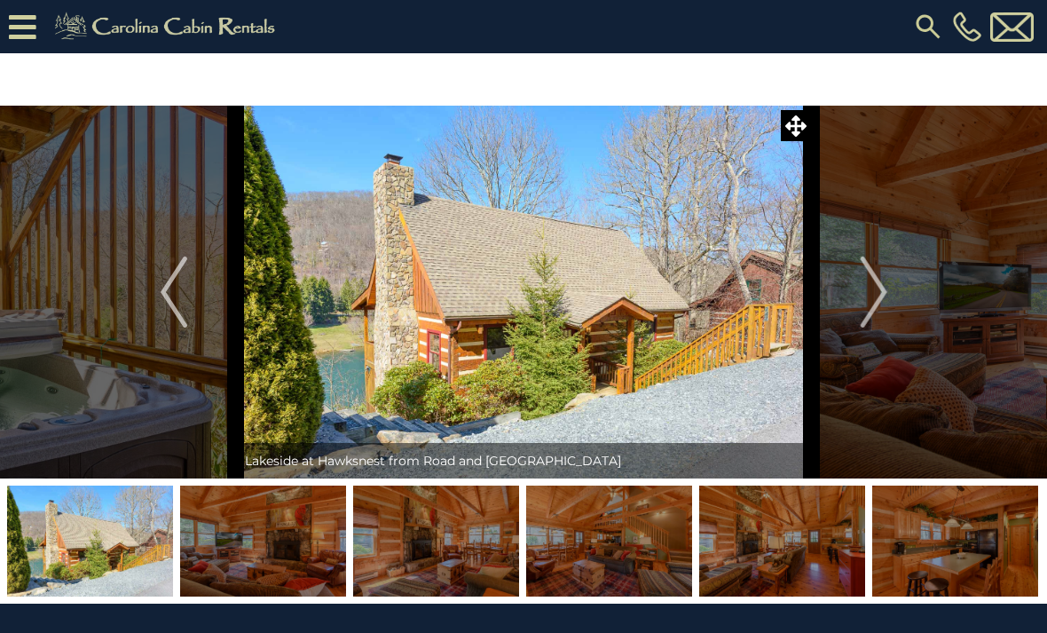
click at [882, 305] on img "Next" at bounding box center [873, 292] width 27 height 71
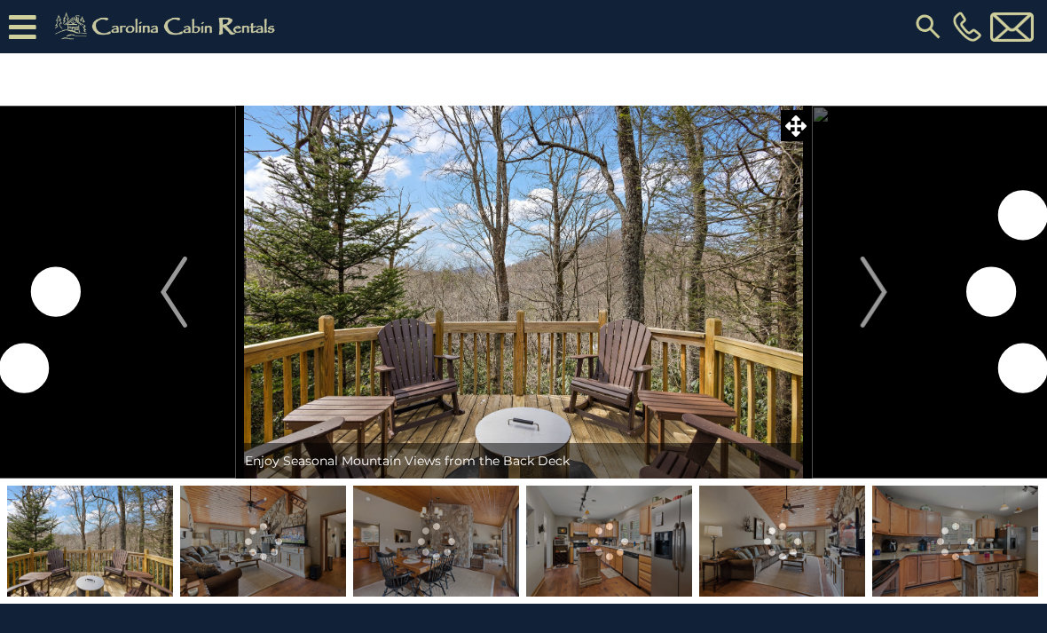
click at [861, 299] on img "Next" at bounding box center [873, 292] width 27 height 71
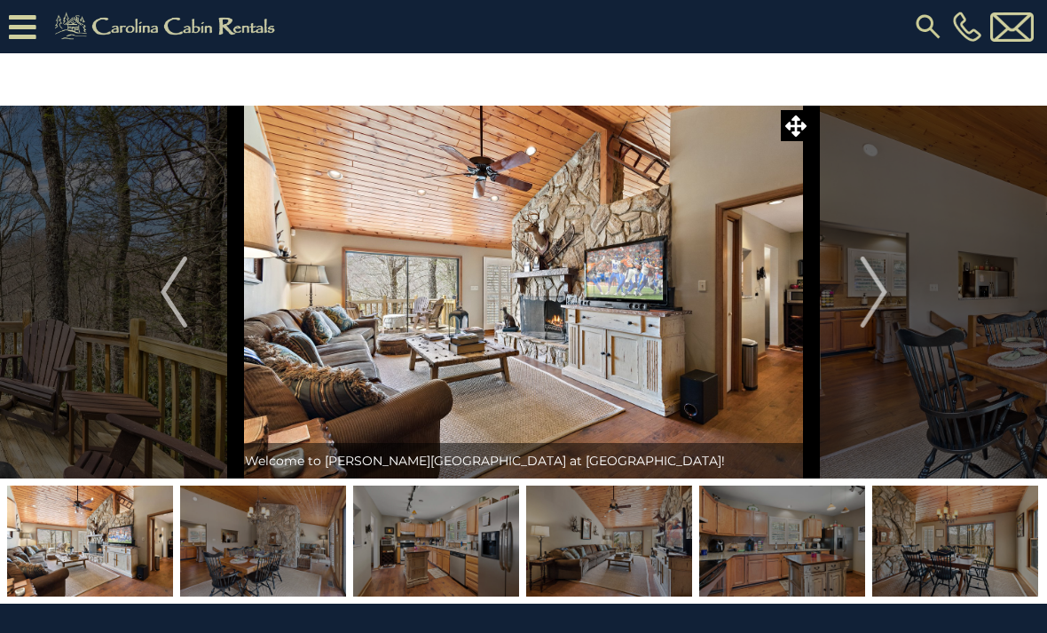
click at [893, 308] on button "Next" at bounding box center [874, 292] width 124 height 373
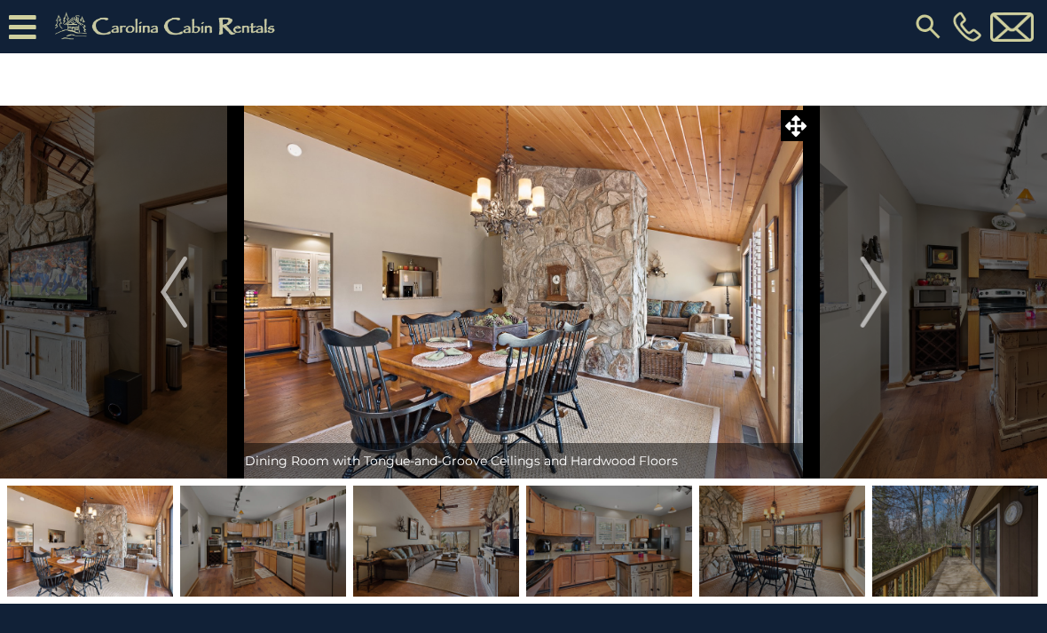
click at [874, 284] on img "Next" at bounding box center [873, 292] width 27 height 71
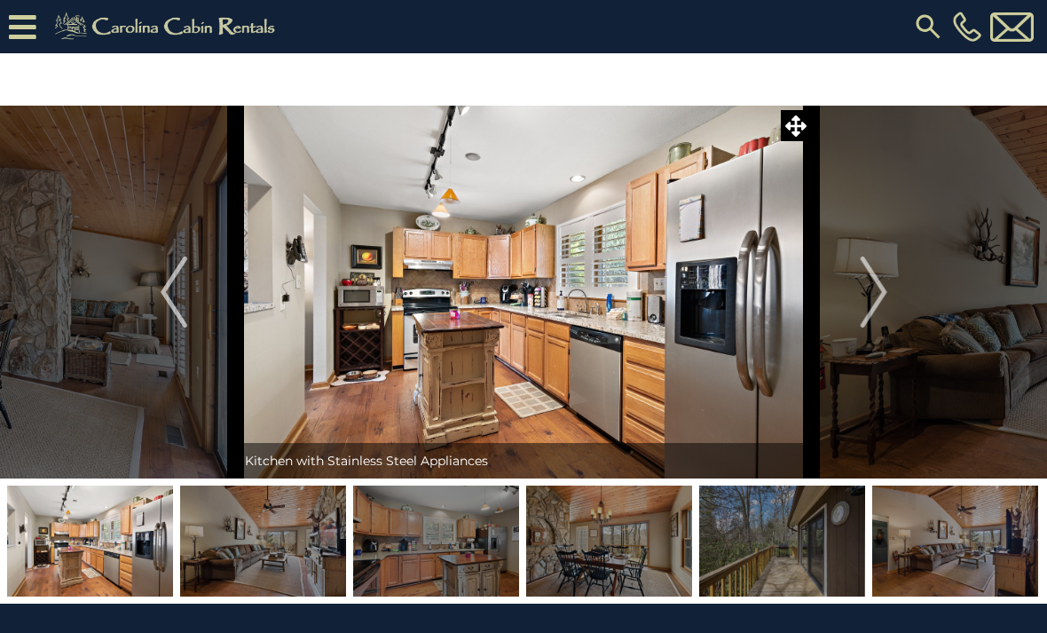
click at [865, 295] on img "Next" at bounding box center [873, 292] width 27 height 71
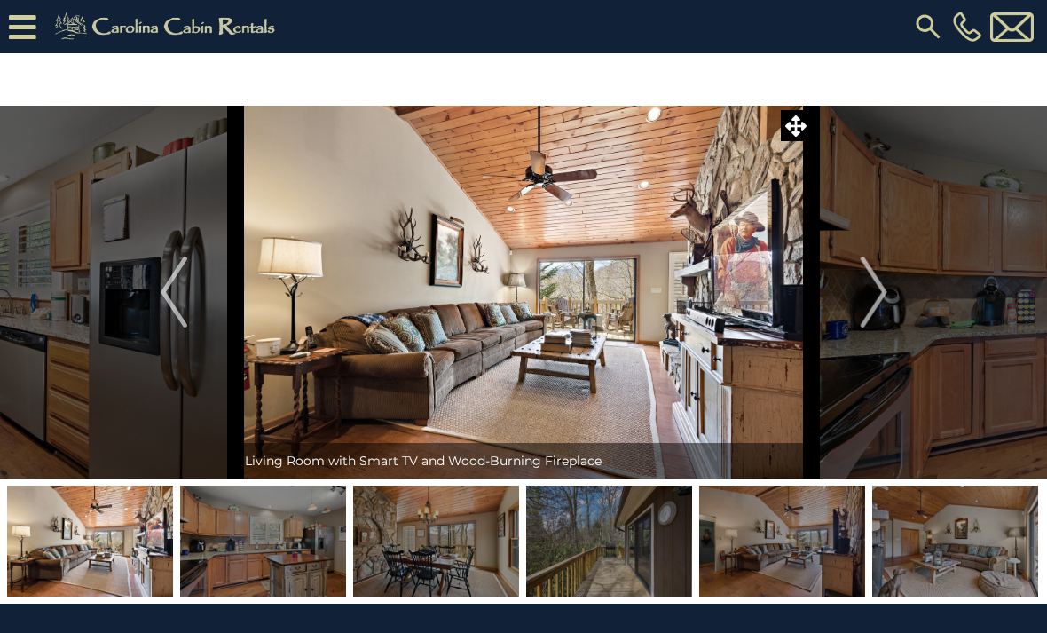
click at [861, 301] on img "Next" at bounding box center [873, 292] width 27 height 71
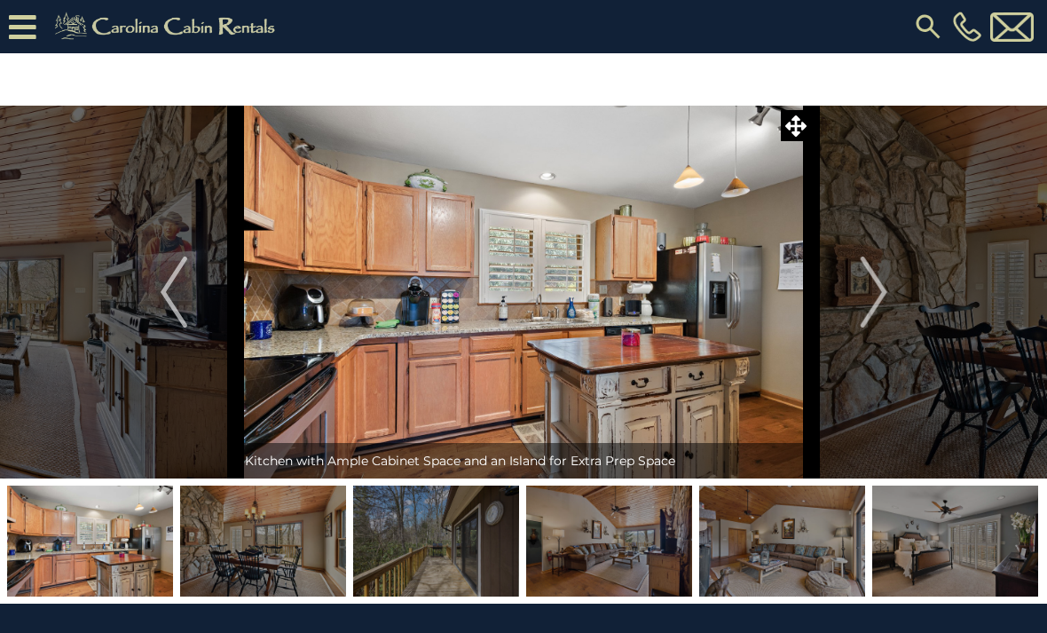
click at [887, 307] on img "Next" at bounding box center [873, 292] width 27 height 71
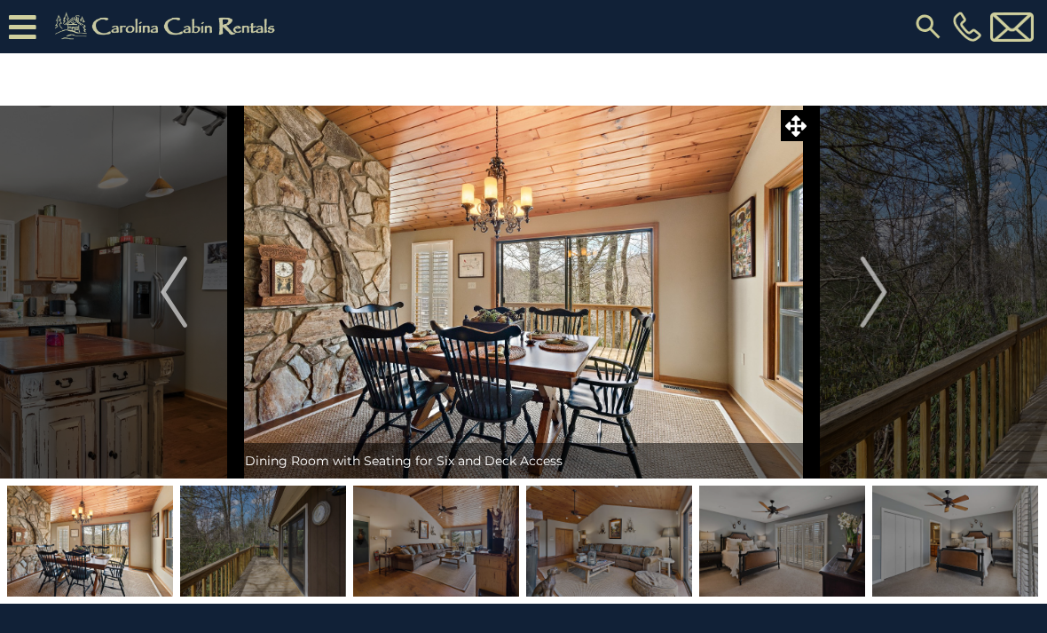
click at [872, 308] on img "Next" at bounding box center [873, 292] width 27 height 71
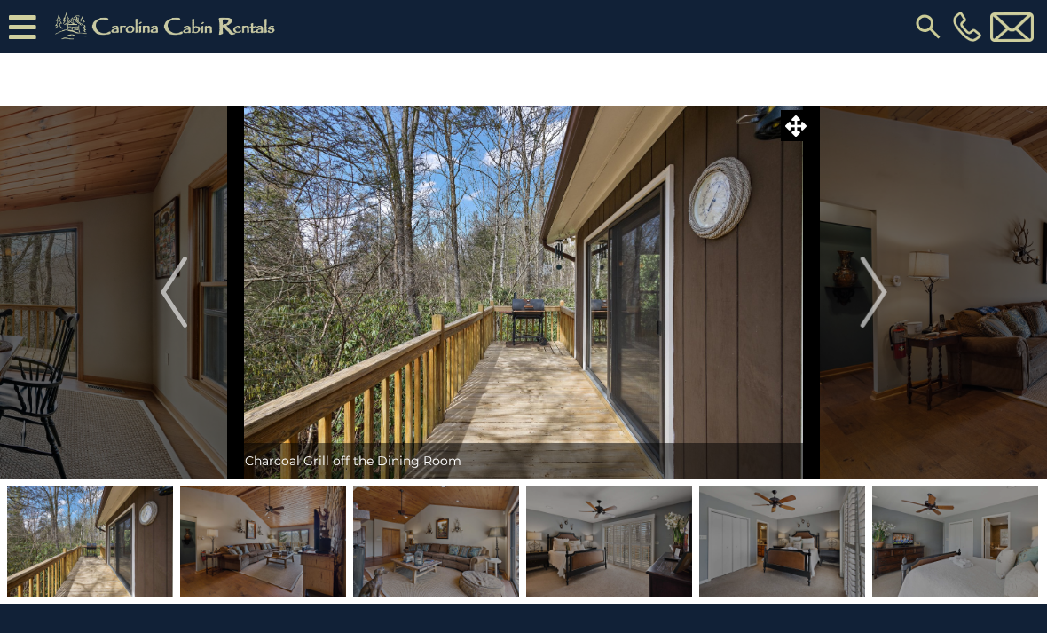
click at [865, 290] on img "Next" at bounding box center [873, 292] width 27 height 71
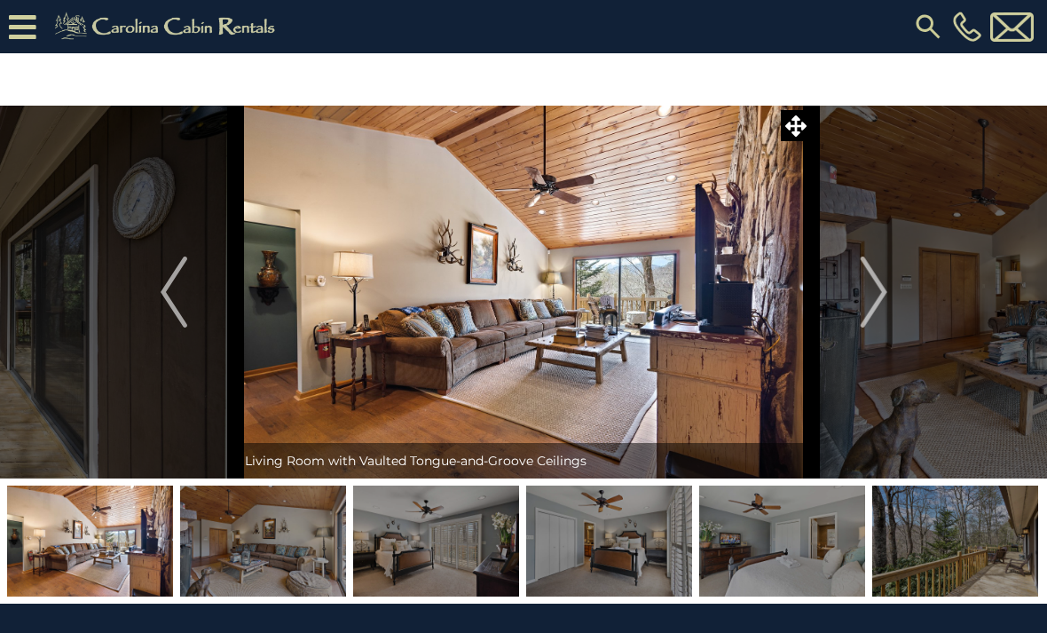
click at [869, 296] on img "Next" at bounding box center [873, 292] width 27 height 71
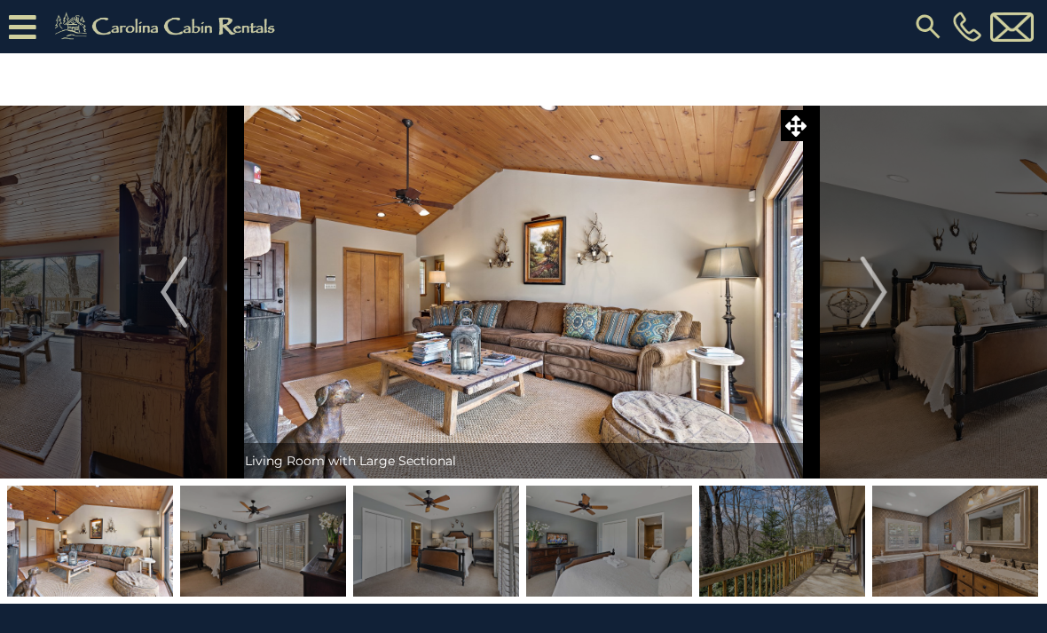
click at [871, 311] on img "Next" at bounding box center [873, 292] width 27 height 71
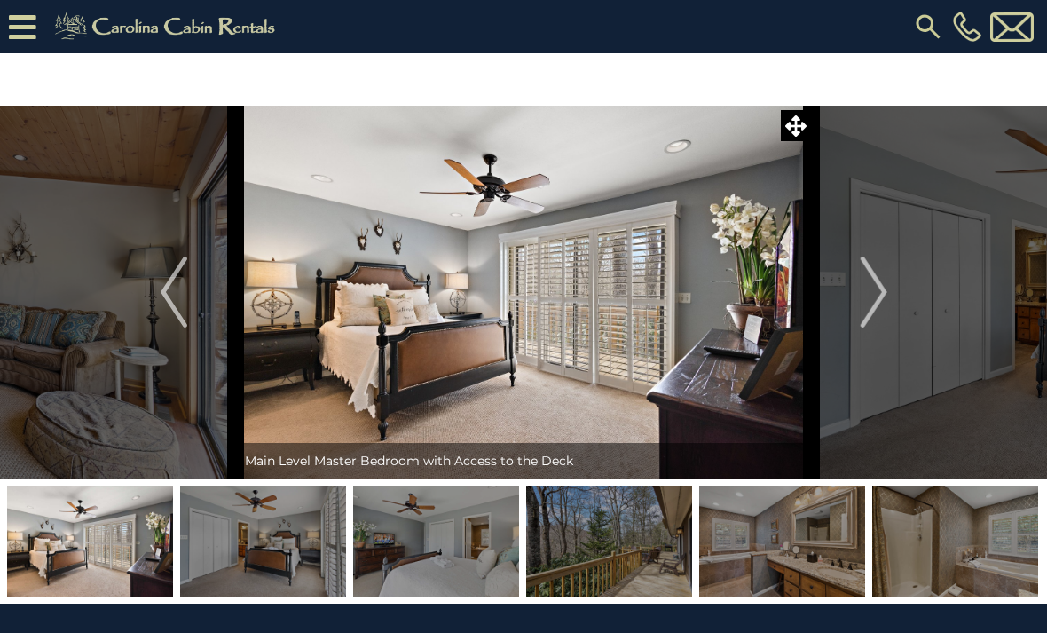
click at [869, 305] on img "Next" at bounding box center [873, 292] width 27 height 71
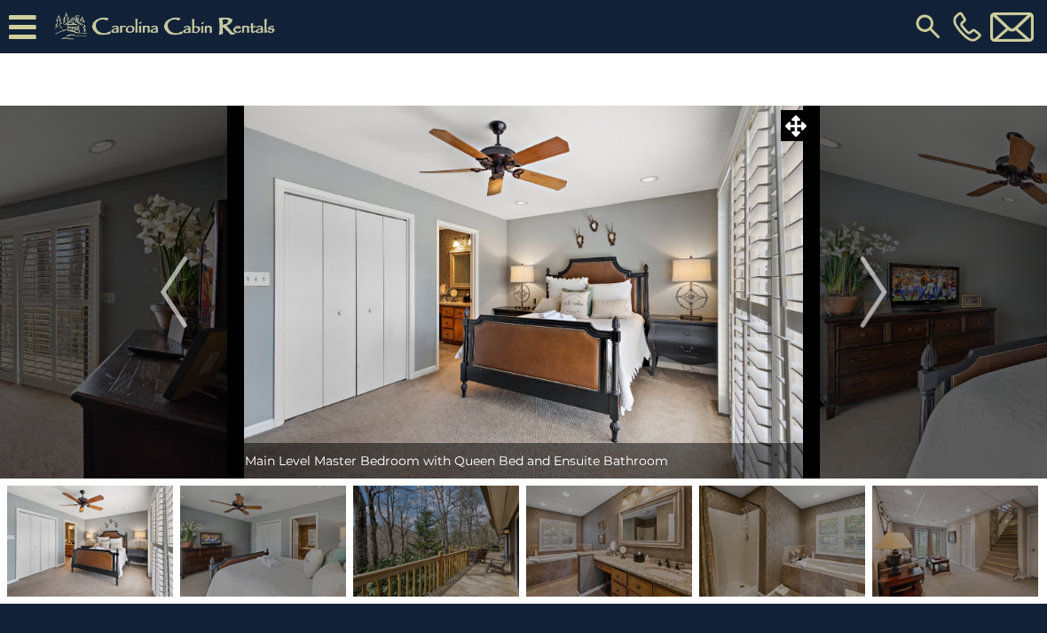
click at [867, 305] on img "Next" at bounding box center [873, 292] width 27 height 71
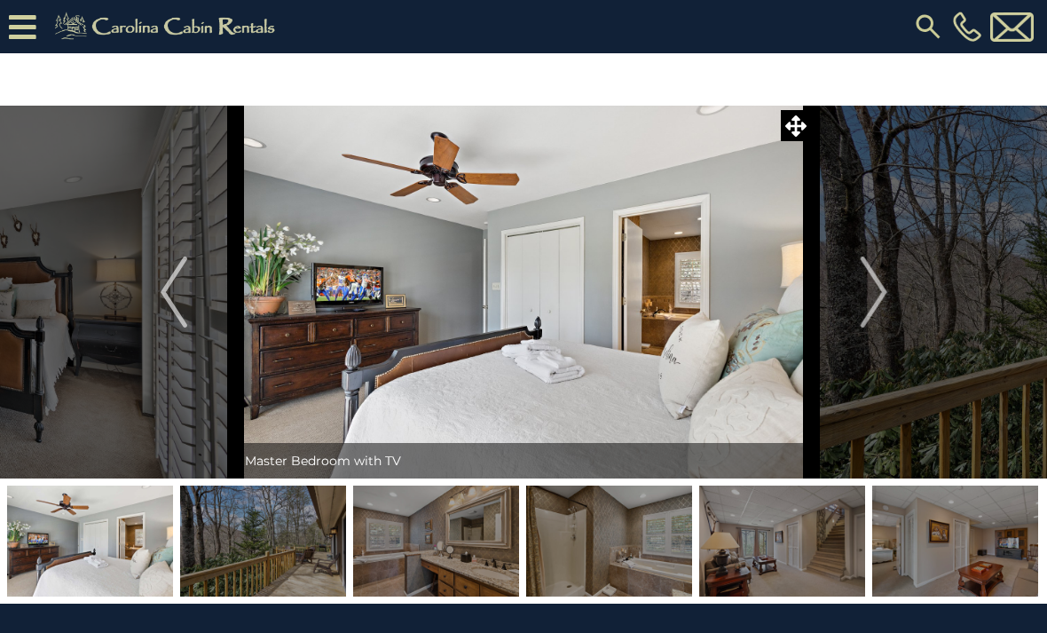
click at [868, 296] on img "Next" at bounding box center [873, 292] width 27 height 71
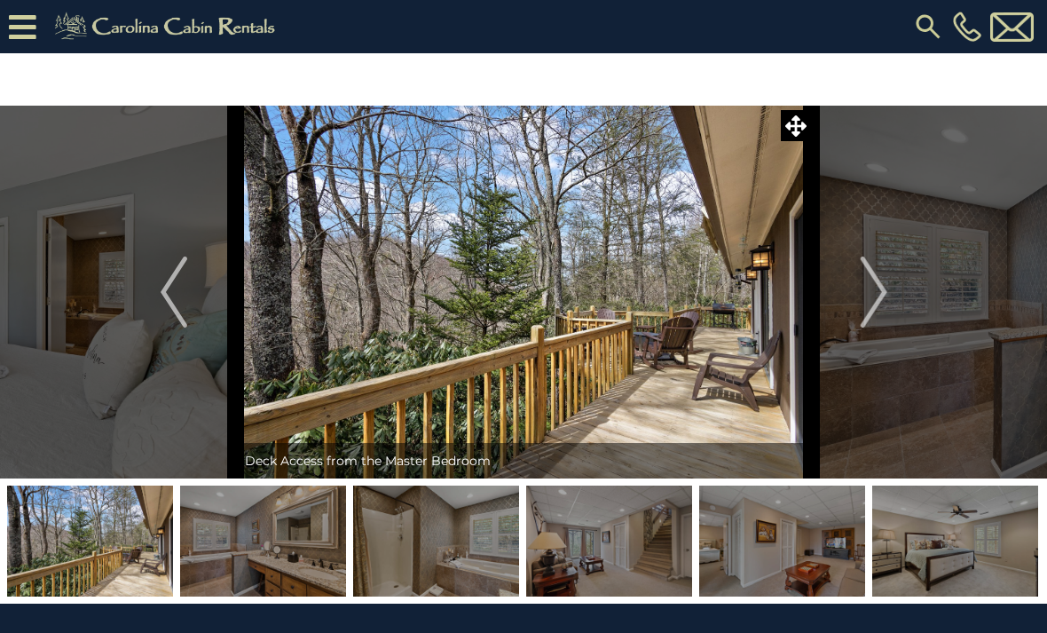
click at [867, 312] on img "Next" at bounding box center [873, 292] width 27 height 71
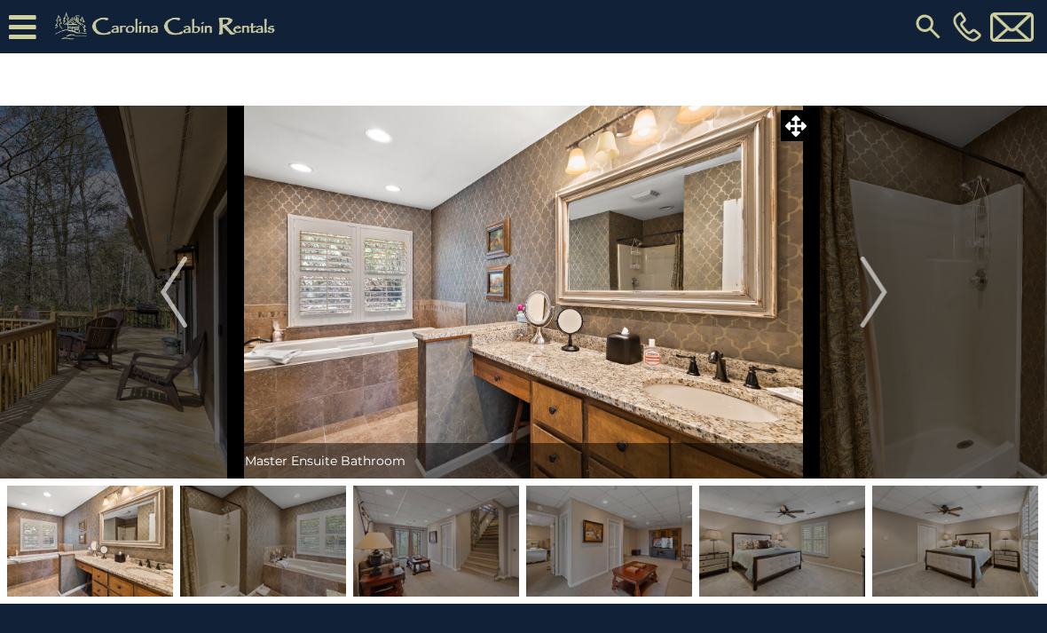
click at [857, 296] on button "Next" at bounding box center [874, 292] width 124 height 373
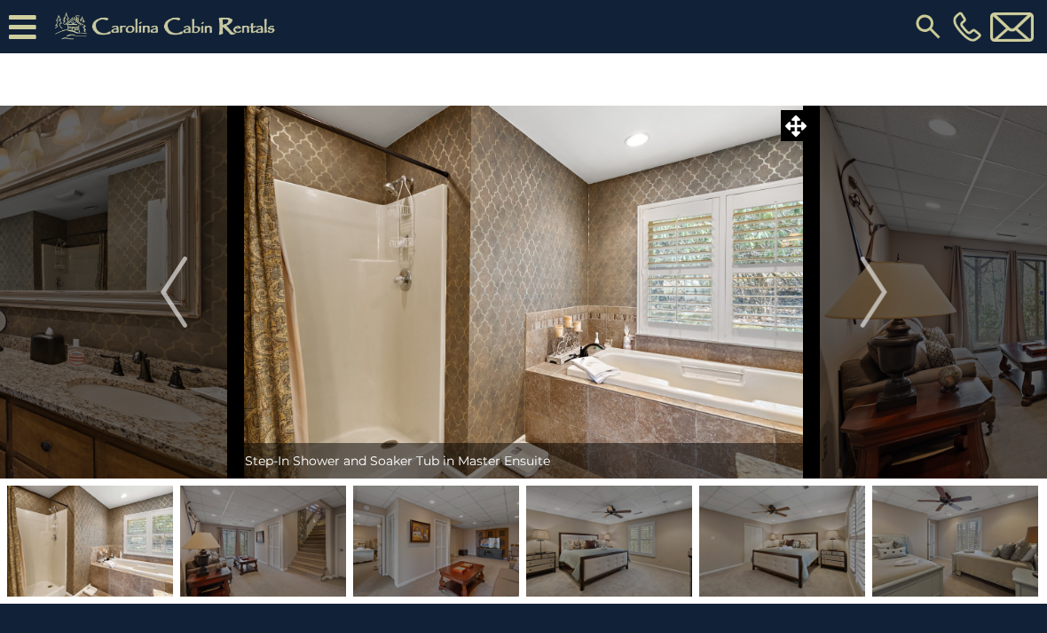
click at [861, 302] on img "Next" at bounding box center [873, 292] width 27 height 71
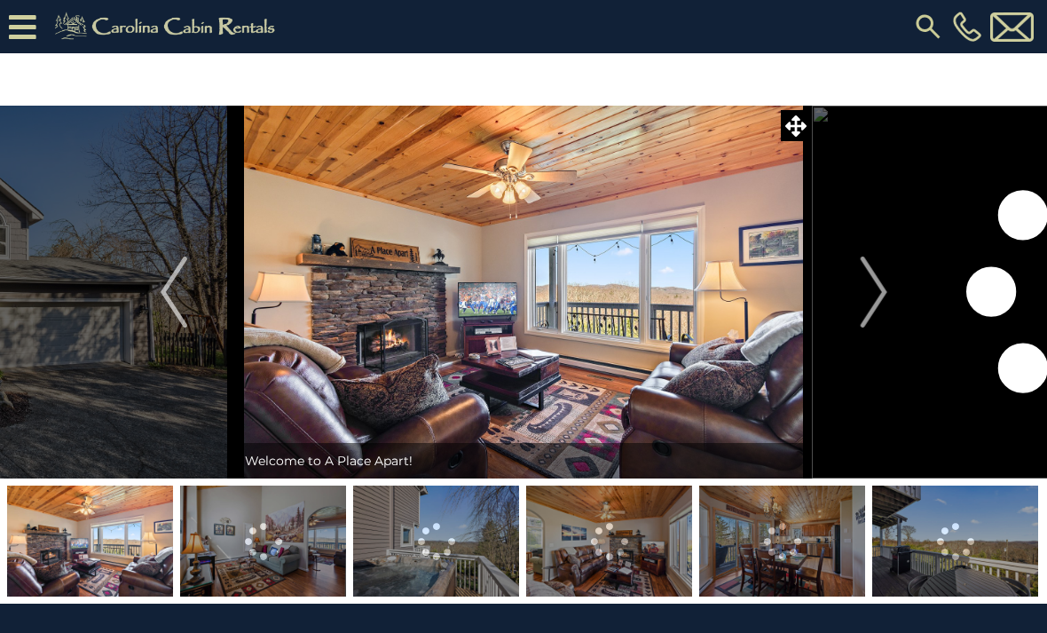
click at [874, 295] on img "Next" at bounding box center [873, 292] width 27 height 71
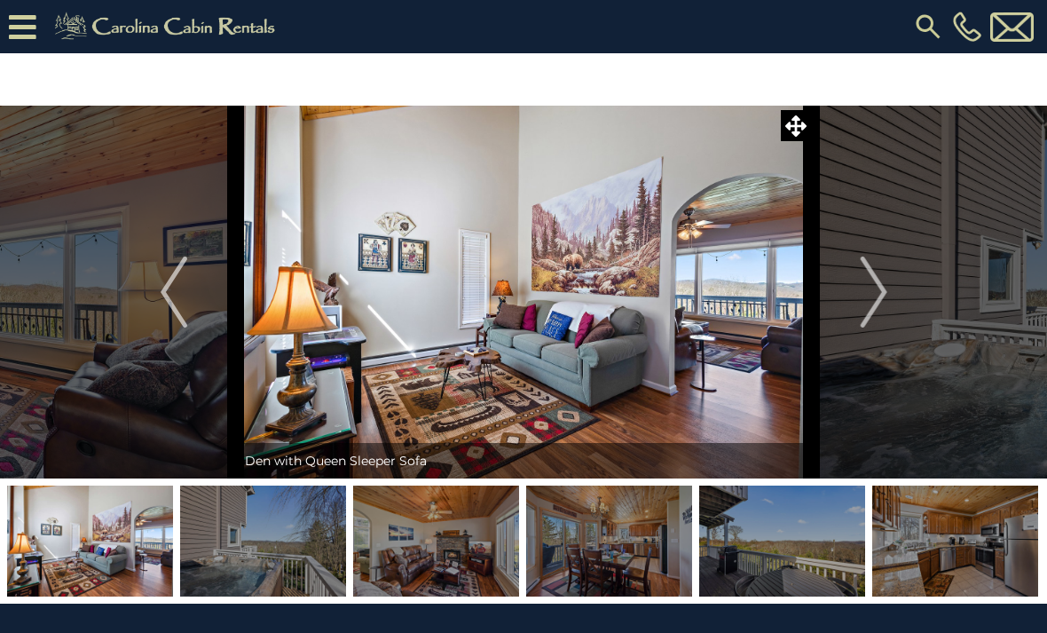
click at [860, 285] on button "Next" at bounding box center [874, 292] width 124 height 373
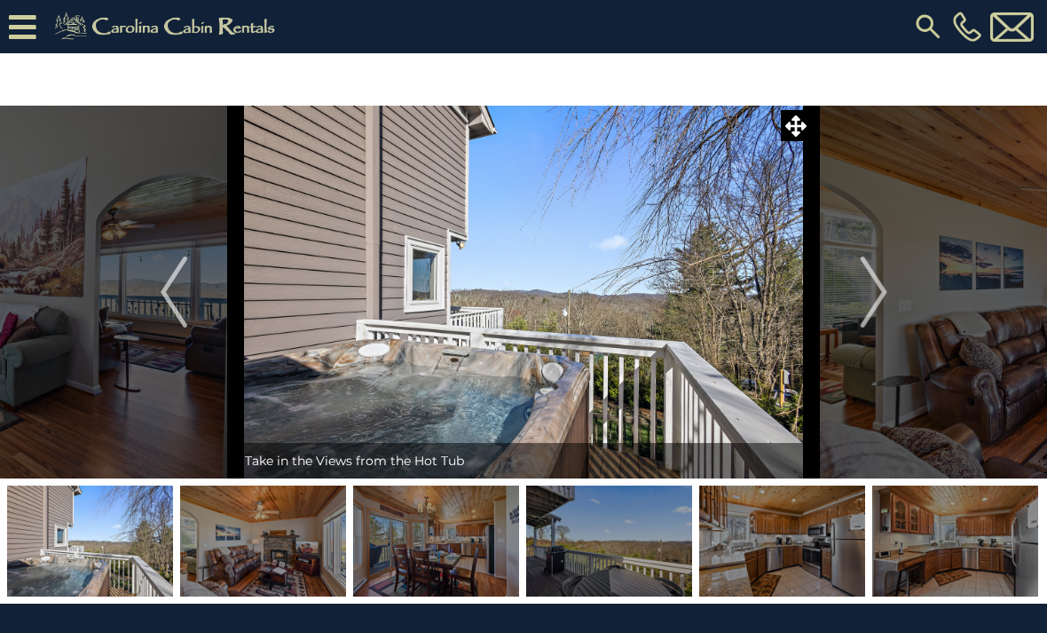
click at [866, 293] on img "Next" at bounding box center [873, 292] width 27 height 71
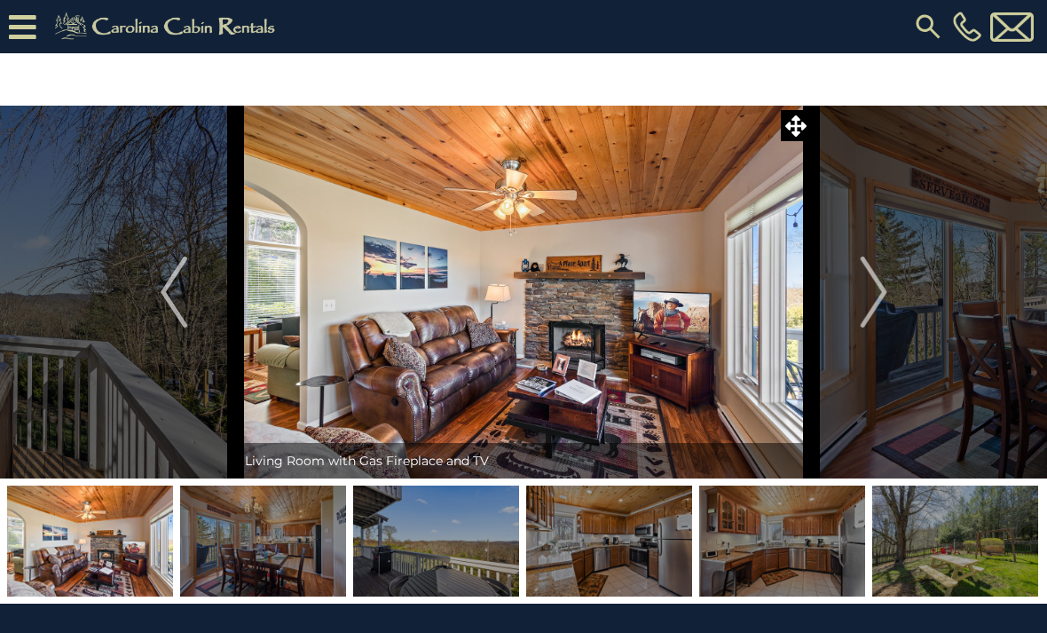
click at [870, 293] on img "Next" at bounding box center [873, 292] width 27 height 71
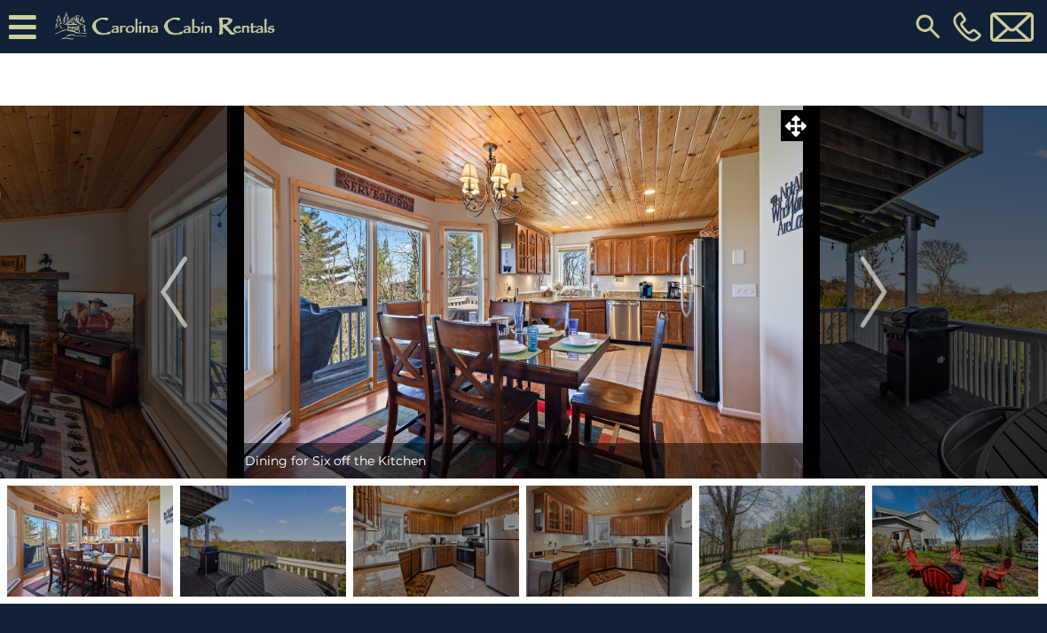
click at [881, 310] on img "Next" at bounding box center [873, 292] width 27 height 71
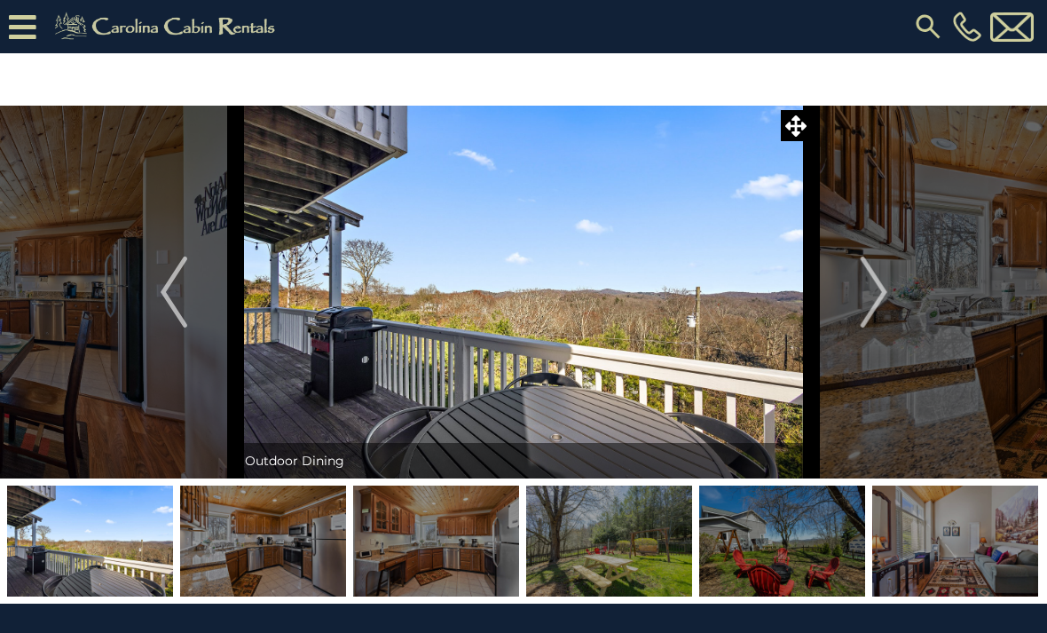
click at [866, 292] on img "Next" at bounding box center [873, 292] width 27 height 71
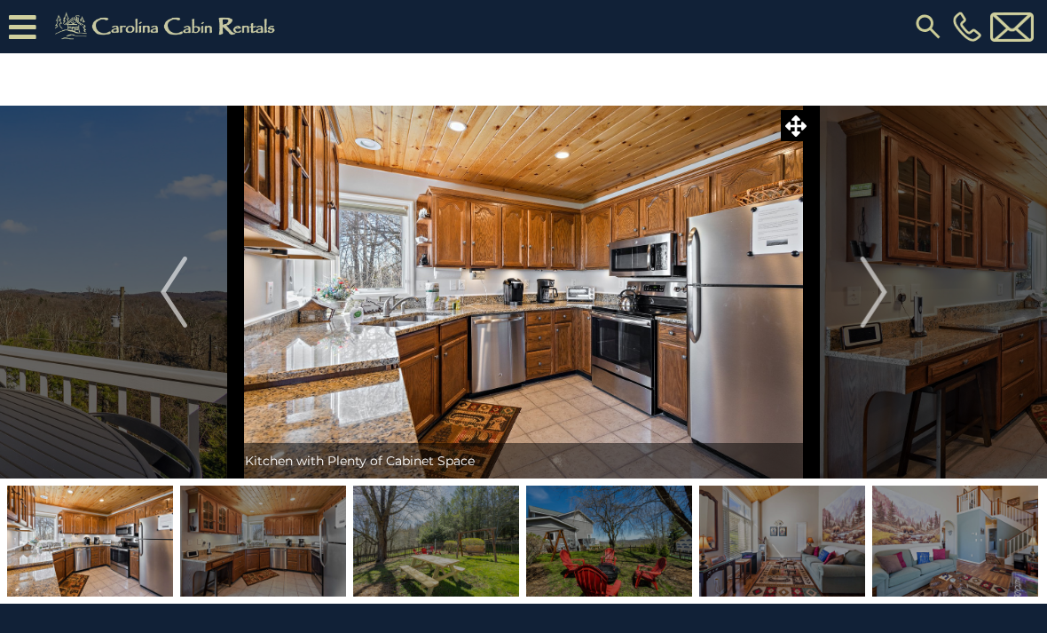
click at [867, 305] on img "Next" at bounding box center [873, 292] width 27 height 71
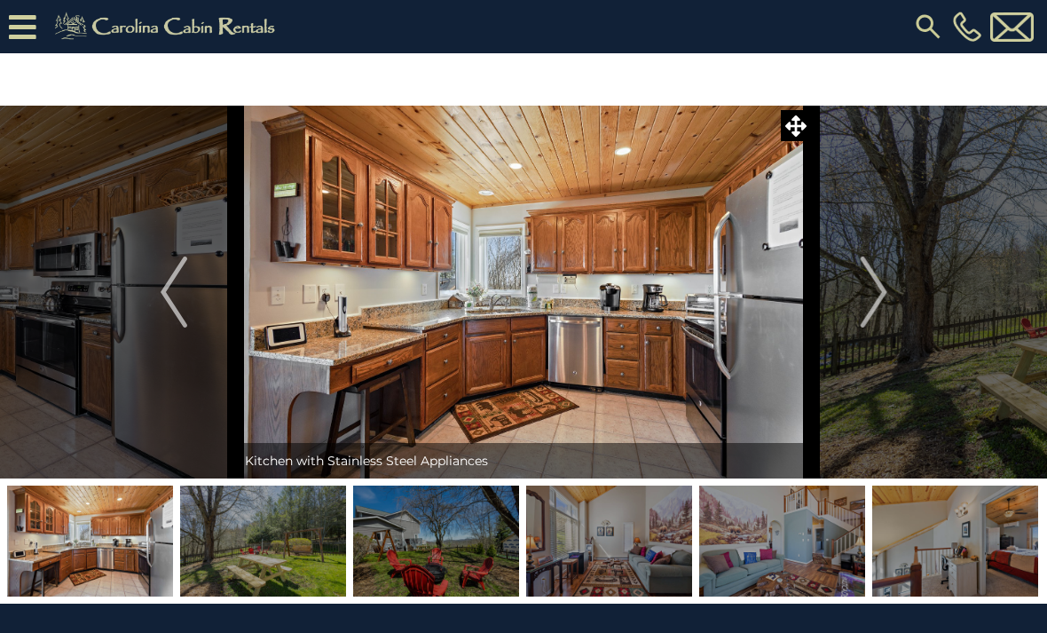
click at [869, 290] on img "Next" at bounding box center [873, 292] width 27 height 71
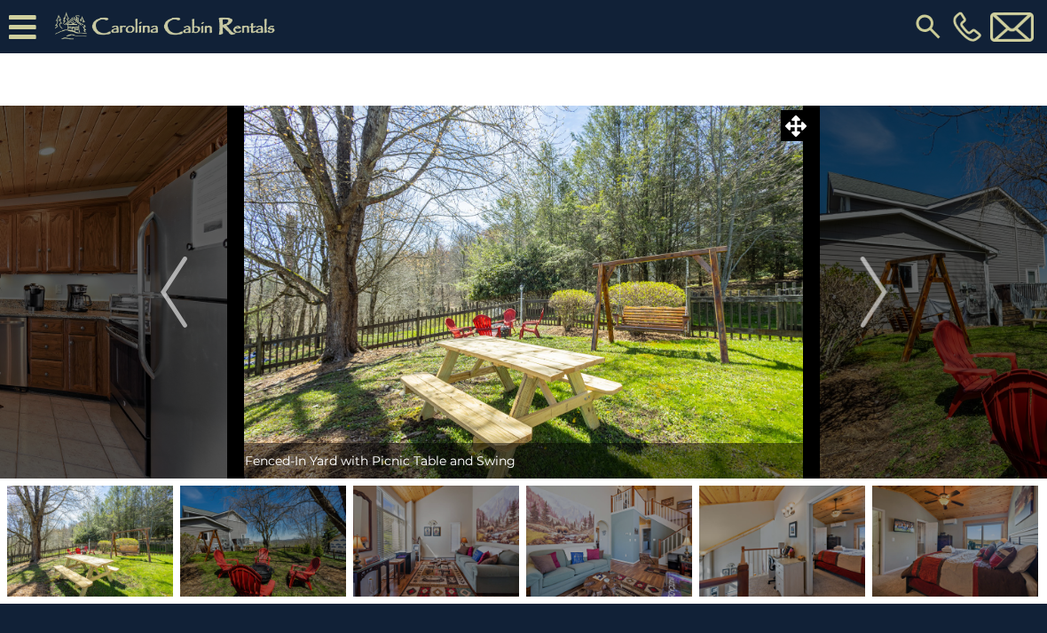
click at [872, 288] on img "Next" at bounding box center [873, 292] width 27 height 71
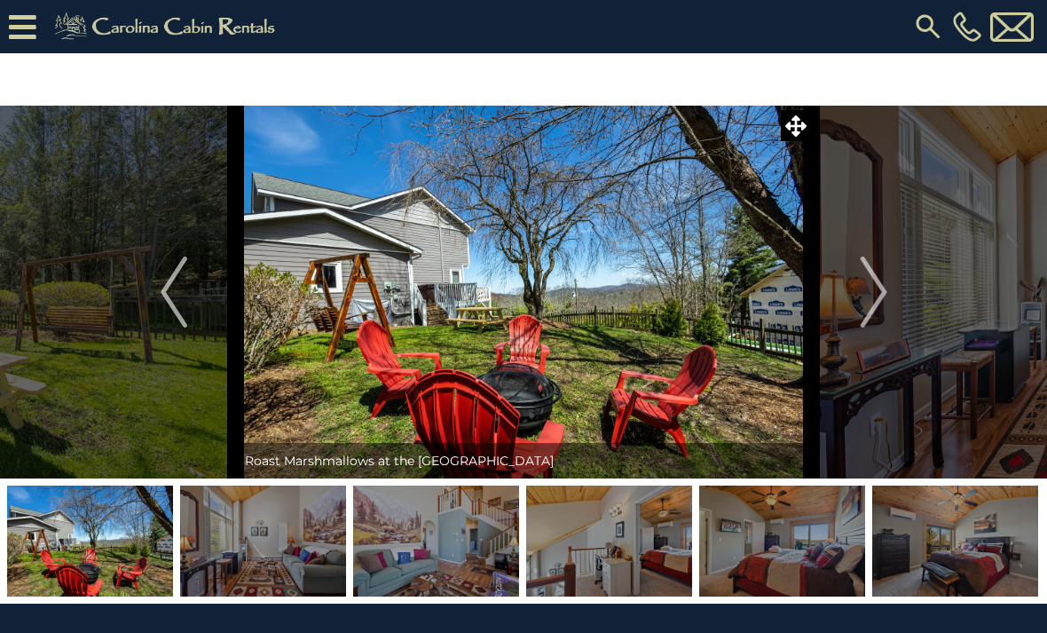
click at [870, 288] on img "Next" at bounding box center [873, 292] width 27 height 71
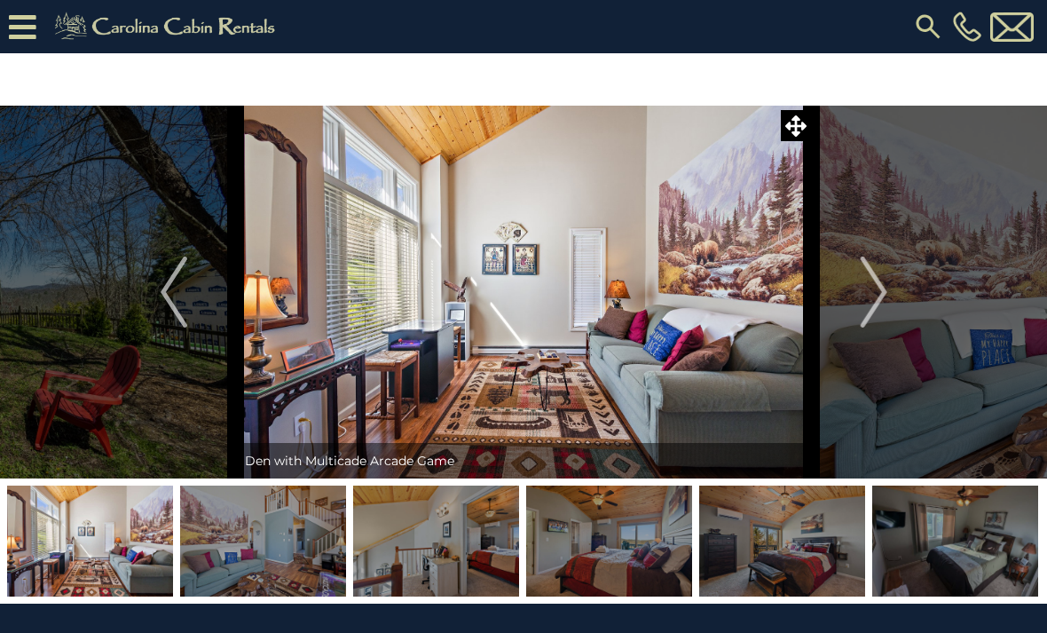
click at [870, 283] on img "Next" at bounding box center [873, 292] width 27 height 71
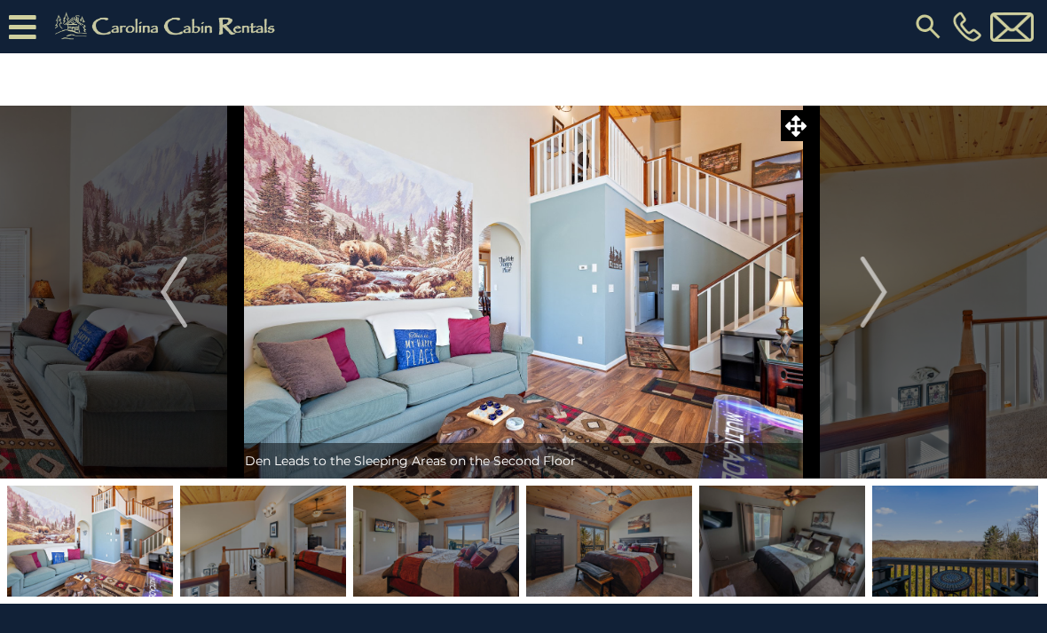
click at [881, 290] on img "Next" at bounding box center [873, 292] width 27 height 71
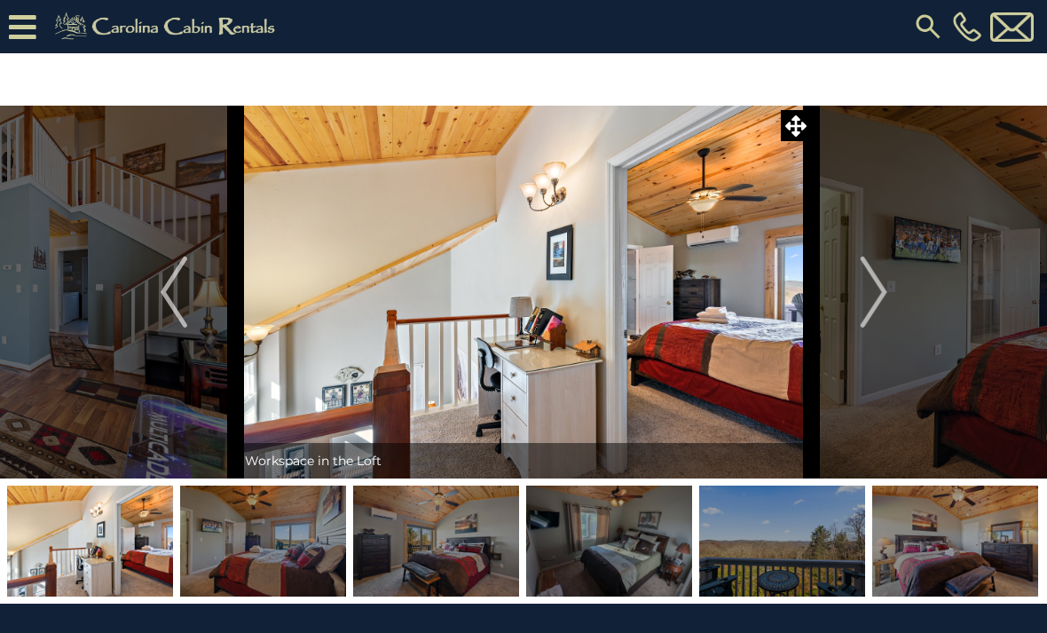
click at [883, 298] on img "Next" at bounding box center [873, 292] width 27 height 71
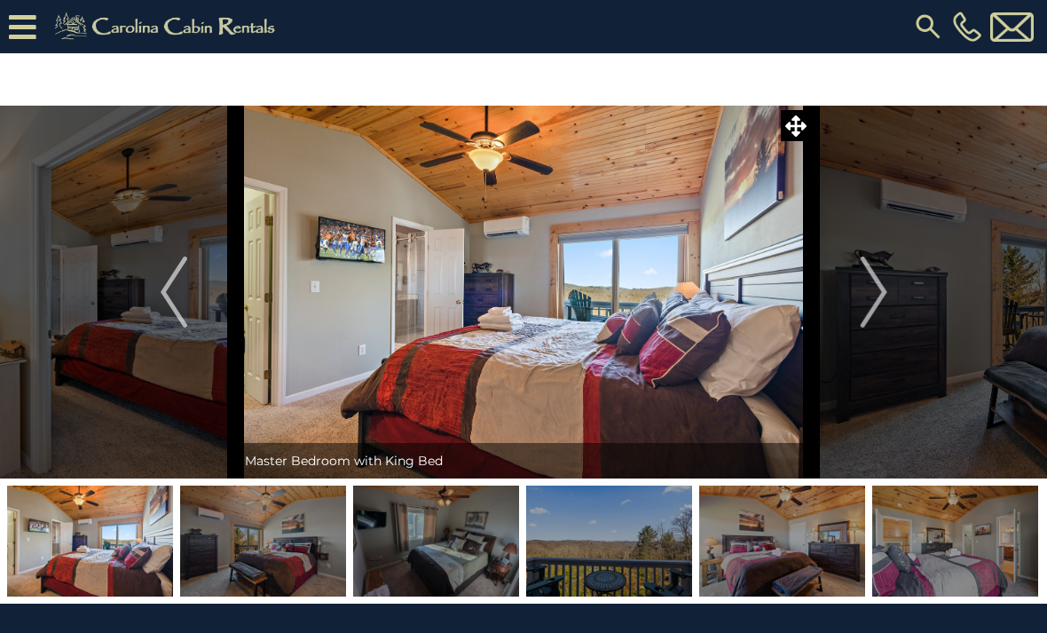
click at [868, 288] on img "Next" at bounding box center [873, 292] width 27 height 71
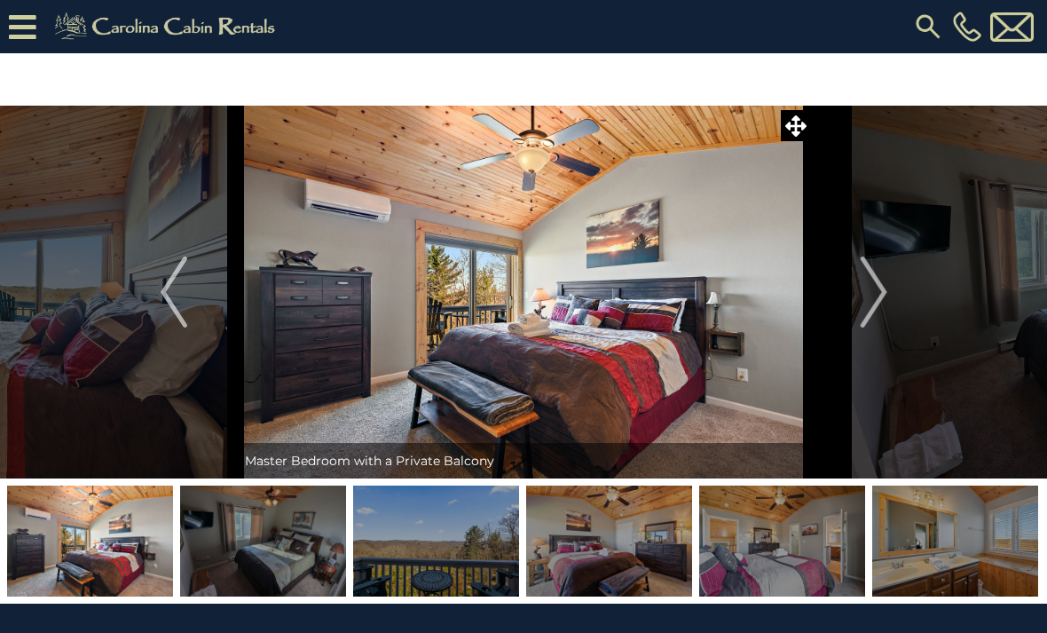
click at [870, 297] on img "Next" at bounding box center [873, 292] width 27 height 71
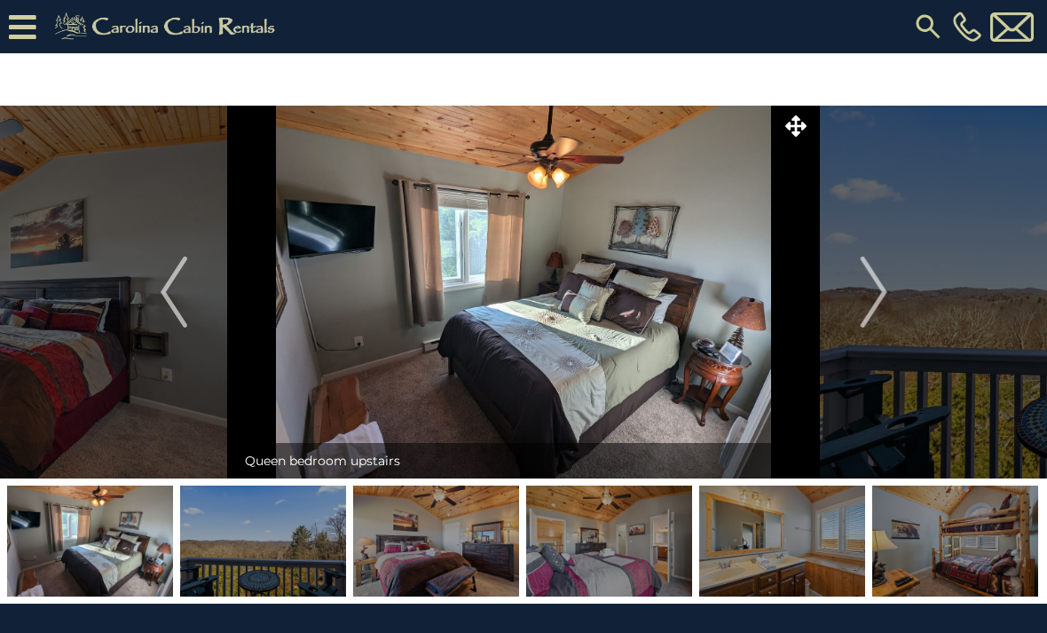
click at [873, 288] on img "Next" at bounding box center [873, 292] width 27 height 71
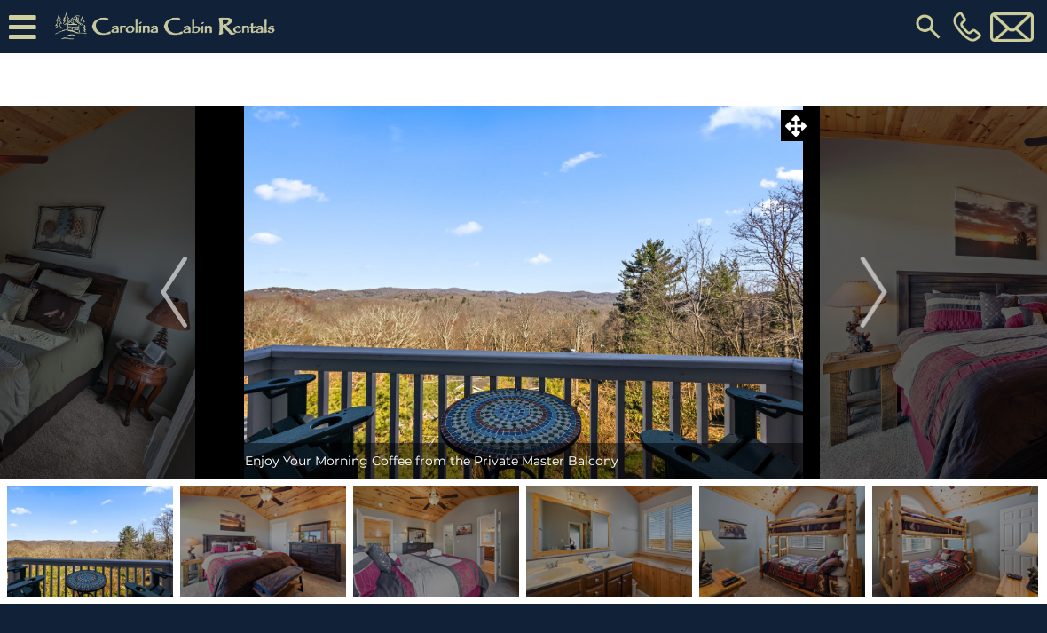
click at [879, 281] on img "Next" at bounding box center [873, 292] width 27 height 71
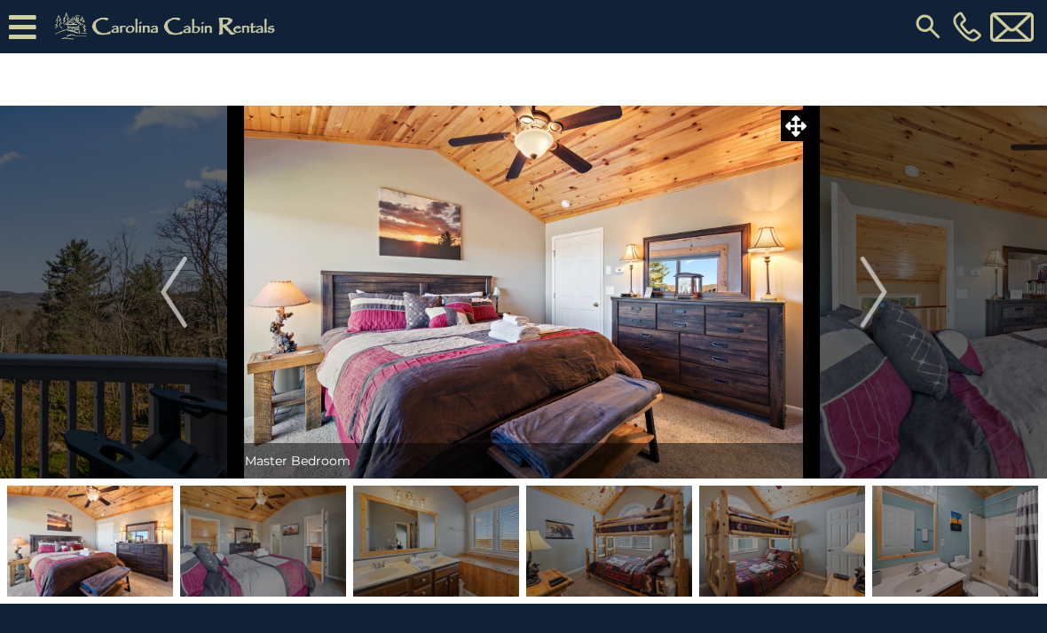
click at [860, 288] on button "Next" at bounding box center [874, 292] width 124 height 373
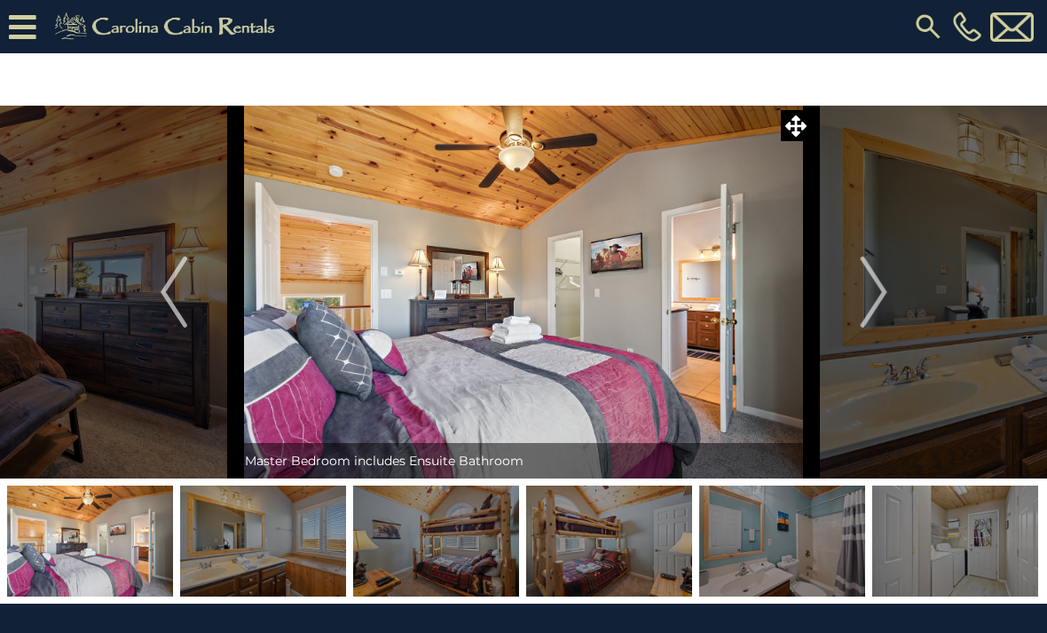
click at [867, 284] on img "Next" at bounding box center [873, 292] width 27 height 71
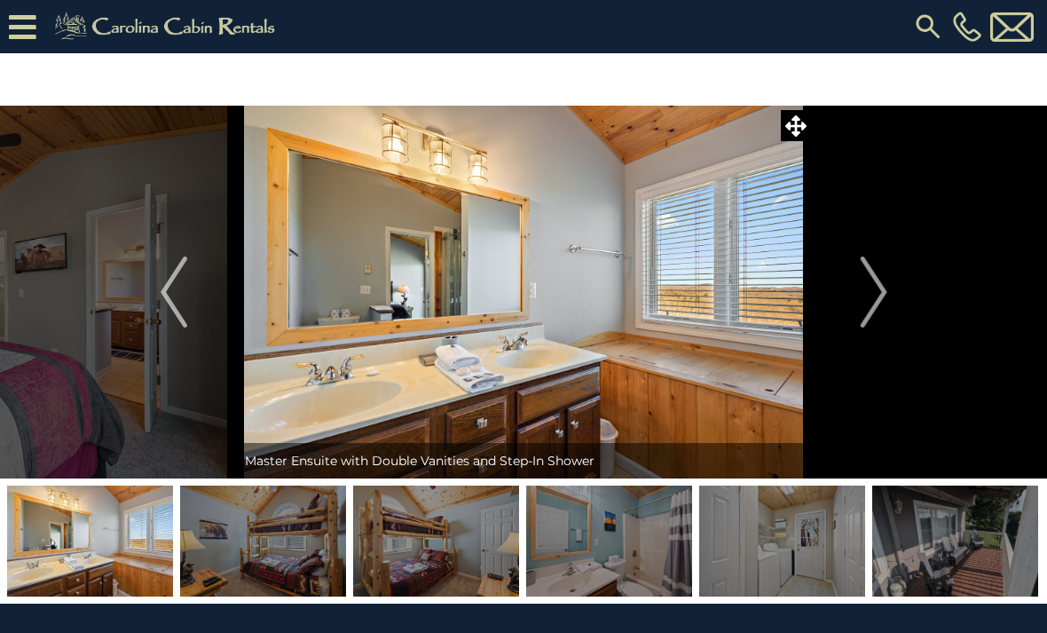
click at [876, 300] on img "Next" at bounding box center [873, 292] width 27 height 71
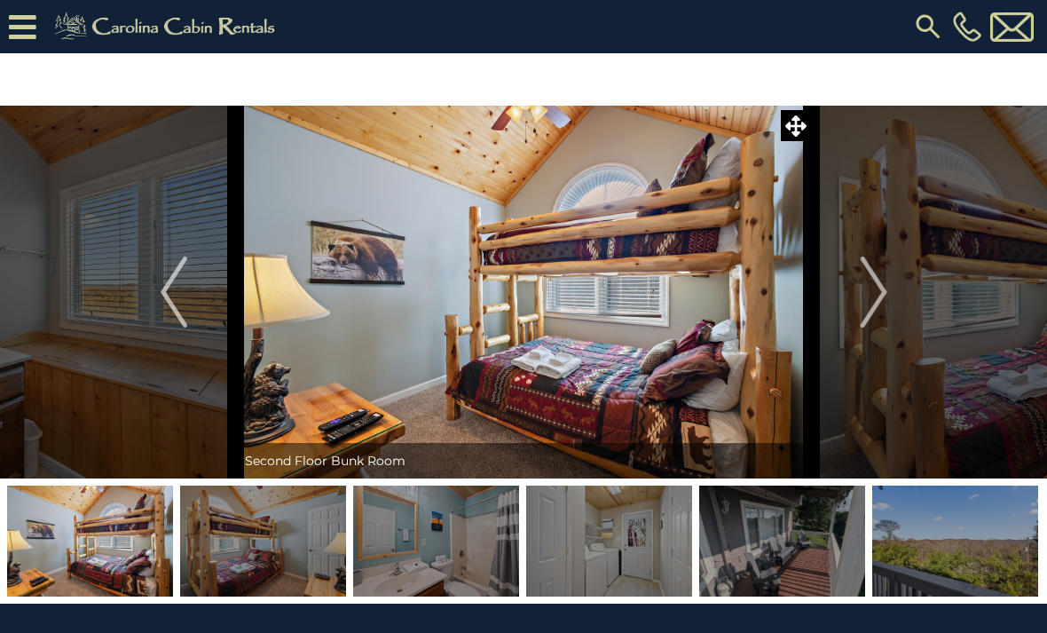
click at [870, 296] on img "Next" at bounding box center [873, 292] width 27 height 71
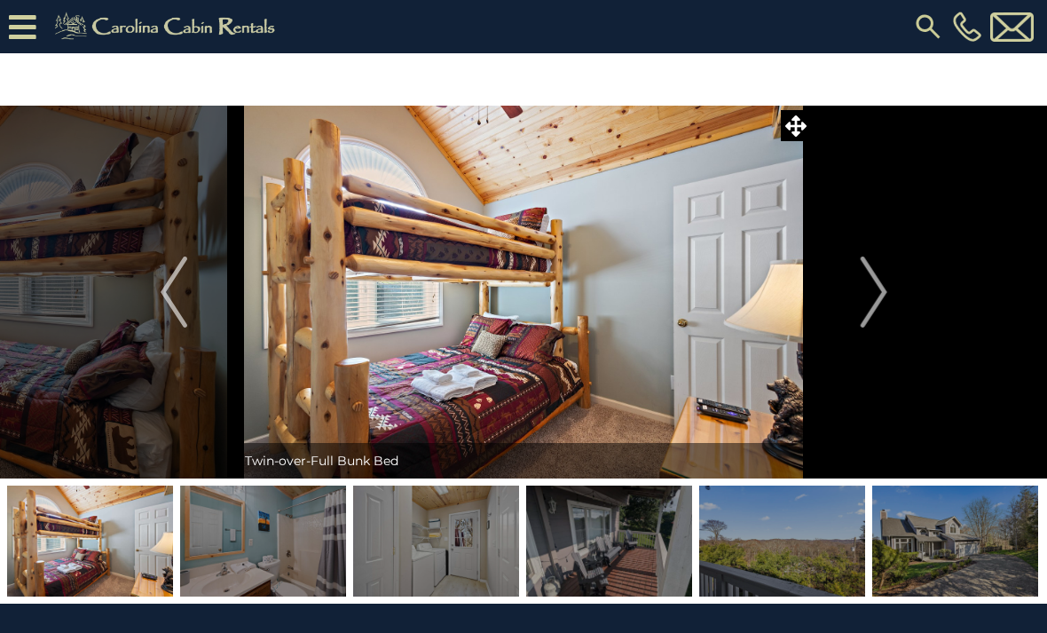
click at [857, 284] on button "Next" at bounding box center [874, 292] width 124 height 373
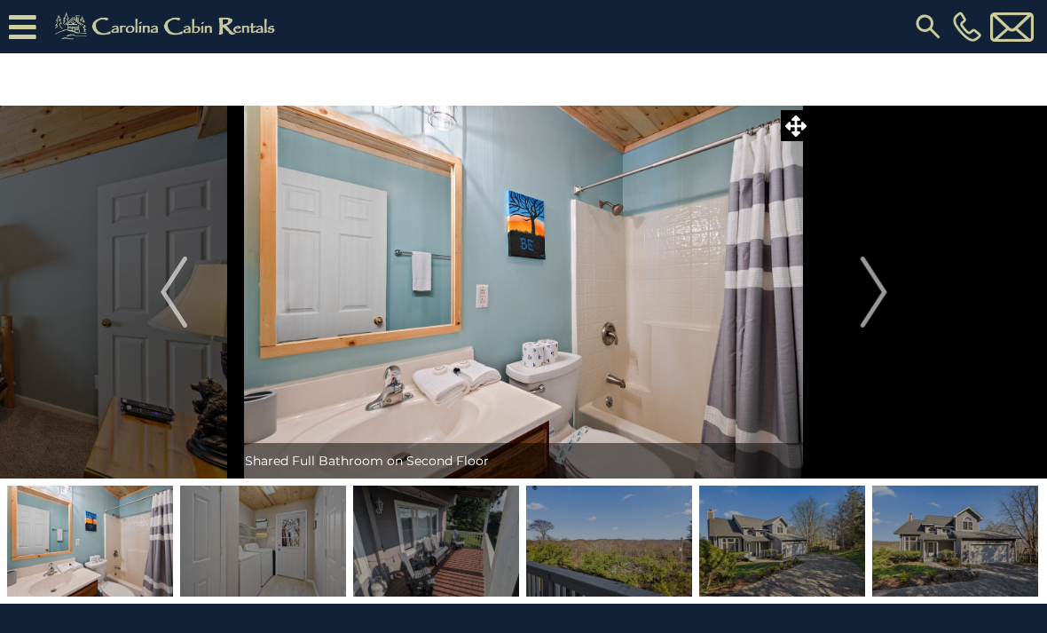
click at [869, 297] on img "Next" at bounding box center [873, 292] width 27 height 71
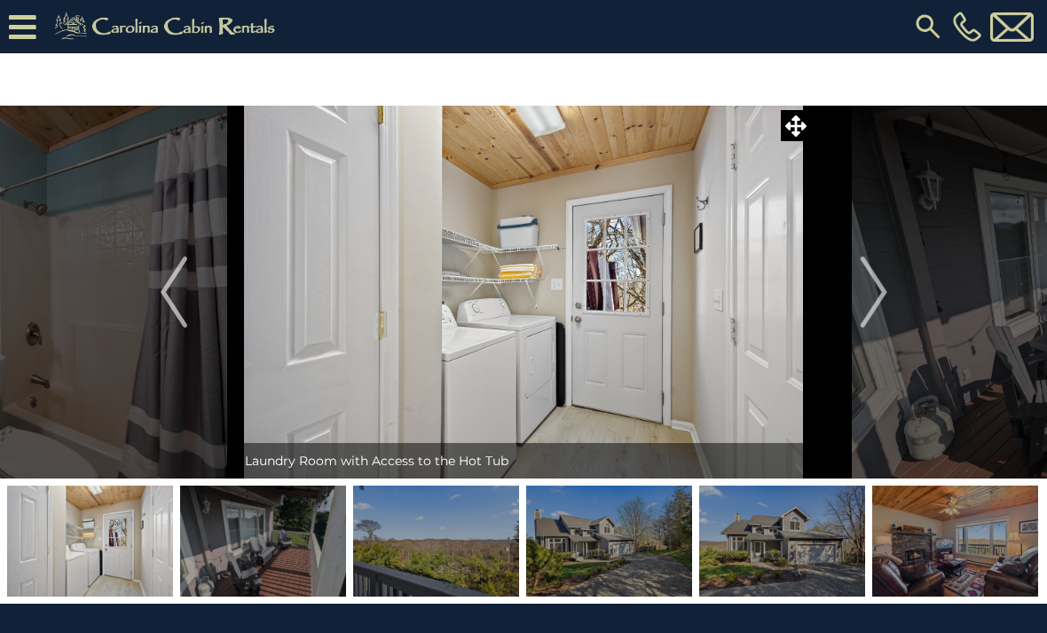
click at [865, 282] on img "Next" at bounding box center [873, 292] width 27 height 71
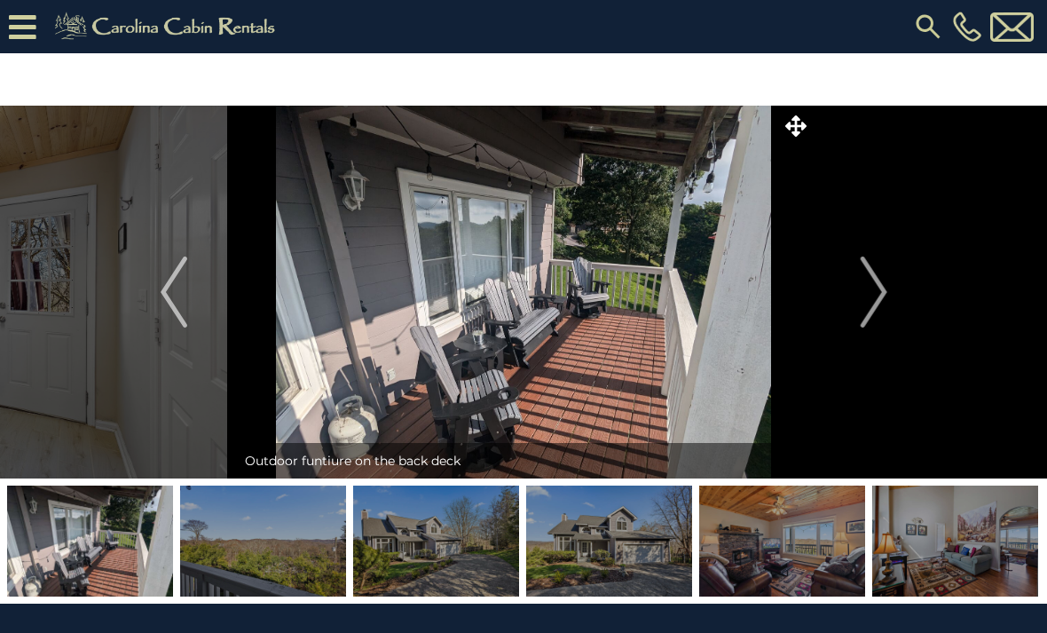
click at [867, 286] on img "Next" at bounding box center [873, 292] width 27 height 71
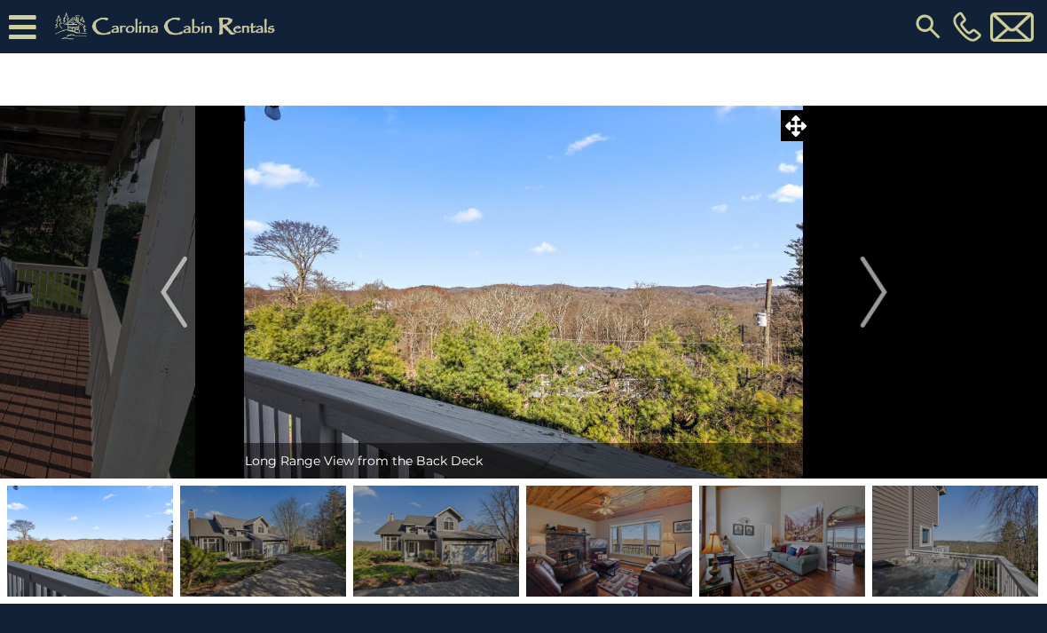
click at [870, 287] on img "Next" at bounding box center [873, 292] width 27 height 71
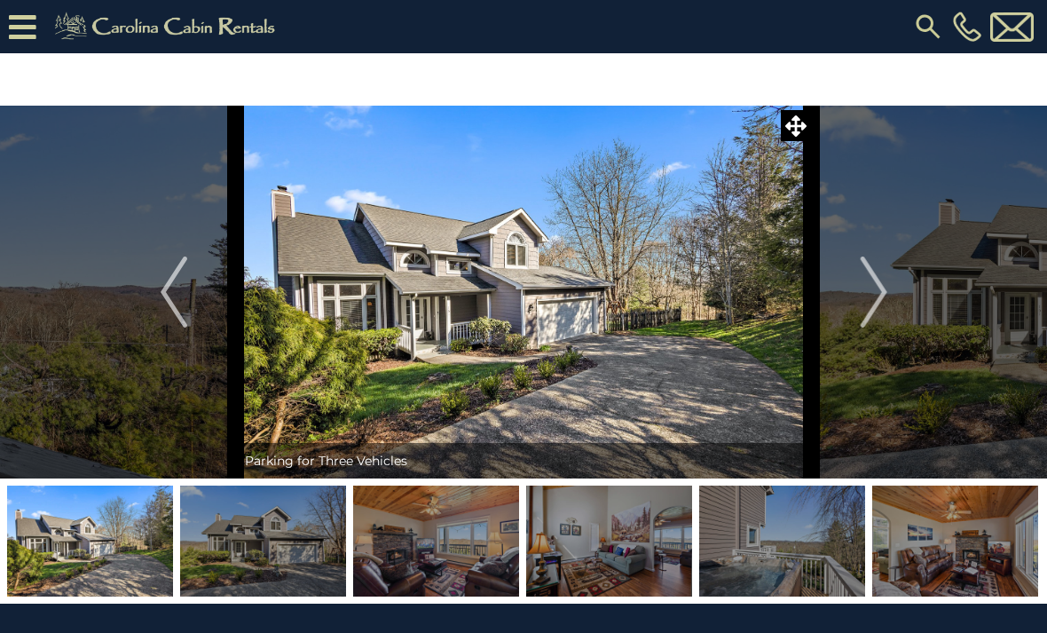
click at [859, 286] on button "Next" at bounding box center [874, 292] width 124 height 373
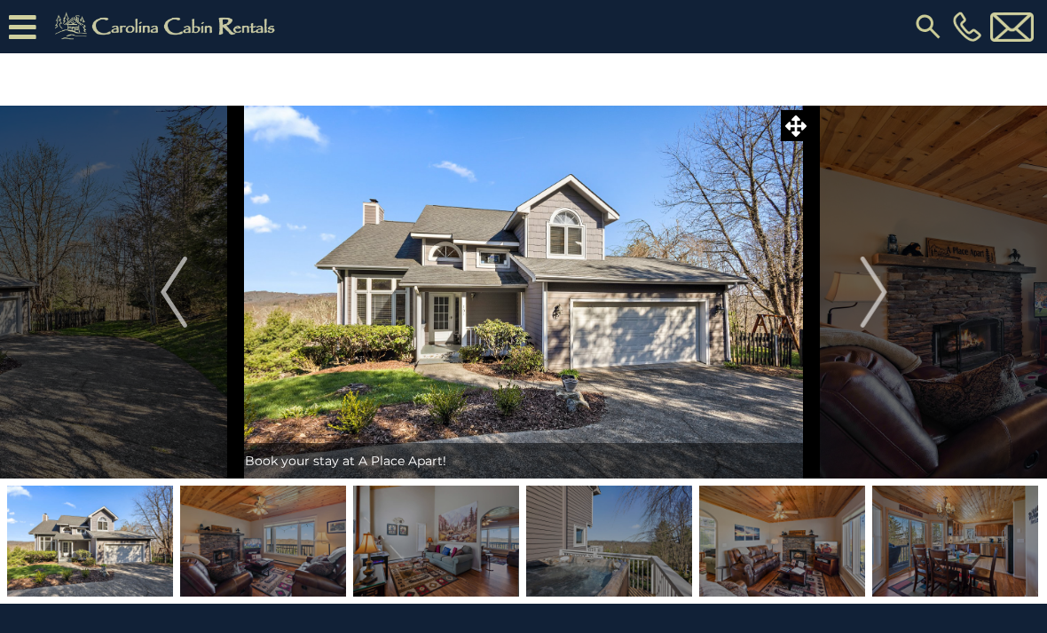
click at [862, 297] on img "Next" at bounding box center [873, 292] width 27 height 71
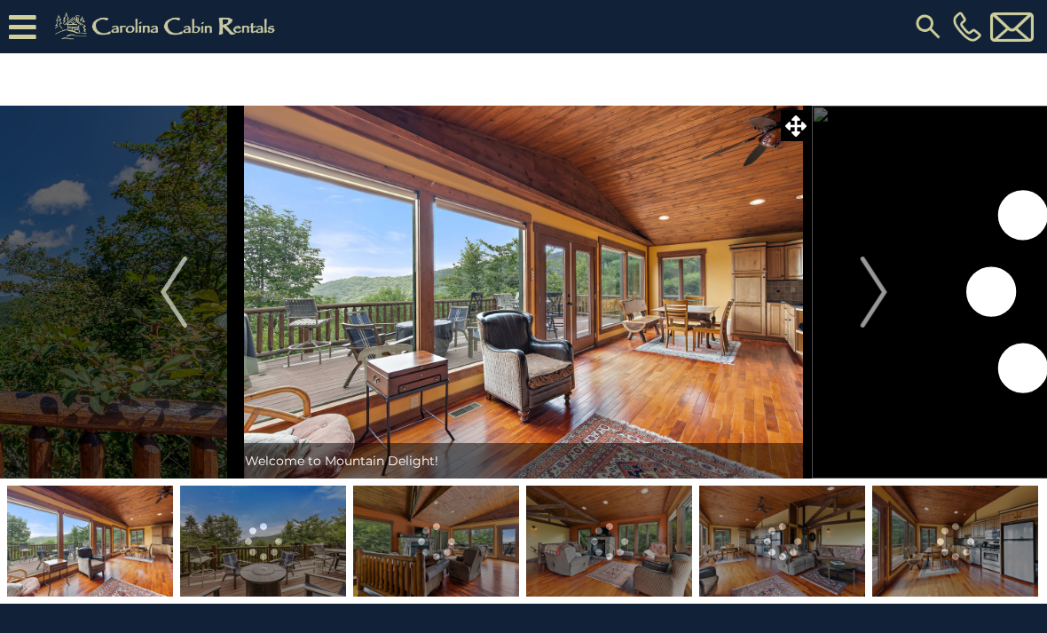
click at [859, 297] on button "Next" at bounding box center [874, 292] width 124 height 373
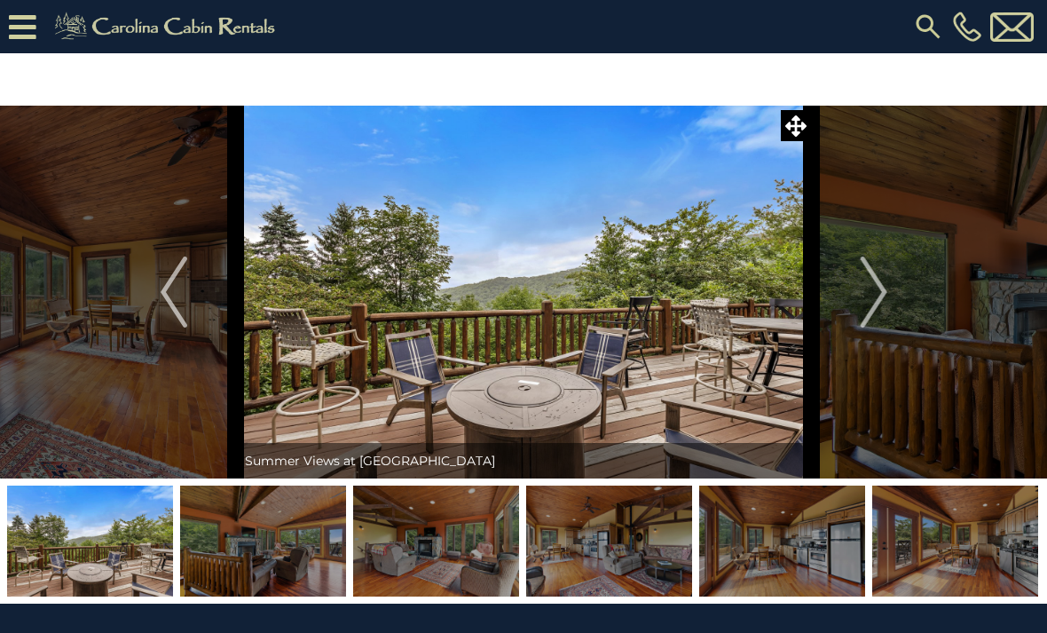
click at [877, 308] on img "Next" at bounding box center [873, 292] width 27 height 71
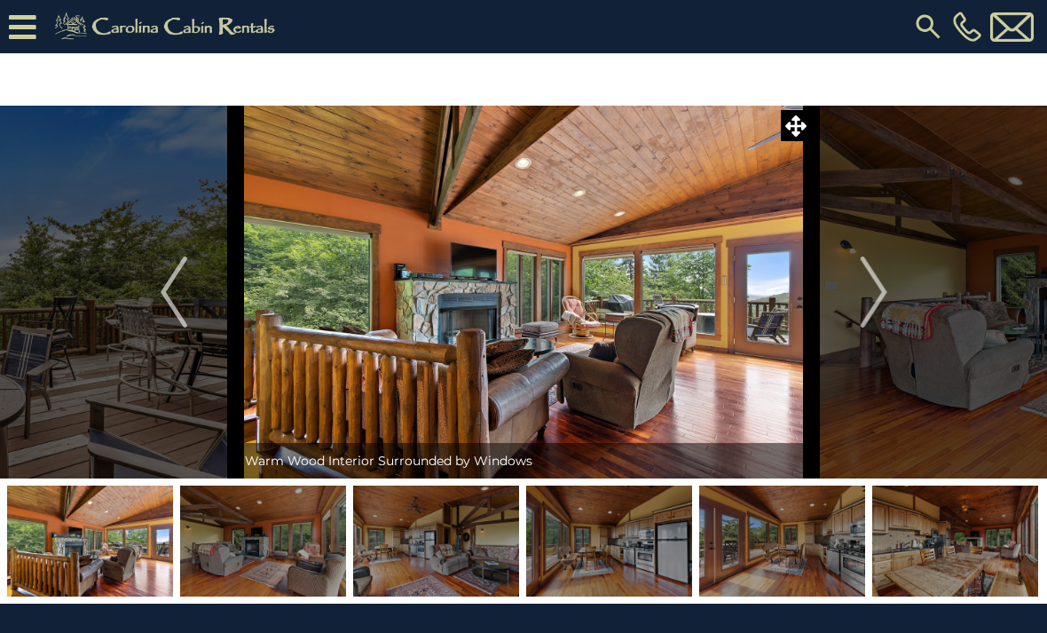
click at [881, 284] on img "Next" at bounding box center [873, 292] width 27 height 71
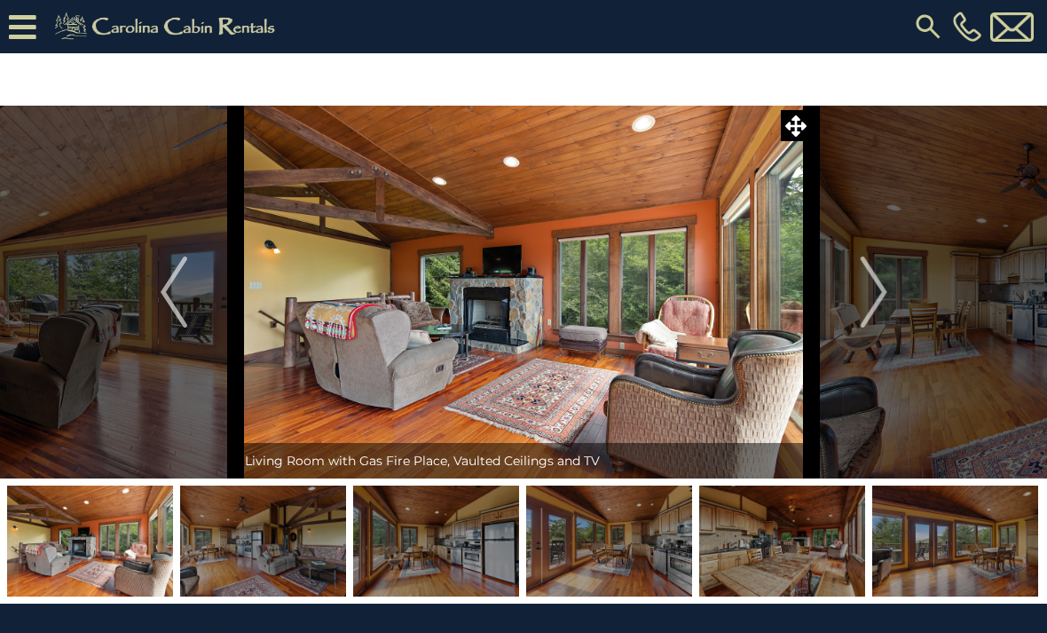
click at [872, 291] on img "Next" at bounding box center [873, 292] width 27 height 71
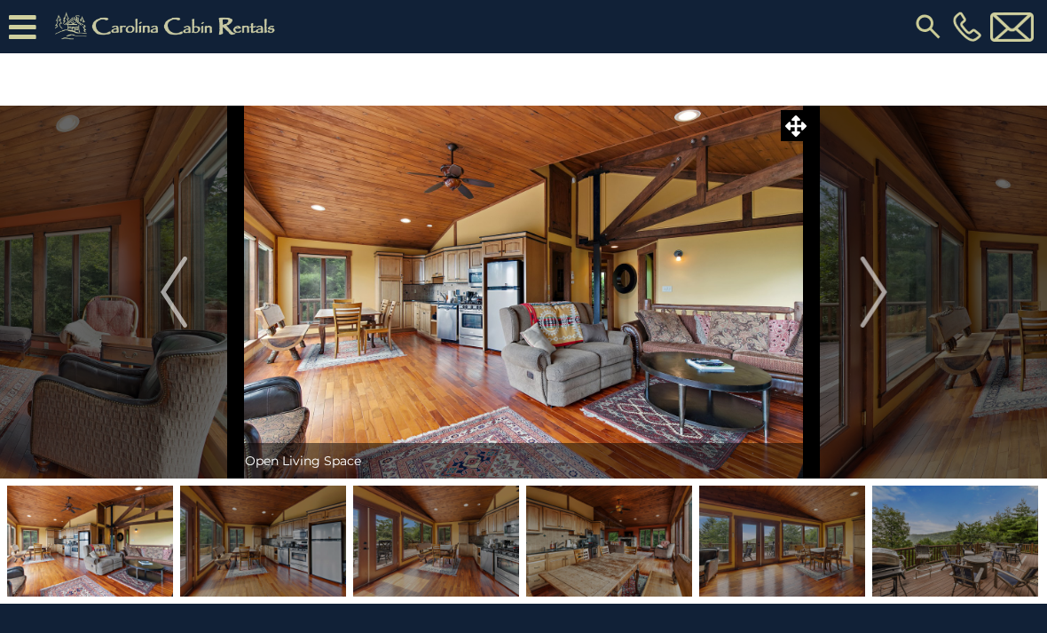
click at [876, 296] on img "Next" at bounding box center [873, 292] width 27 height 71
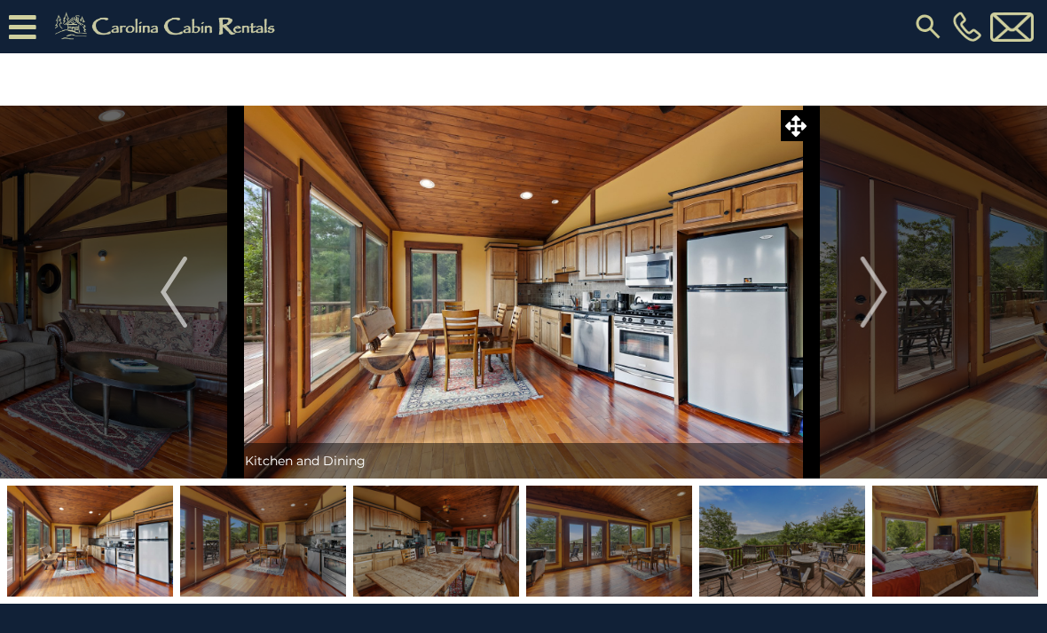
click at [879, 292] on img "Next" at bounding box center [873, 292] width 27 height 71
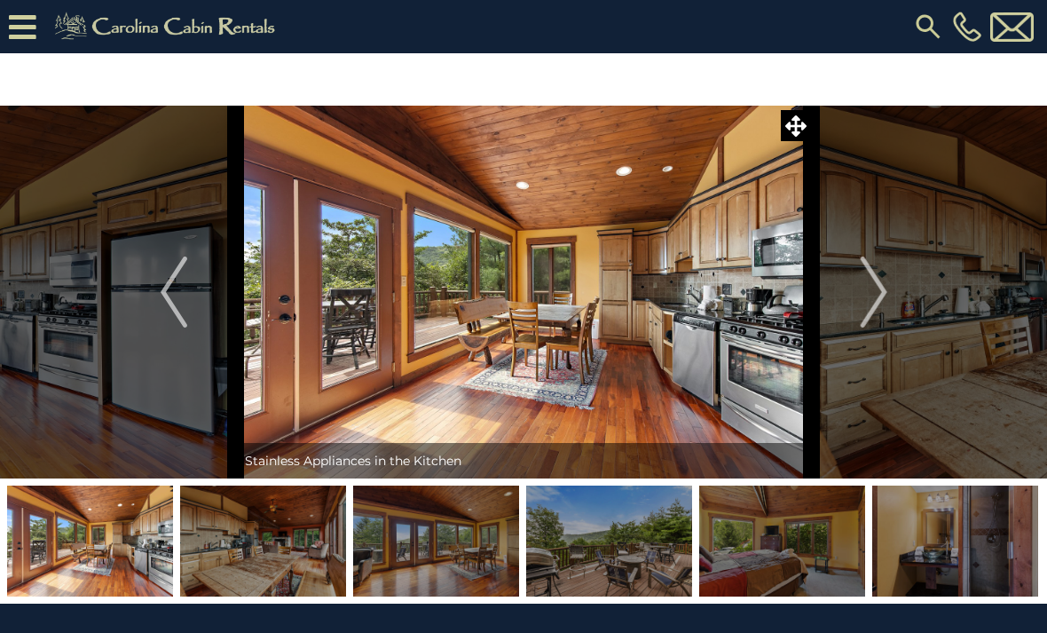
click at [884, 297] on img "Next" at bounding box center [873, 292] width 27 height 71
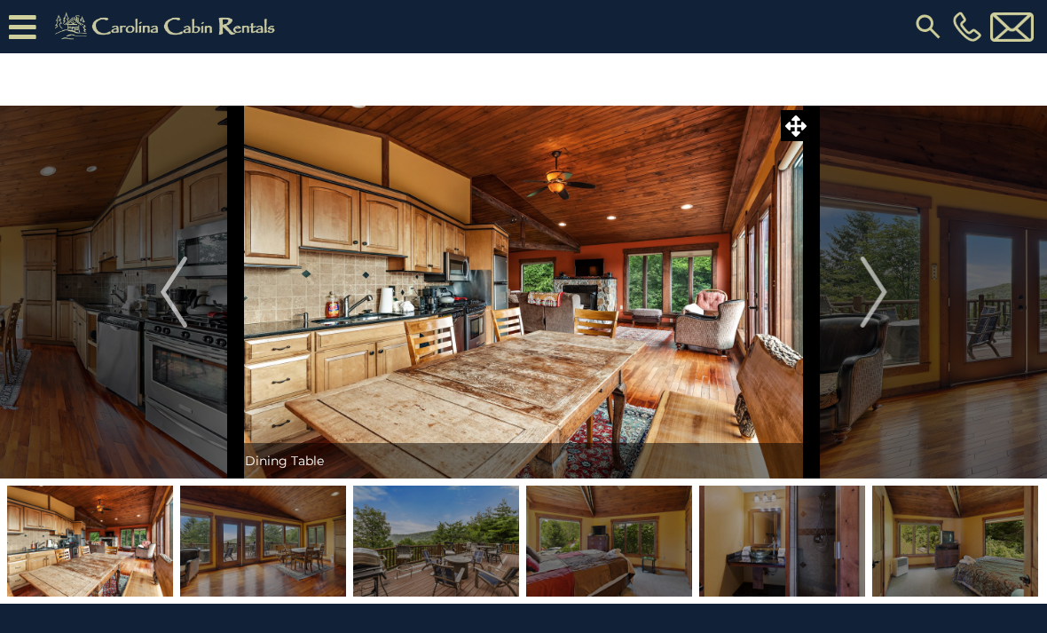
click at [872, 306] on img "Next" at bounding box center [873, 292] width 27 height 71
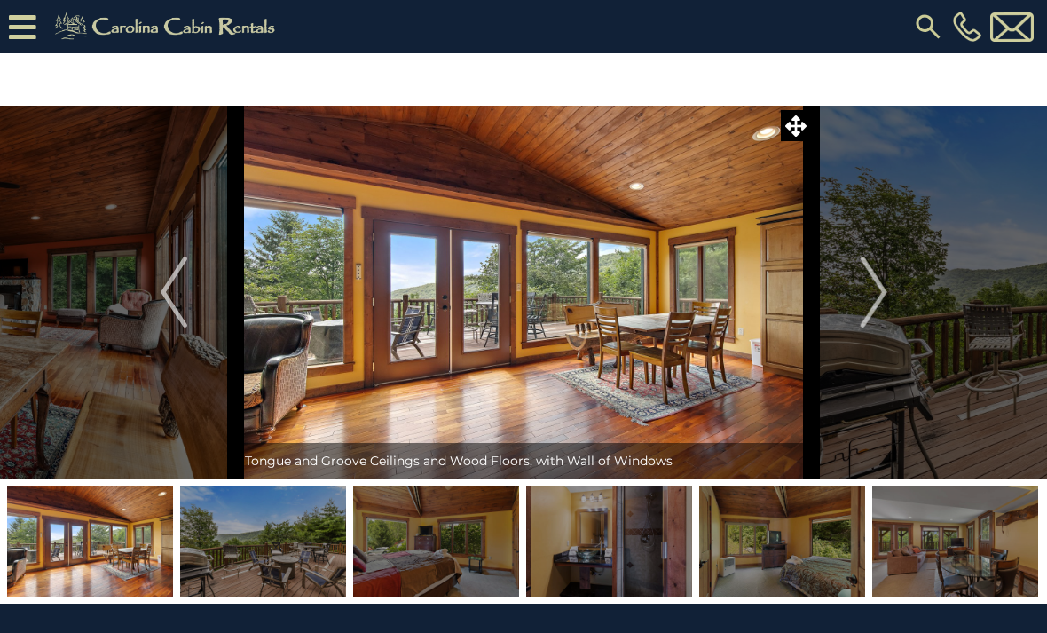
click at [881, 288] on img "Next" at bounding box center [873, 292] width 27 height 71
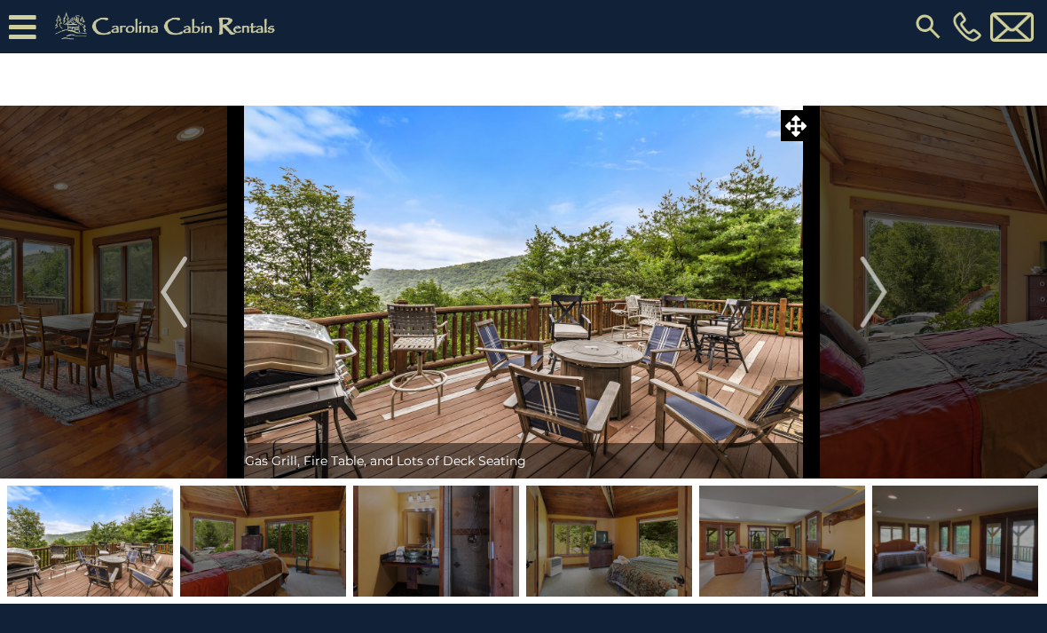
click at [873, 290] on img "Next" at bounding box center [873, 292] width 27 height 71
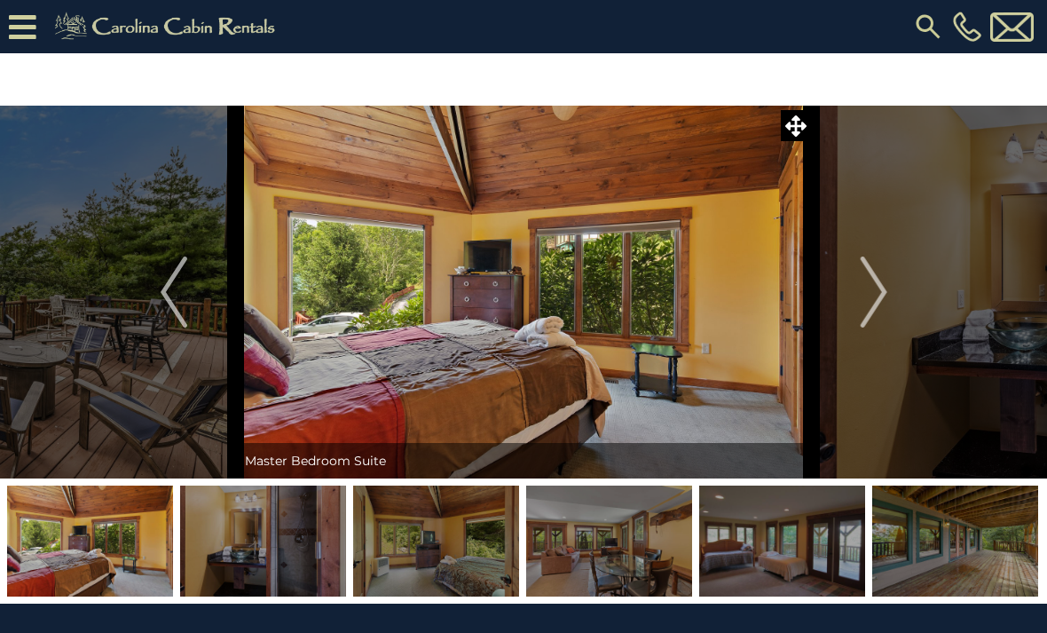
click at [869, 280] on img "Next" at bounding box center [873, 292] width 27 height 71
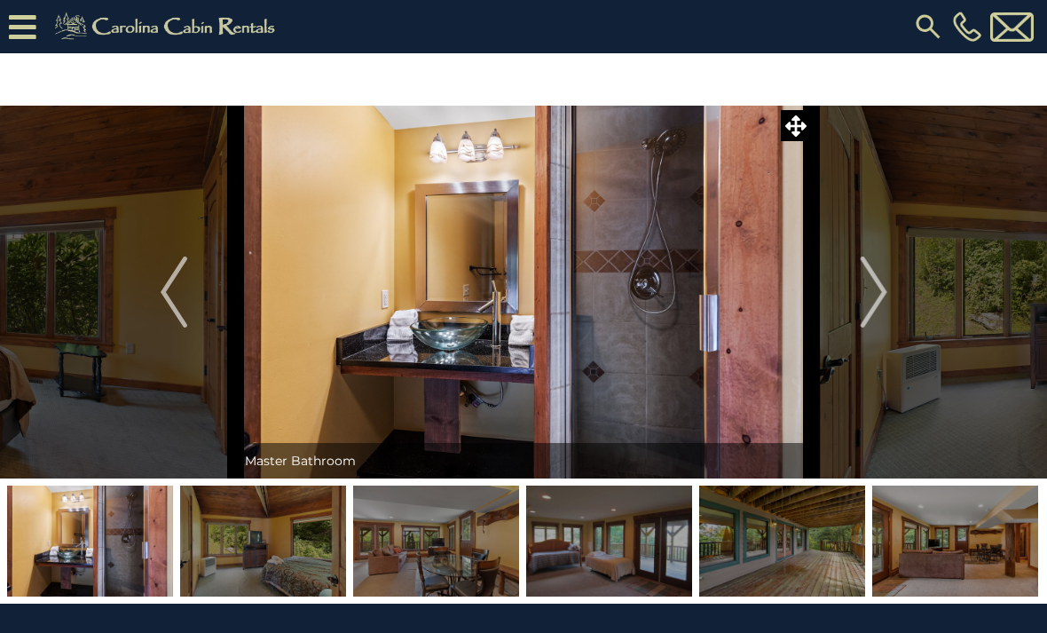
click at [873, 305] on img "Next" at bounding box center [873, 292] width 27 height 71
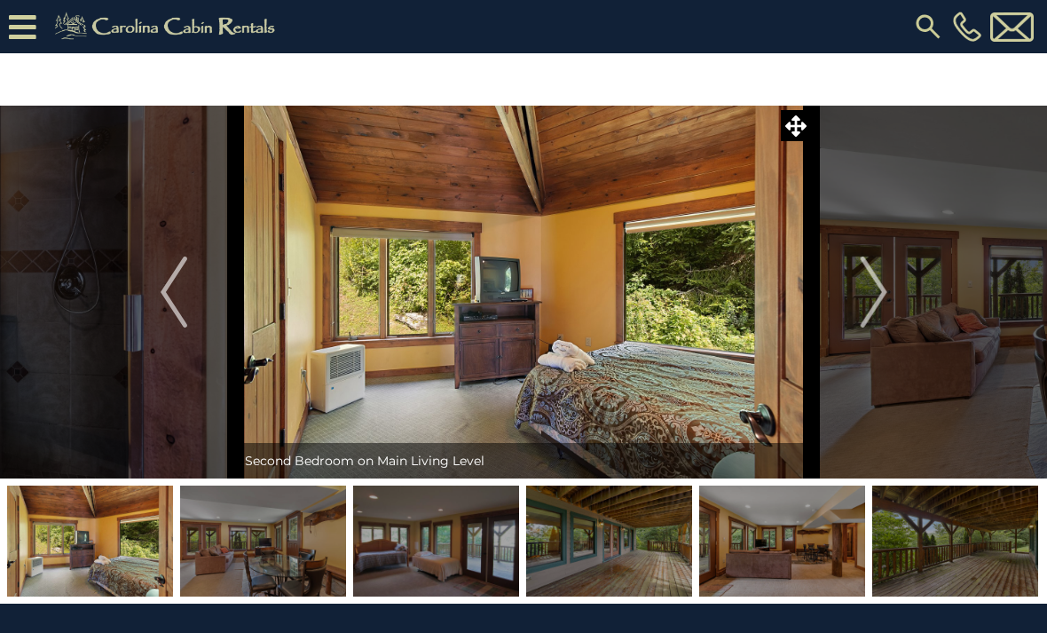
click at [880, 315] on img "Next" at bounding box center [873, 292] width 27 height 71
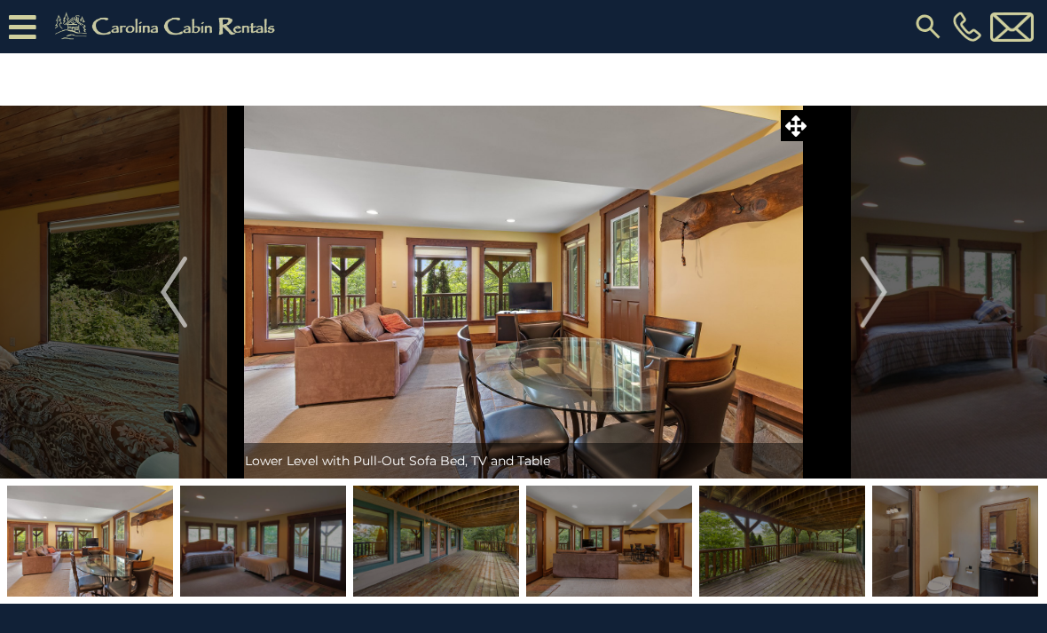
click at [869, 298] on img "Next" at bounding box center [873, 292] width 27 height 71
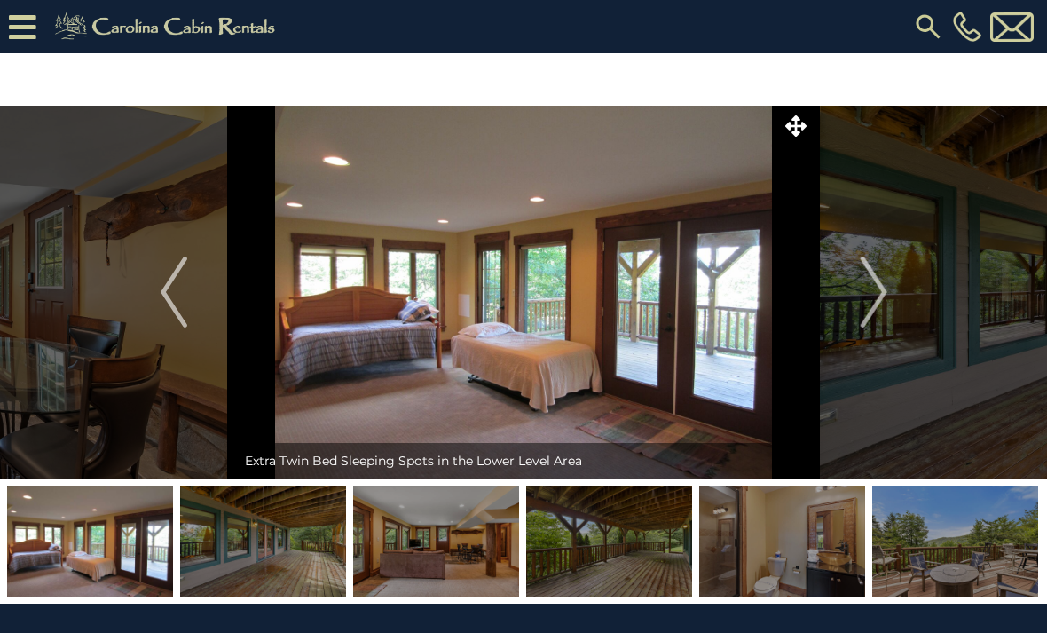
click at [873, 297] on img "Next" at bounding box center [873, 292] width 27 height 71
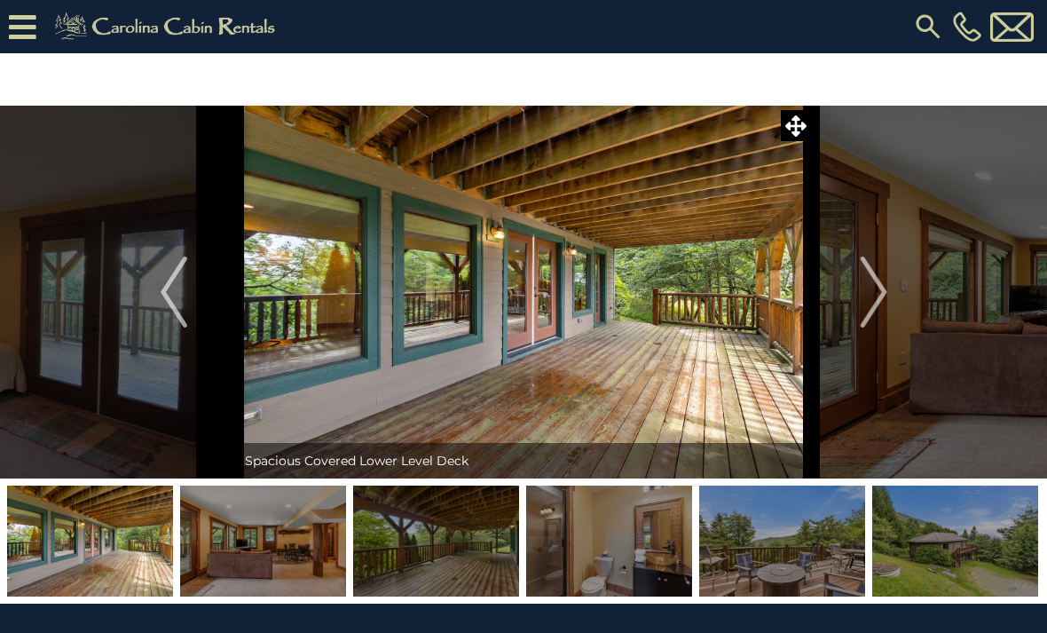
click at [866, 313] on img "Next" at bounding box center [873, 292] width 27 height 71
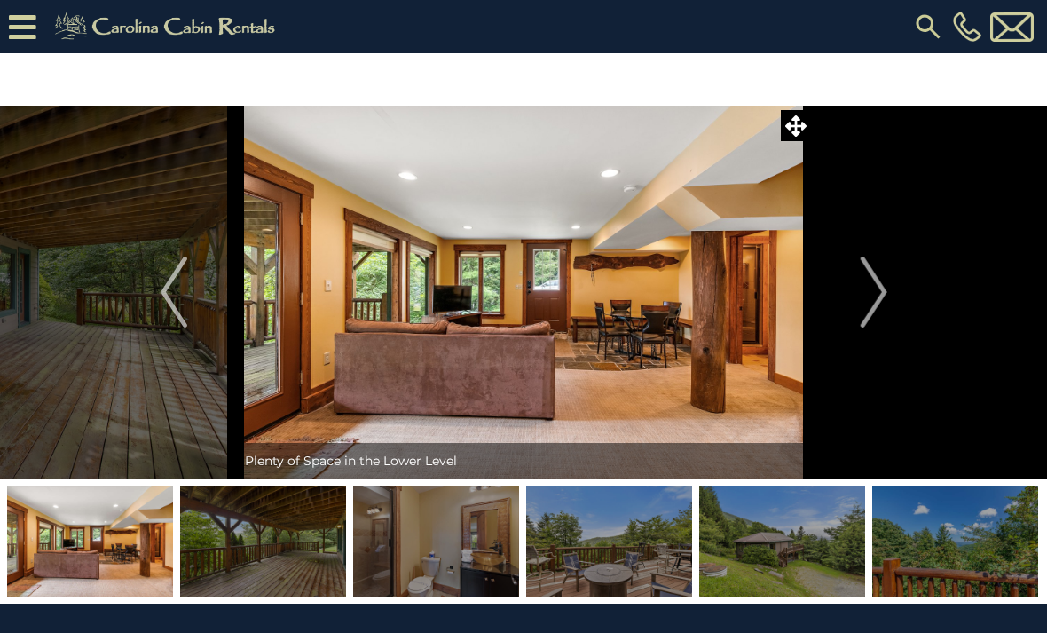
click at [865, 289] on img "Next" at bounding box center [873, 292] width 27 height 71
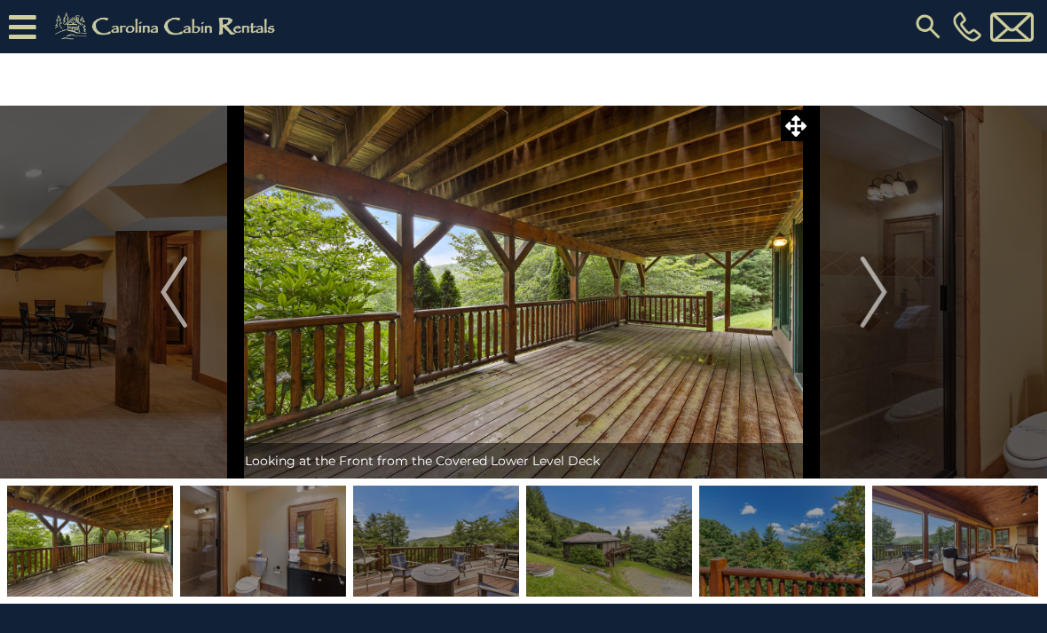
click at [857, 296] on button "Next" at bounding box center [874, 292] width 124 height 373
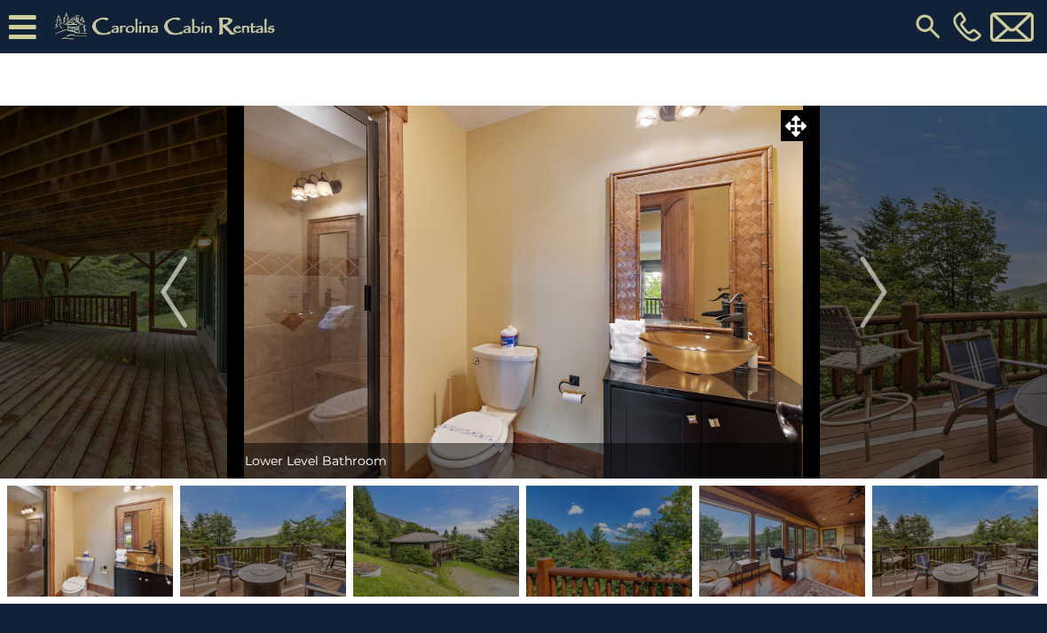
click at [858, 308] on button "Next" at bounding box center [874, 292] width 124 height 373
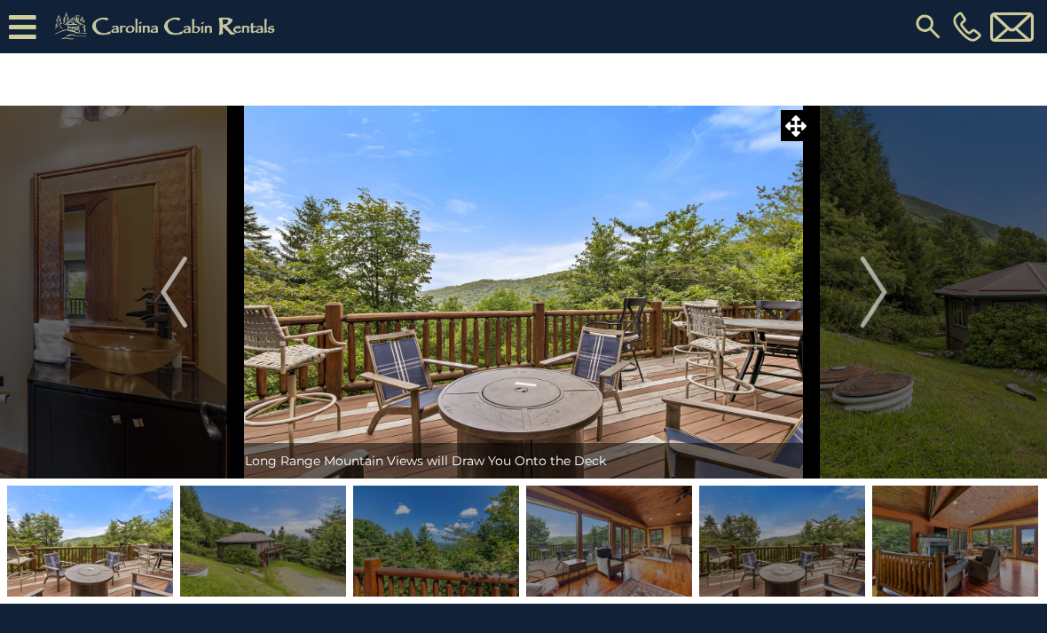
click at [861, 296] on img "Next" at bounding box center [873, 292] width 27 height 71
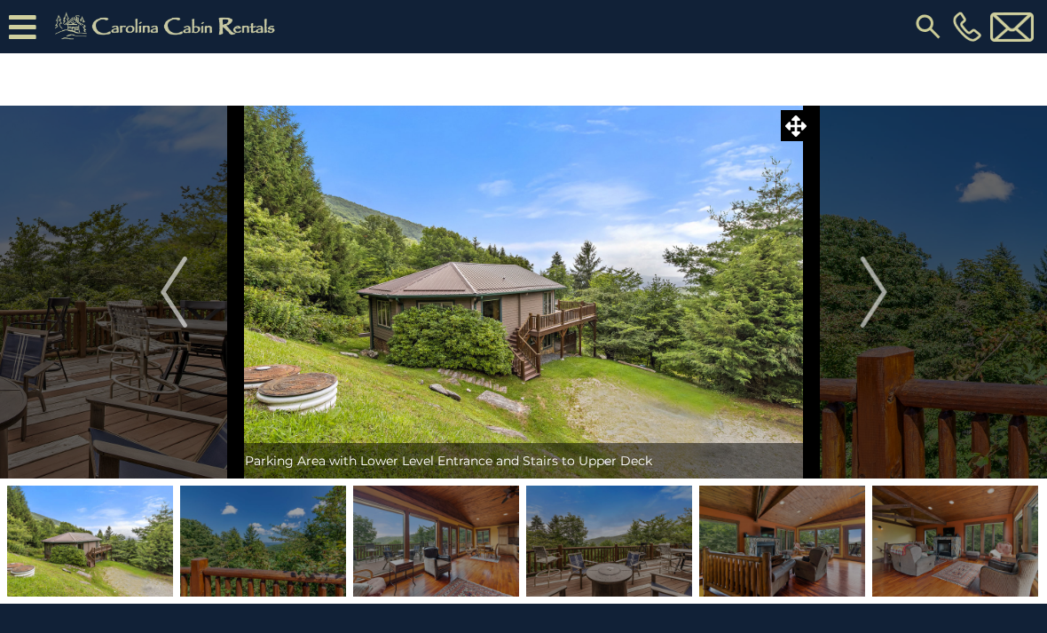
click at [863, 296] on img "Next" at bounding box center [873, 292] width 27 height 71
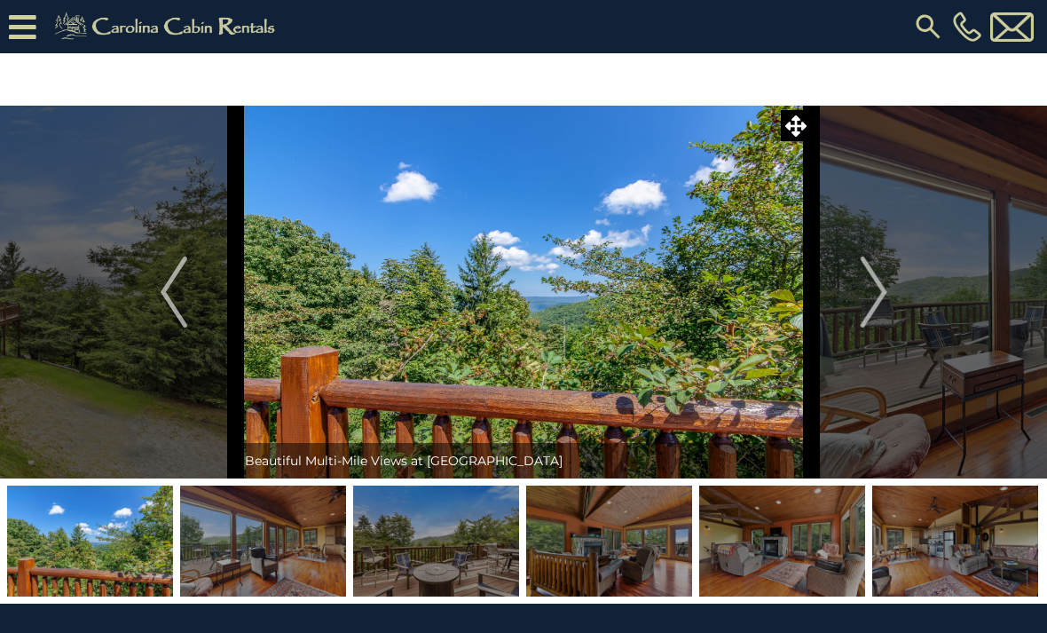
click at [876, 209] on button "Next" at bounding box center [874, 292] width 124 height 373
